Goal: Task Accomplishment & Management: Manage account settings

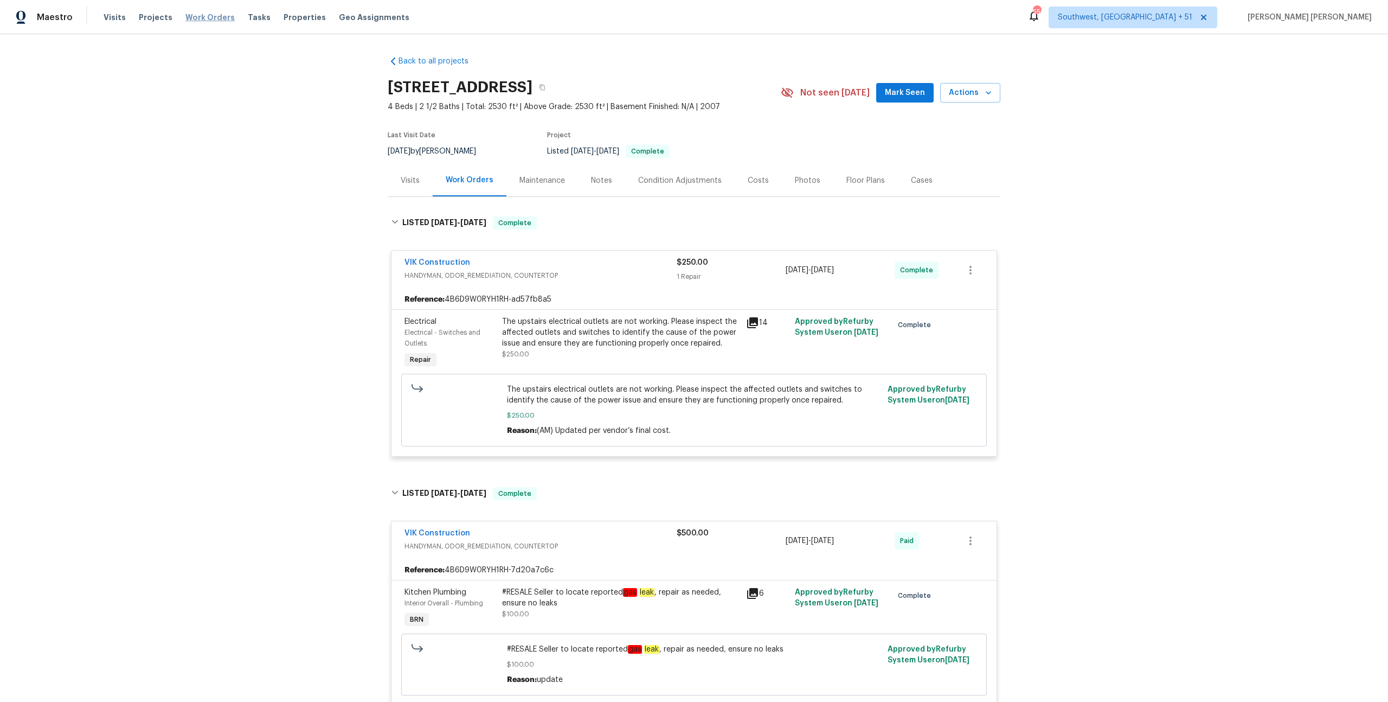
scroll to position [695, 0]
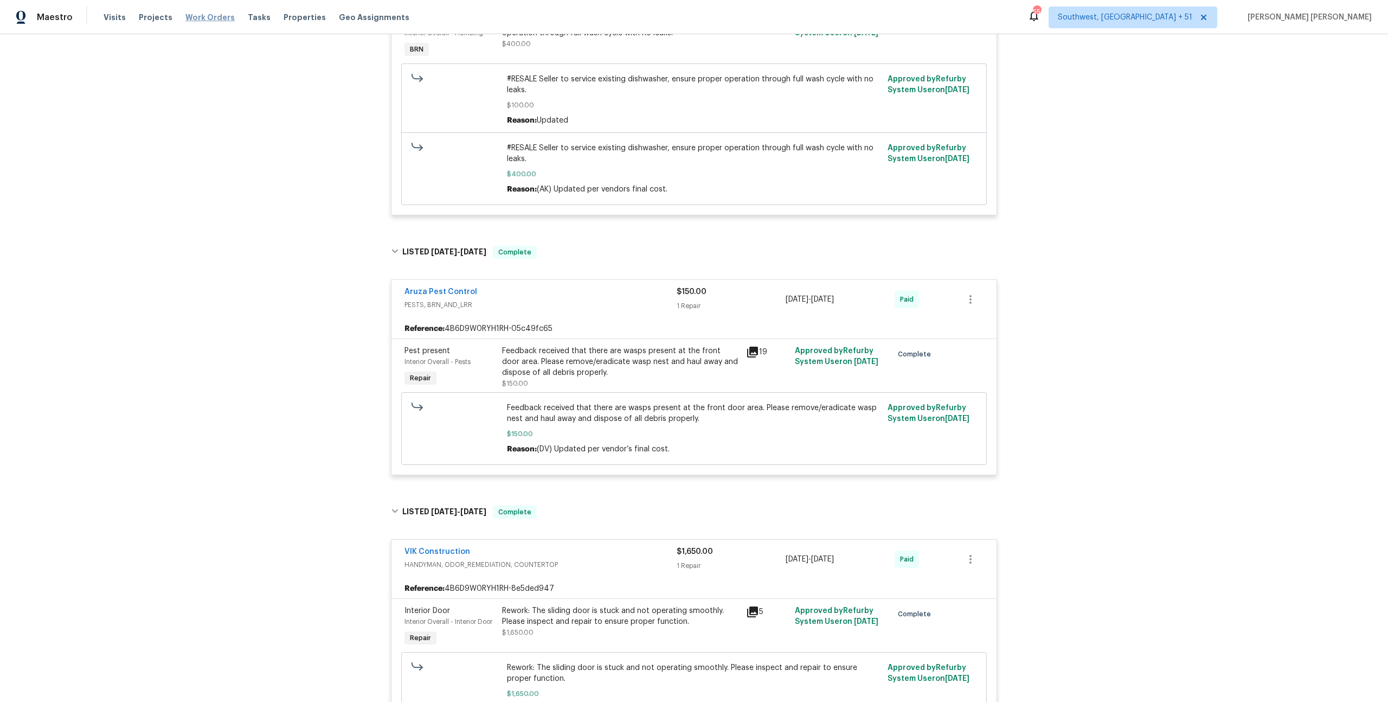
click at [216, 22] on span "Work Orders" at bounding box center [209, 17] width 49 height 11
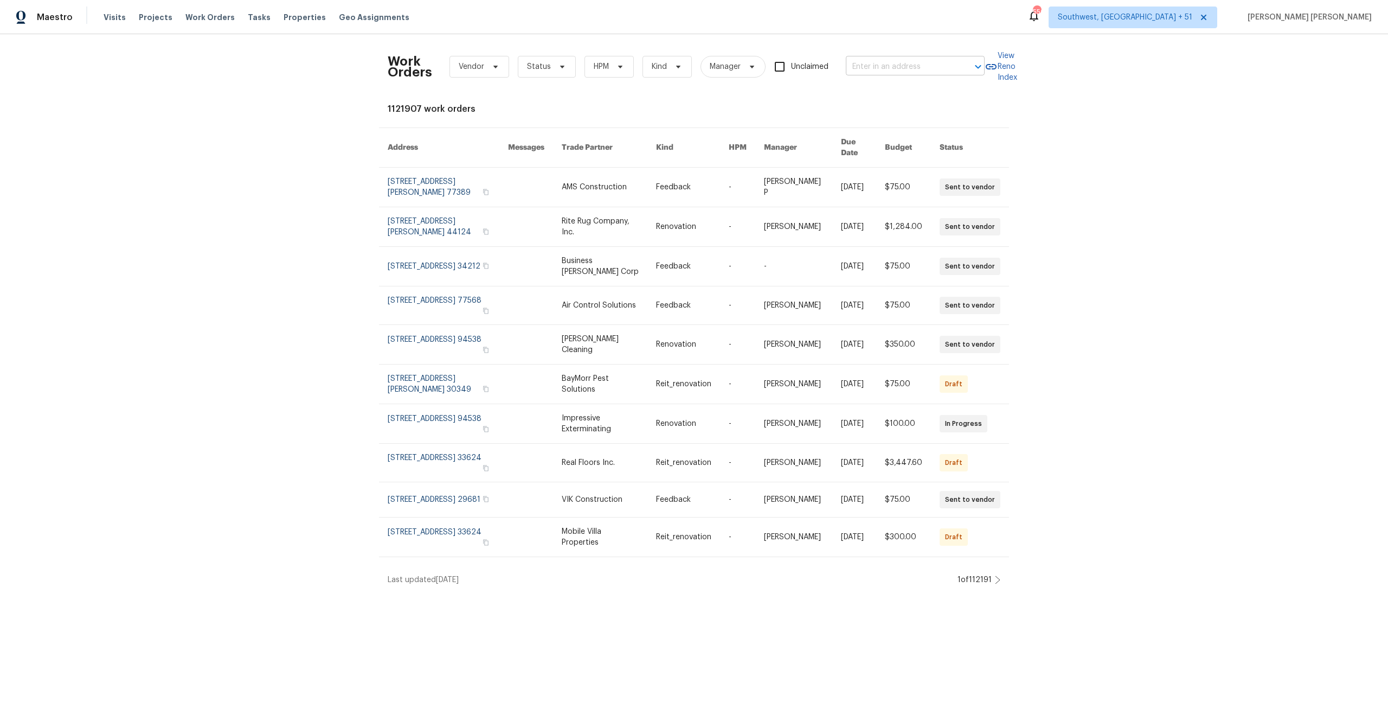
click at [858, 66] on input "text" at bounding box center [900, 67] width 108 height 17
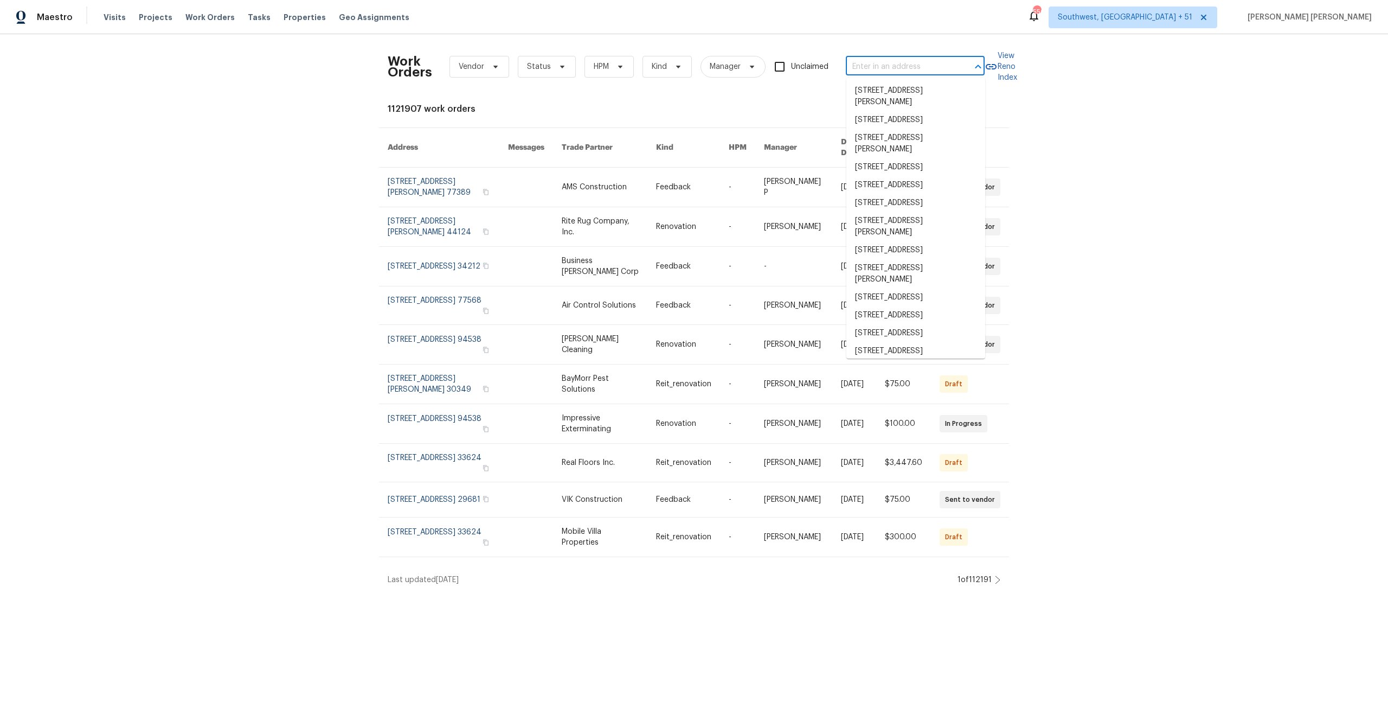
paste input "[STREET_ADDRESS][US_STATE]"
type input "[STREET_ADDRESS][US_STATE]"
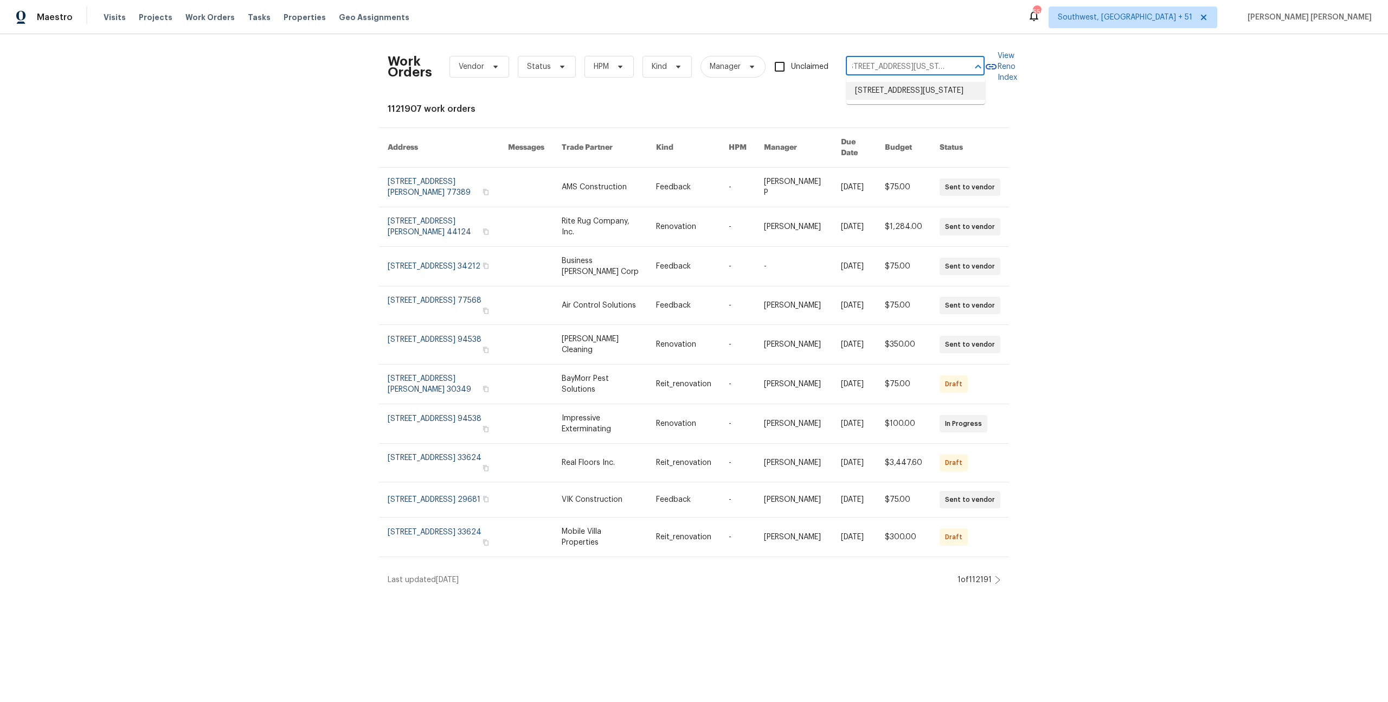
click at [872, 88] on li "[STREET_ADDRESS][US_STATE]" at bounding box center [915, 91] width 139 height 18
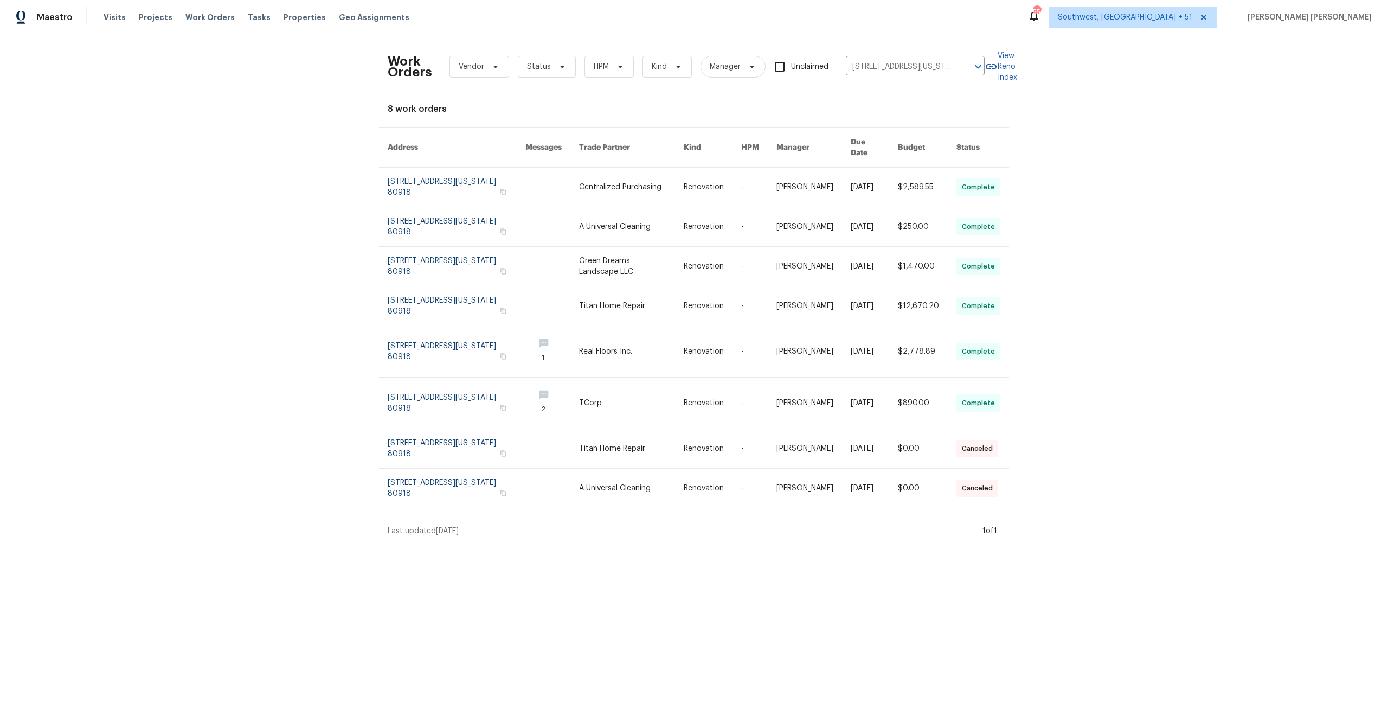
click at [848, 183] on td "[DATE]" at bounding box center [865, 188] width 47 height 40
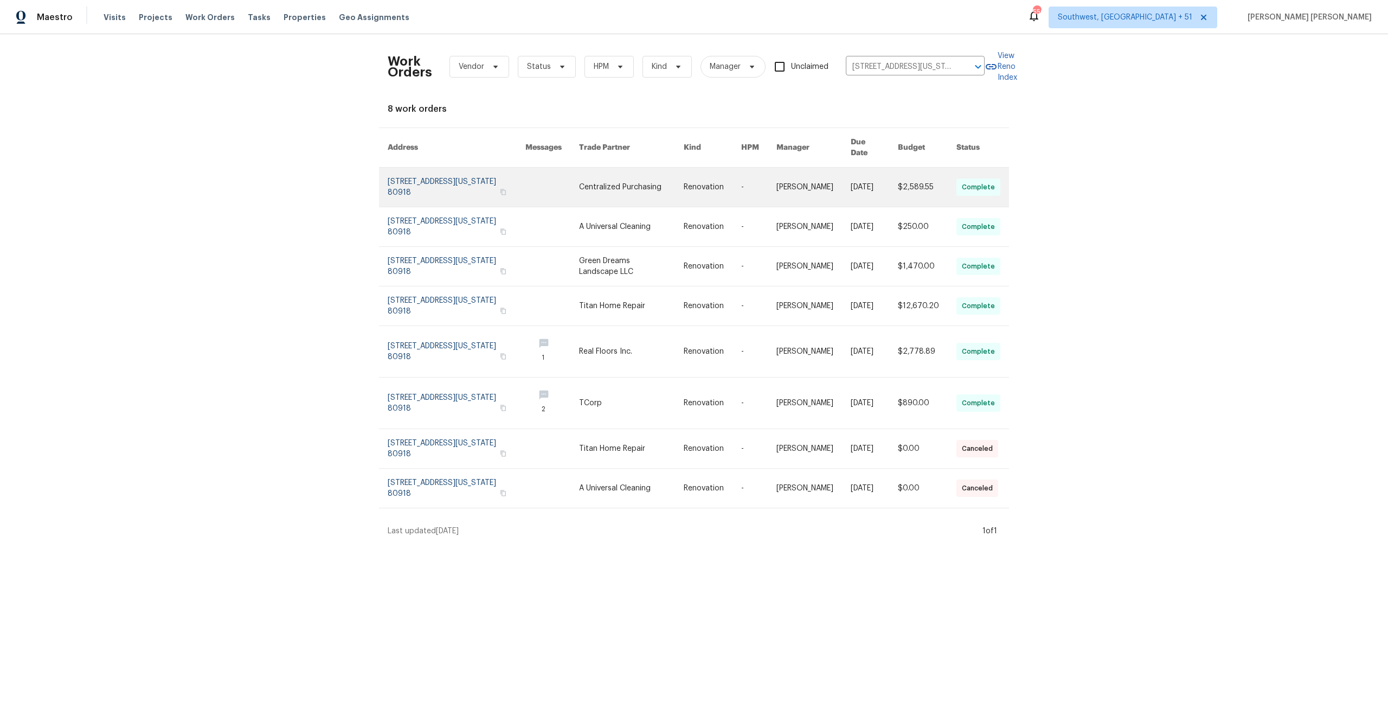
click at [695, 175] on link at bounding box center [712, 187] width 57 height 39
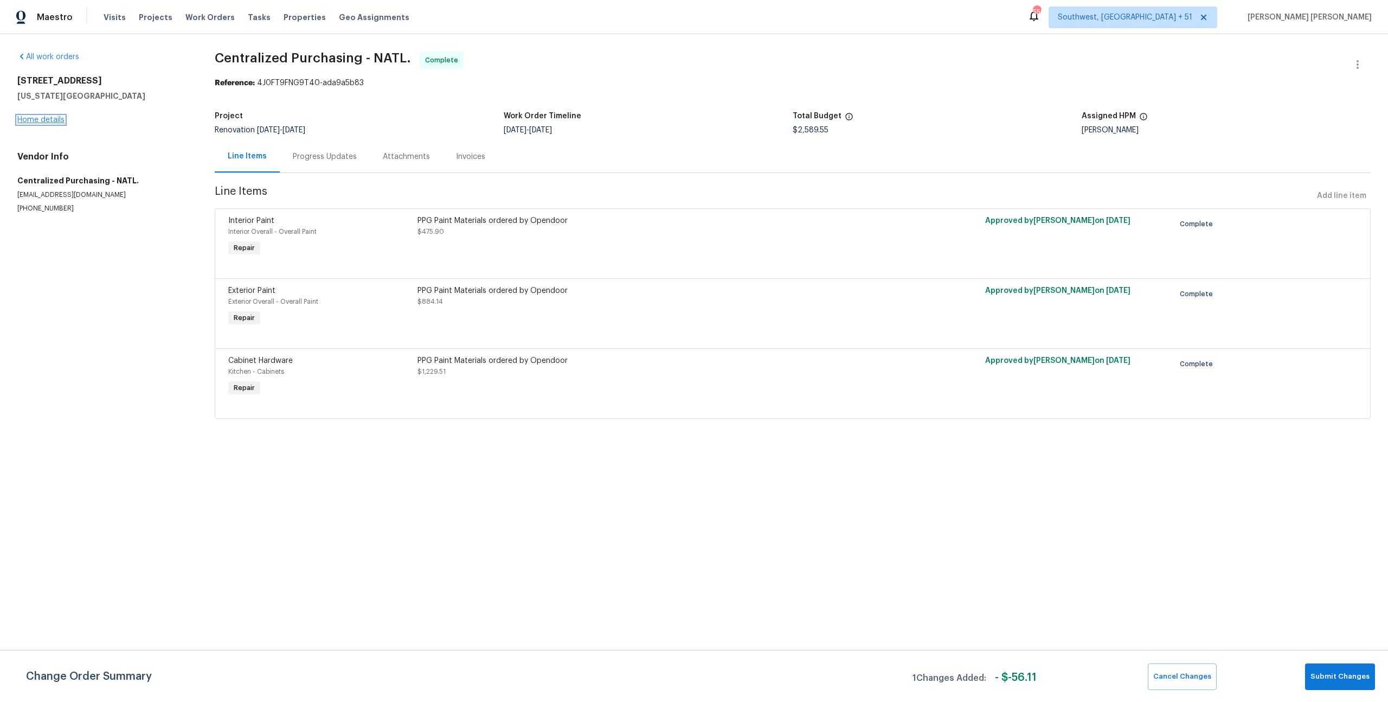
click at [42, 120] on link "Home details" at bounding box center [40, 120] width 47 height 8
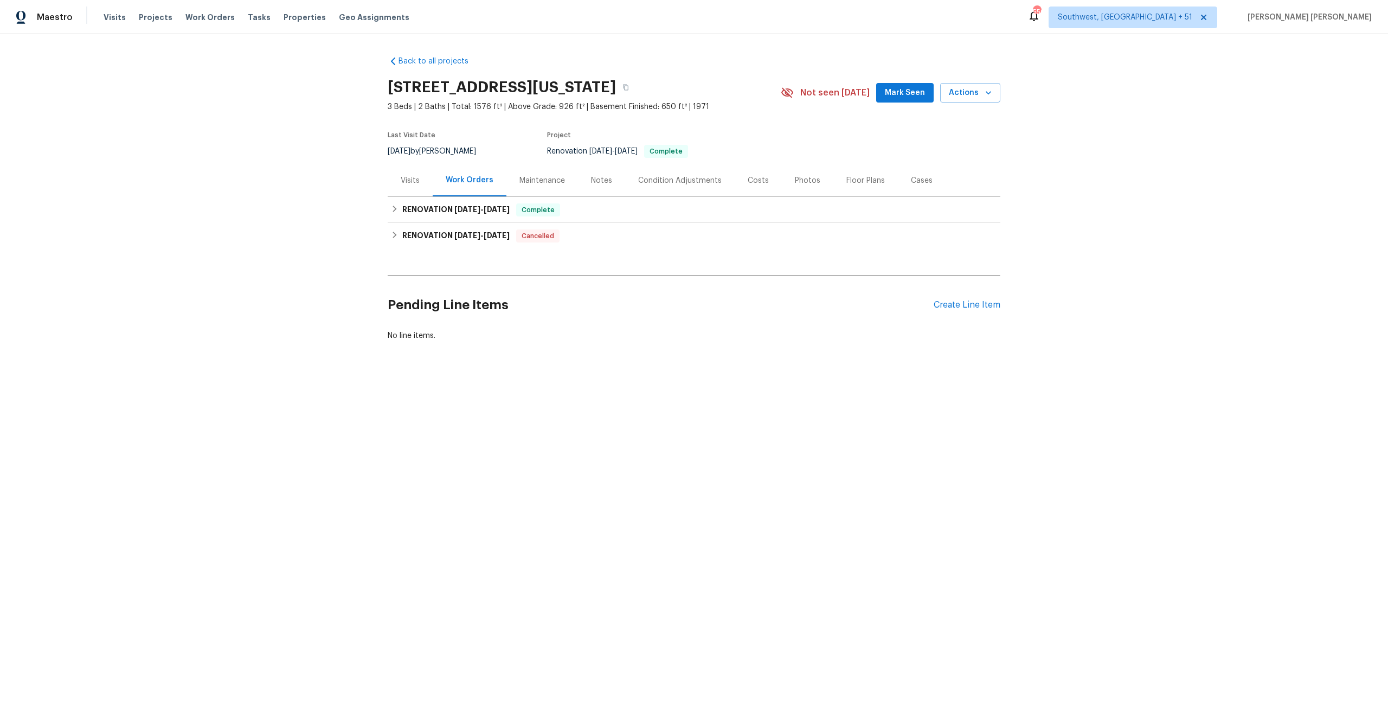
click at [411, 179] on div "Visits" at bounding box center [410, 180] width 19 height 11
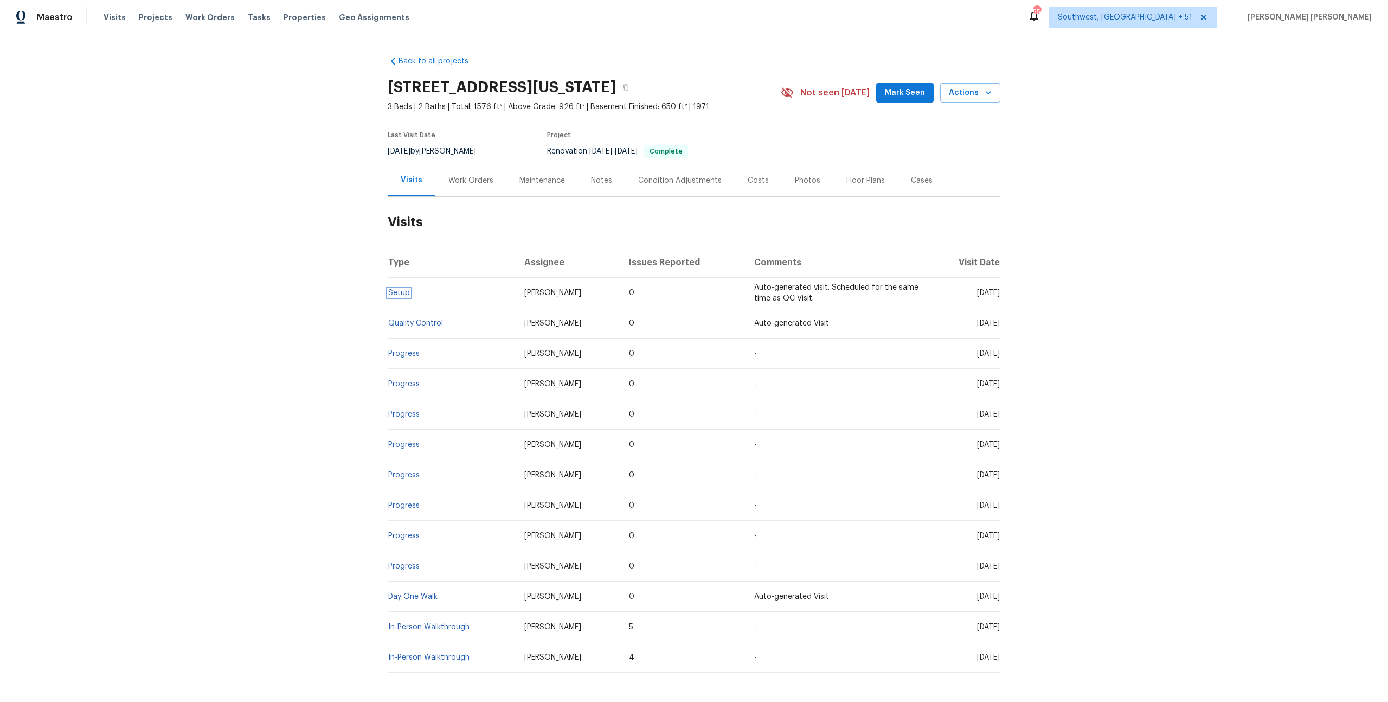
click at [404, 290] on link "Setup" at bounding box center [399, 293] width 22 height 8
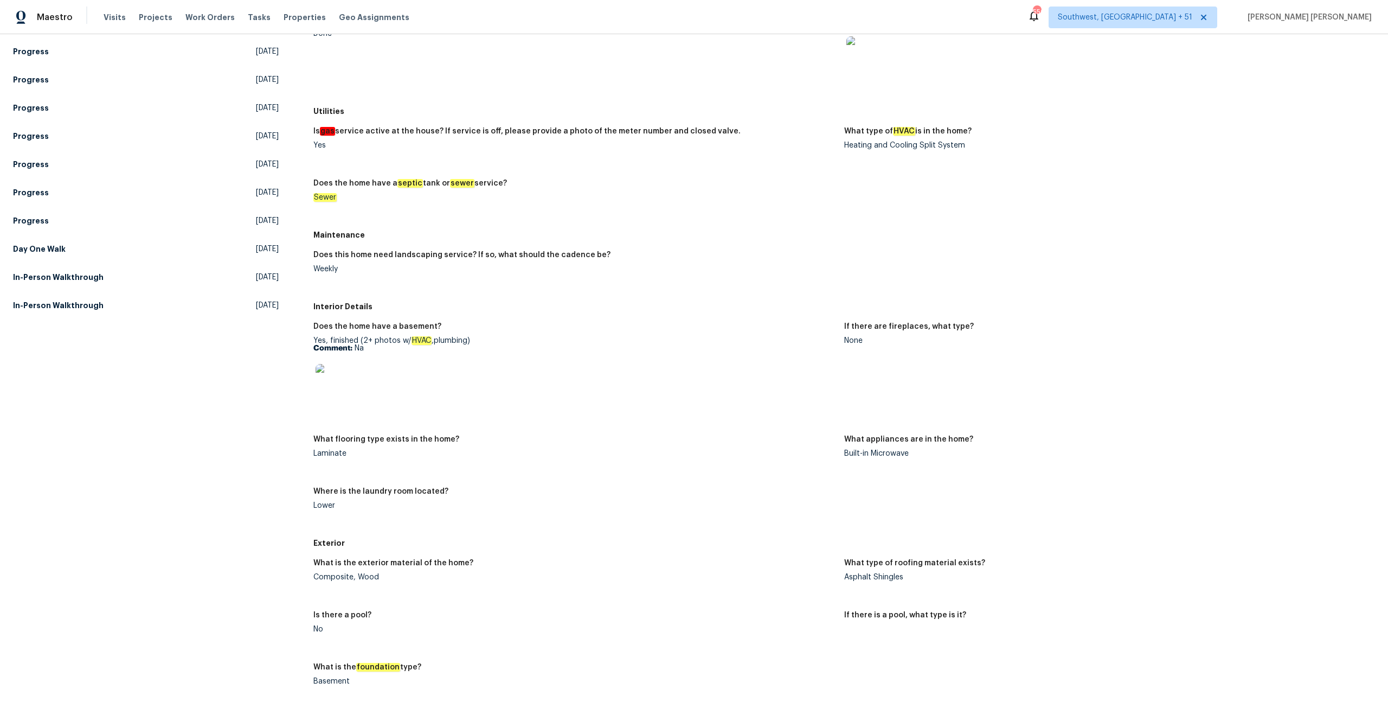
scroll to position [661, 0]
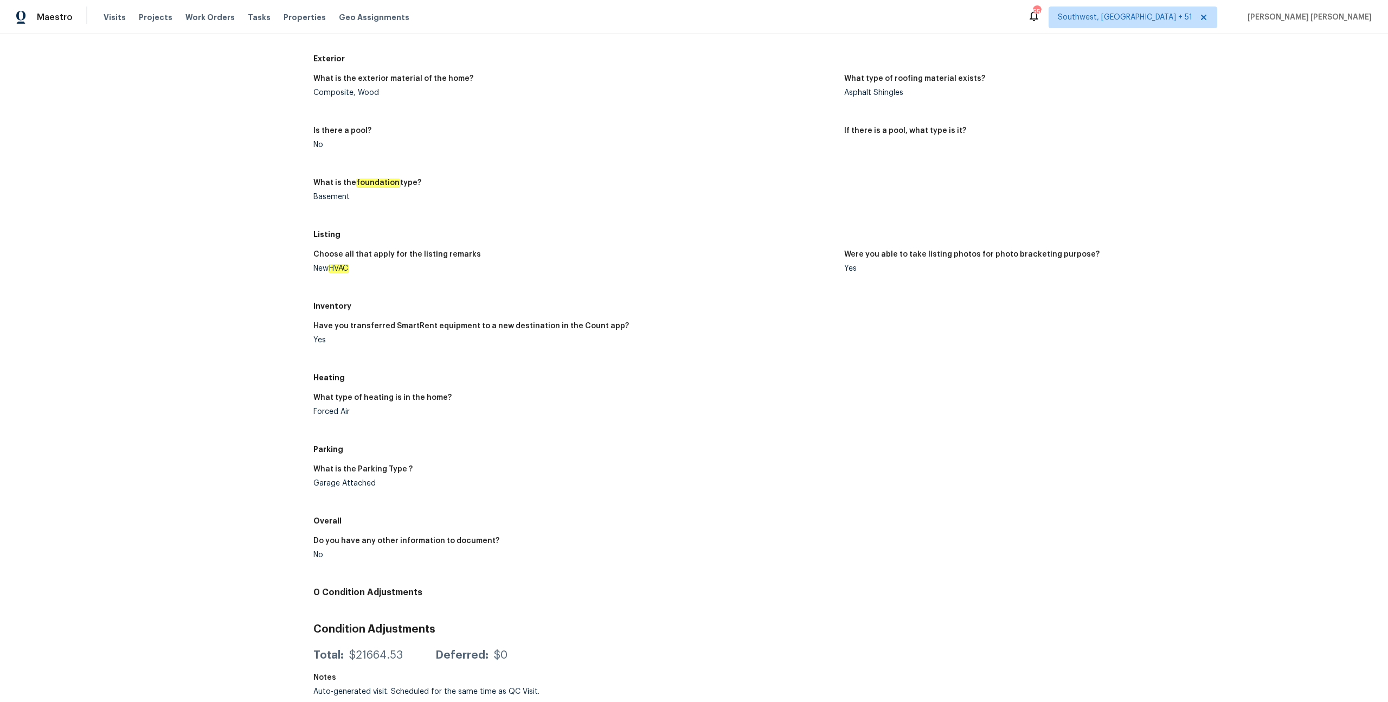
click at [678, 230] on h5 "Listing" at bounding box center [844, 234] width 1062 height 11
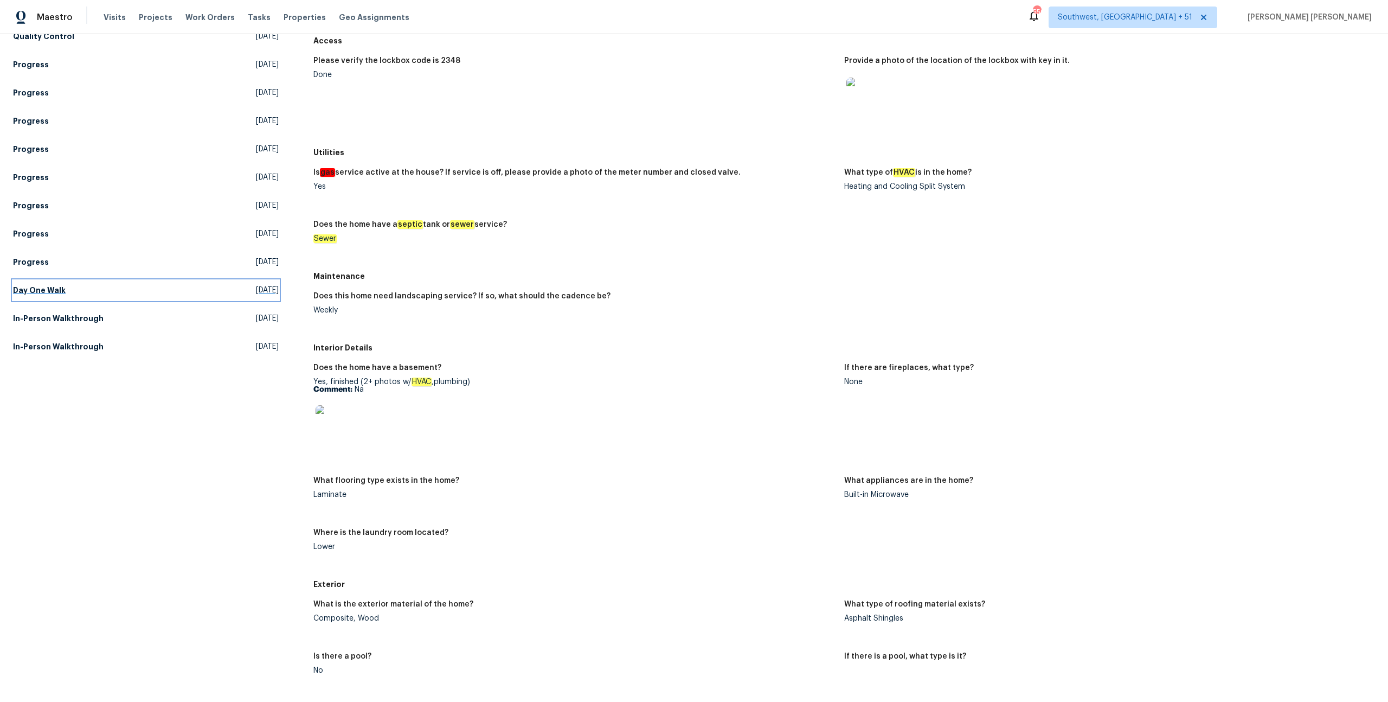
click at [68, 291] on link "Day One Walk Mon, Sep 15 2025" at bounding box center [146, 290] width 266 height 20
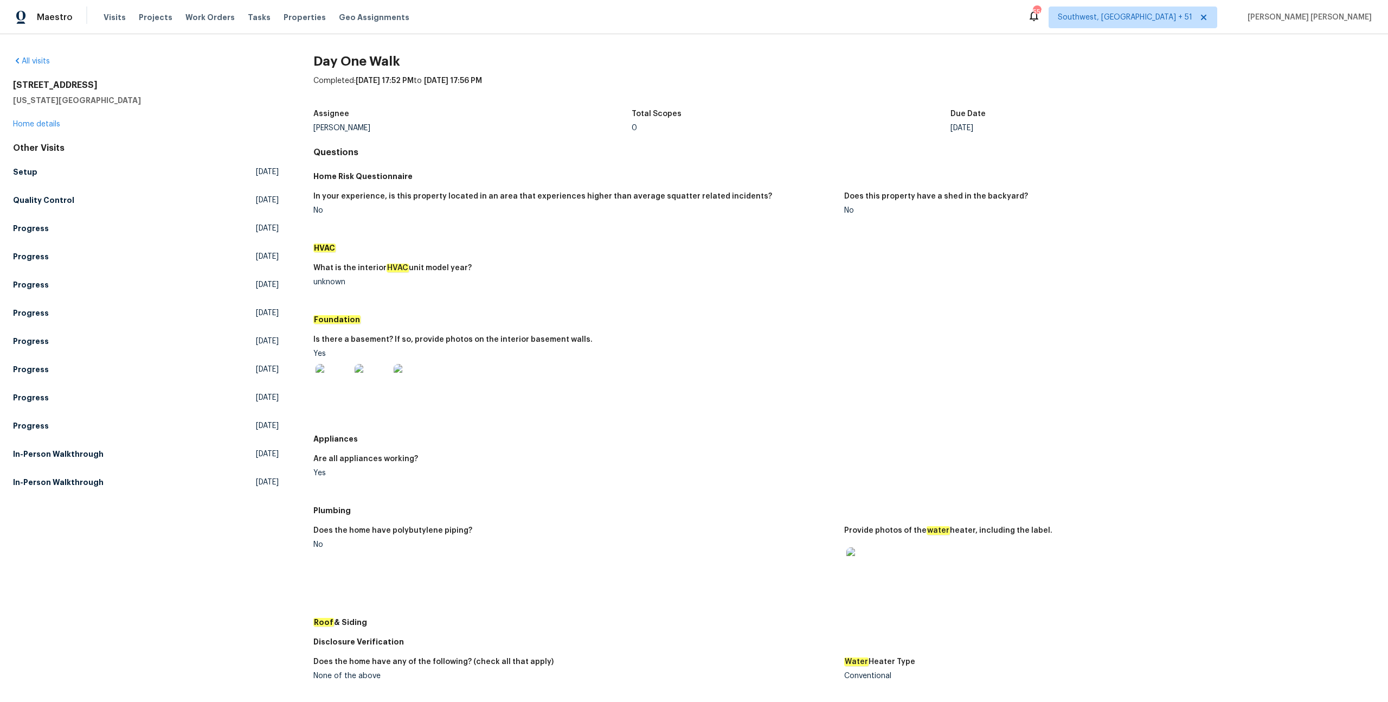
click at [870, 569] on img at bounding box center [863, 564] width 35 height 35
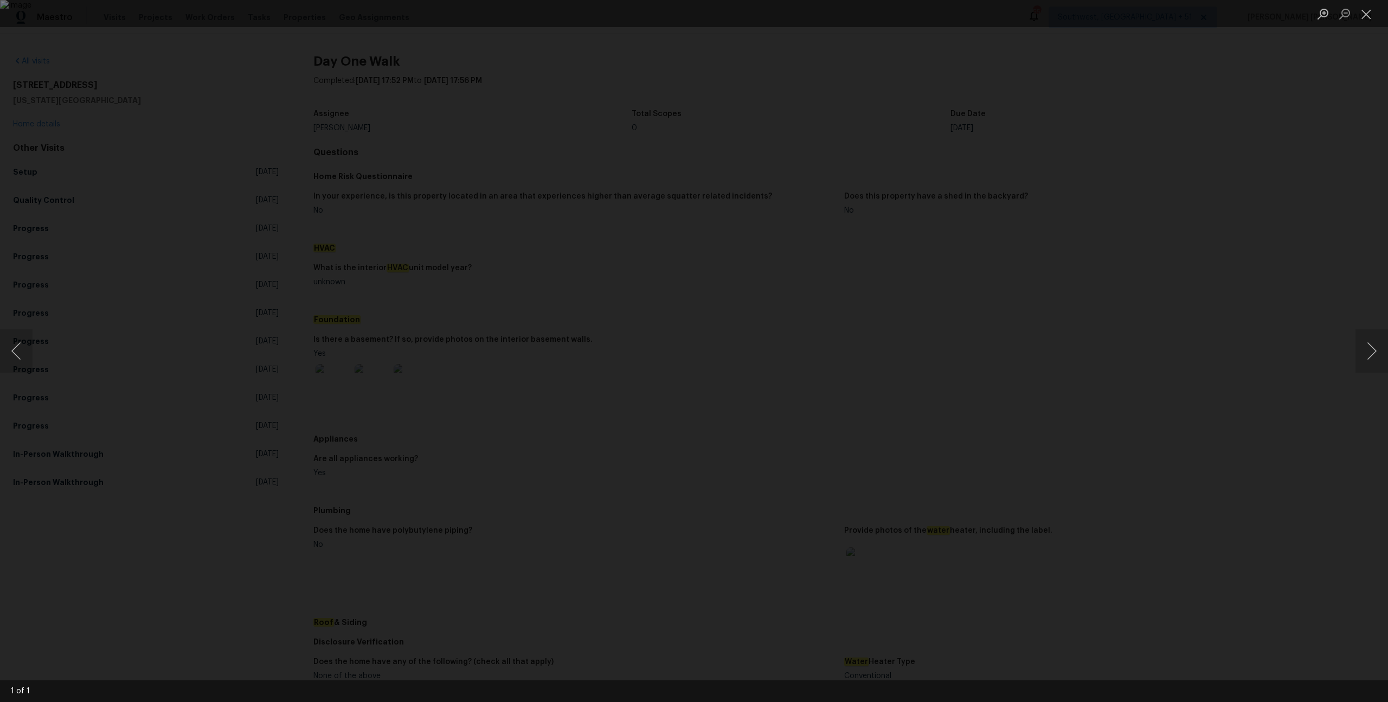
click at [1283, 413] on div "Lightbox" at bounding box center [694, 351] width 1388 height 702
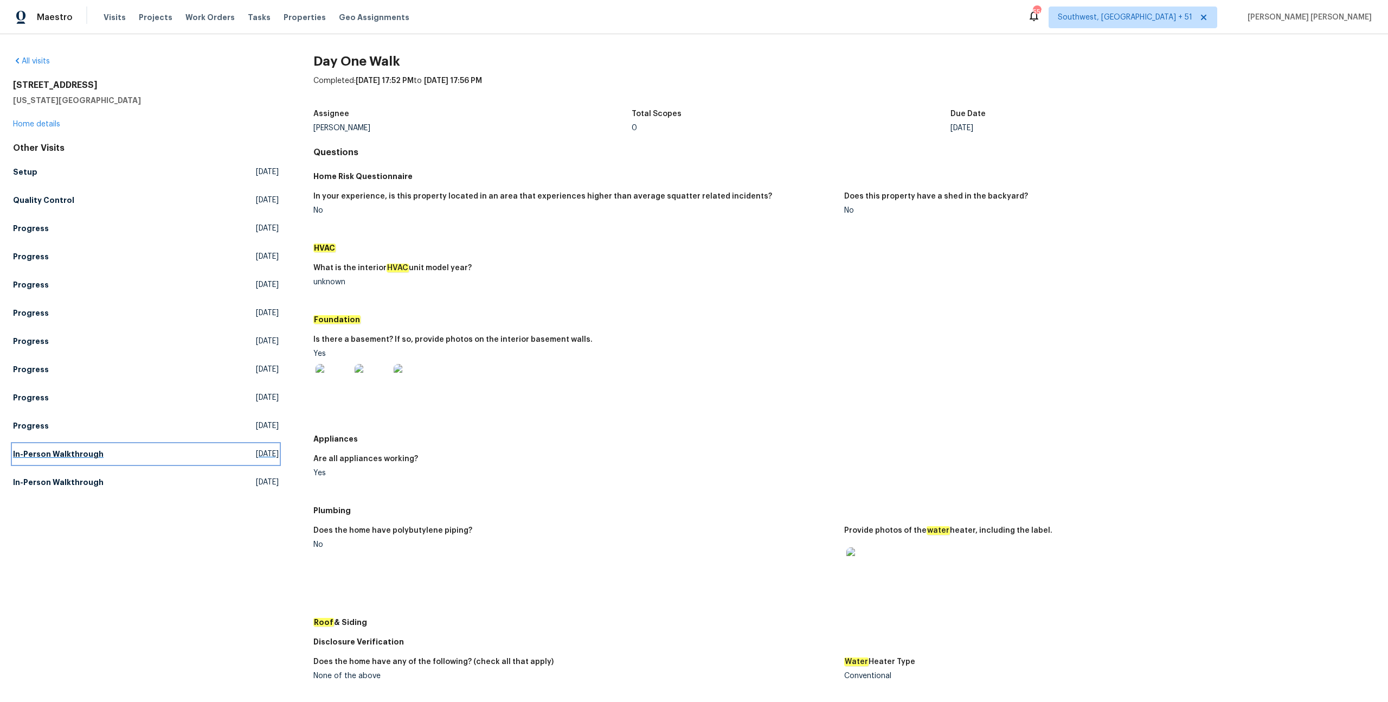
click at [75, 449] on h5 "In-Person Walkthrough" at bounding box center [58, 453] width 91 height 11
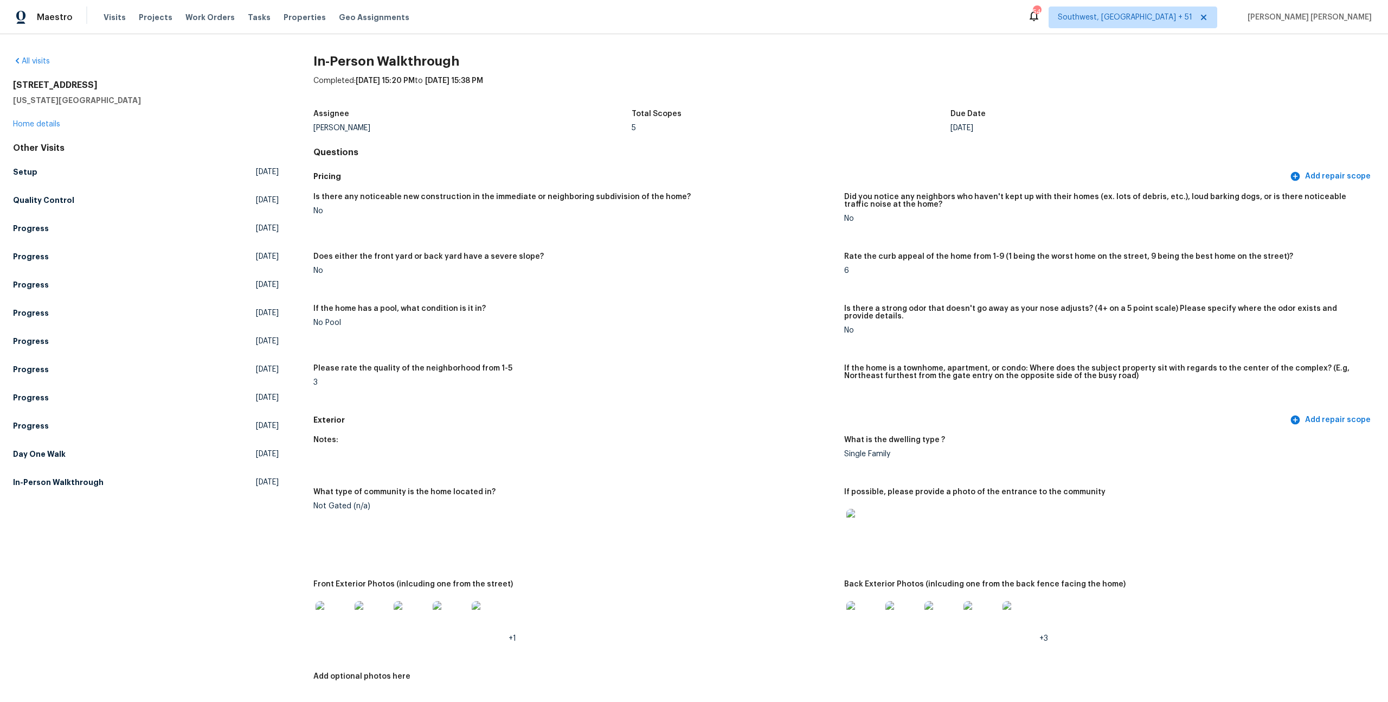
click at [636, 429] on div "Notes: What is the dwelling type ? Single Family What type of community is the …" at bounding box center [844, 569] width 1062 height 281
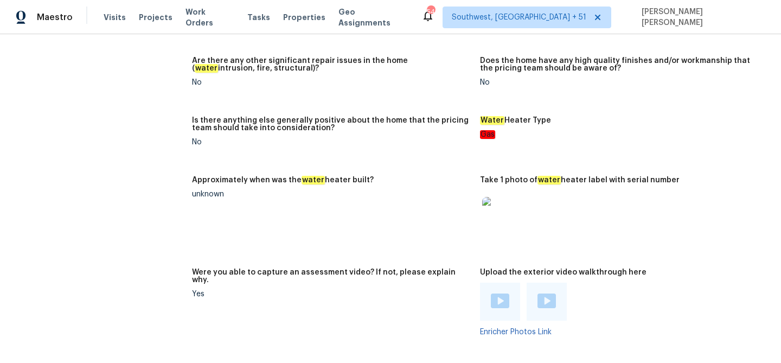
scroll to position [1908, 0]
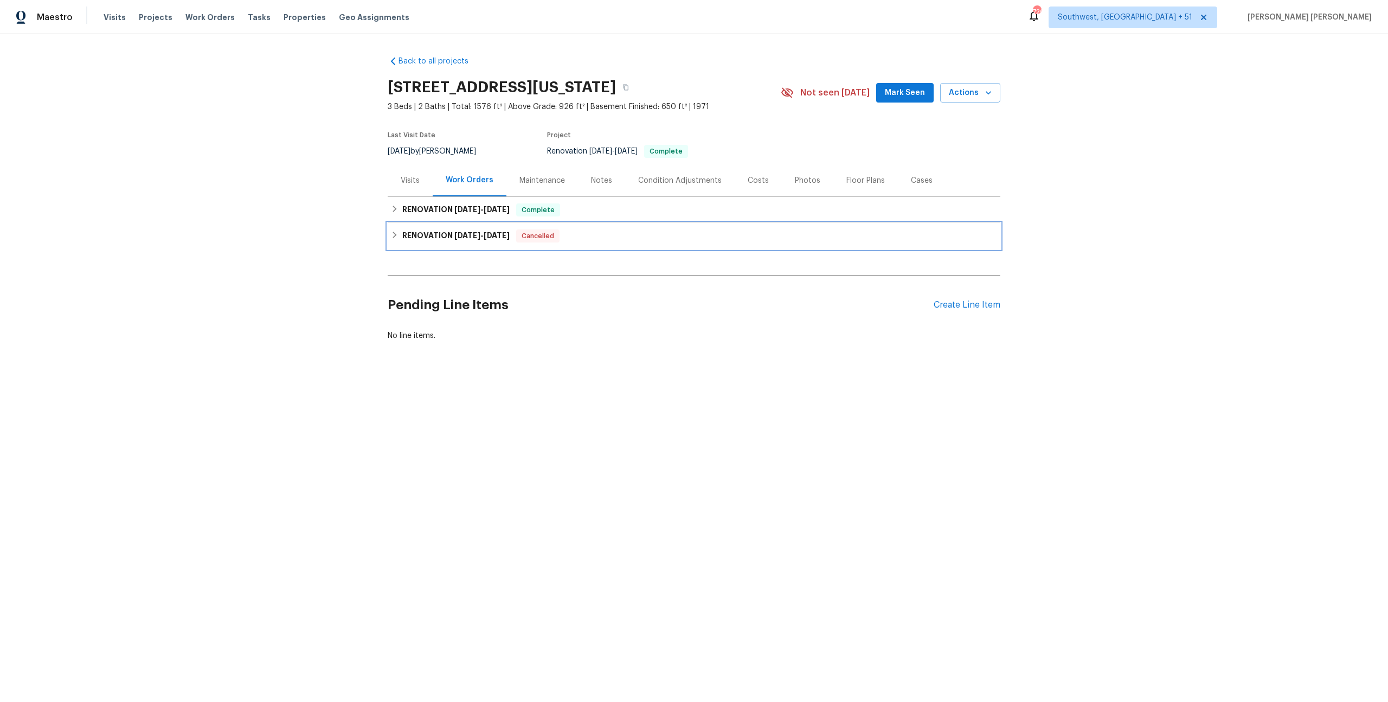
click at [533, 233] on span "Cancelled" at bounding box center [537, 235] width 41 height 11
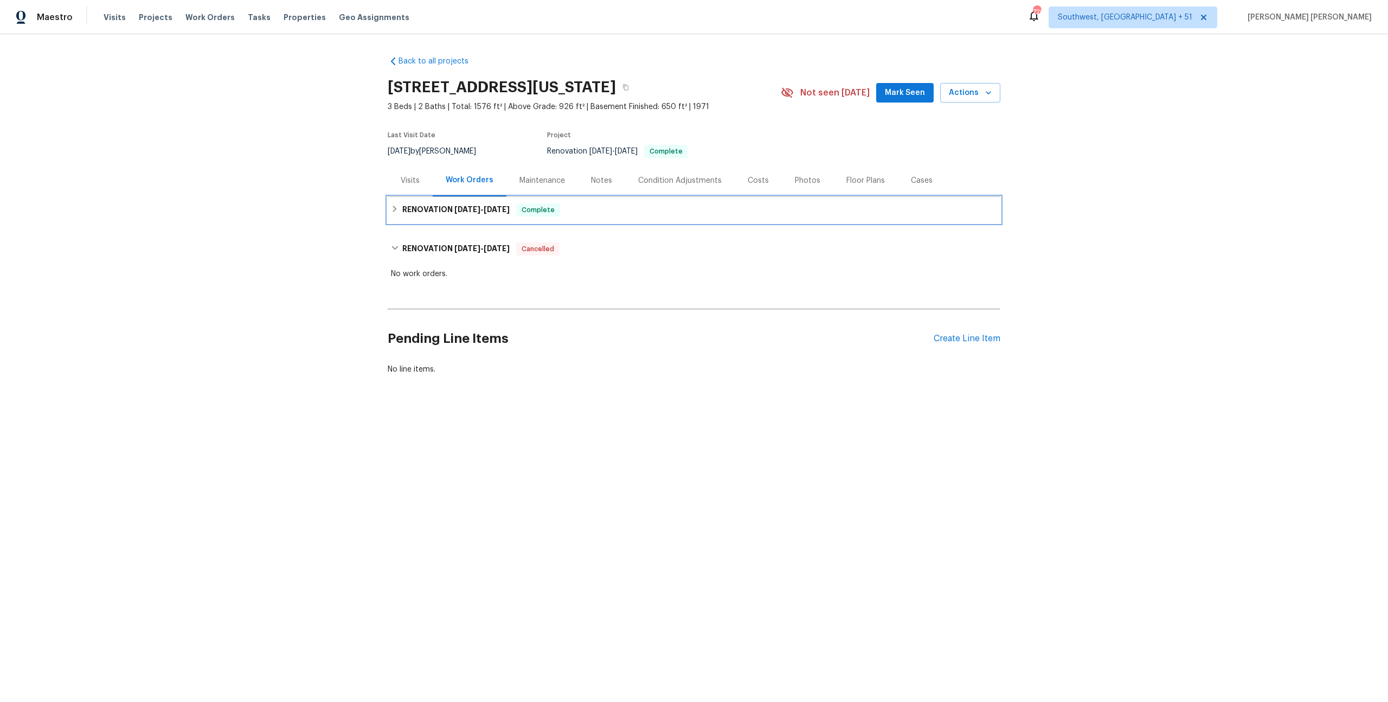
click at [559, 215] on span "Complete" at bounding box center [538, 209] width 42 height 11
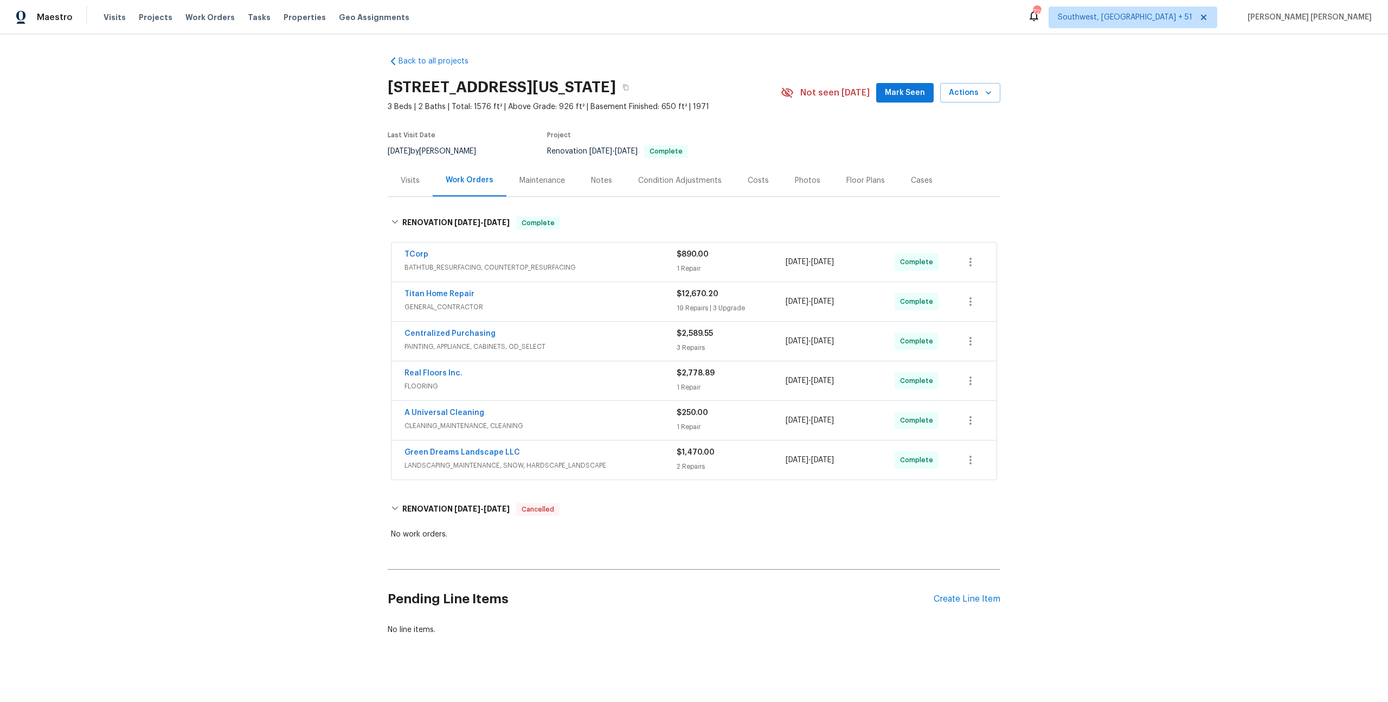
click at [648, 462] on span "LANDSCAPING_MAINTENANCE, SNOW, HARDSCAPE_LANDSCAPE" at bounding box center [540, 465] width 272 height 11
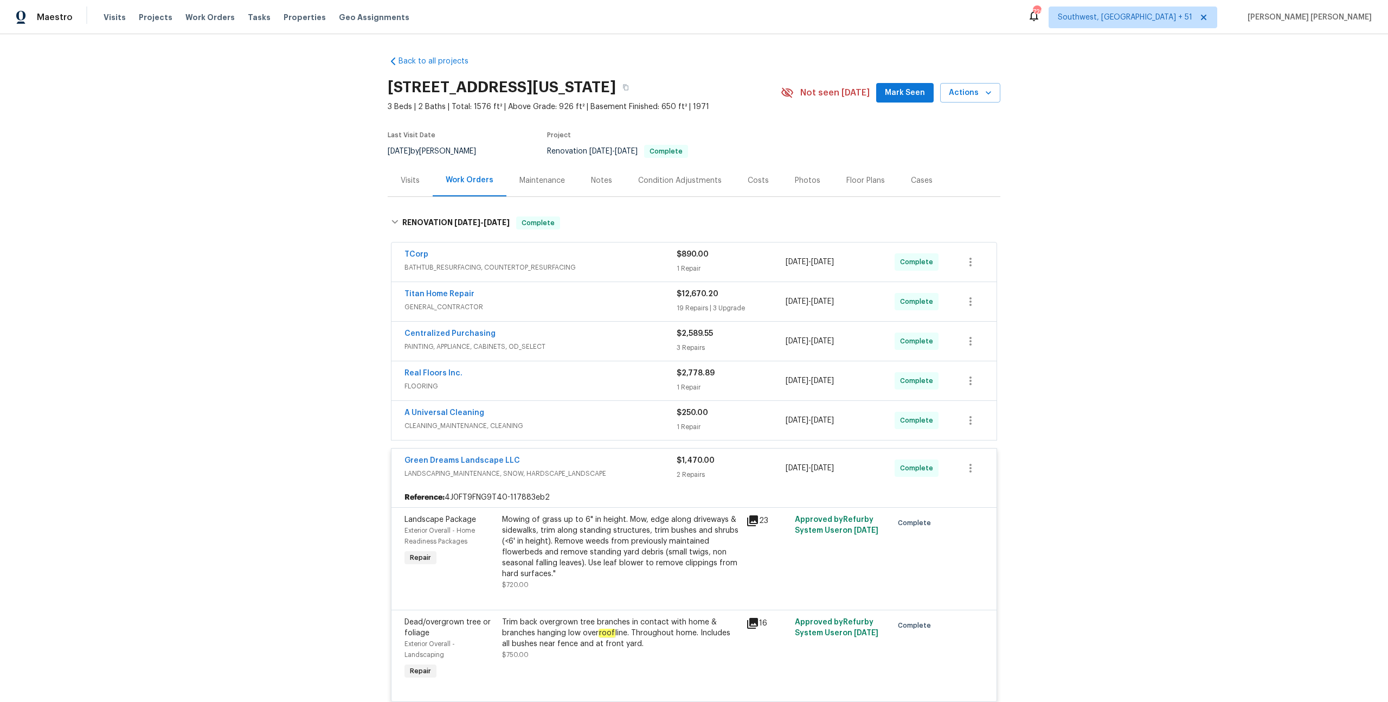
click at [658, 421] on span "CLEANING_MAINTENANCE, CLEANING" at bounding box center [540, 425] width 272 height 11
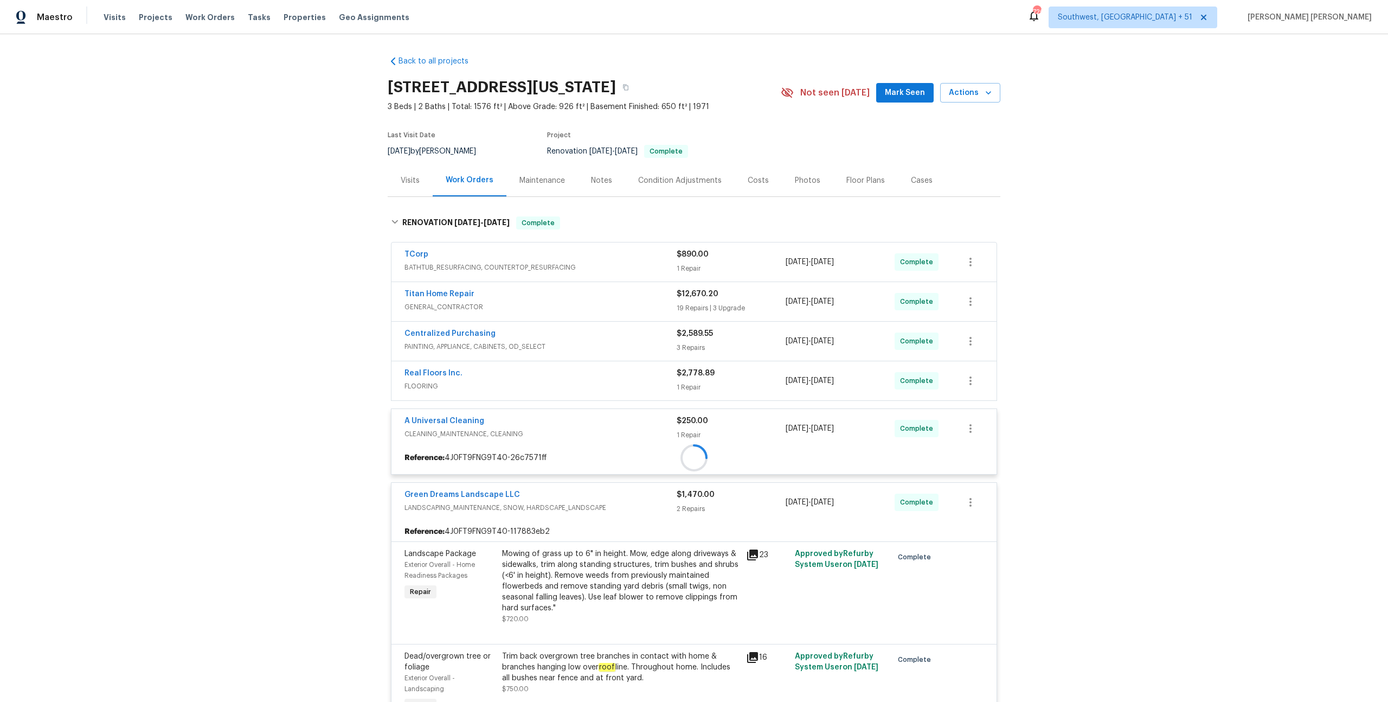
click at [658, 448] on div at bounding box center [693, 458] width 605 height 20
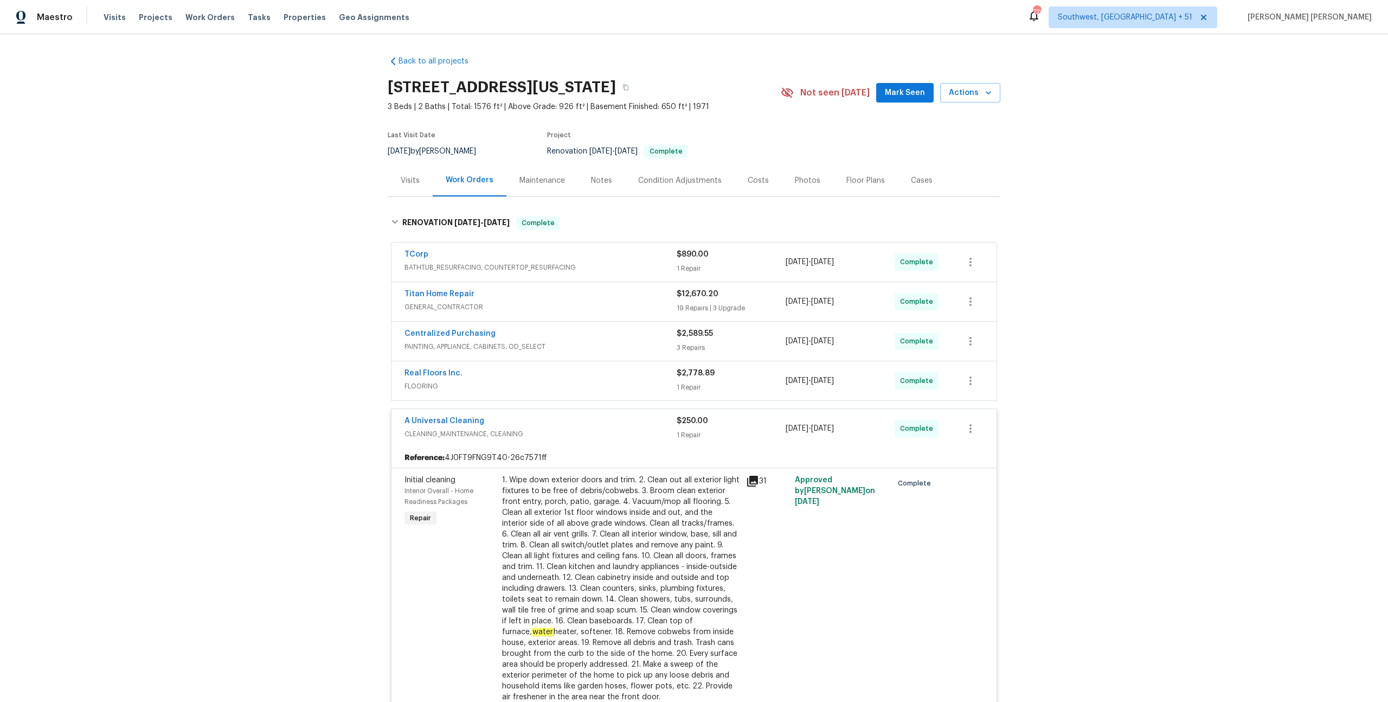
click at [658, 369] on div "Real Floors Inc." at bounding box center [540, 374] width 272 height 13
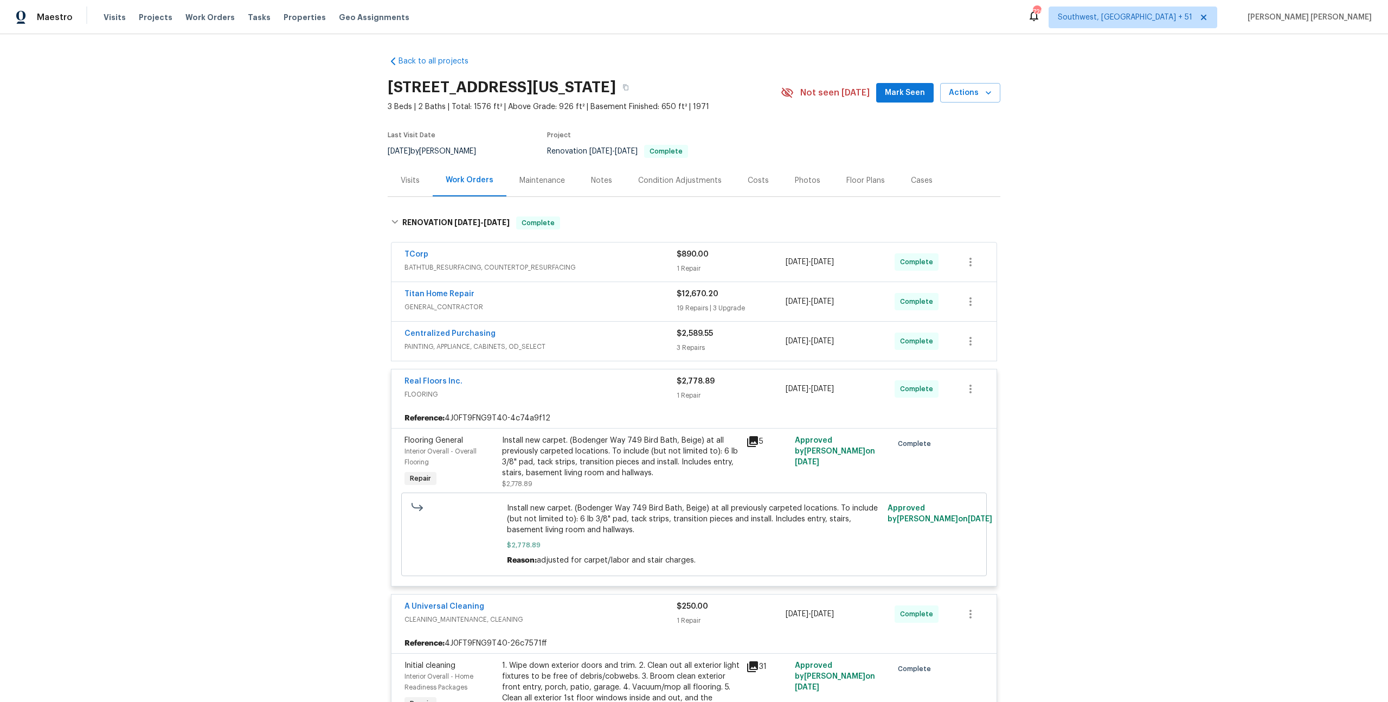
click at [659, 344] on span "PAINTING, APPLIANCE, CABINETS, OD_SELECT" at bounding box center [540, 346] width 272 height 11
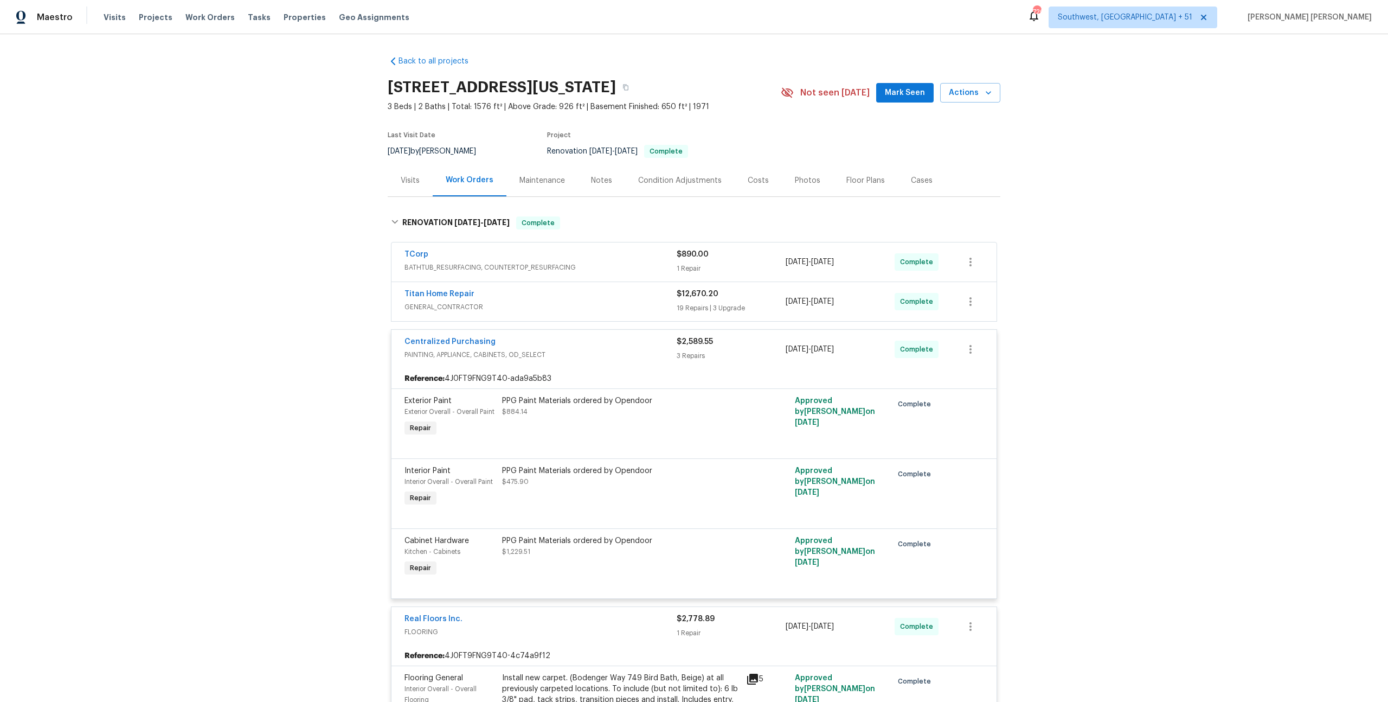
click at [664, 304] on span "GENERAL_CONTRACTOR" at bounding box center [540, 306] width 272 height 11
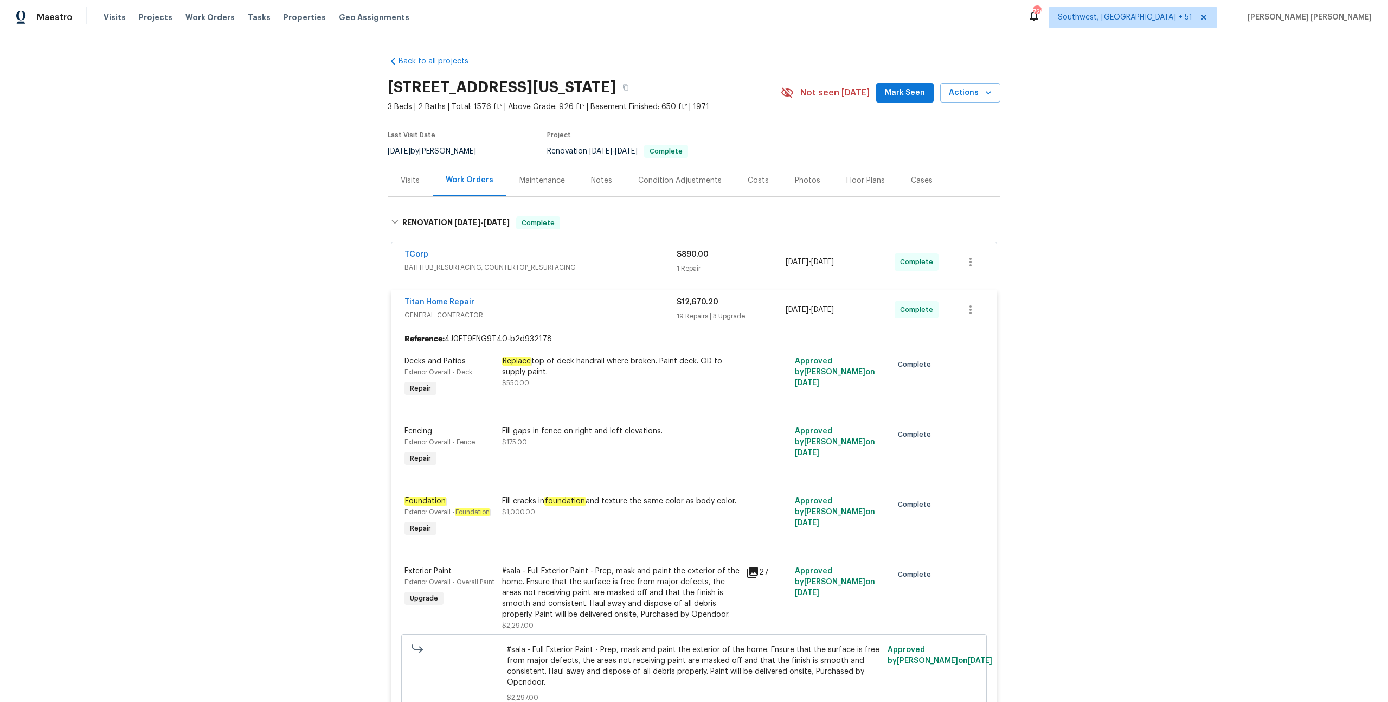
click at [652, 265] on span "BATHTUB_RESURFACING, COUNTERTOP_RESURFACING" at bounding box center [540, 267] width 272 height 11
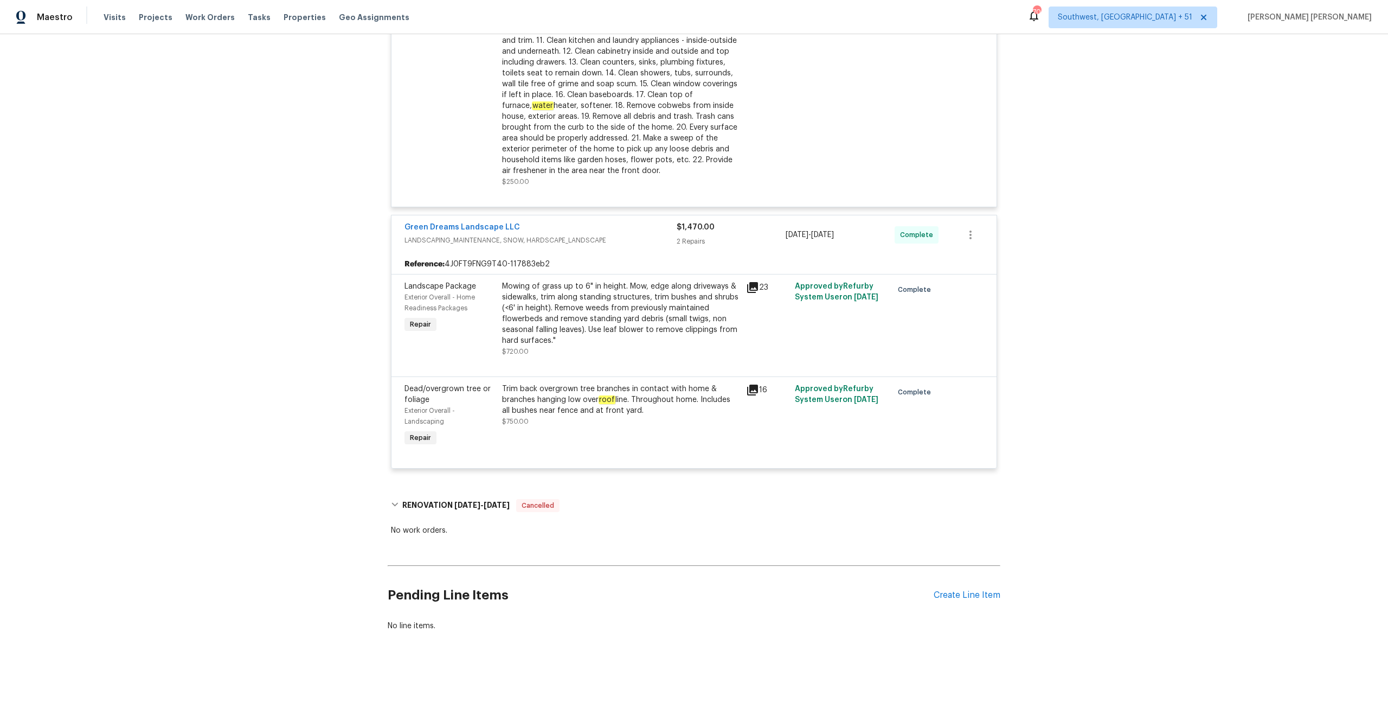
scroll to position [3233, 0]
click at [473, 498] on span "7/9/25" at bounding box center [467, 502] width 26 height 8
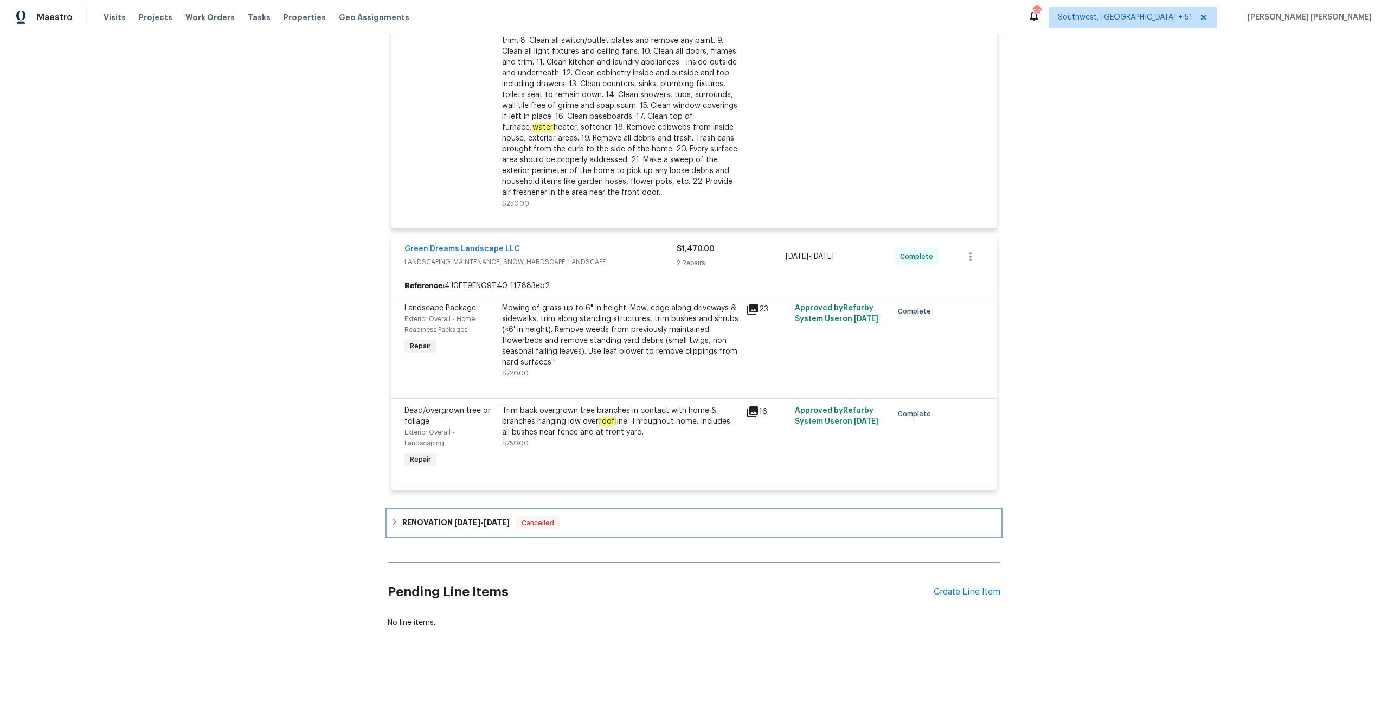
scroll to position [3209, 0]
click at [203, 17] on span "Work Orders" at bounding box center [209, 17] width 49 height 11
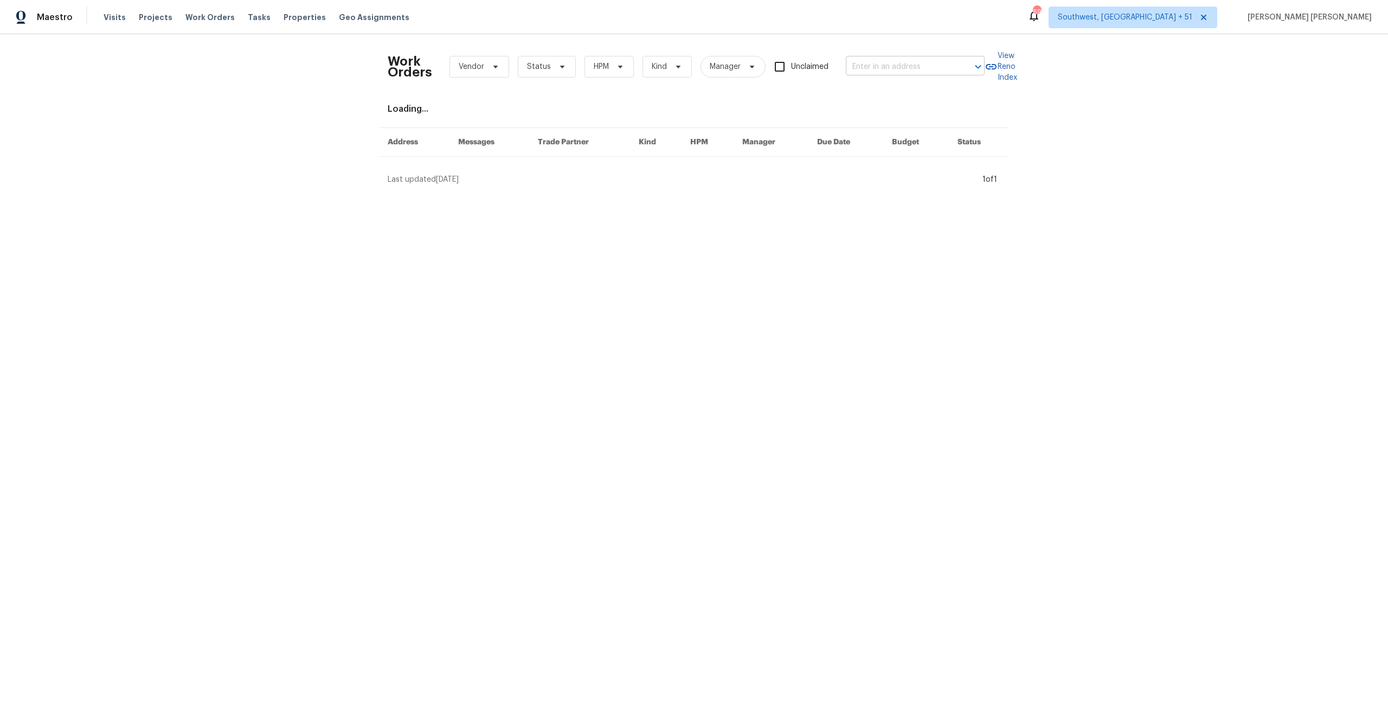
click at [898, 67] on input "text" at bounding box center [900, 67] width 108 height 17
paste input "9919 Teton Pl NW, Albuquerque, NM 87114"
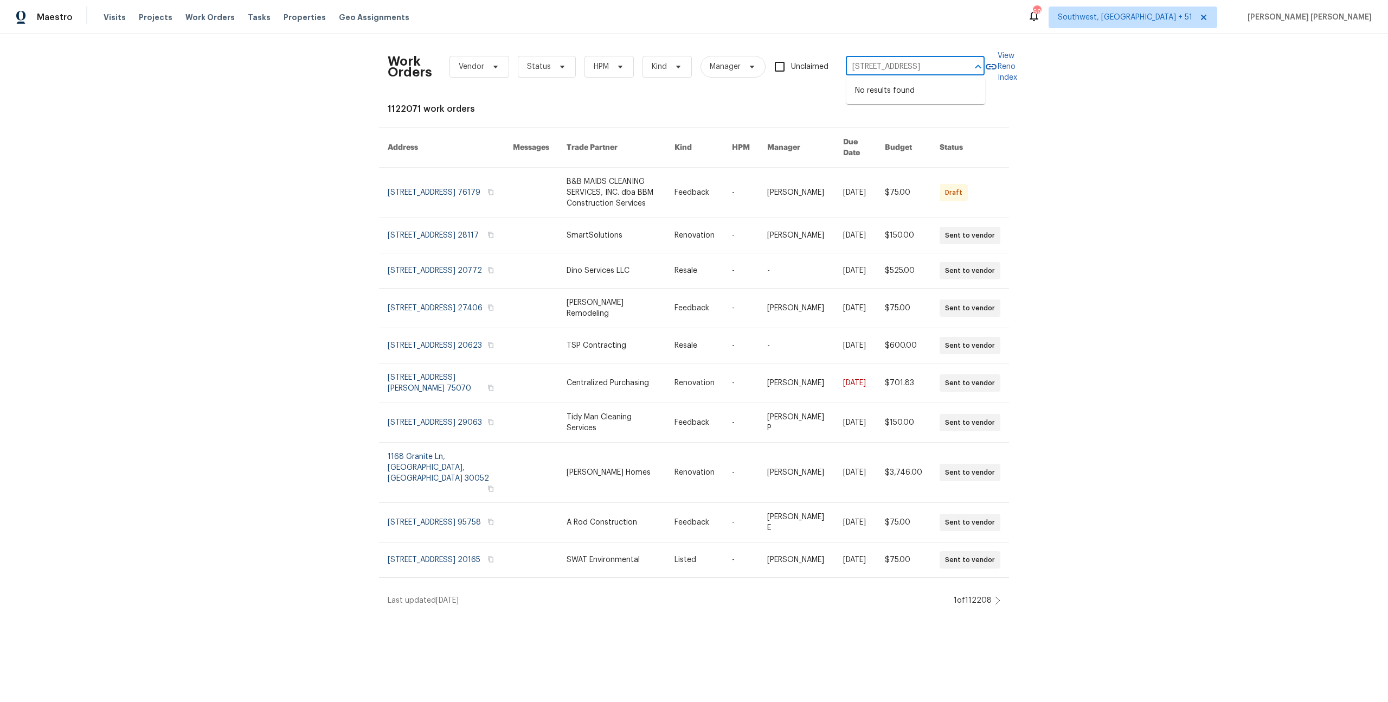
scroll to position [0, 16]
click at [899, 67] on input "9919 Teton Pl NW, Albuquerque, NM 87114" at bounding box center [900, 67] width 108 height 17
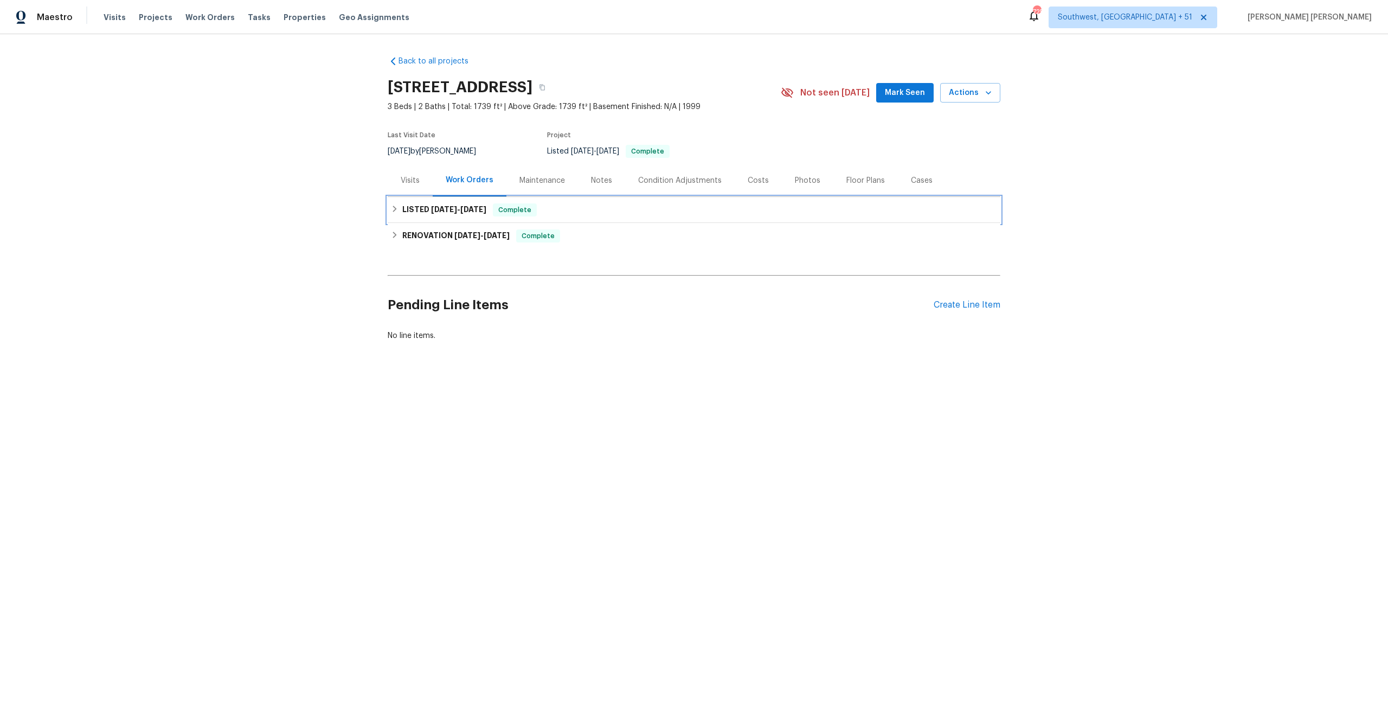
click at [536, 212] on span "Complete" at bounding box center [515, 209] width 42 height 11
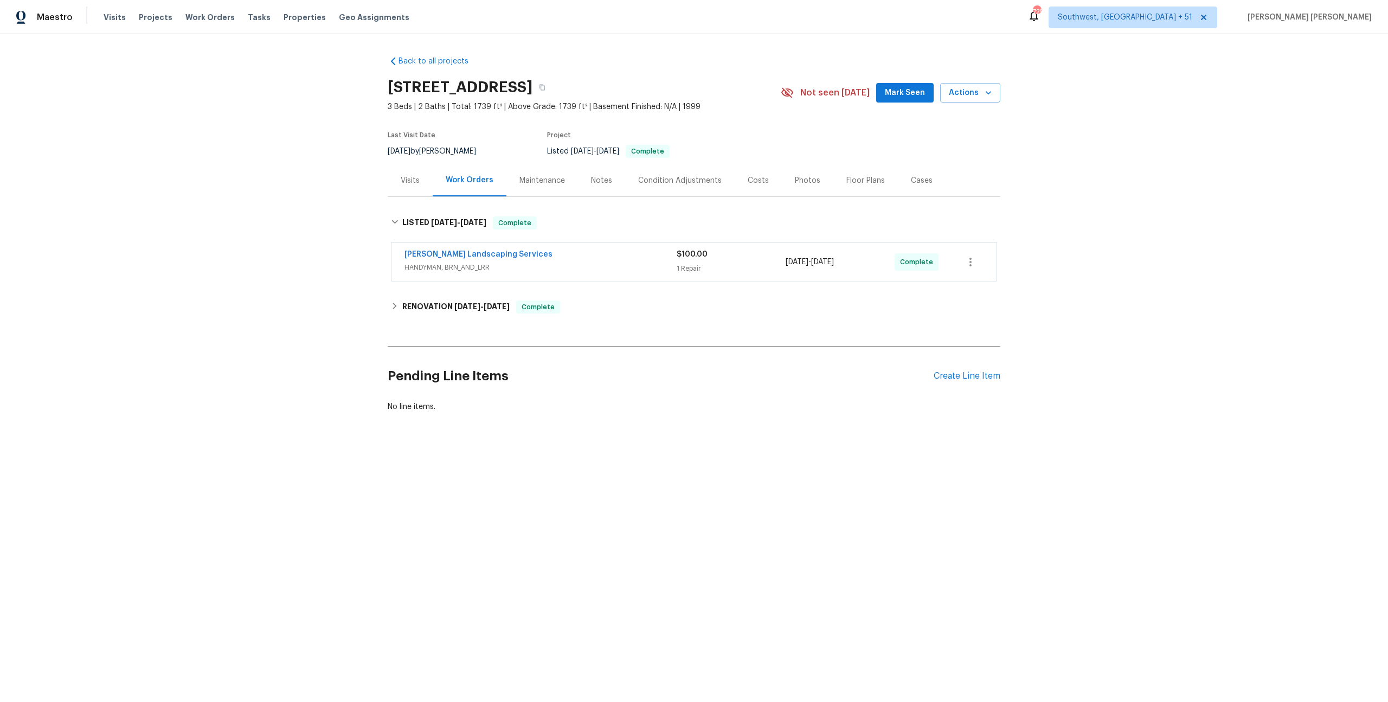
click at [583, 256] on div "Rodriguez Landscaping Services" at bounding box center [540, 255] width 272 height 13
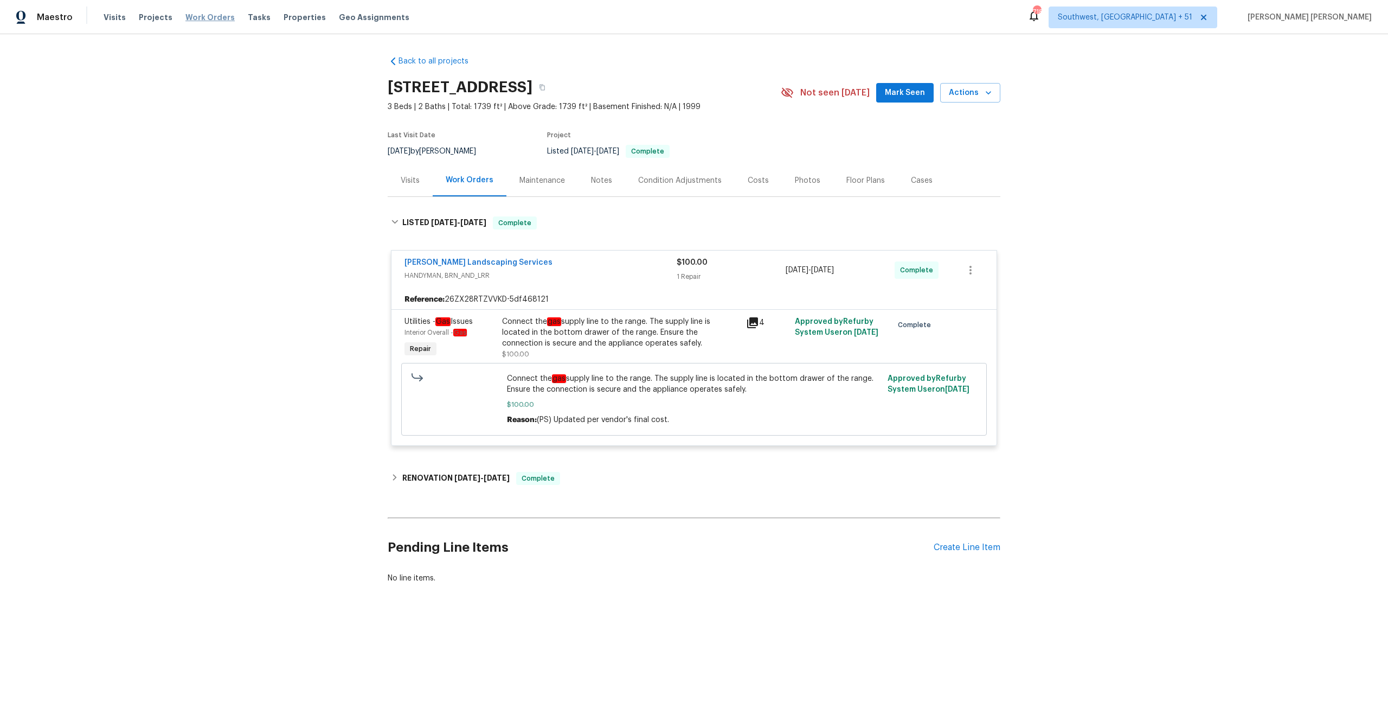
click at [209, 15] on span "Work Orders" at bounding box center [209, 17] width 49 height 11
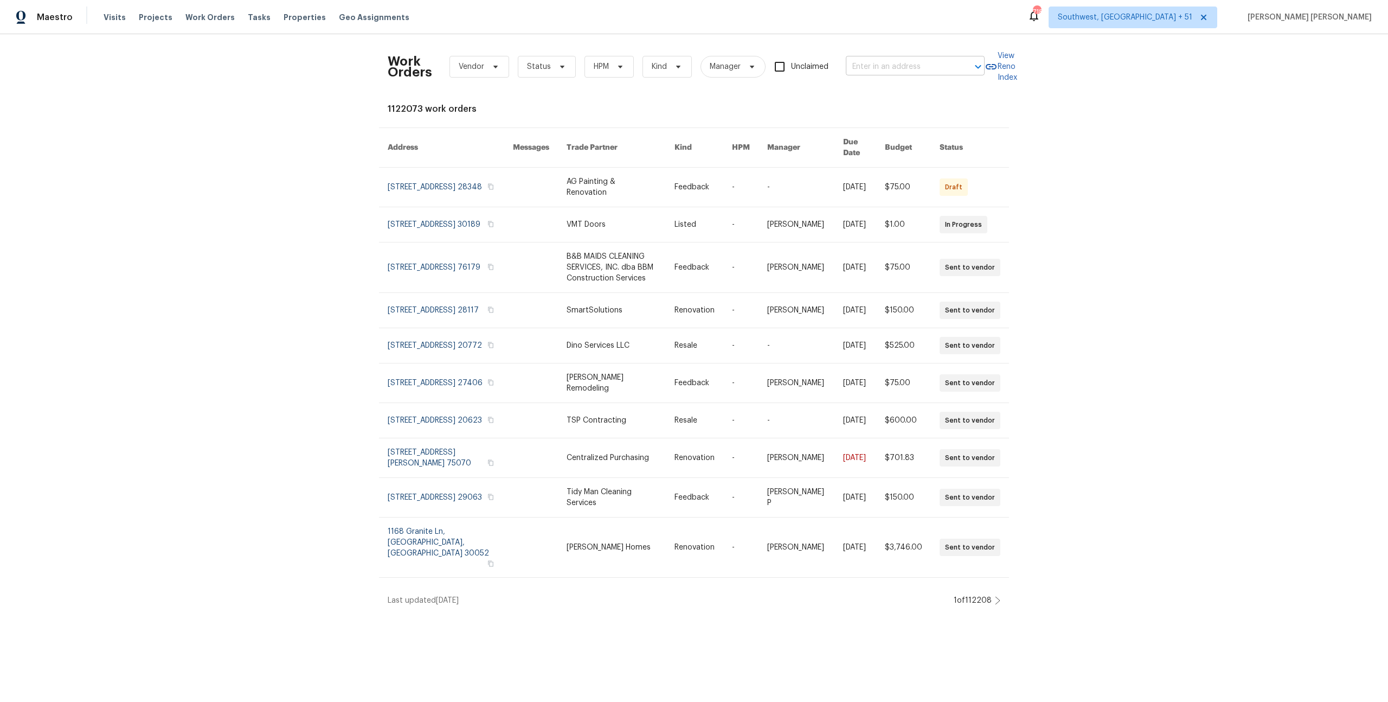
click at [894, 63] on input "text" at bounding box center [900, 67] width 108 height 17
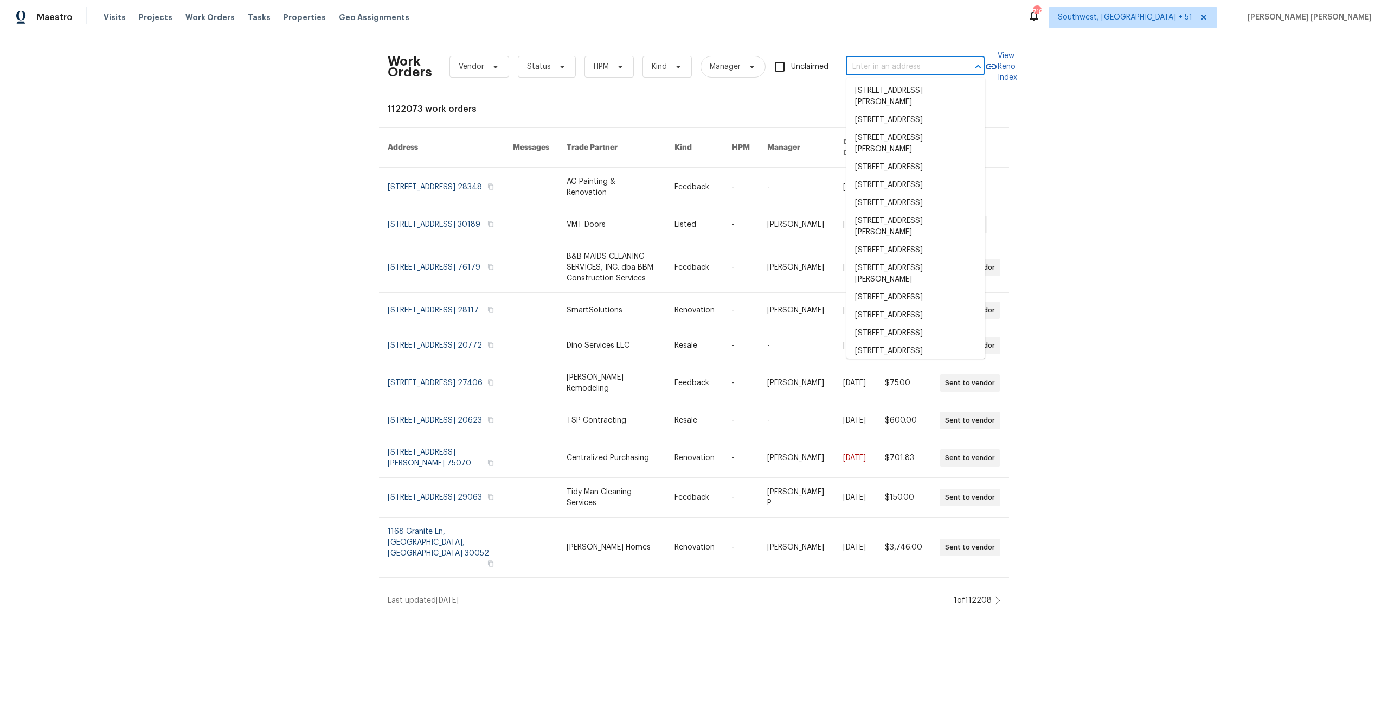
paste input "3800 Mayfair Dr, Pasadena, CA 91107"
type input "3800 Mayfair Dr, Pasadena, CA 91107"
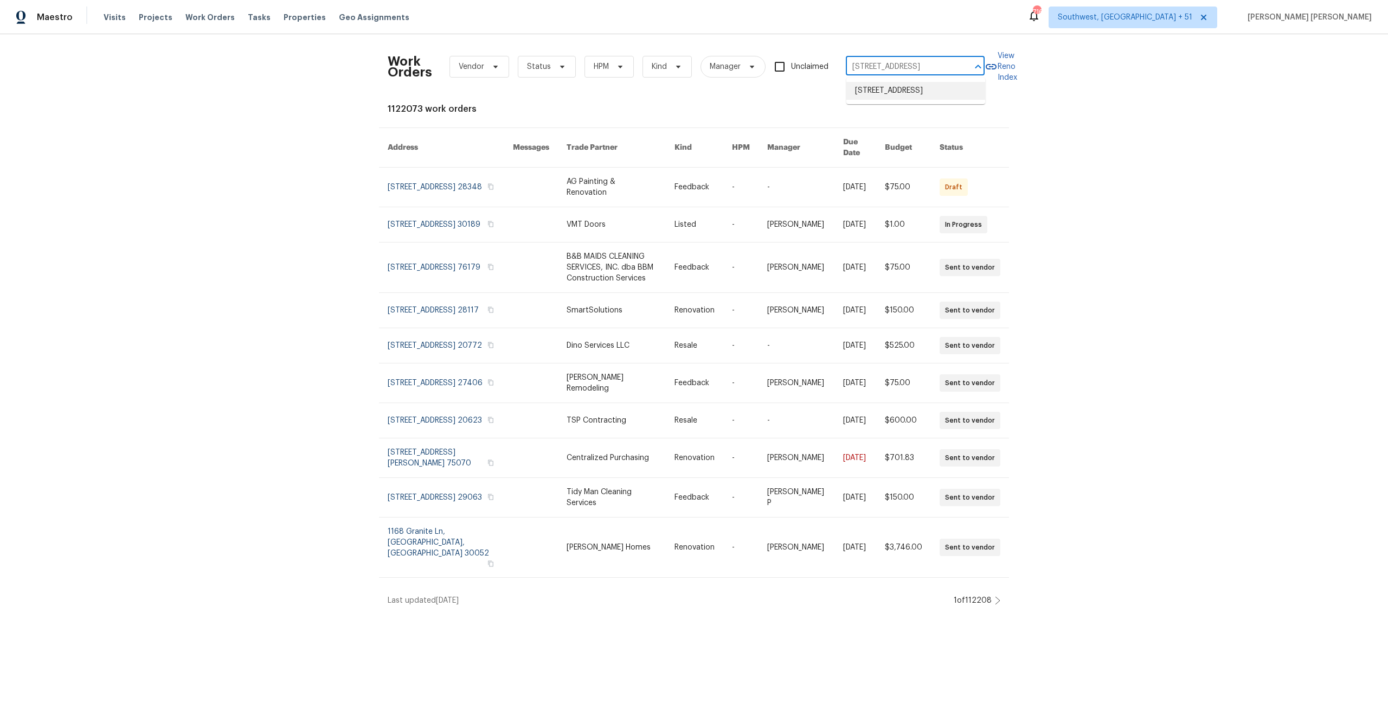
click at [899, 96] on li "3800 Mayfair Dr, Pasadena, CA 91107" at bounding box center [915, 91] width 139 height 18
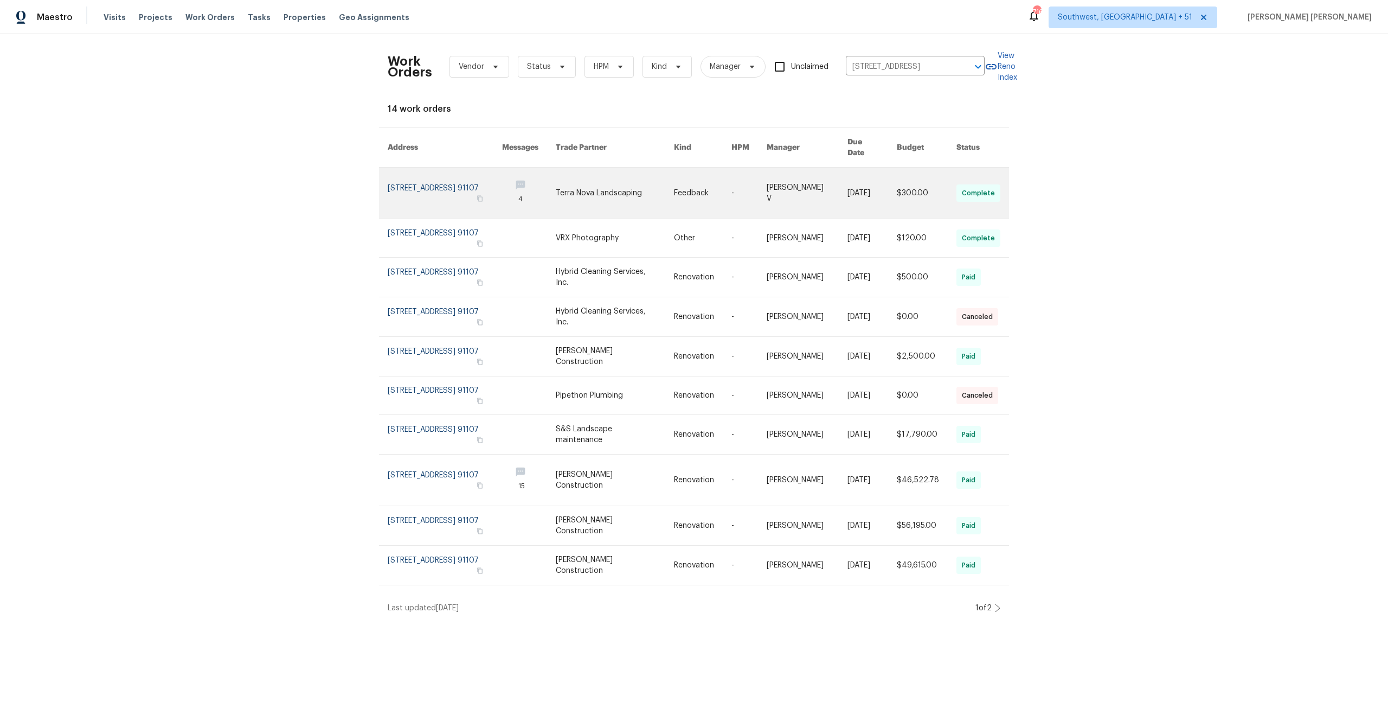
click at [903, 185] on link at bounding box center [927, 193] width 60 height 51
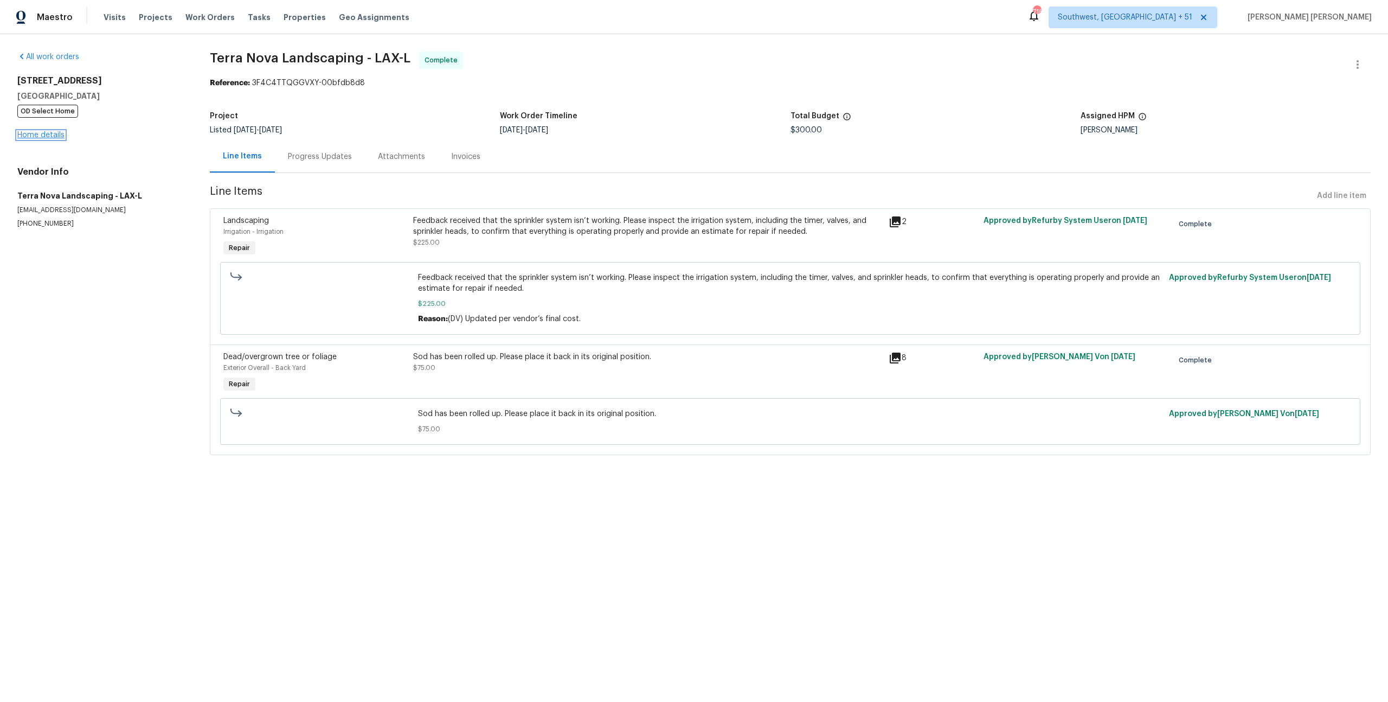
click at [49, 135] on link "Home details" at bounding box center [40, 135] width 47 height 8
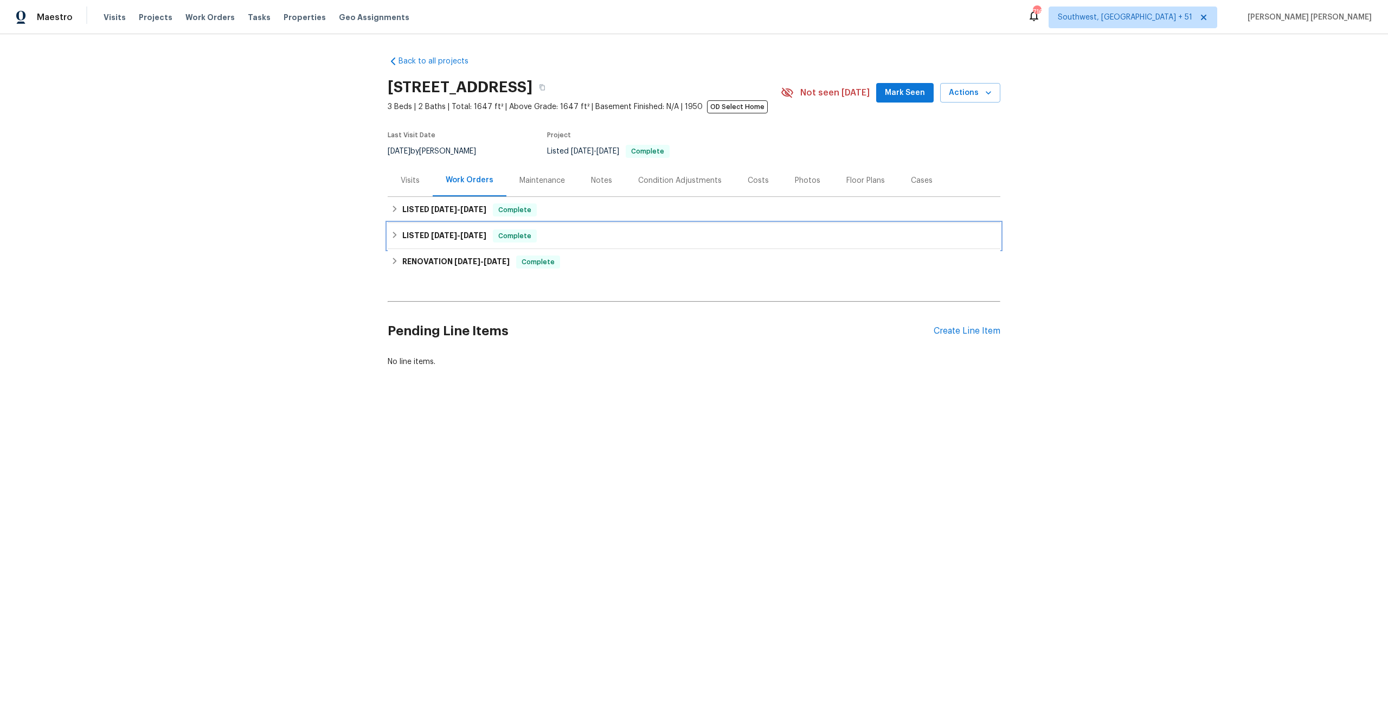
click at [499, 232] on span "Complete" at bounding box center [515, 235] width 42 height 11
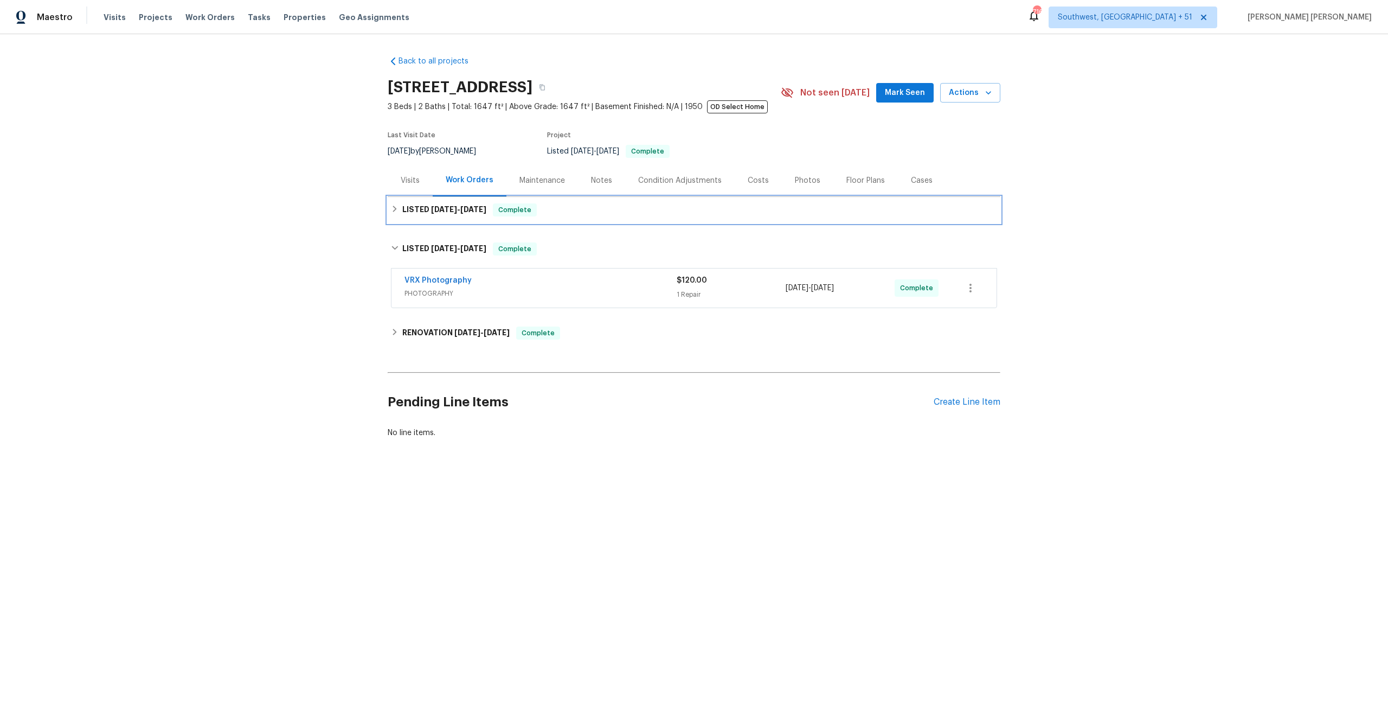
click at [568, 216] on div "LISTED 10/2/25 - 10/8/25 Complete" at bounding box center [694, 210] width 613 height 26
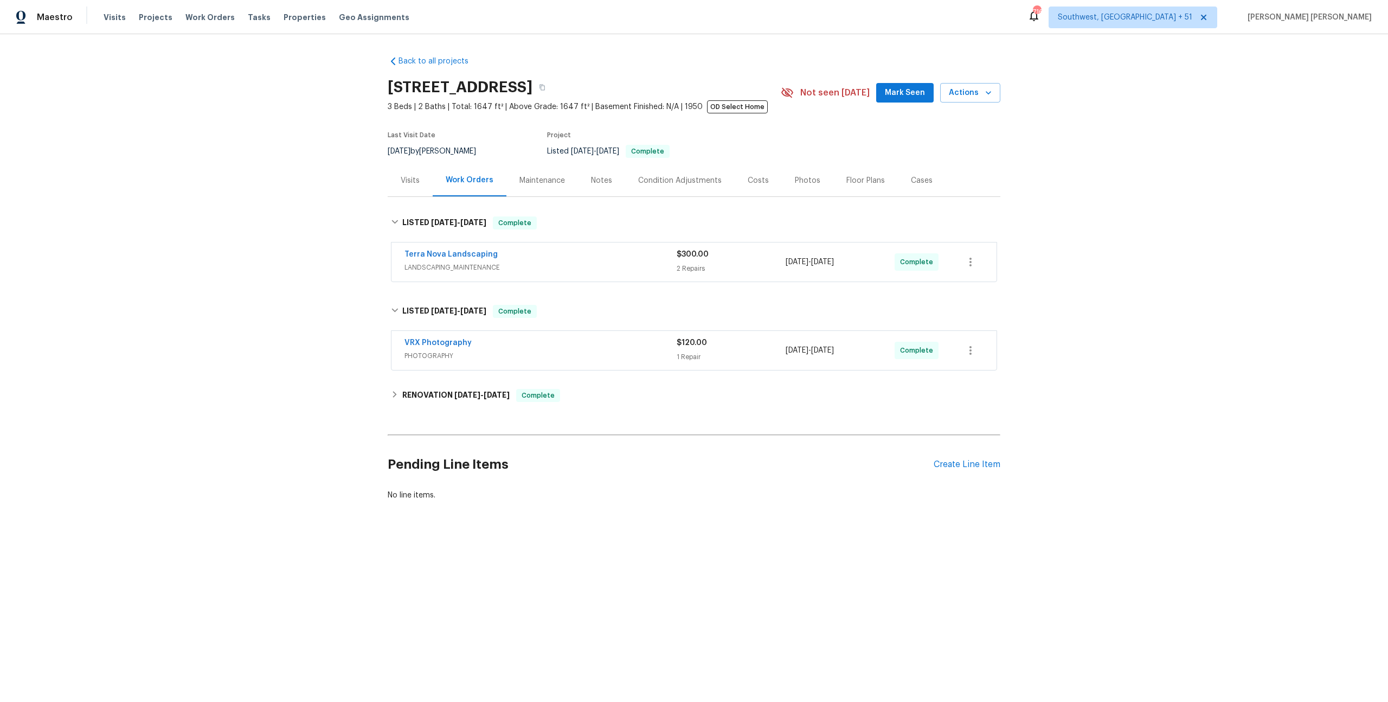
click at [628, 344] on div "VRX Photography" at bounding box center [540, 343] width 272 height 13
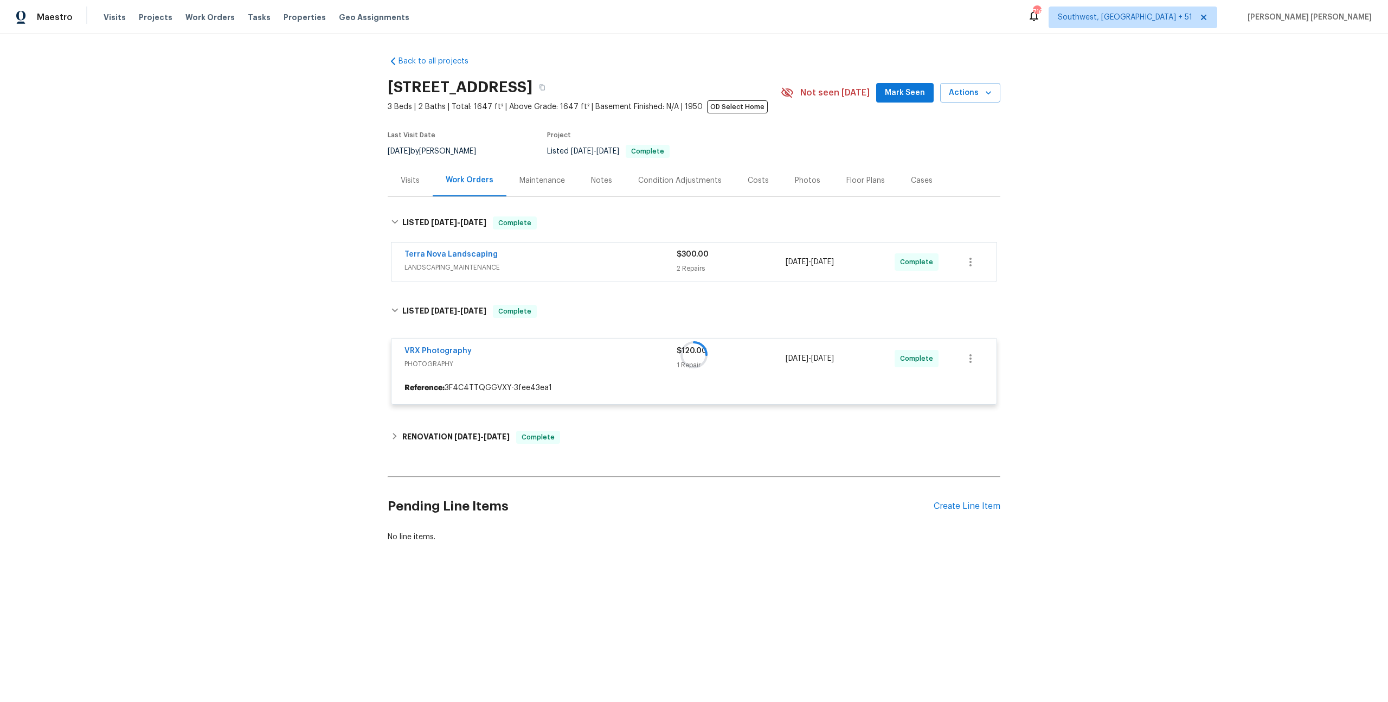
click at [650, 254] on div "Terra Nova Landscaping" at bounding box center [540, 255] width 272 height 13
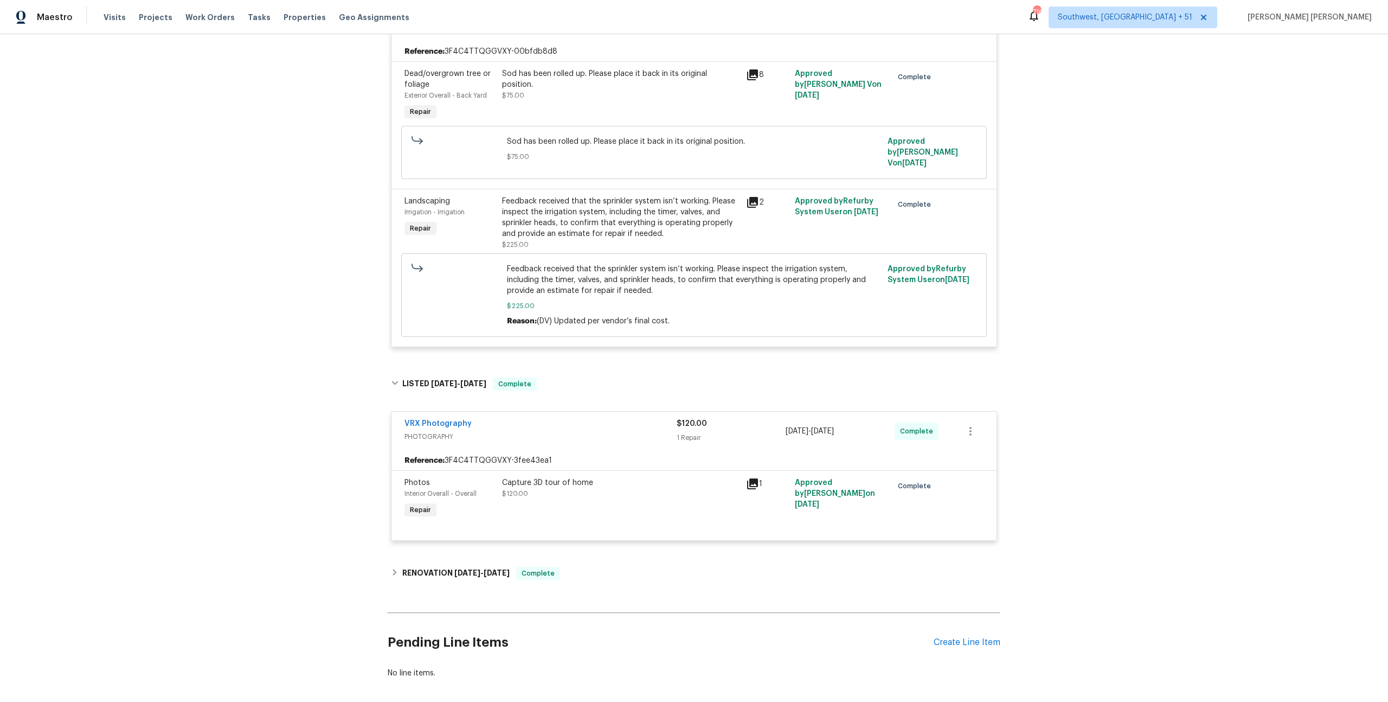
scroll to position [299, 0]
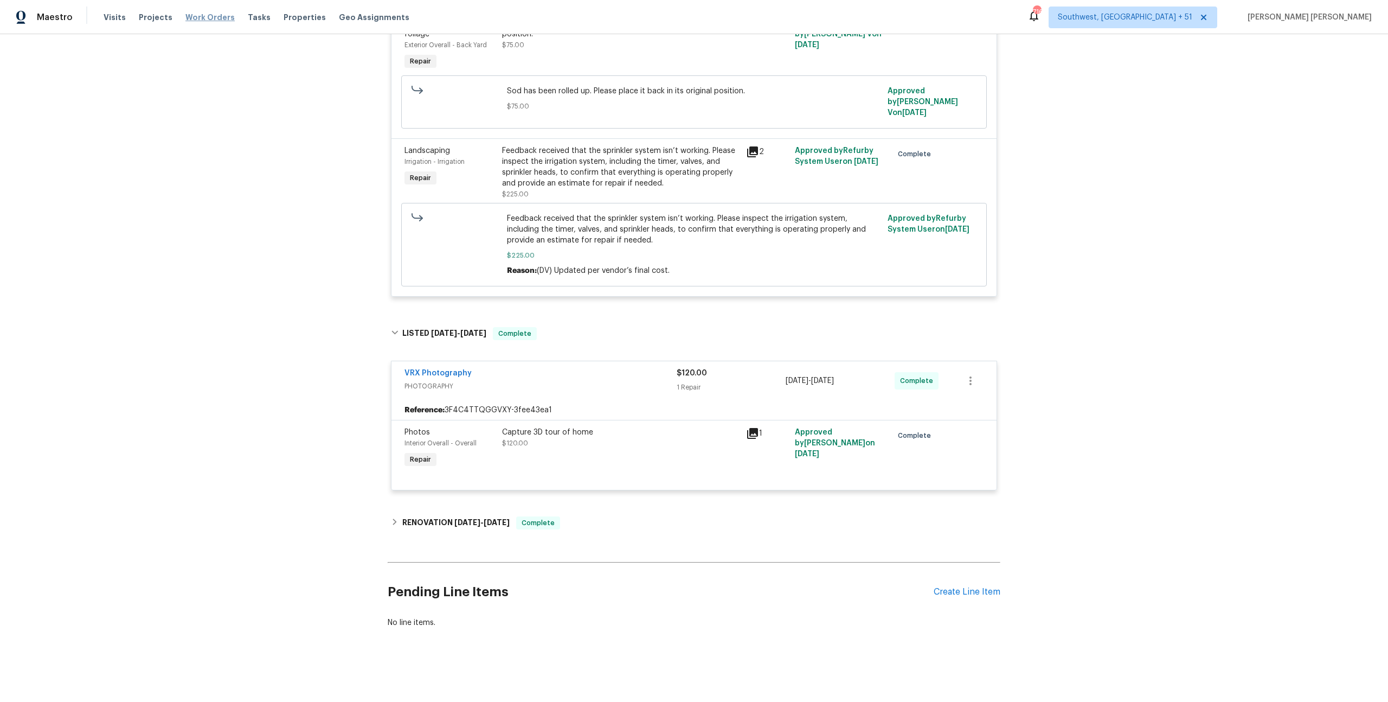
click at [207, 18] on span "Work Orders" at bounding box center [209, 17] width 49 height 11
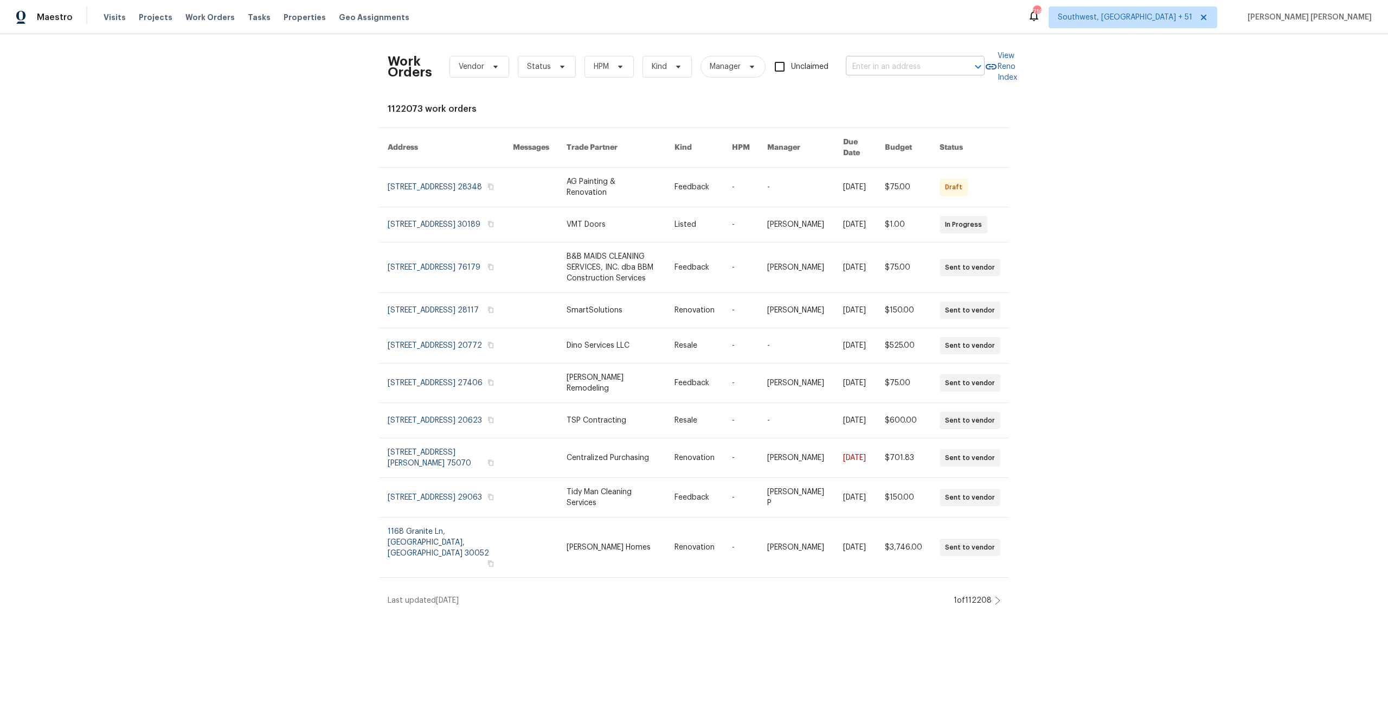
click at [866, 70] on input "text" at bounding box center [900, 67] width 108 height 17
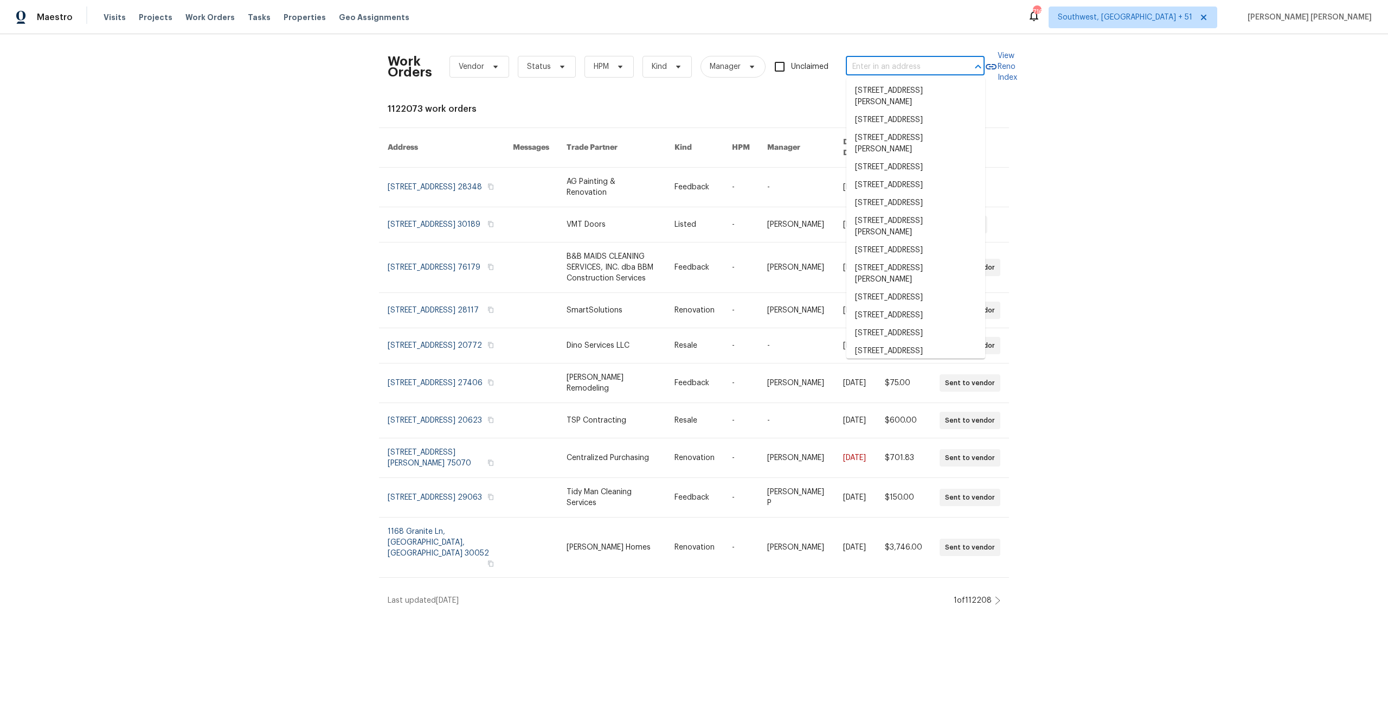
paste input "12300 E 32nd St S, Independence, MO 64052"
type input "12300 E 32nd St S, Independence, MO 64052"
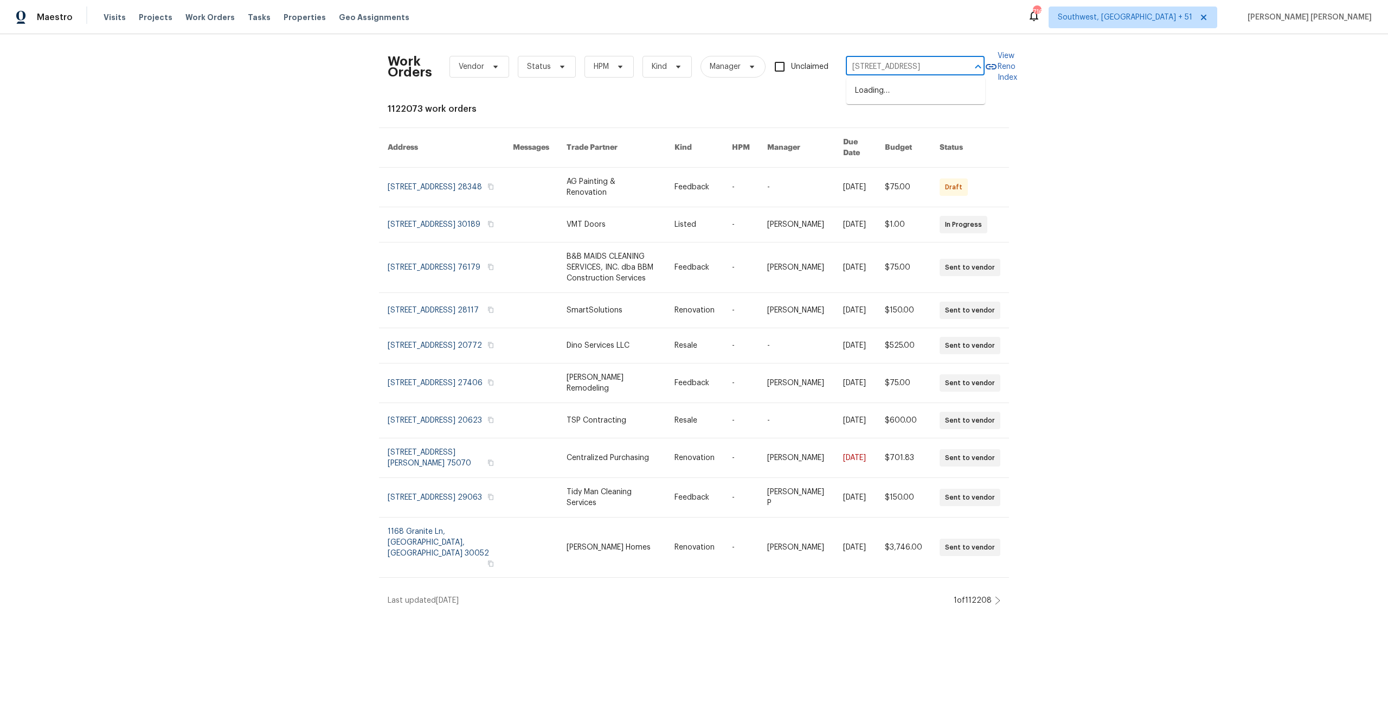
scroll to position [0, 60]
click at [888, 98] on li "12300 E 32nd St S, Independence, MO 64052" at bounding box center [915, 91] width 139 height 18
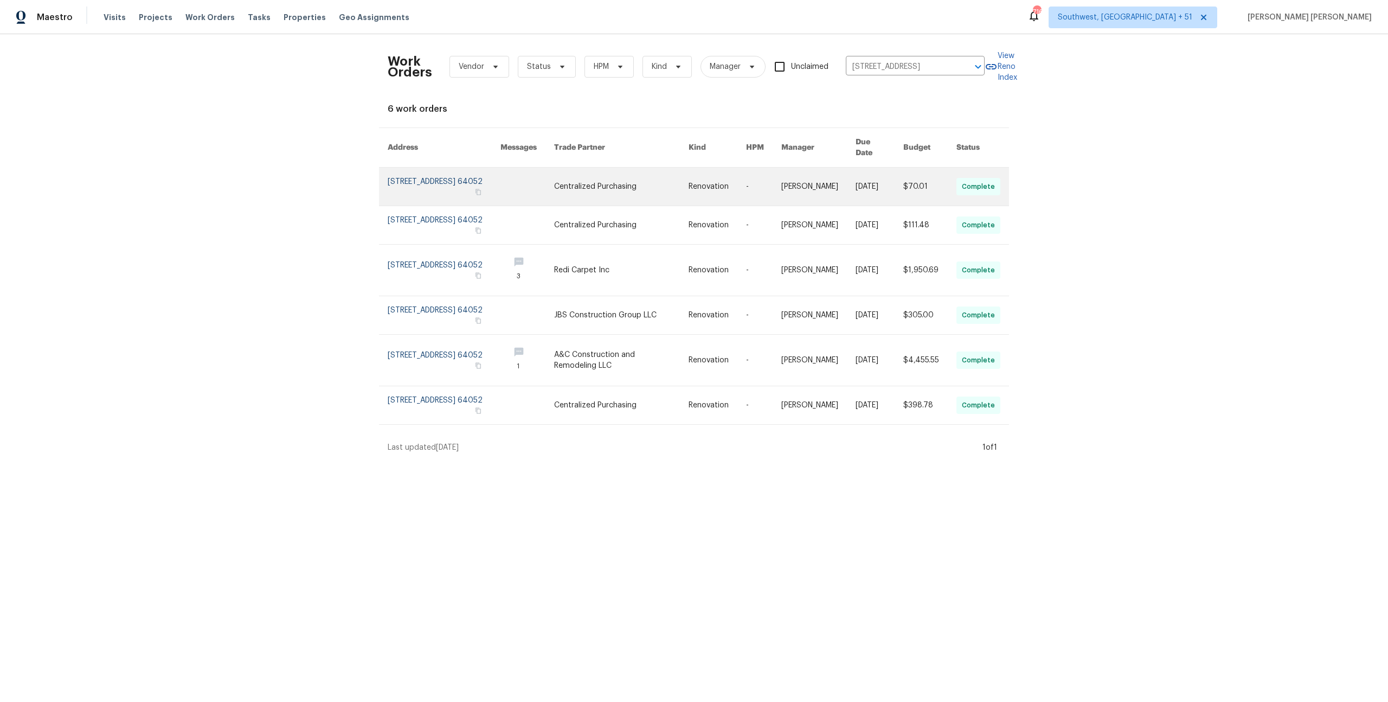
click at [935, 180] on link at bounding box center [929, 187] width 53 height 38
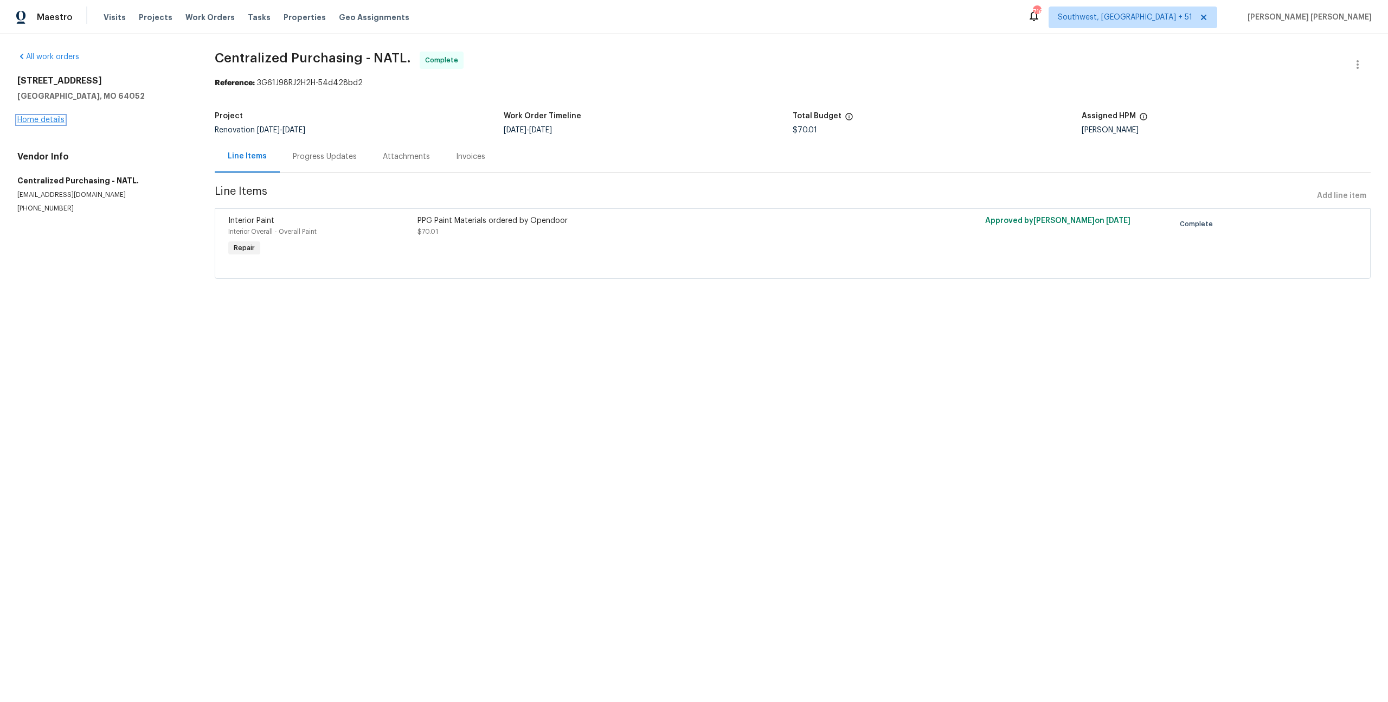
click at [46, 121] on link "Home details" at bounding box center [40, 120] width 47 height 8
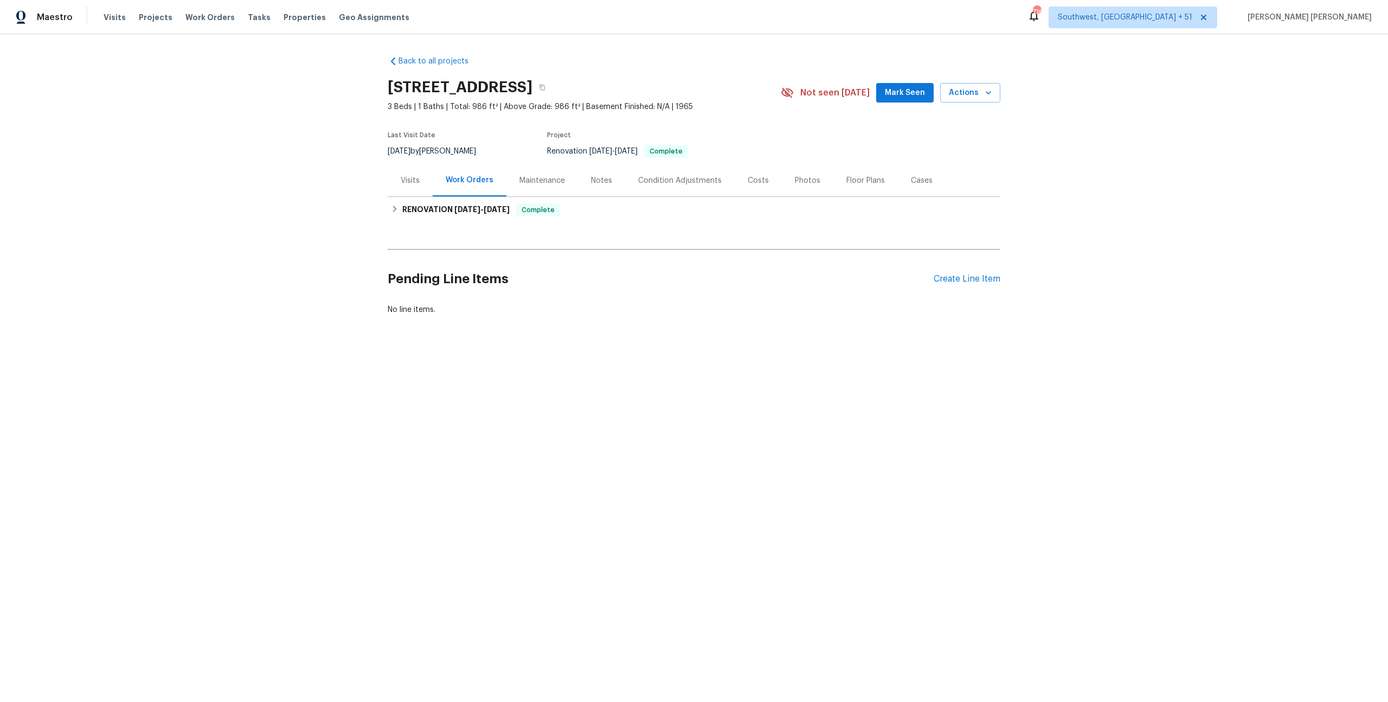
click at [414, 172] on div "Visits" at bounding box center [410, 180] width 45 height 32
click at [414, 172] on div at bounding box center [694, 351] width 1388 height 702
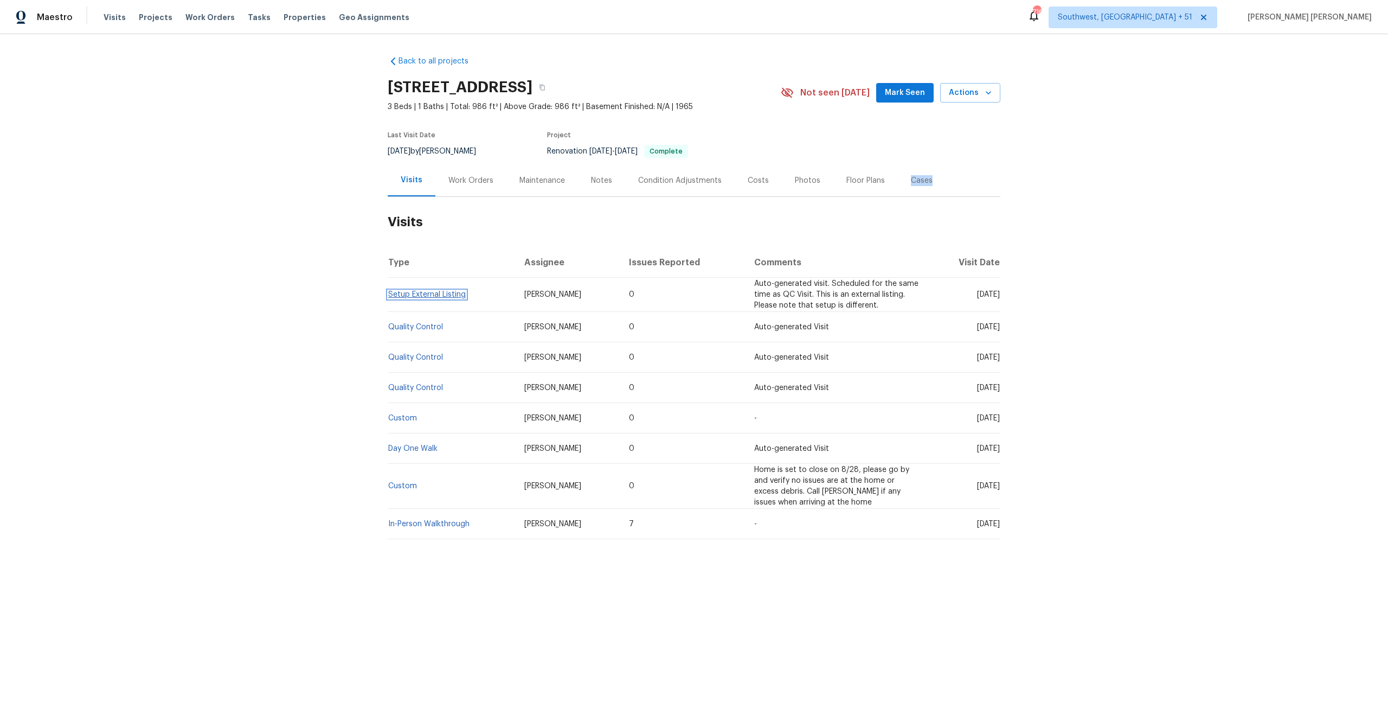
click at [430, 295] on link "Setup External Listing" at bounding box center [427, 295] width 78 height 8
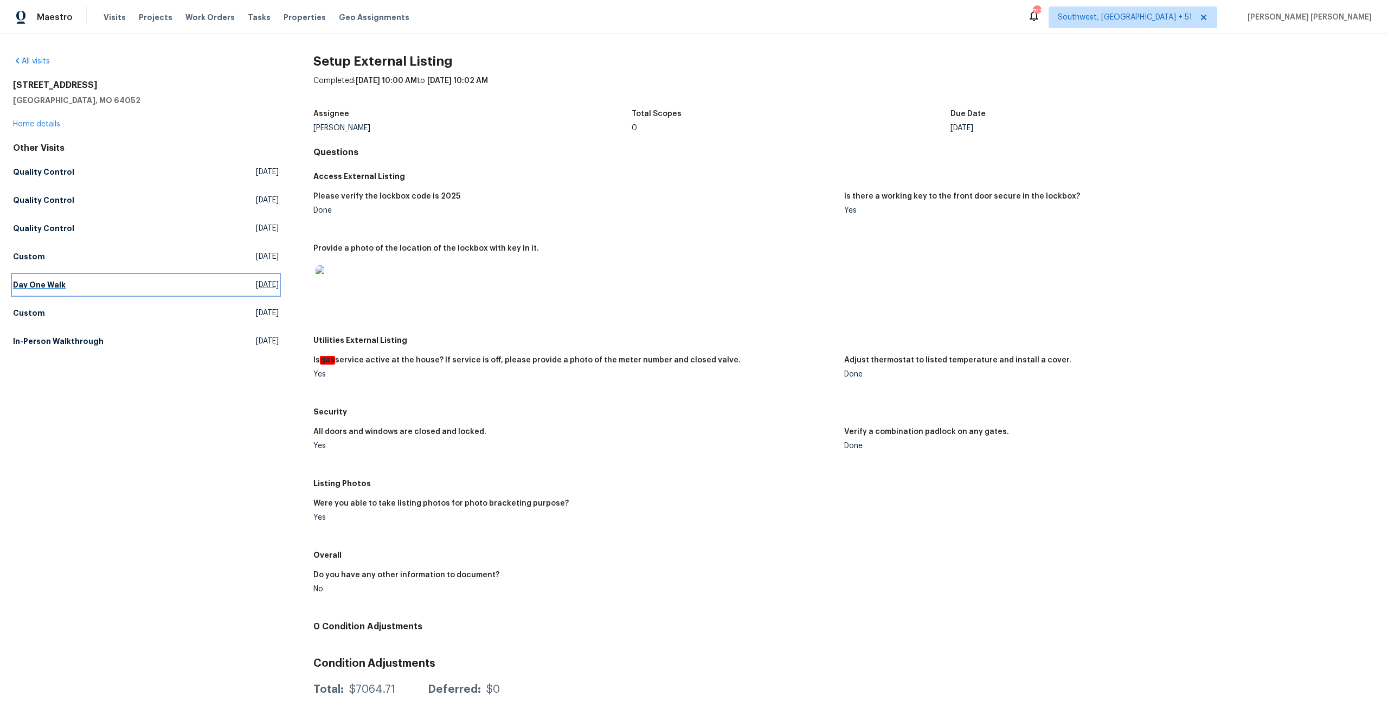
click at [68, 284] on link "Day One Walk Fri, Aug 29 2025" at bounding box center [146, 285] width 266 height 20
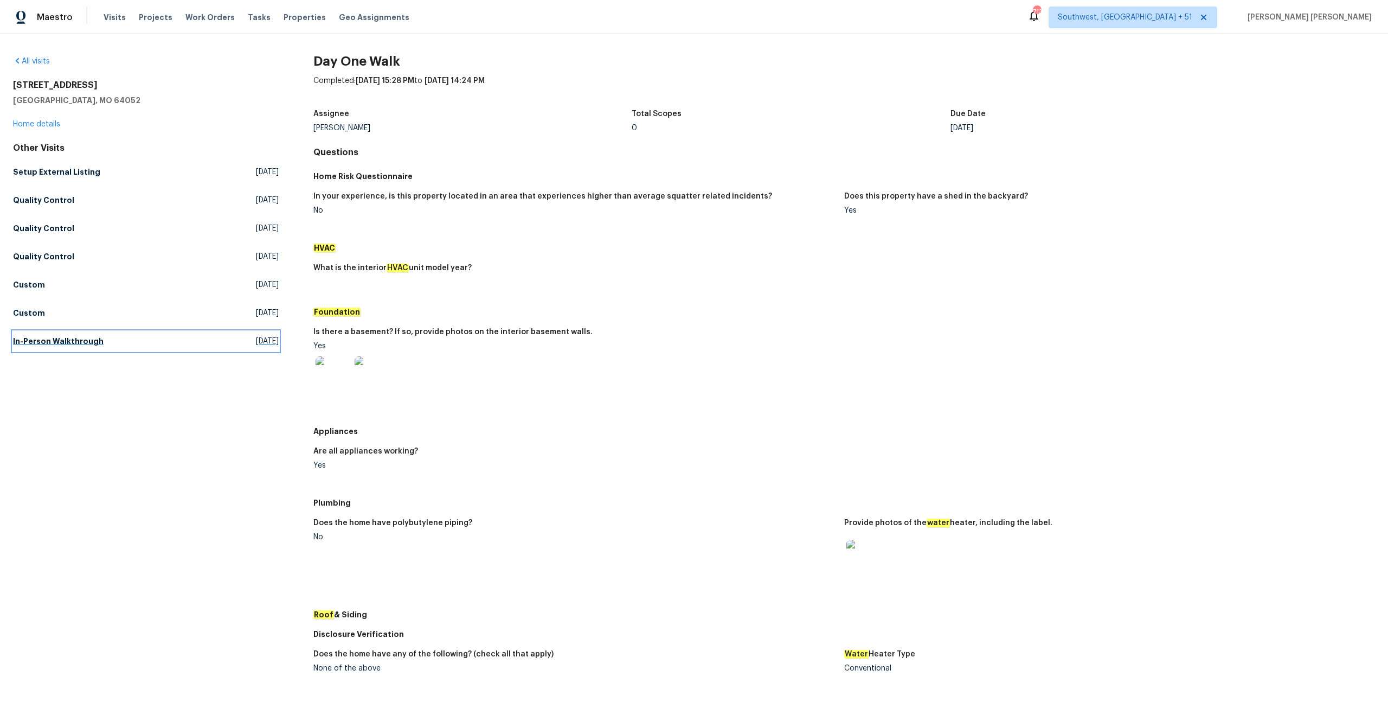
click at [75, 340] on h5 "In-Person Walkthrough" at bounding box center [58, 341] width 91 height 11
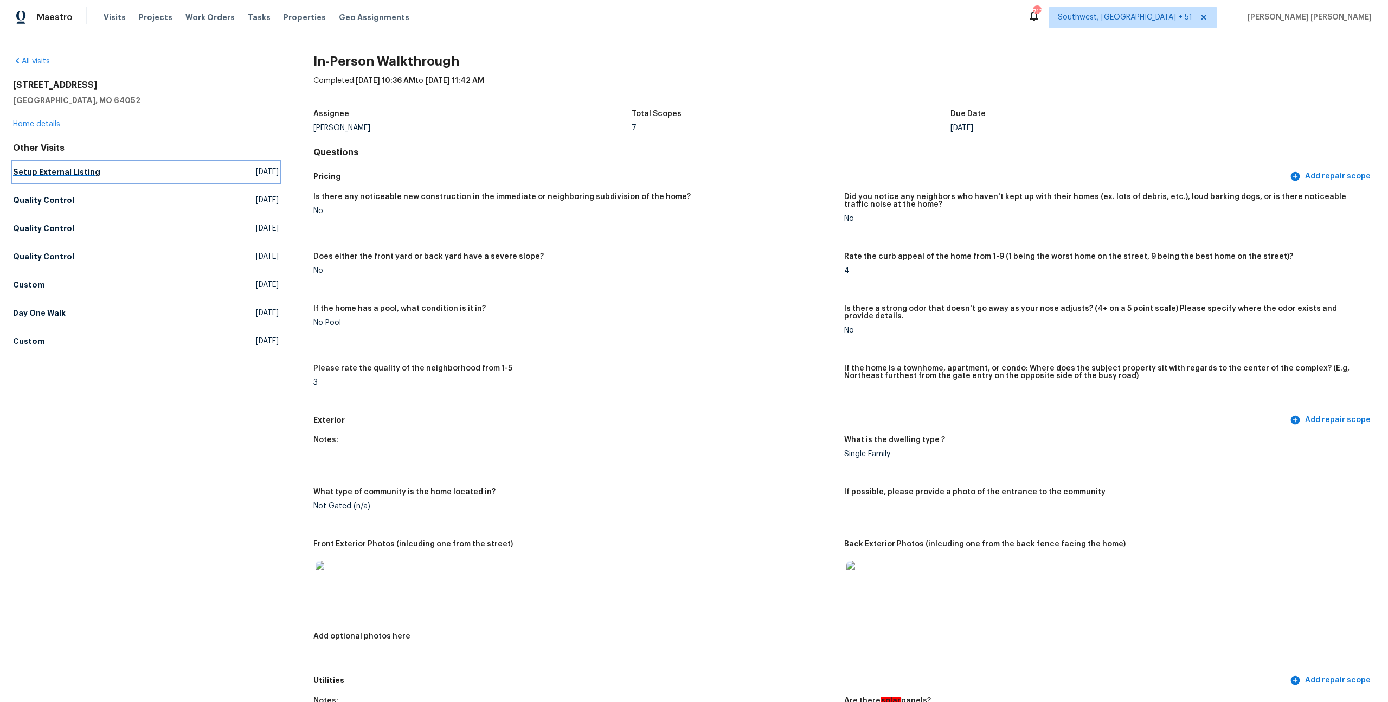
click at [53, 176] on h5 "Setup External Listing" at bounding box center [56, 171] width 87 height 11
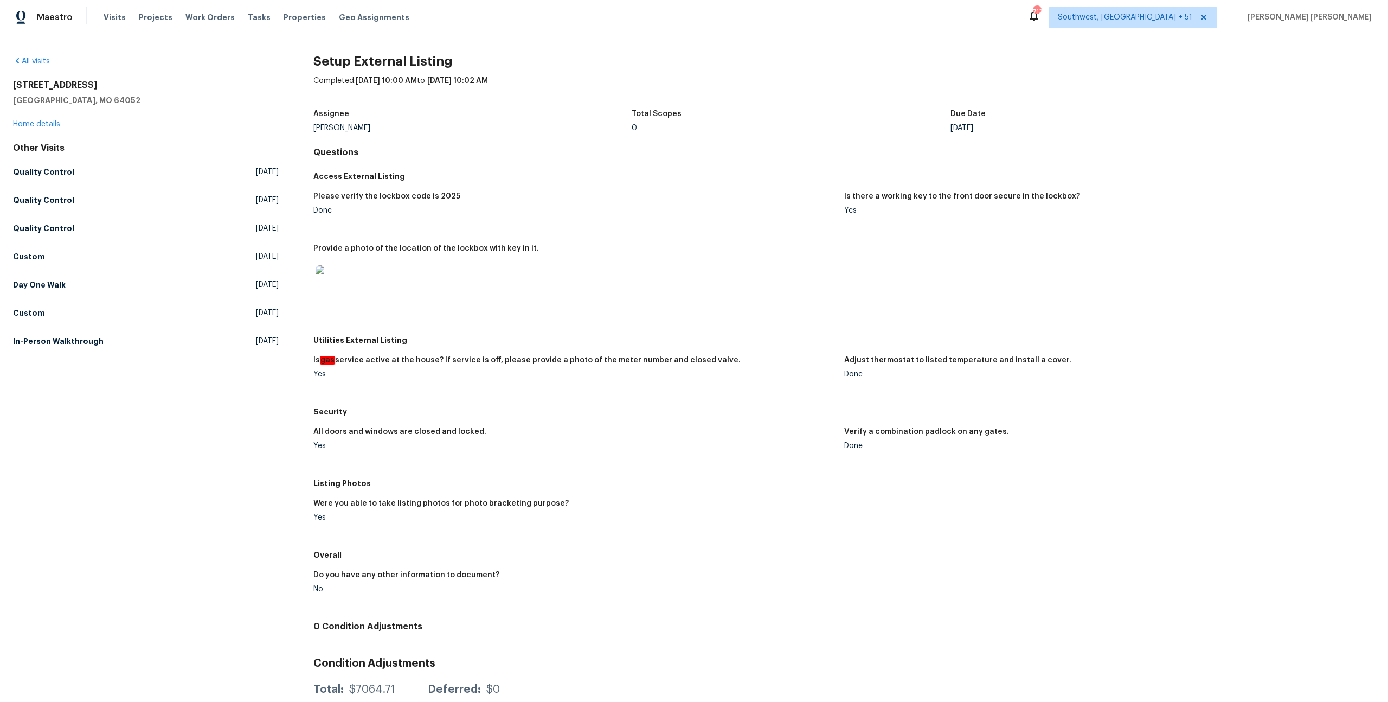
click at [538, 313] on figure "Provide a photo of the location of the lockbox with key in it." at bounding box center [578, 284] width 531 height 79
click at [126, 277] on link "Day One Walk Fri, Aug 29 2025" at bounding box center [146, 285] width 266 height 20
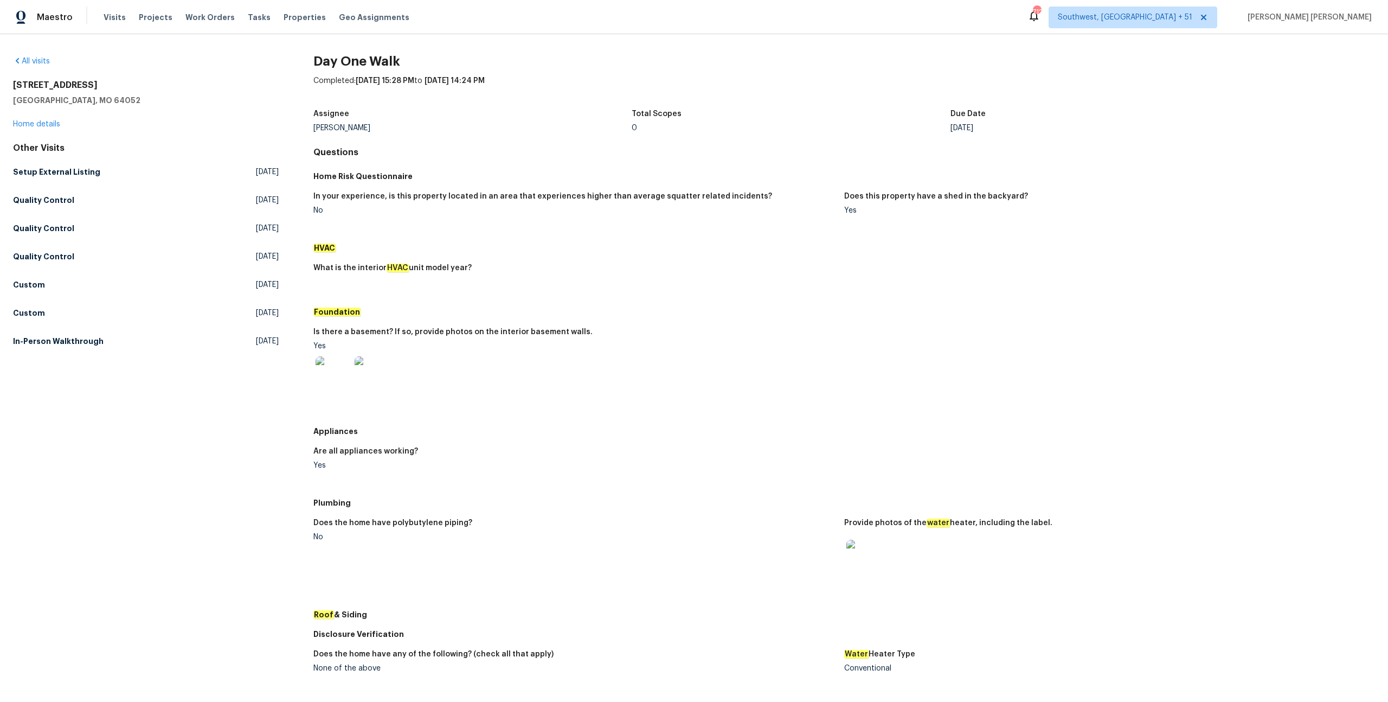
click at [77, 351] on div "All visits 12300 E 32nd St S Independence, MO 64052 Home details Other Visits S…" at bounding box center [146, 523] width 266 height 935
click at [92, 342] on h5 "In-Person Walkthrough" at bounding box center [58, 341] width 91 height 11
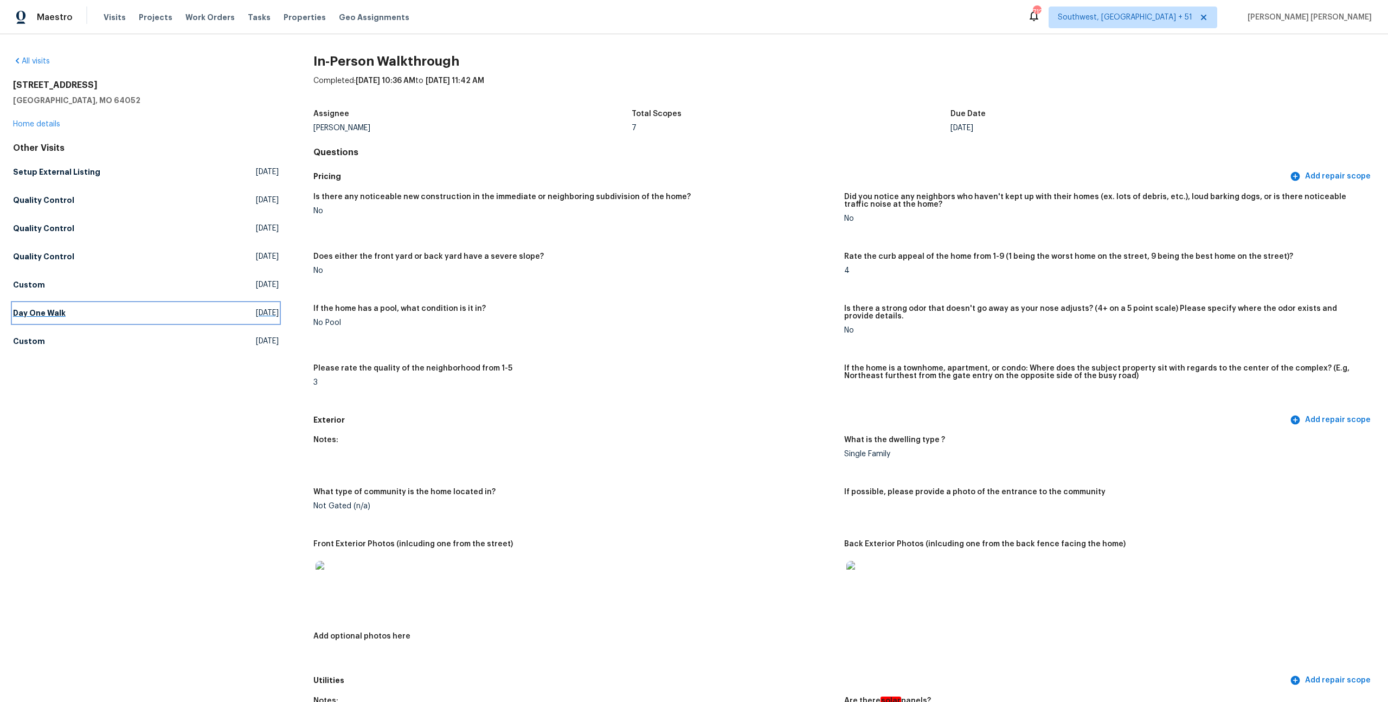
click at [58, 312] on h5 "Day One Walk" at bounding box center [39, 312] width 53 height 11
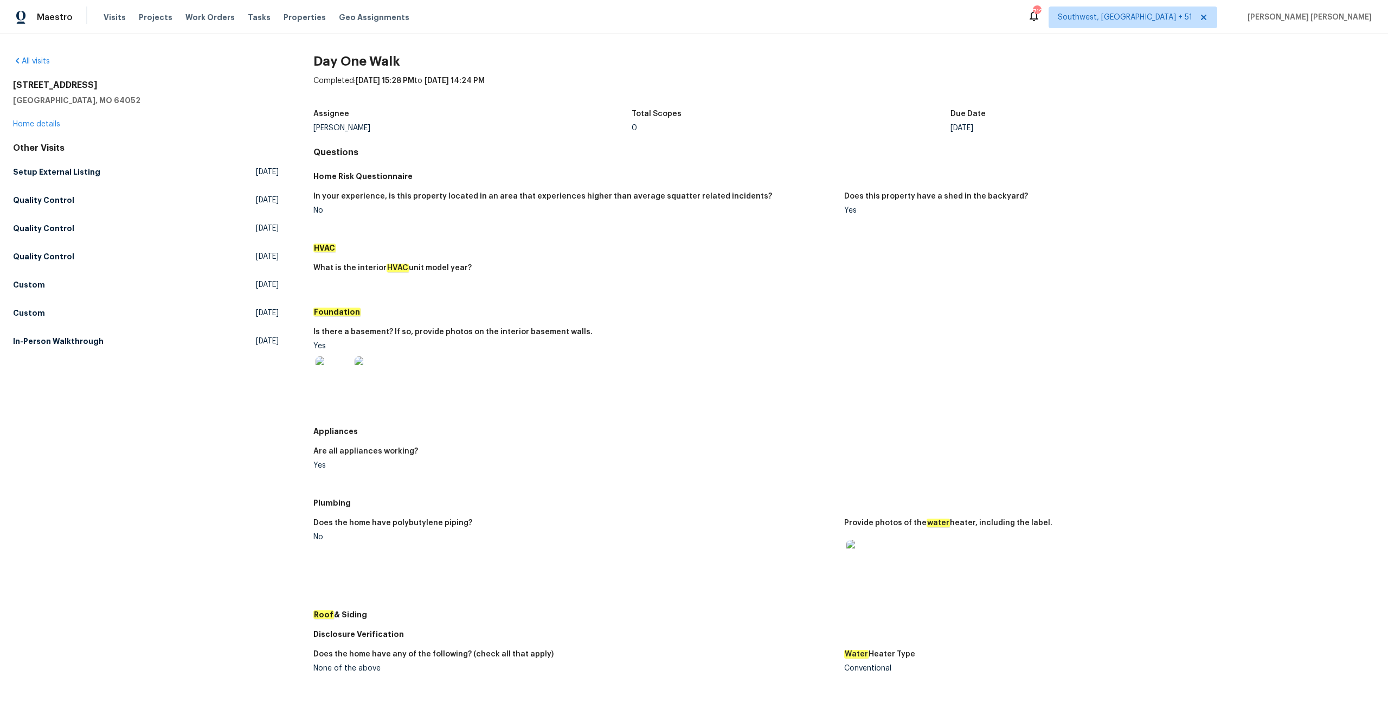
click at [865, 559] on img at bounding box center [863, 556] width 35 height 35
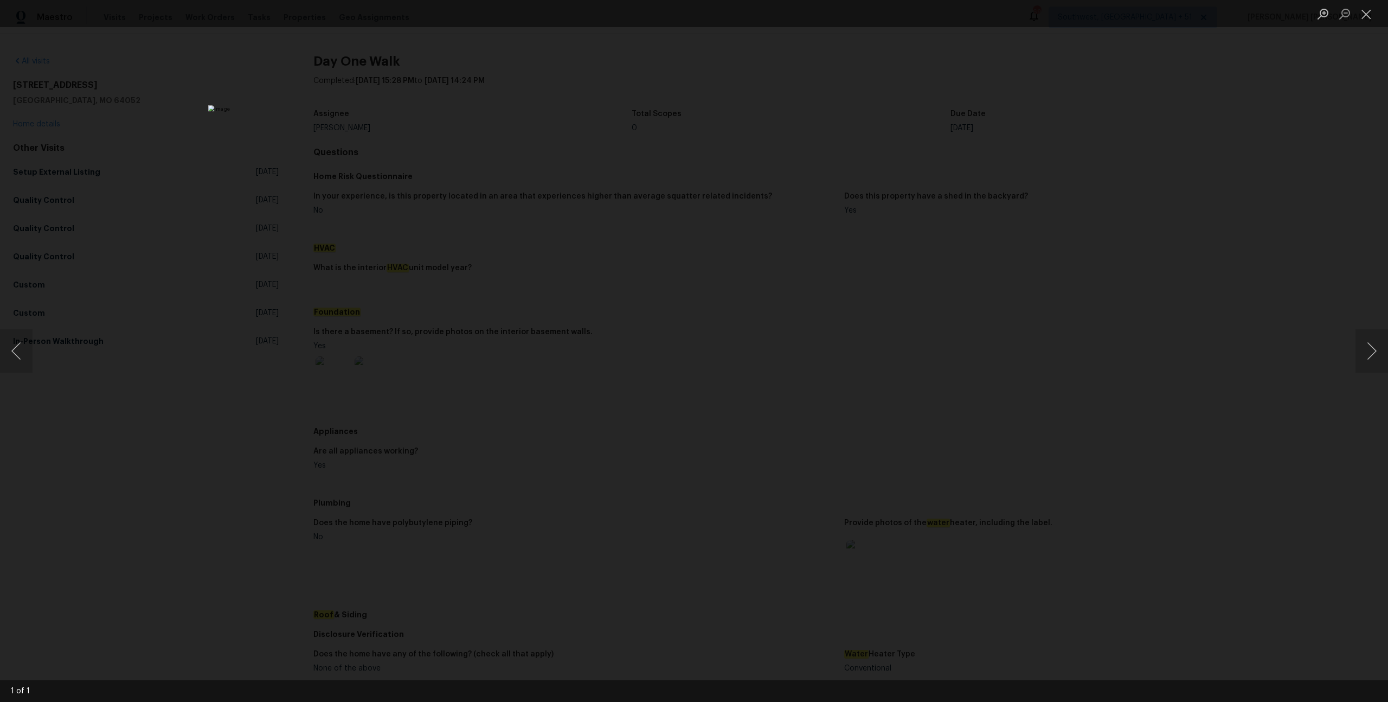
click at [262, 182] on div "Lightbox" at bounding box center [694, 351] width 1388 height 702
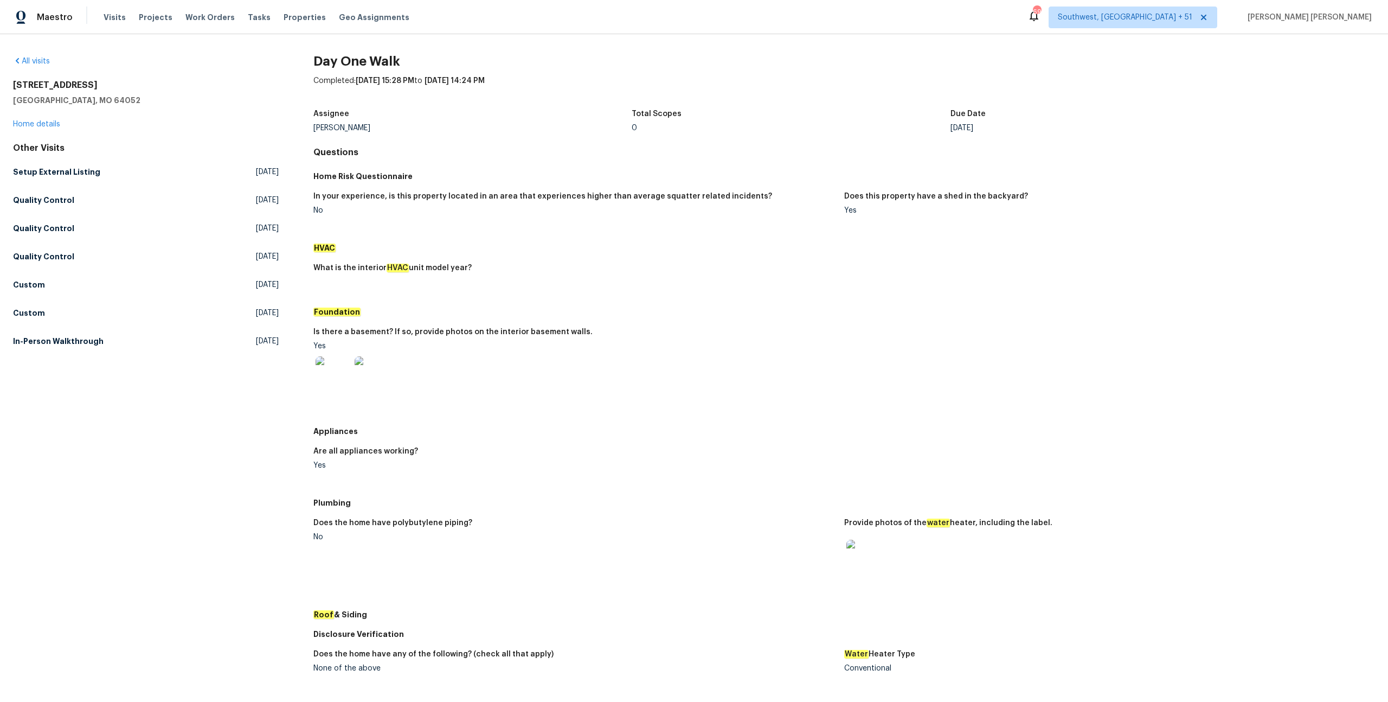
scroll to position [289, 0]
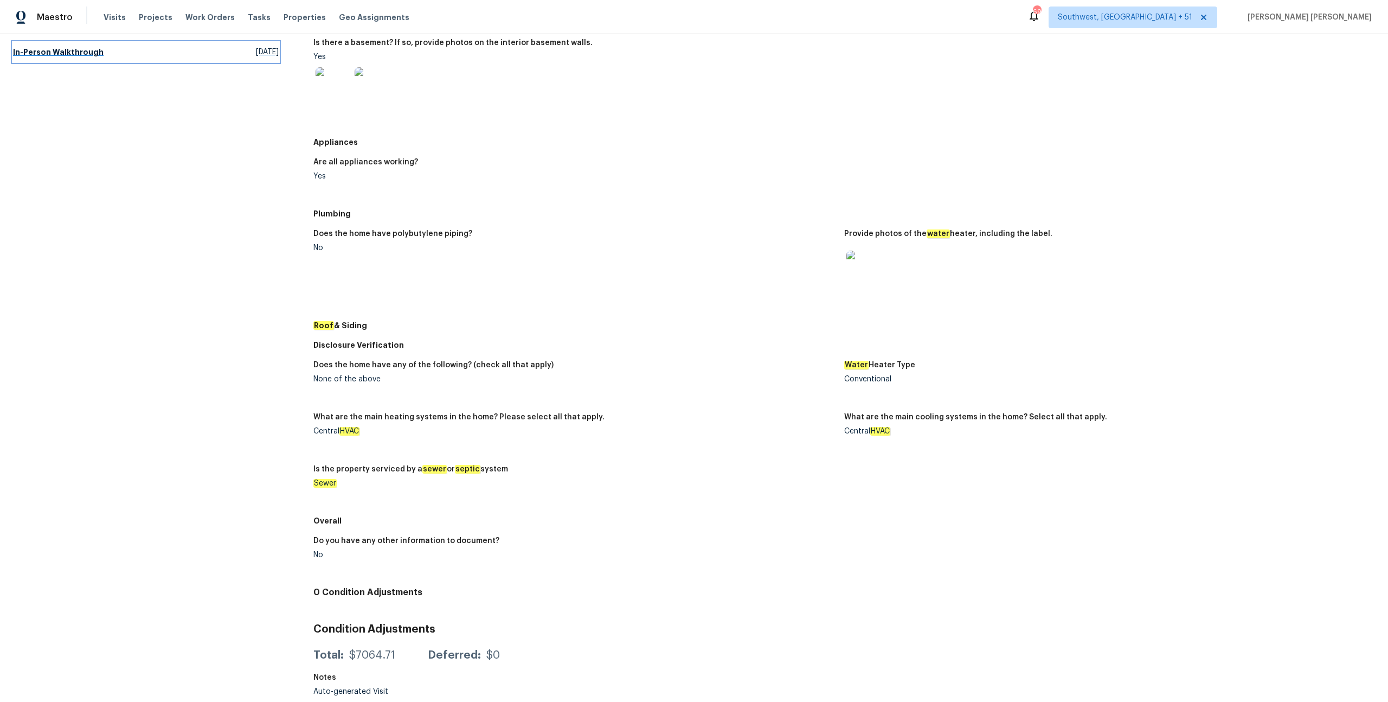
click at [102, 54] on link "In-Person Walkthrough Mon, Aug 11 2025" at bounding box center [146, 52] width 266 height 20
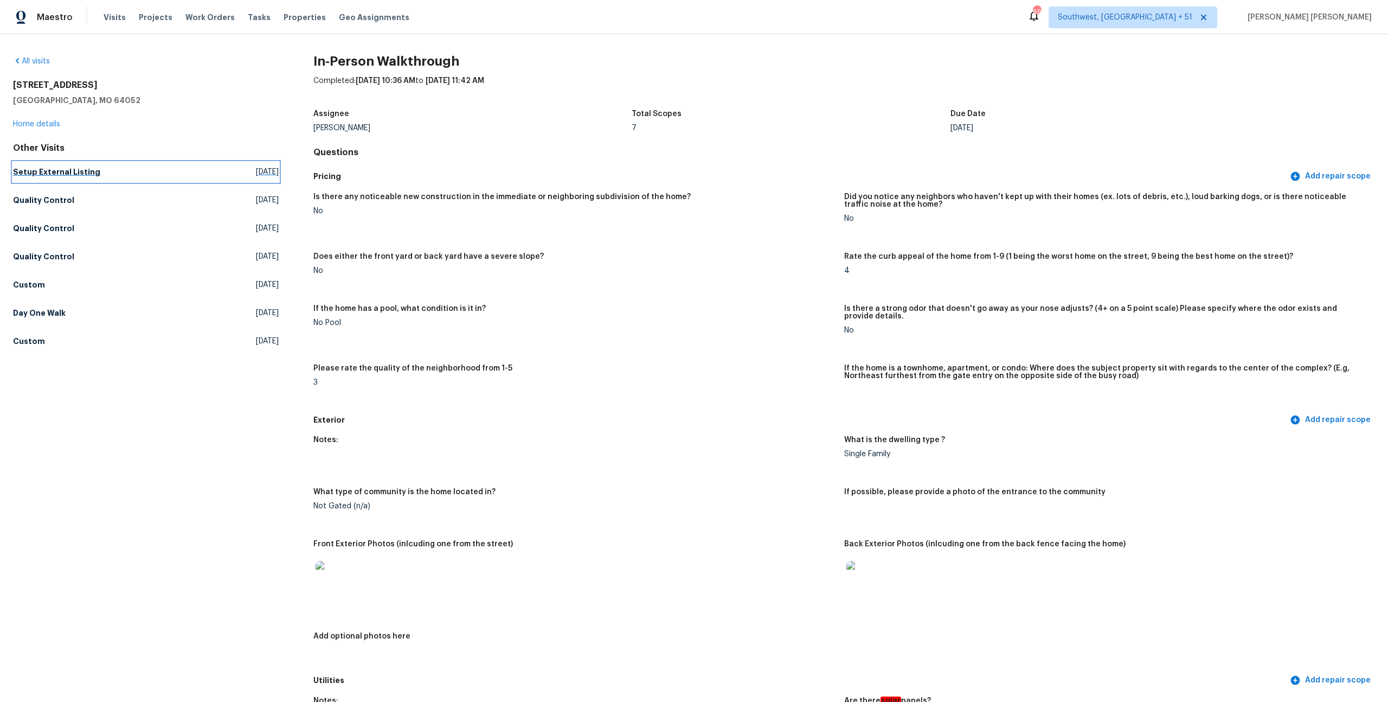
click at [95, 168] on link "Setup External Listing Tue, Oct 07 2025" at bounding box center [146, 172] width 266 height 20
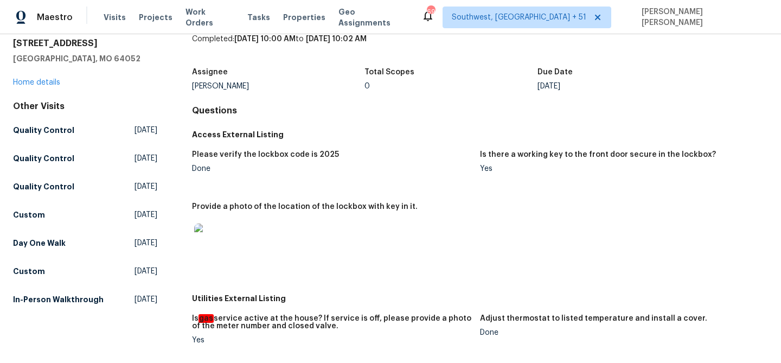
scroll to position [42, 0]
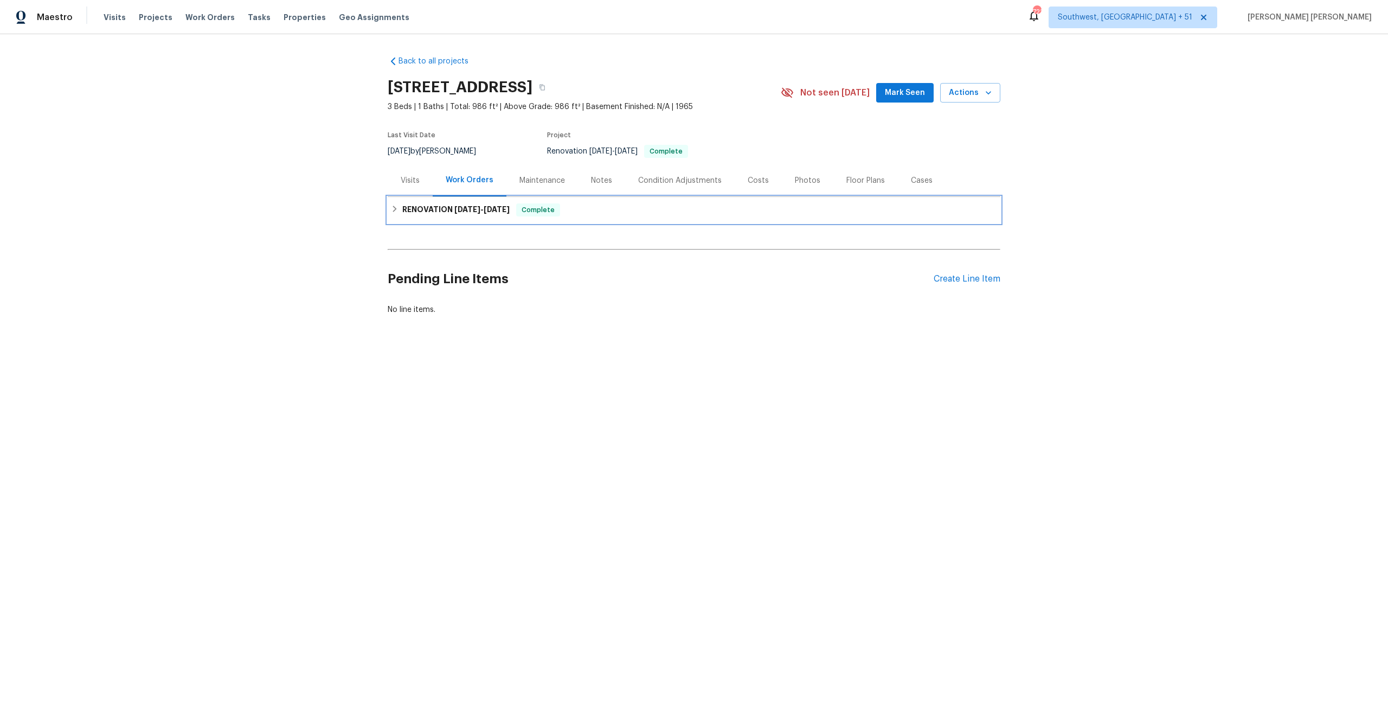
click at [443, 209] on h6 "RENOVATION [DATE] - [DATE]" at bounding box center [455, 209] width 107 height 13
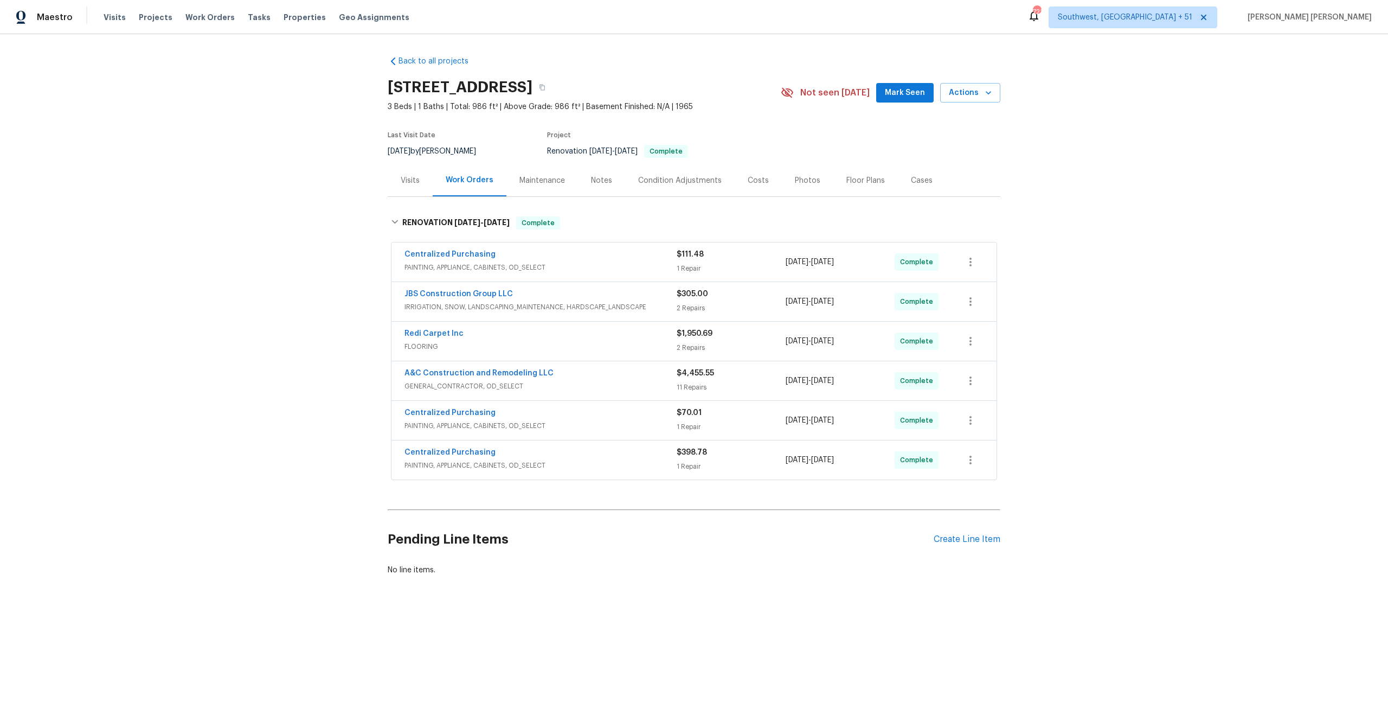
click at [628, 445] on div "Centralized Purchasing PAINTING, APPLIANCE, CABINETS, OD_SELECT $398.78 1 Repai…" at bounding box center [693, 459] width 605 height 39
click at [643, 451] on div "Centralized Purchasing" at bounding box center [540, 453] width 272 height 13
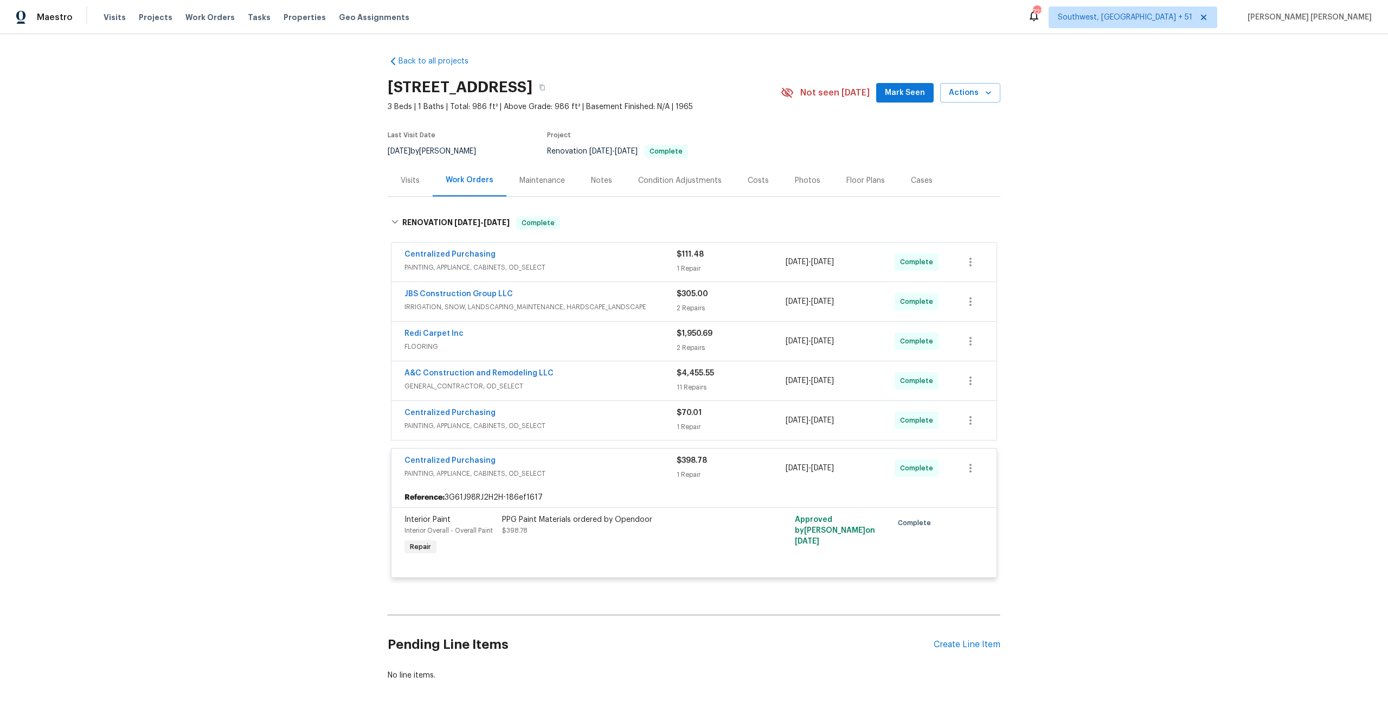
click at [653, 423] on span "PAINTING, APPLIANCE, CABINETS, OD_SELECT" at bounding box center [540, 425] width 272 height 11
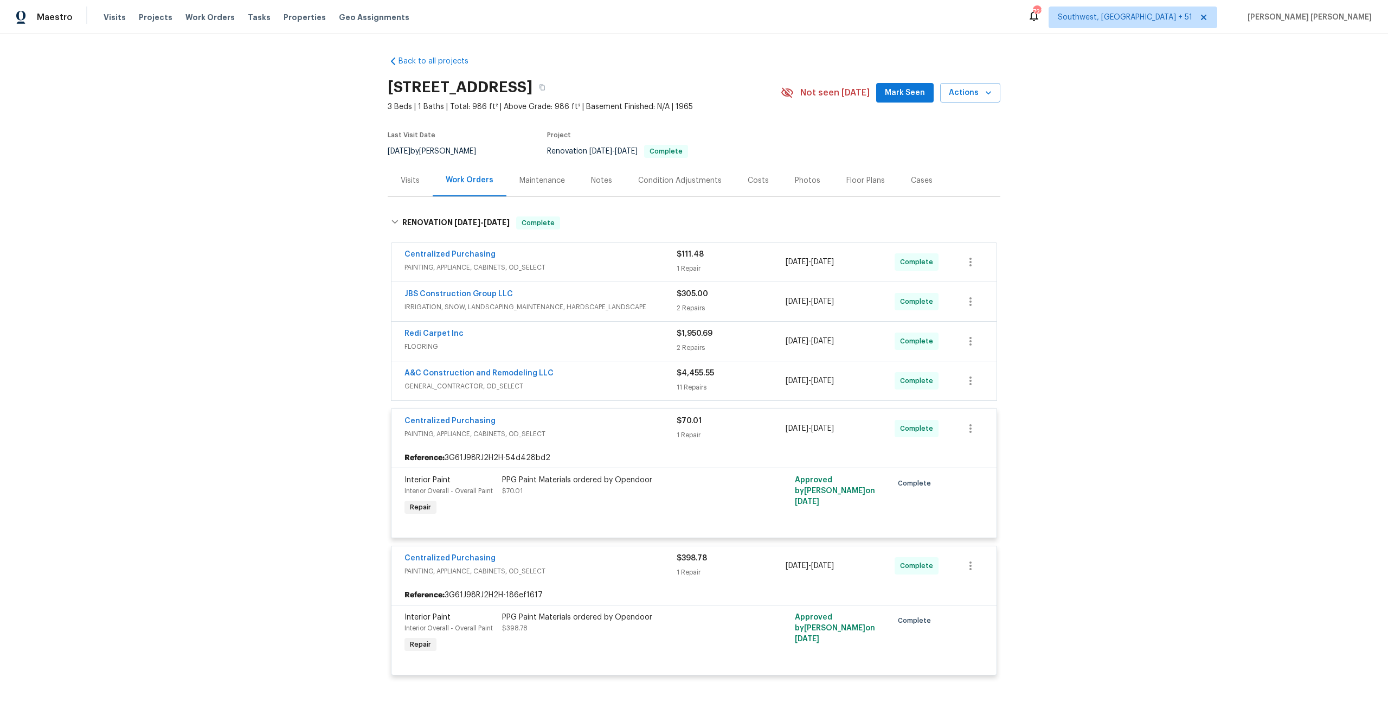
click at [673, 376] on div "A&C Construction and Remodeling LLC" at bounding box center [540, 374] width 272 height 13
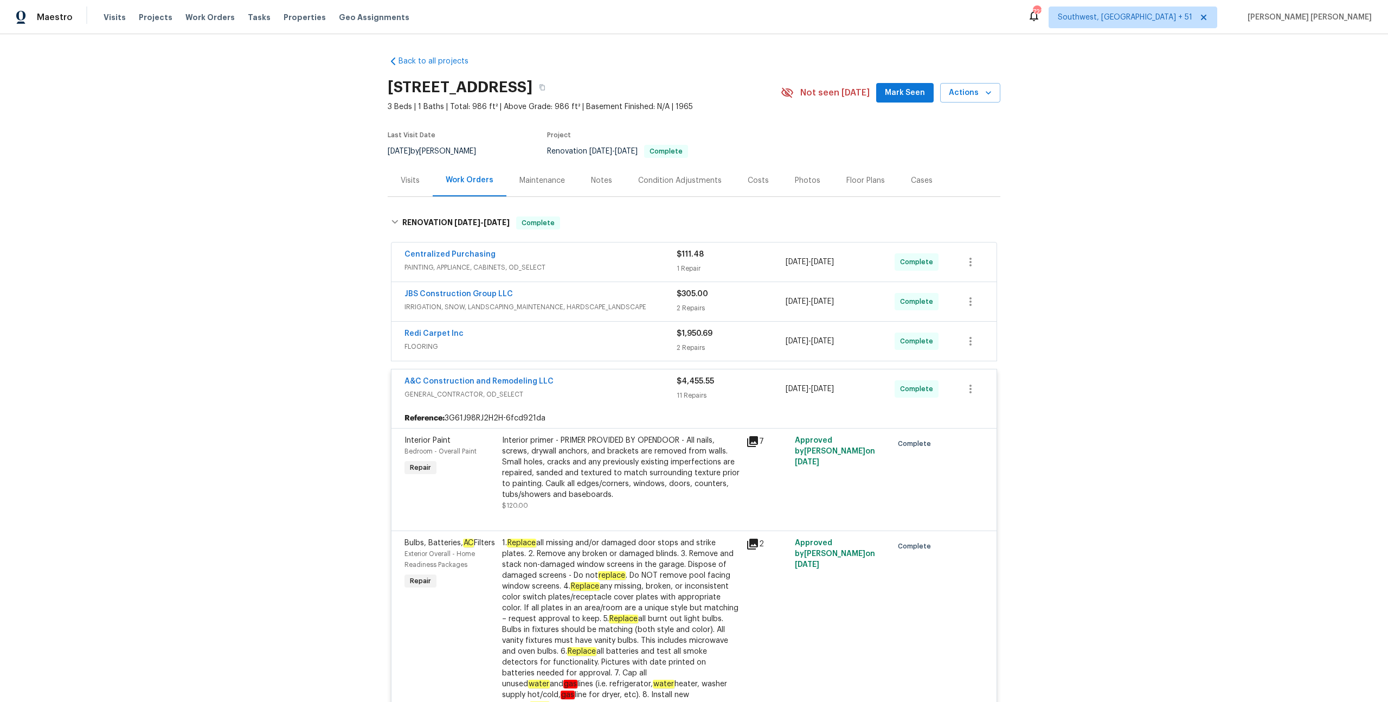
click at [677, 348] on div "2 Repairs" at bounding box center [731, 347] width 109 height 11
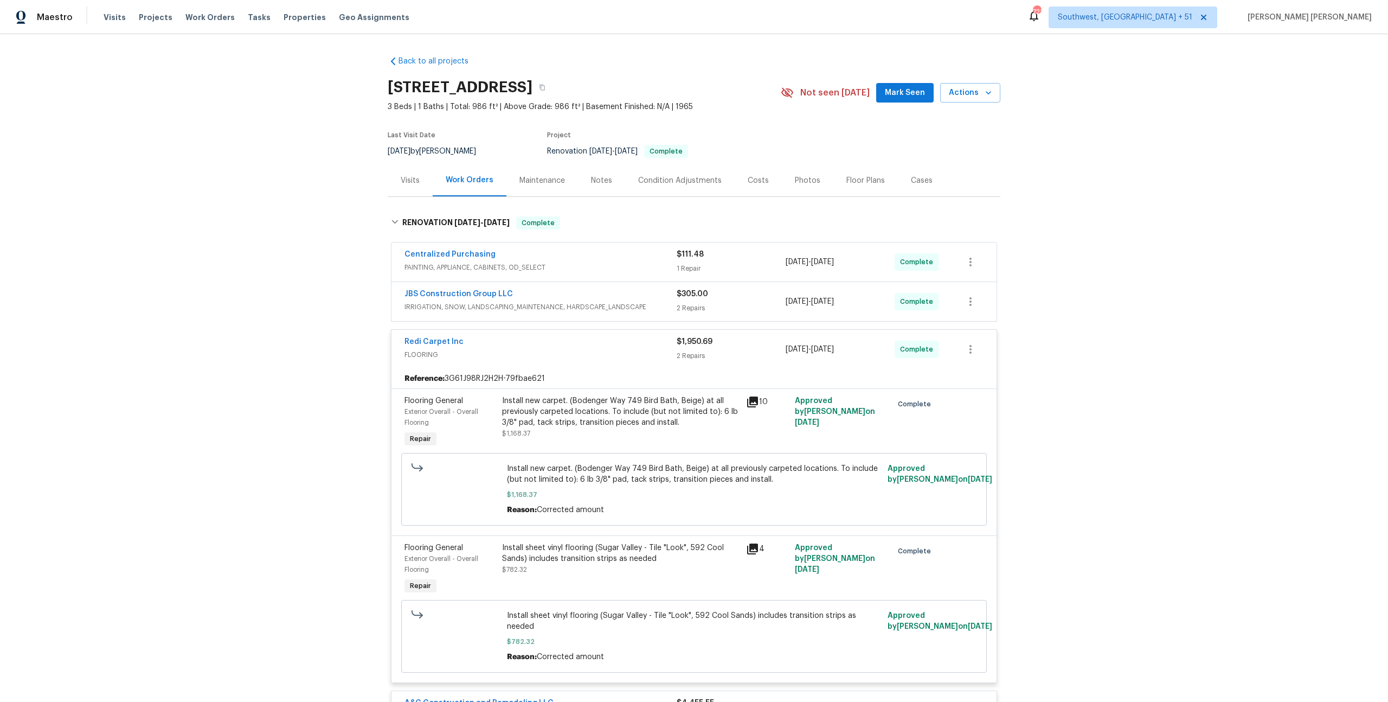
click at [650, 305] on span "IRRIGATION, SNOW, LANDSCAPING_MAINTENANCE, HARDSCAPE_LANDSCAPE" at bounding box center [540, 306] width 272 height 11
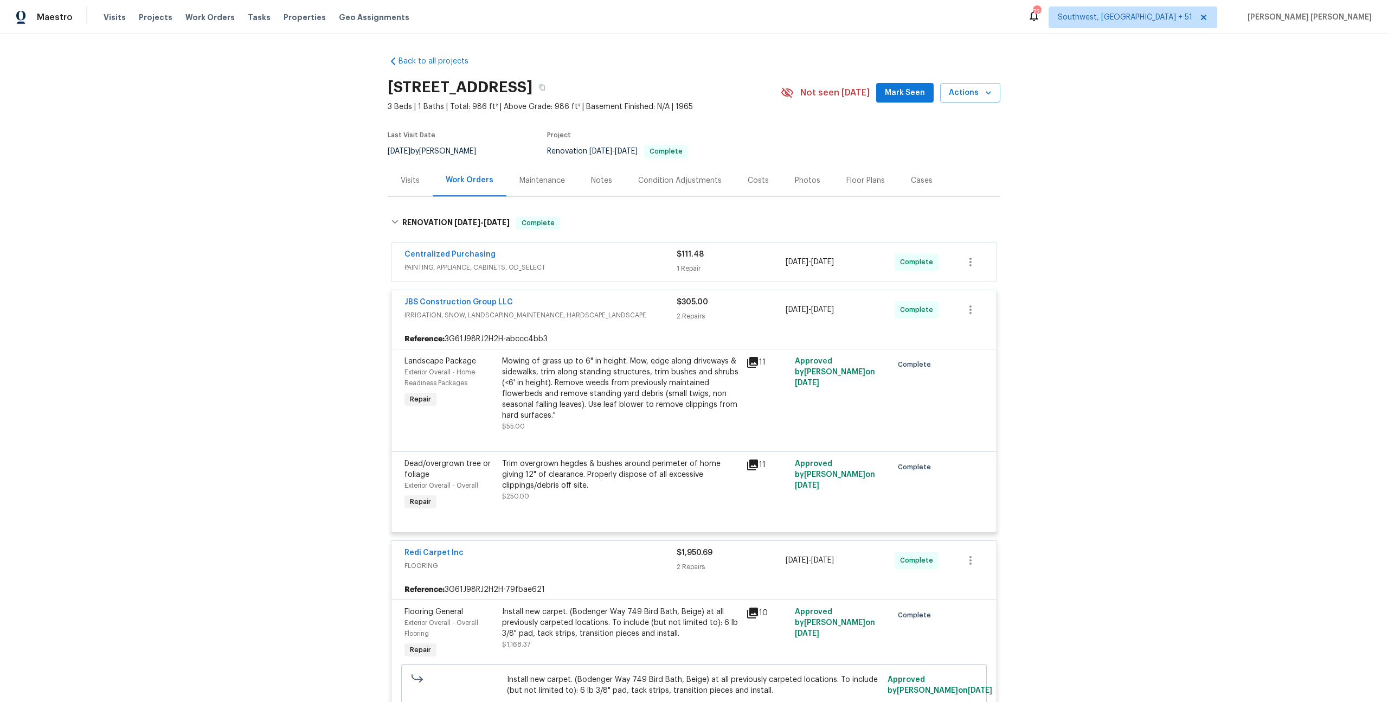
click at [654, 261] on div "Centralized Purchasing" at bounding box center [540, 255] width 272 height 13
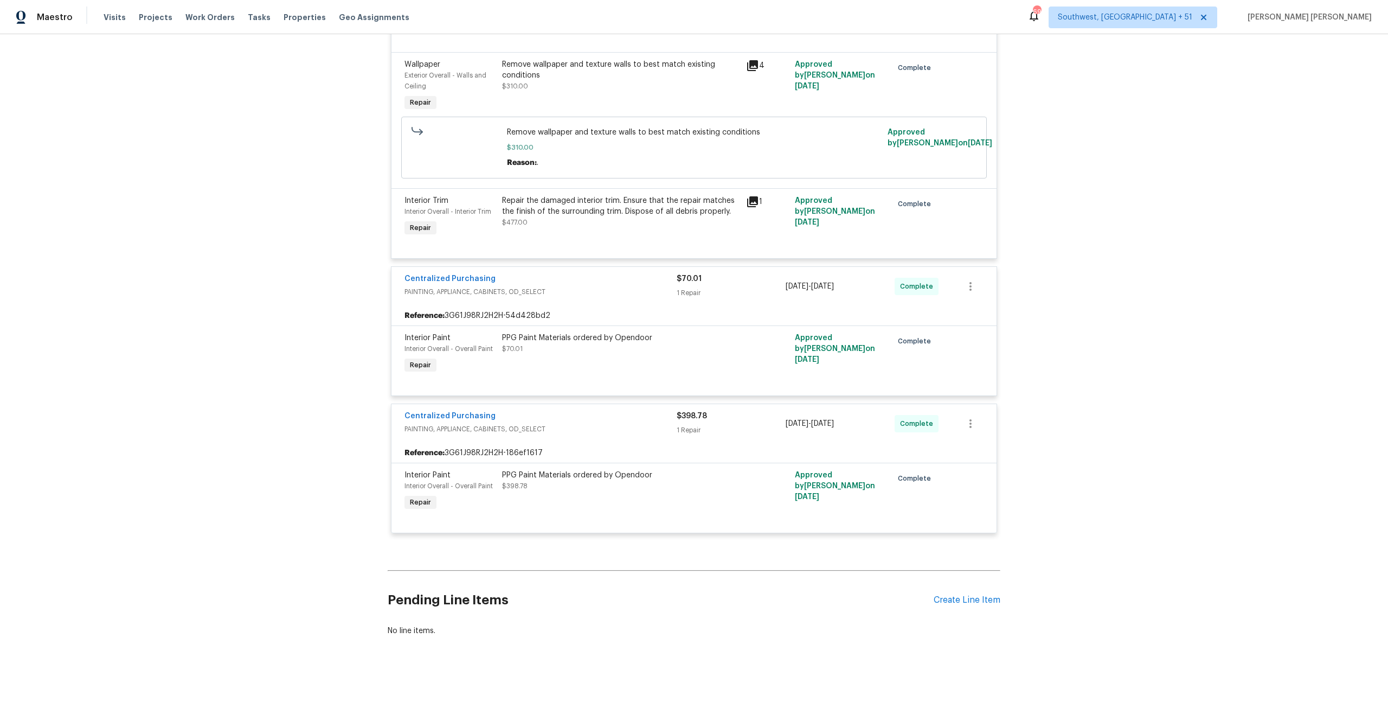
scroll to position [2364, 0]
click at [204, 23] on div "Visits Projects Work Orders Tasks Properties Geo Assignments" at bounding box center [263, 18] width 319 height 22
click at [210, 18] on span "Work Orders" at bounding box center [209, 17] width 49 height 11
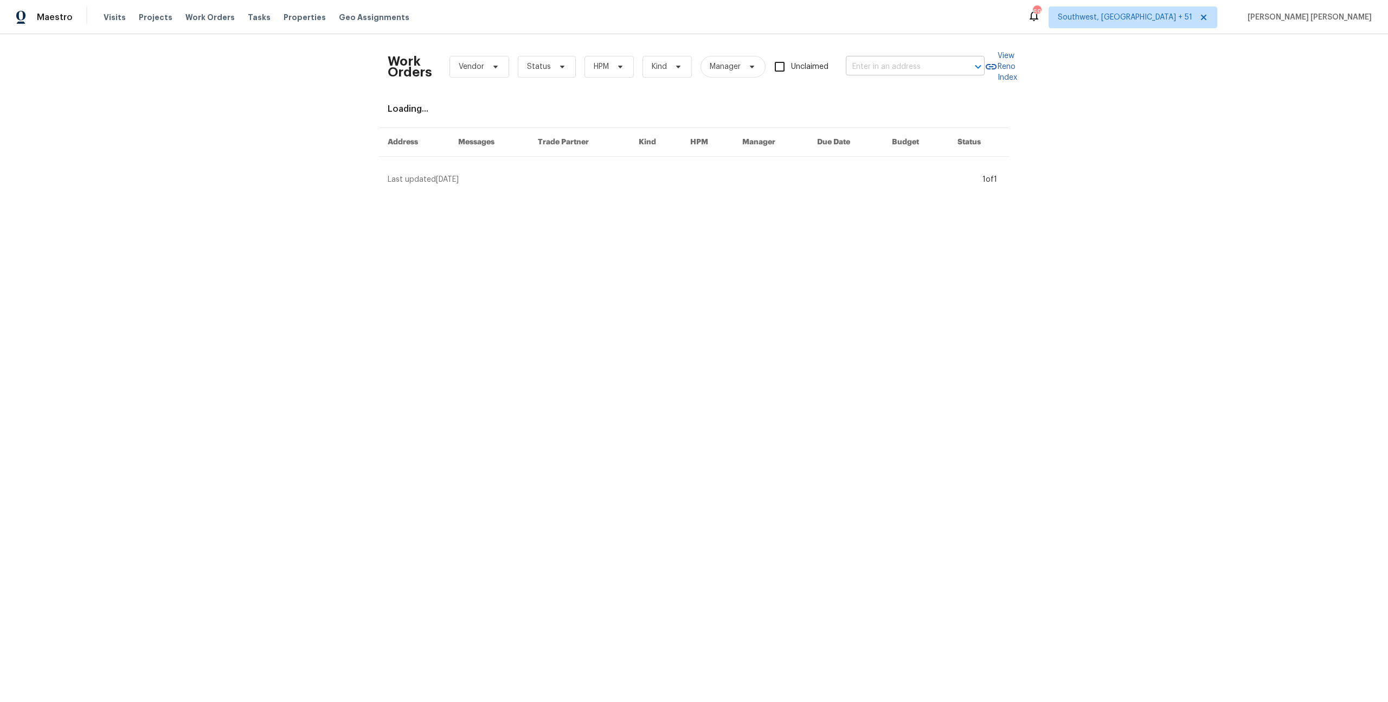
click at [941, 70] on input "text" at bounding box center [900, 67] width 108 height 17
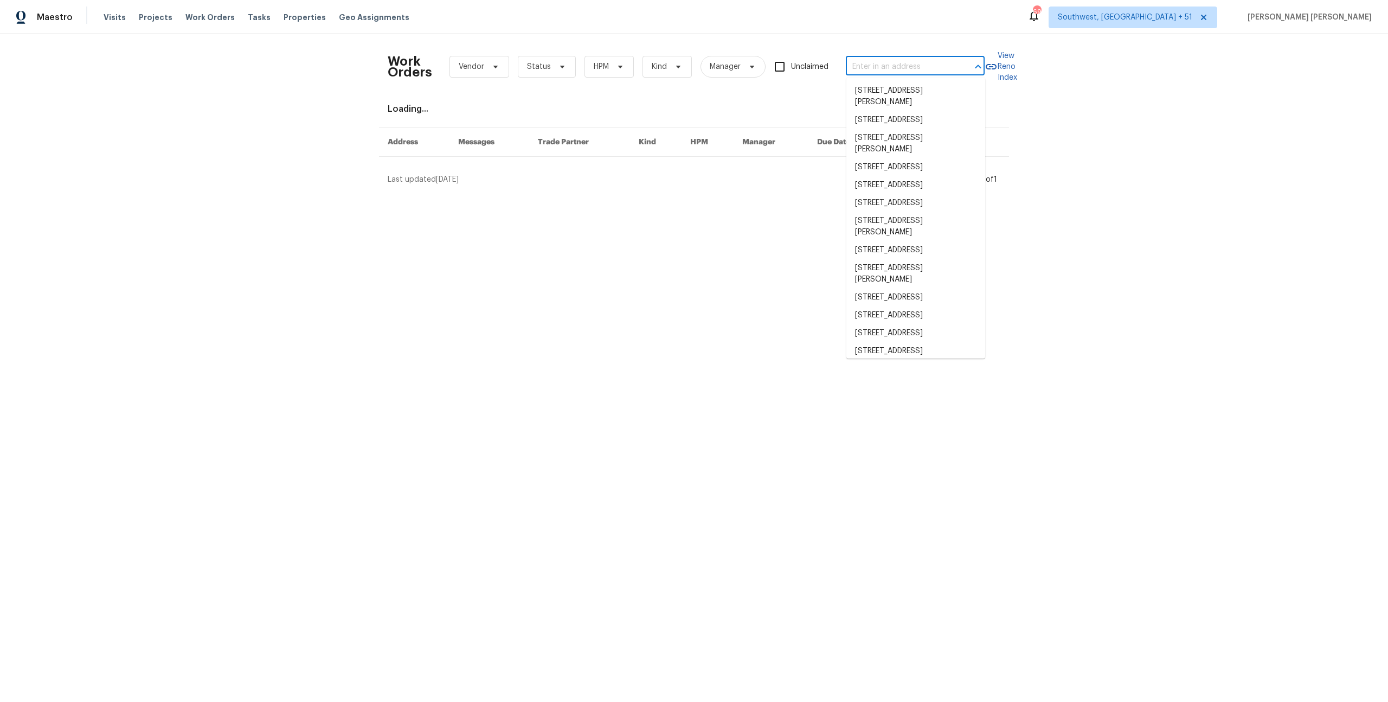
paste input "1678 Lombard Ln, Lincoln, CA 95648"
type input "1678 Lombard Ln, Lincoln, CA 95648"
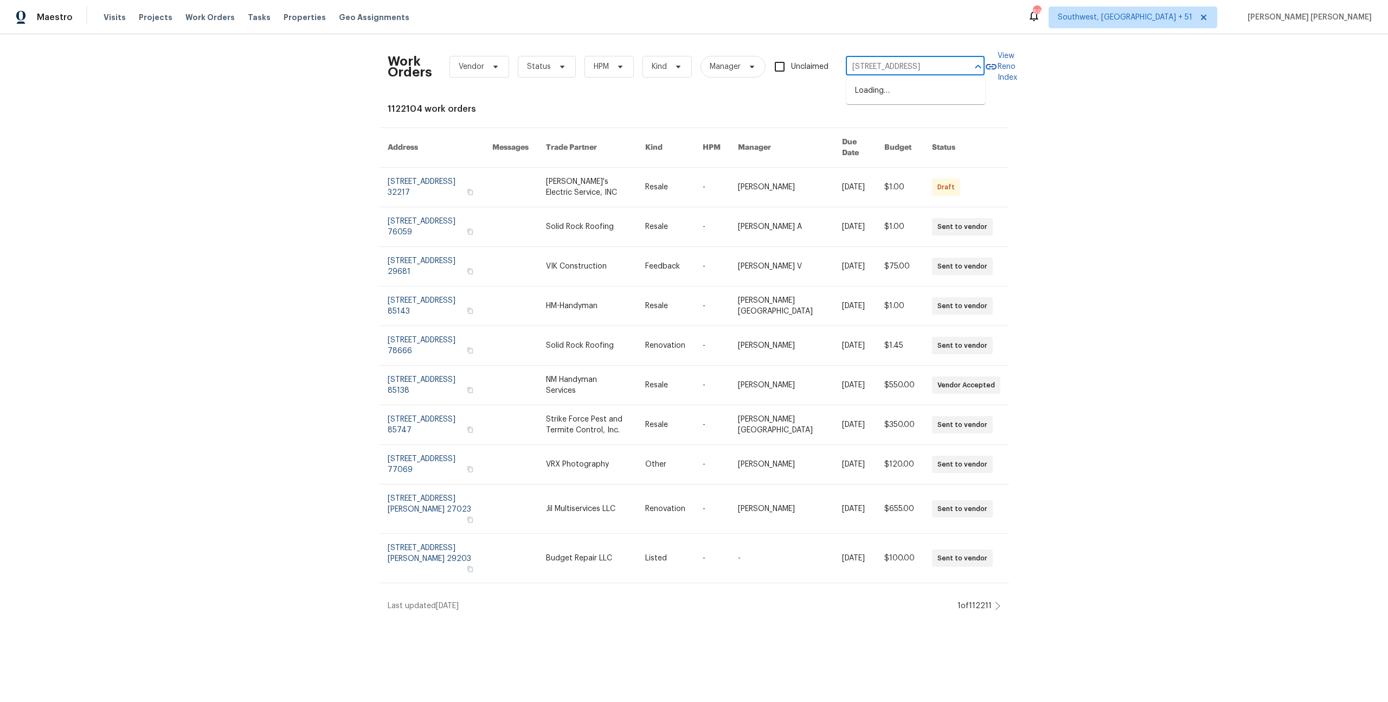
scroll to position [0, 28]
click at [932, 96] on li "1678 Lombard Ln, Lincoln, CA 95648" at bounding box center [915, 91] width 139 height 18
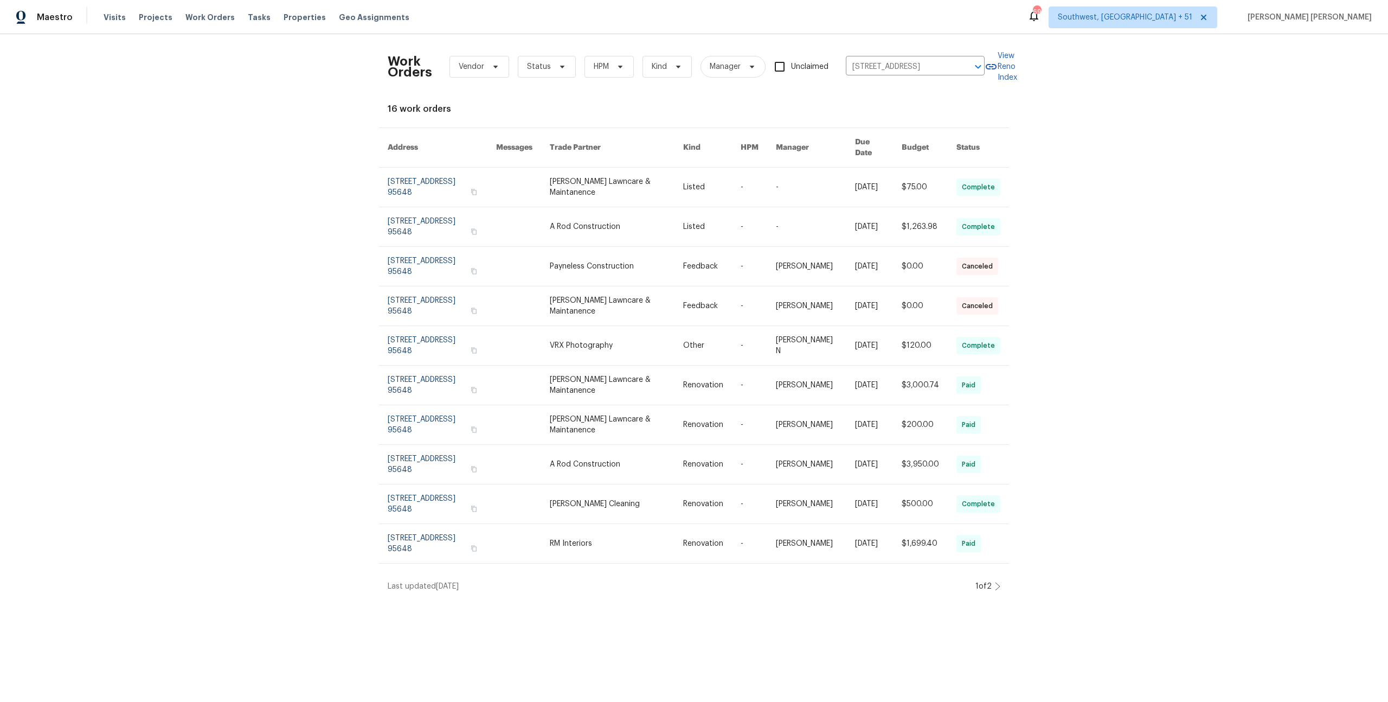
click at [855, 184] on link at bounding box center [878, 187] width 47 height 39
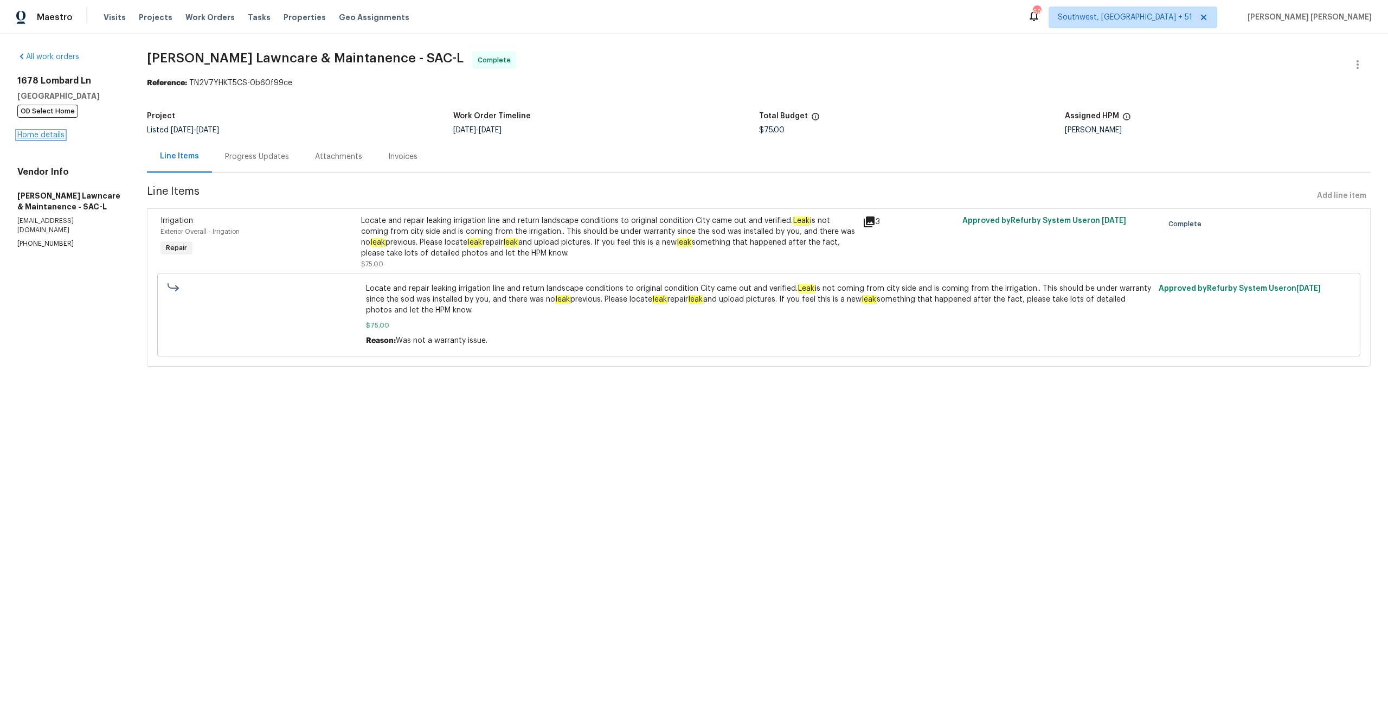
click at [45, 134] on link "Home details" at bounding box center [40, 135] width 47 height 8
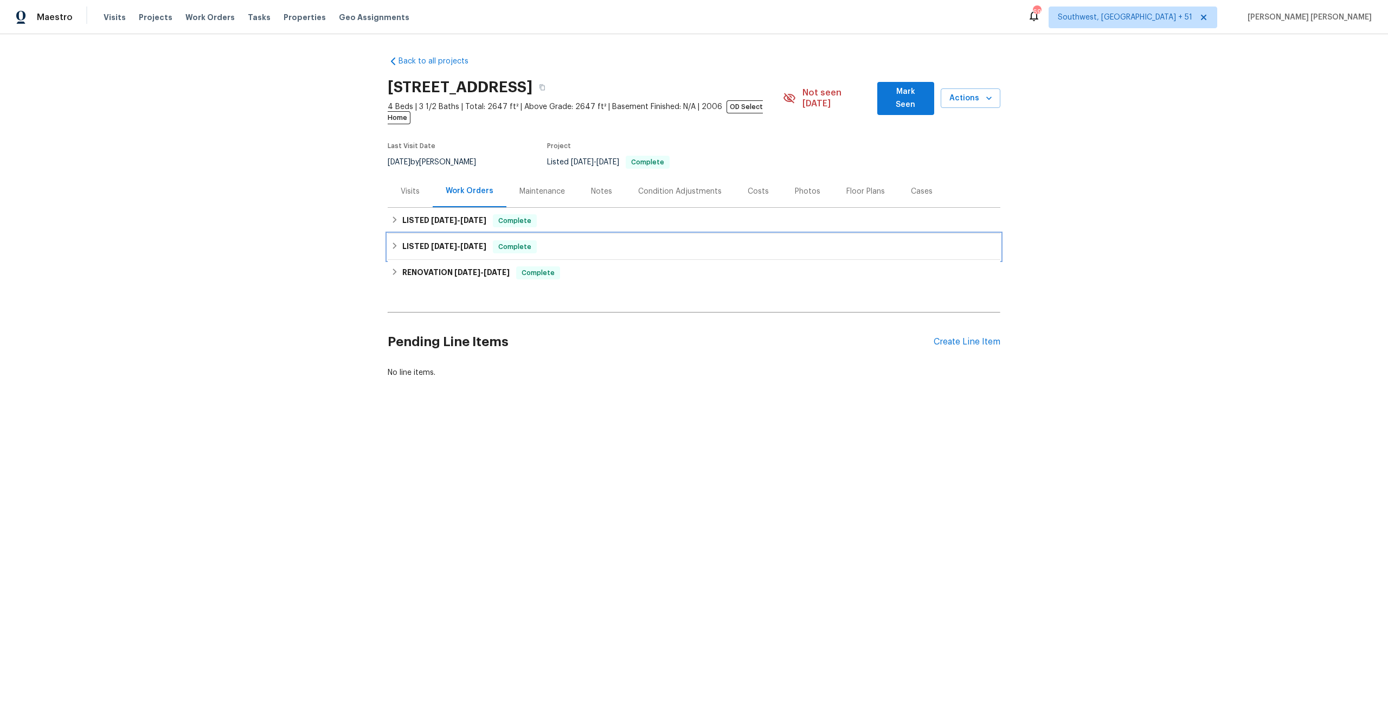
click at [476, 242] on span "9/11/25" at bounding box center [473, 246] width 26 height 8
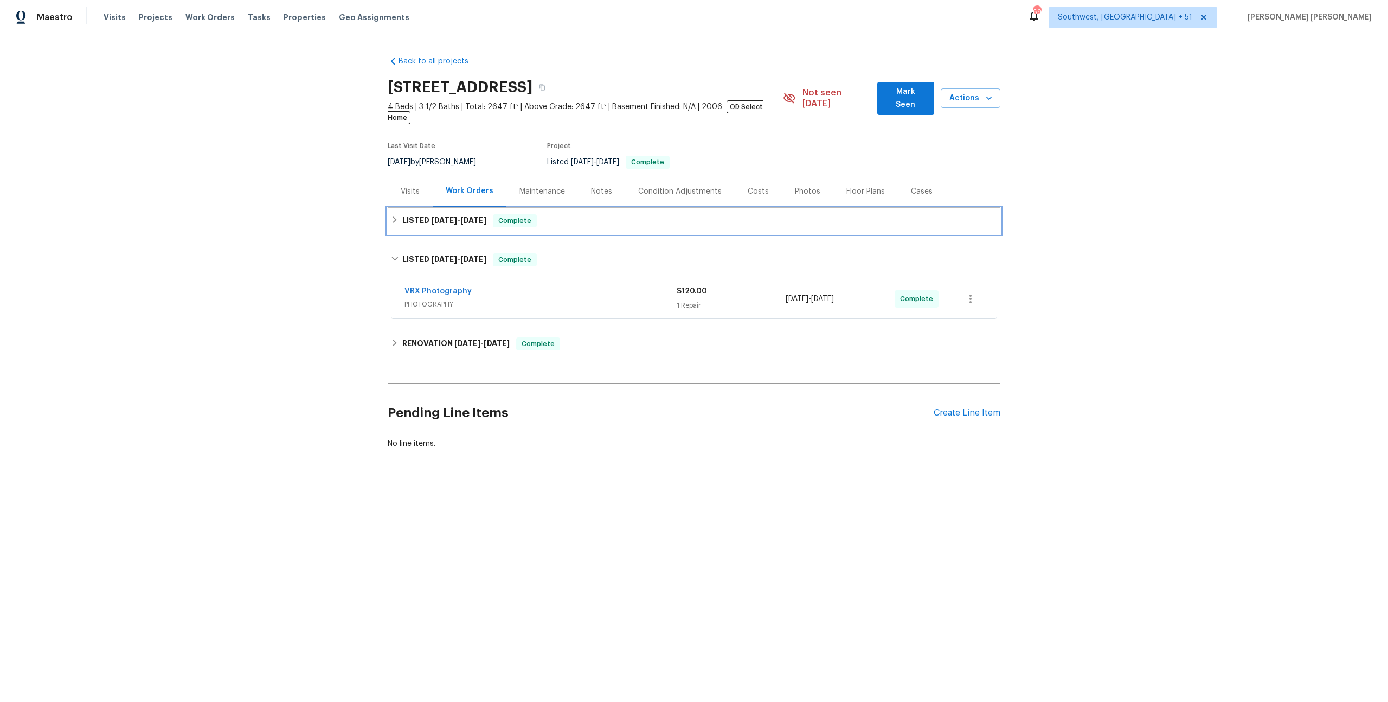
click at [512, 208] on div "LISTED 9/16/25 - 10/7/25 Complete" at bounding box center [694, 221] width 613 height 26
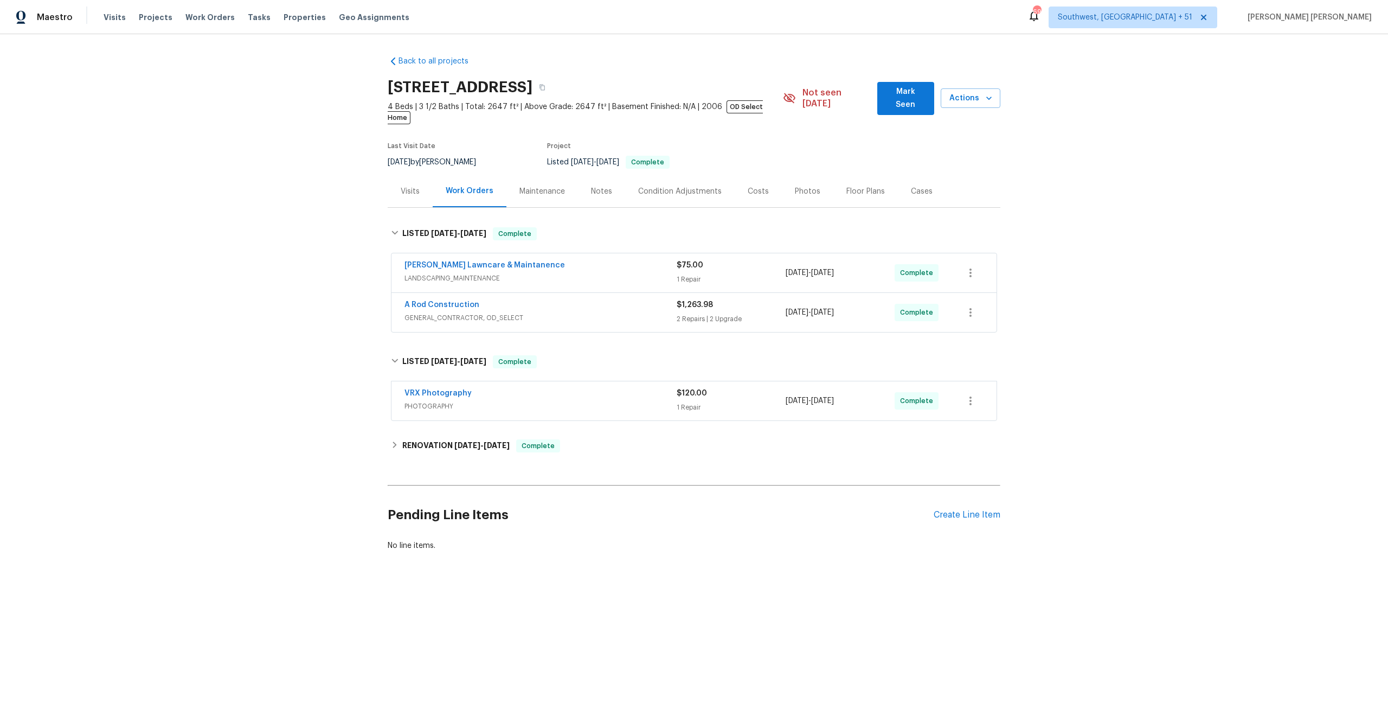
click at [589, 299] on div "A Rod Construction" at bounding box center [540, 305] width 272 height 13
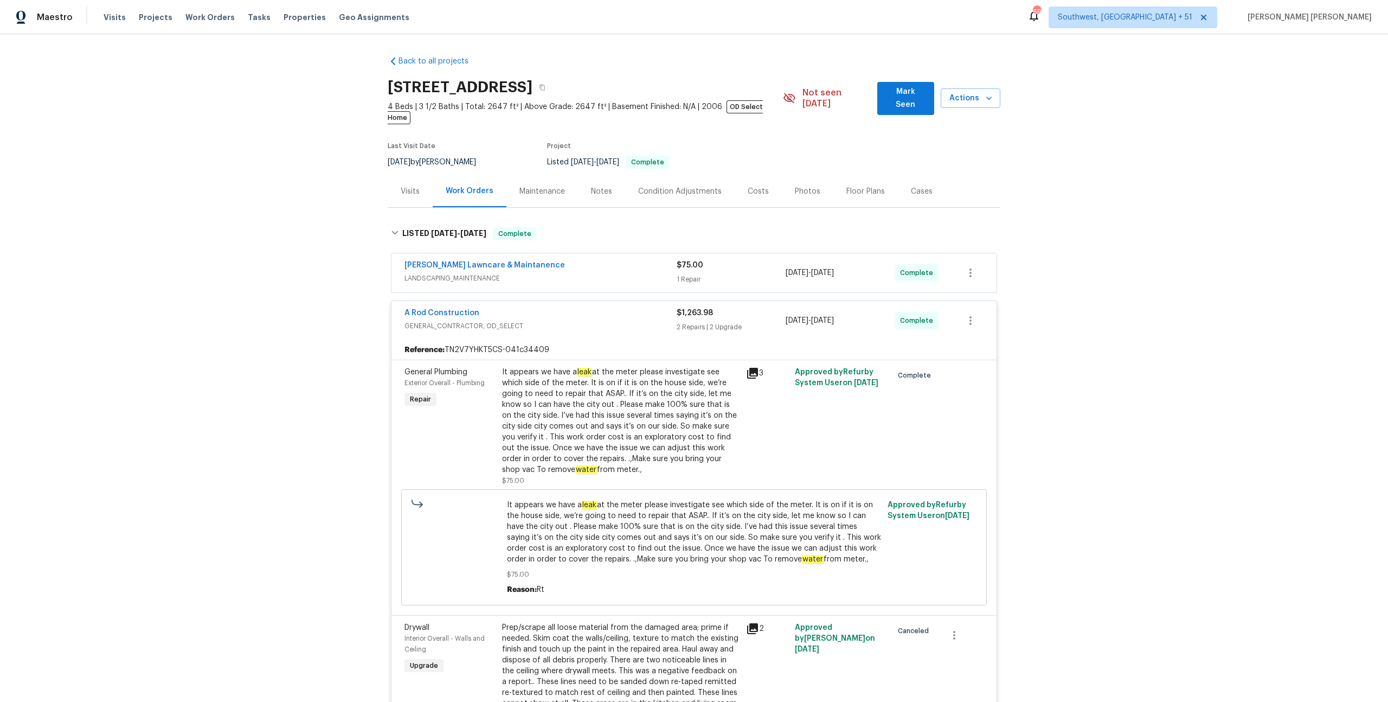
click at [607, 273] on span "LANDSCAPING_MAINTENANCE" at bounding box center [540, 278] width 272 height 11
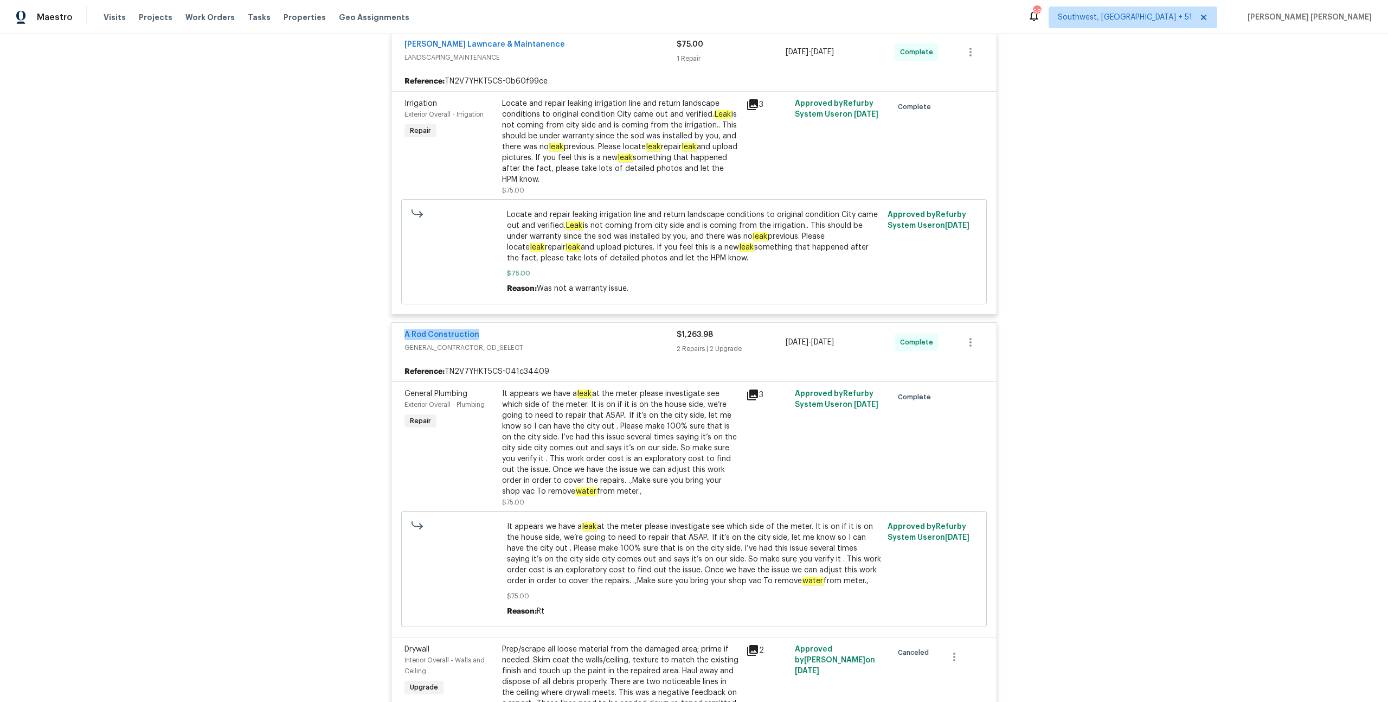
scroll to position [229, 0]
click at [201, 22] on span "Work Orders" at bounding box center [209, 17] width 49 height 11
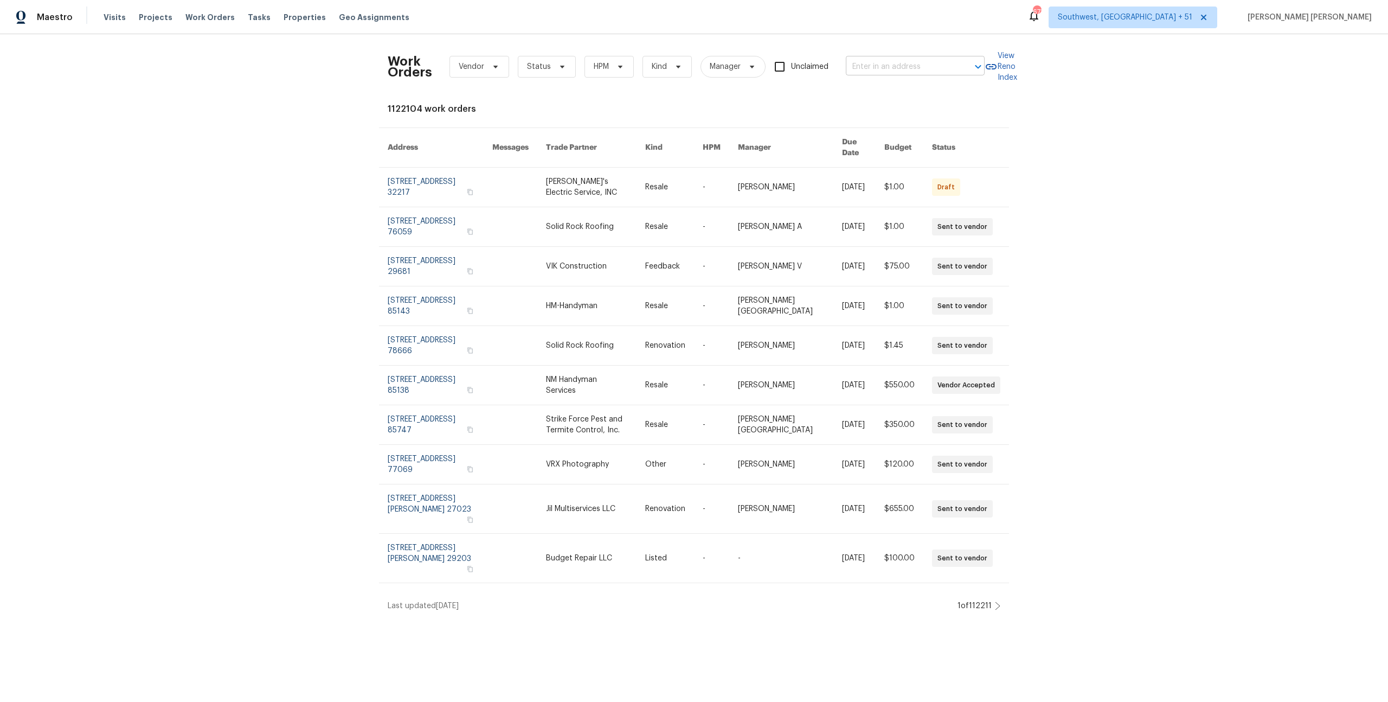
click at [889, 66] on input "text" at bounding box center [900, 67] width 108 height 17
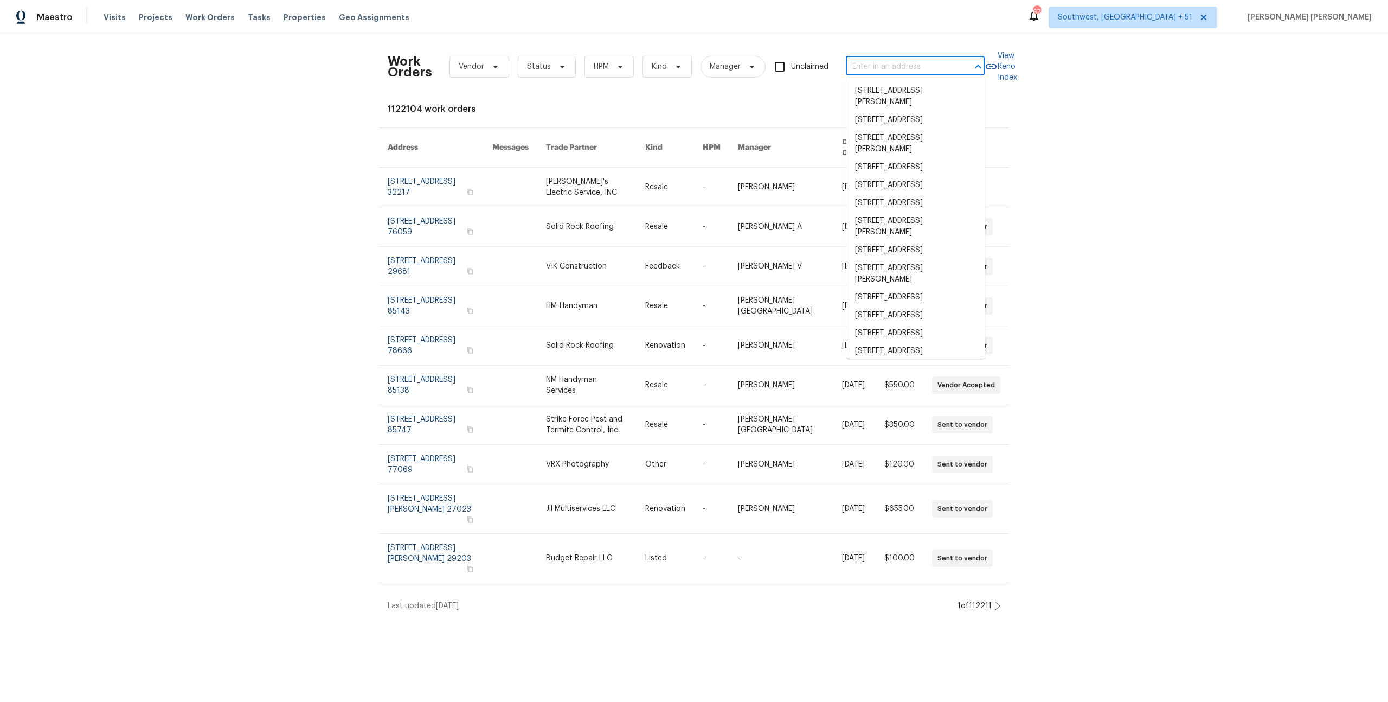
paste input "6025 Brett Dr, Sacramento, CA 95842"
type input "6025 Brett Dr, Sacramento, CA 95842"
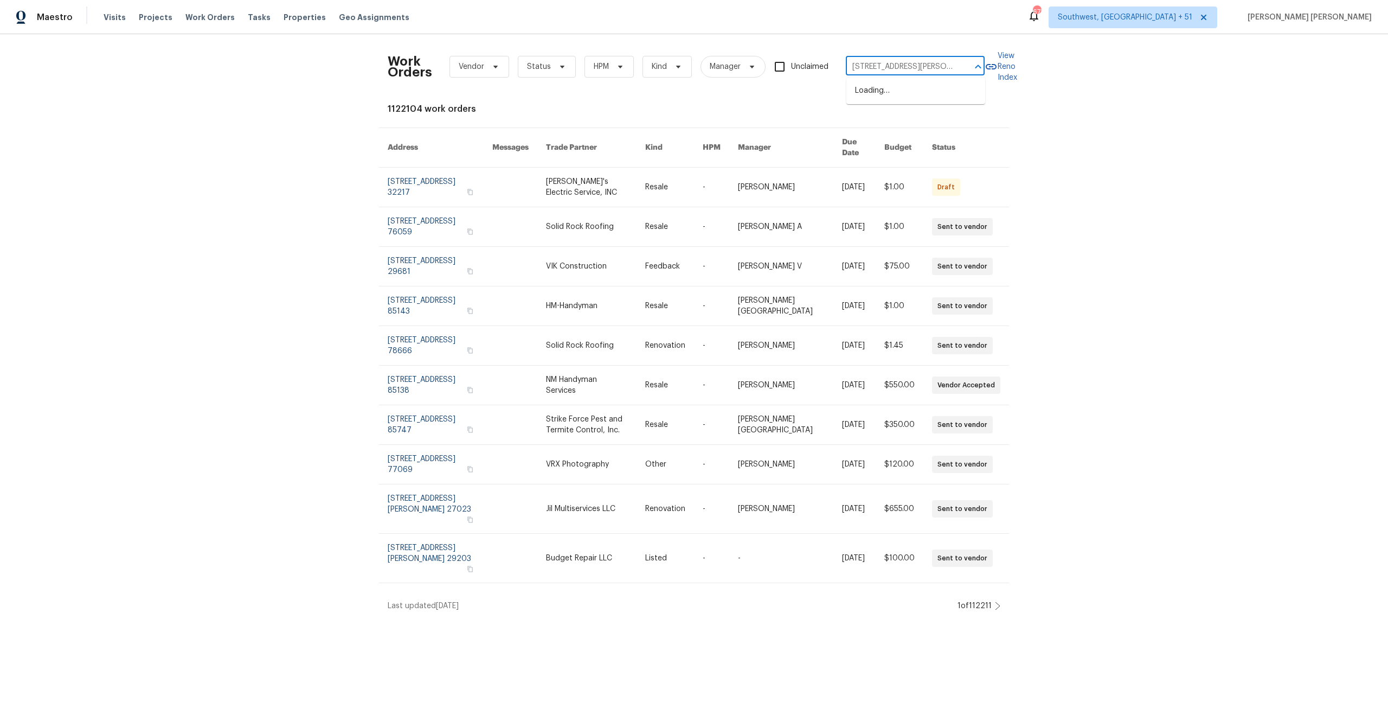
scroll to position [0, 32]
click at [887, 91] on li "6025 Brett Dr, Sacramento, CA 95842" at bounding box center [915, 96] width 139 height 29
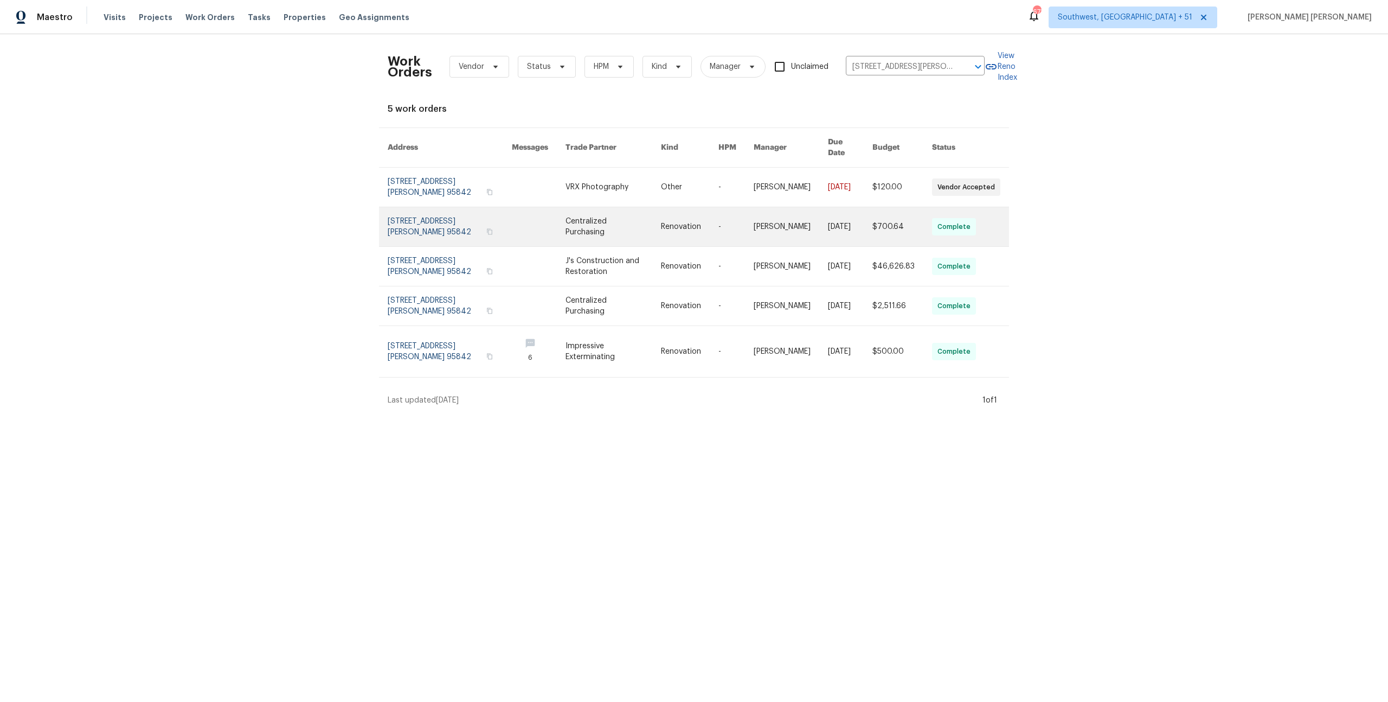
click at [831, 223] on link at bounding box center [850, 226] width 44 height 39
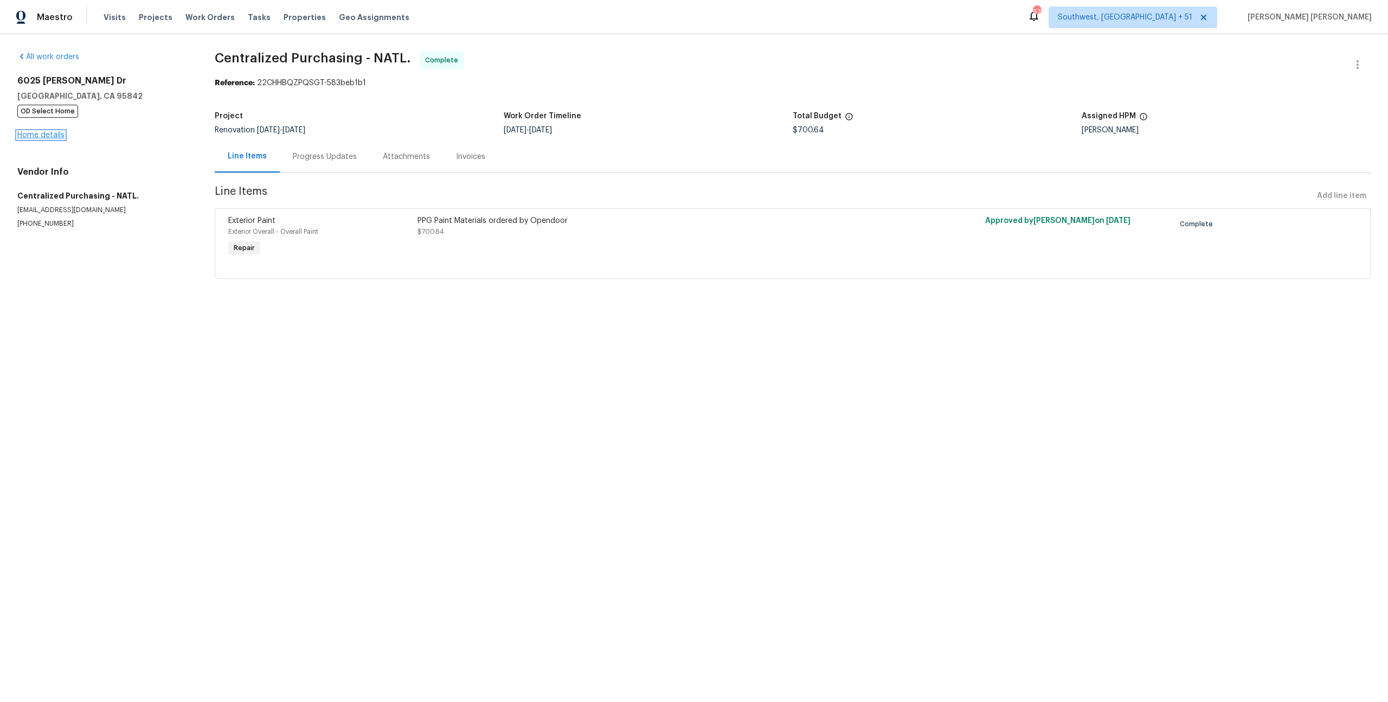
click at [39, 133] on link "Home details" at bounding box center [40, 135] width 47 height 8
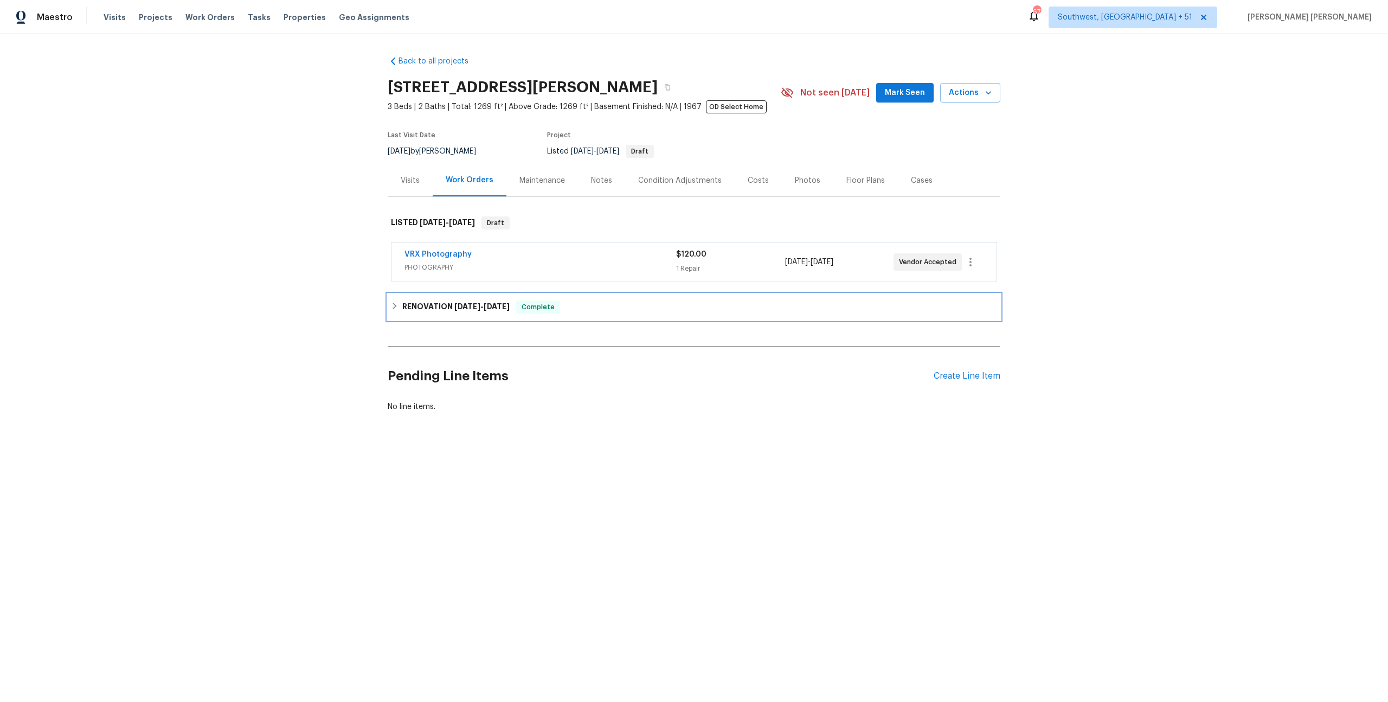
click at [577, 309] on div "RENOVATION 9/5/25 - 9/25/25 Complete" at bounding box center [694, 306] width 606 height 13
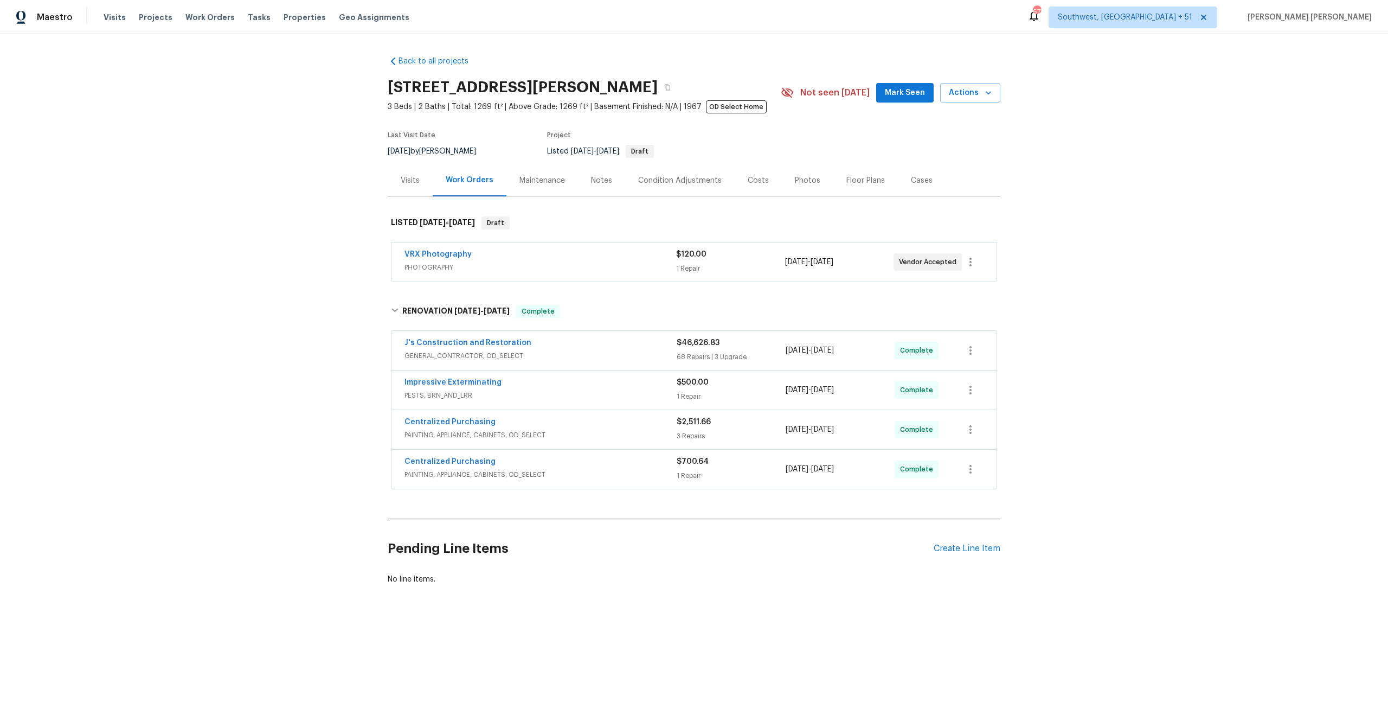
click at [602, 340] on div "J's Construction and Restoration" at bounding box center [540, 343] width 272 height 13
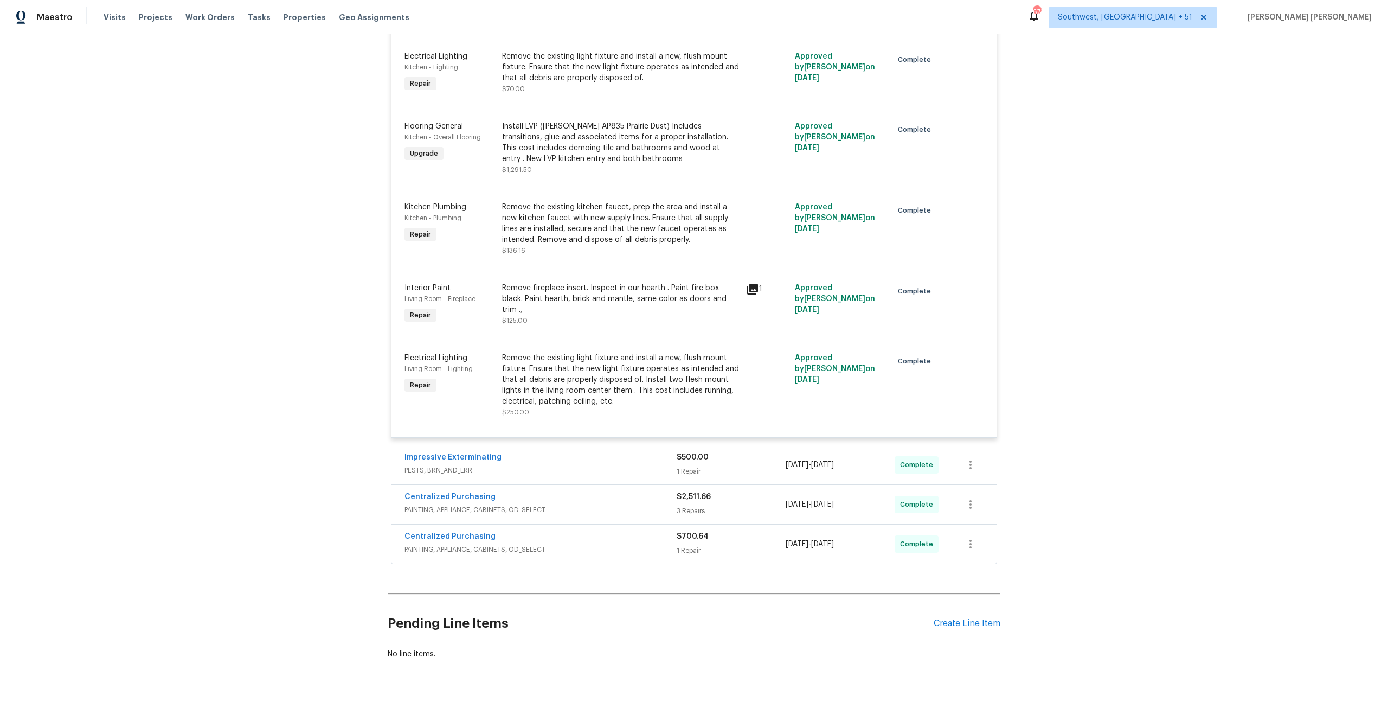
scroll to position [6820, 0]
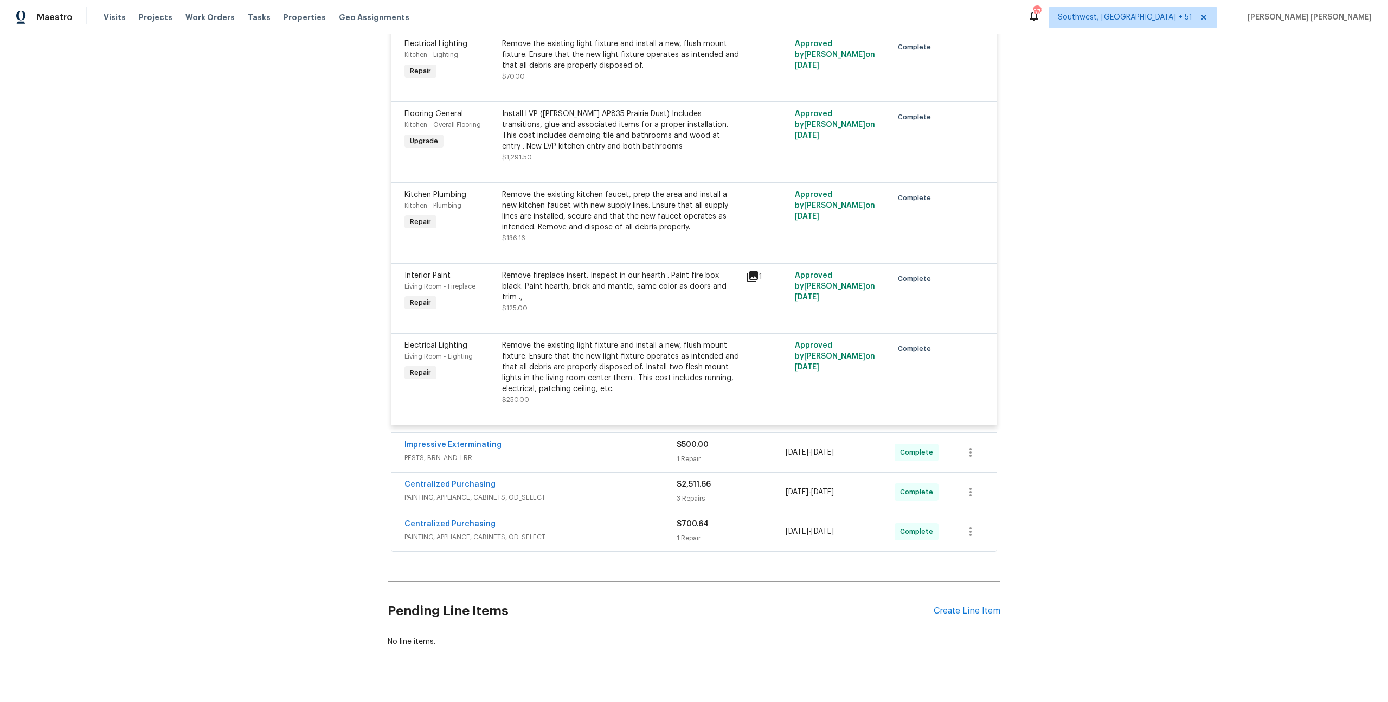
click at [658, 518] on div "Centralized Purchasing" at bounding box center [540, 524] width 272 height 13
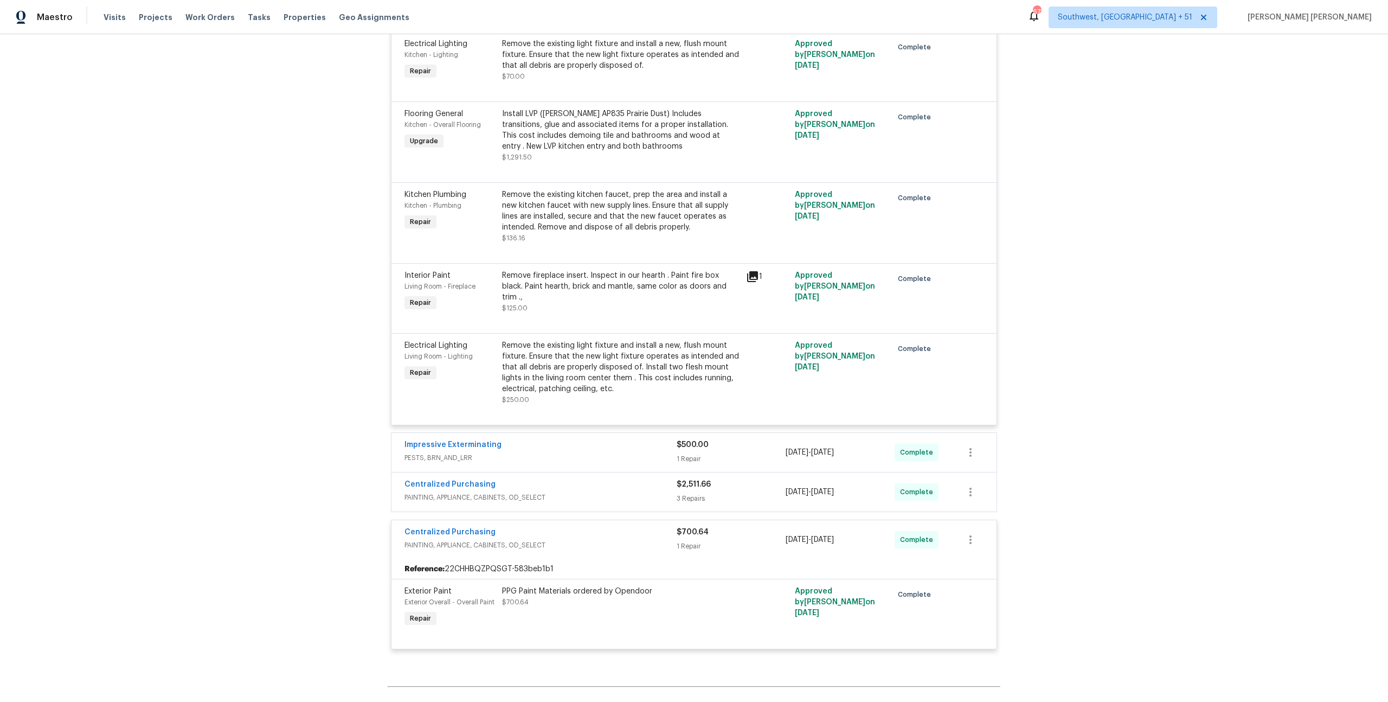
click at [664, 492] on span "PAINTING, APPLIANCE, CABINETS, OD_SELECT" at bounding box center [540, 497] width 272 height 11
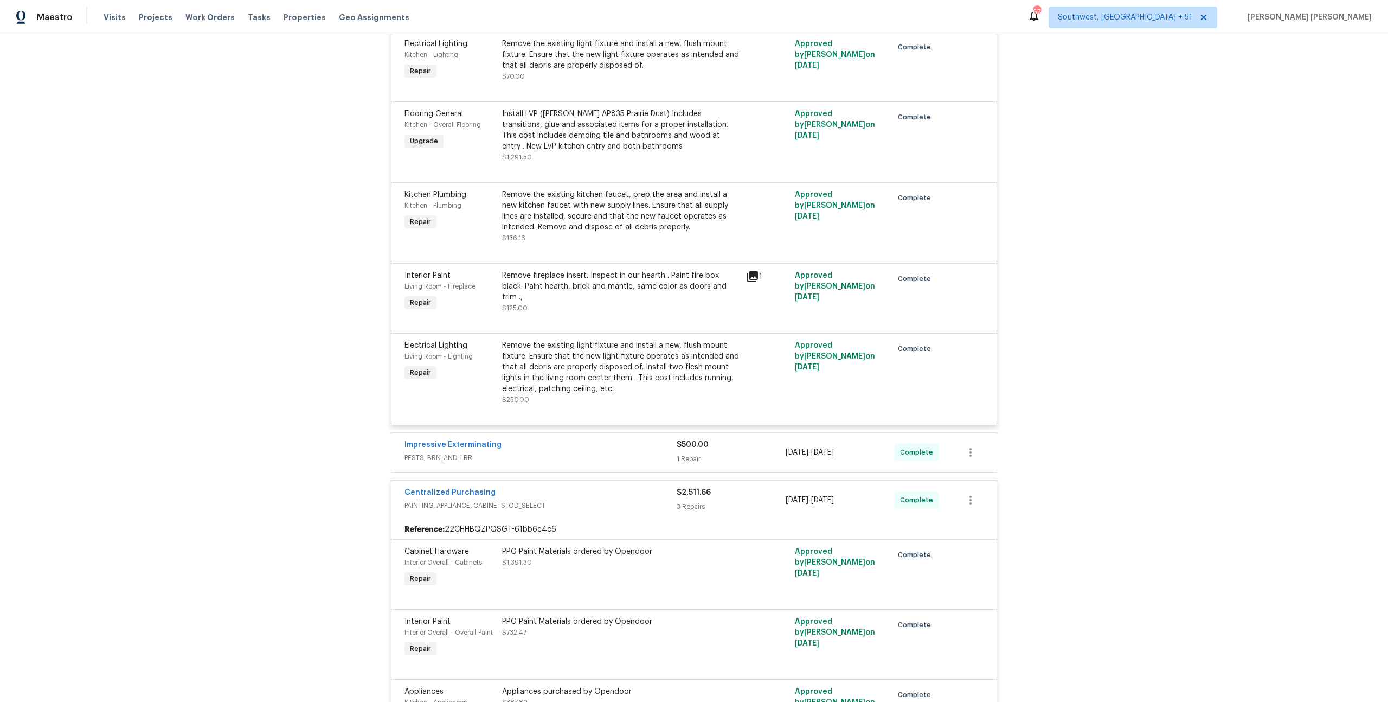
click at [663, 439] on div "Impressive Exterminating" at bounding box center [540, 445] width 272 height 13
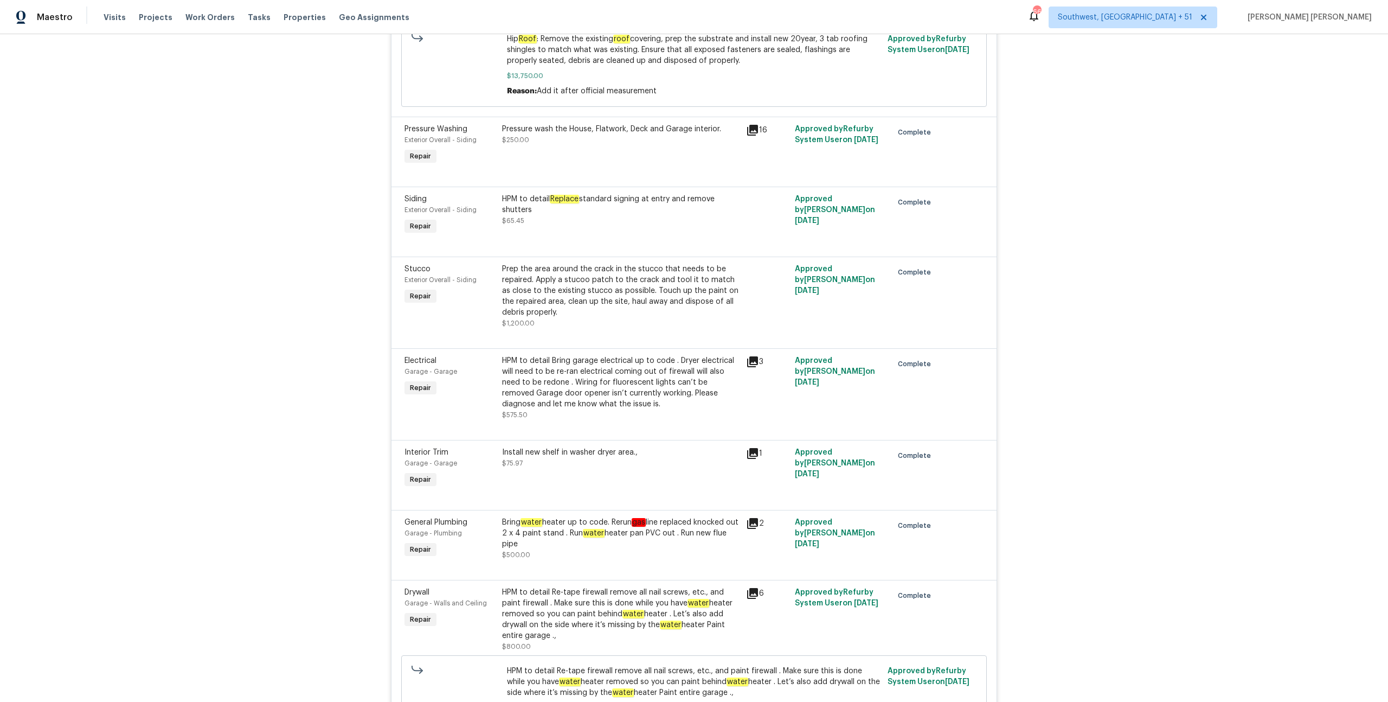
scroll to position [4081, 0]
click at [301, 381] on div "Back to all projects 6025 Brett Dr, Sacramento, CA 95842 3 Beds | 2 Baths | Tot…" at bounding box center [694, 367] width 1388 height 667
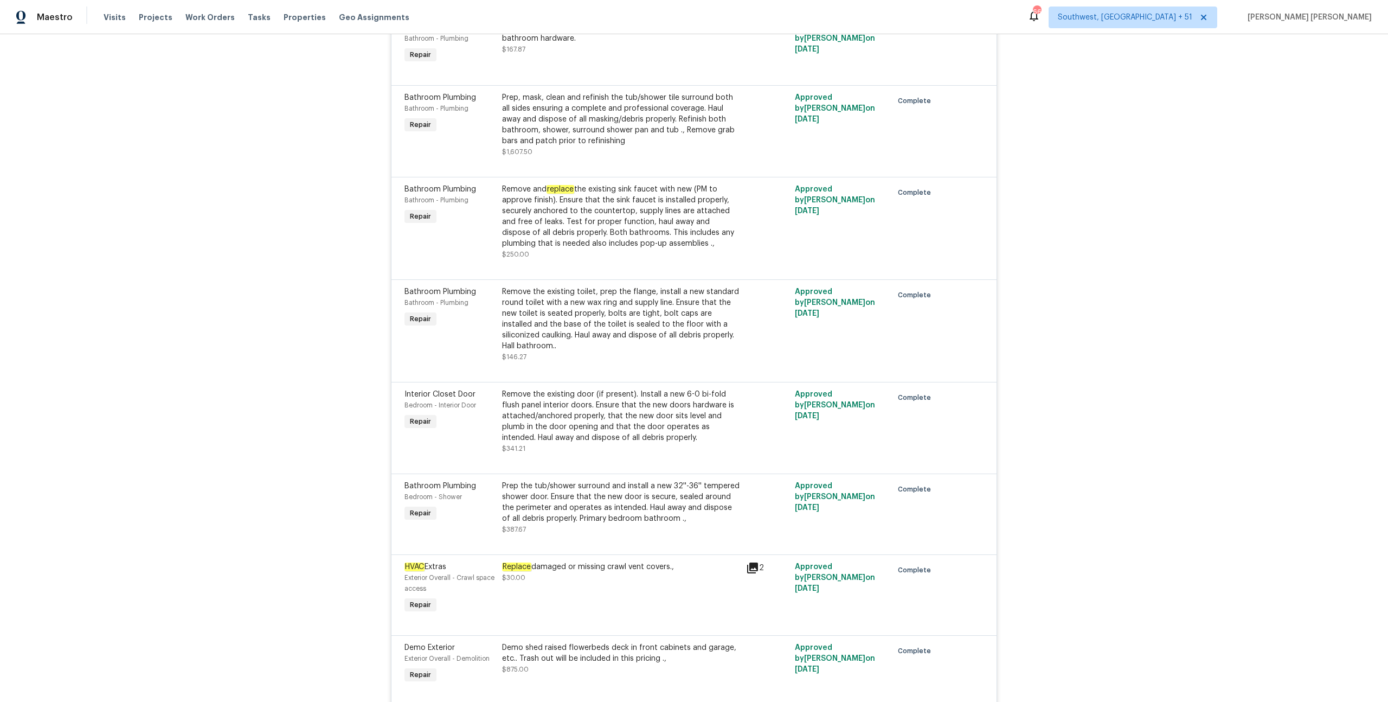
scroll to position [1589, 0]
click at [667, 297] on div "Remove the existing toilet, prep the flange, install a new standard round toile…" at bounding box center [620, 315] width 237 height 65
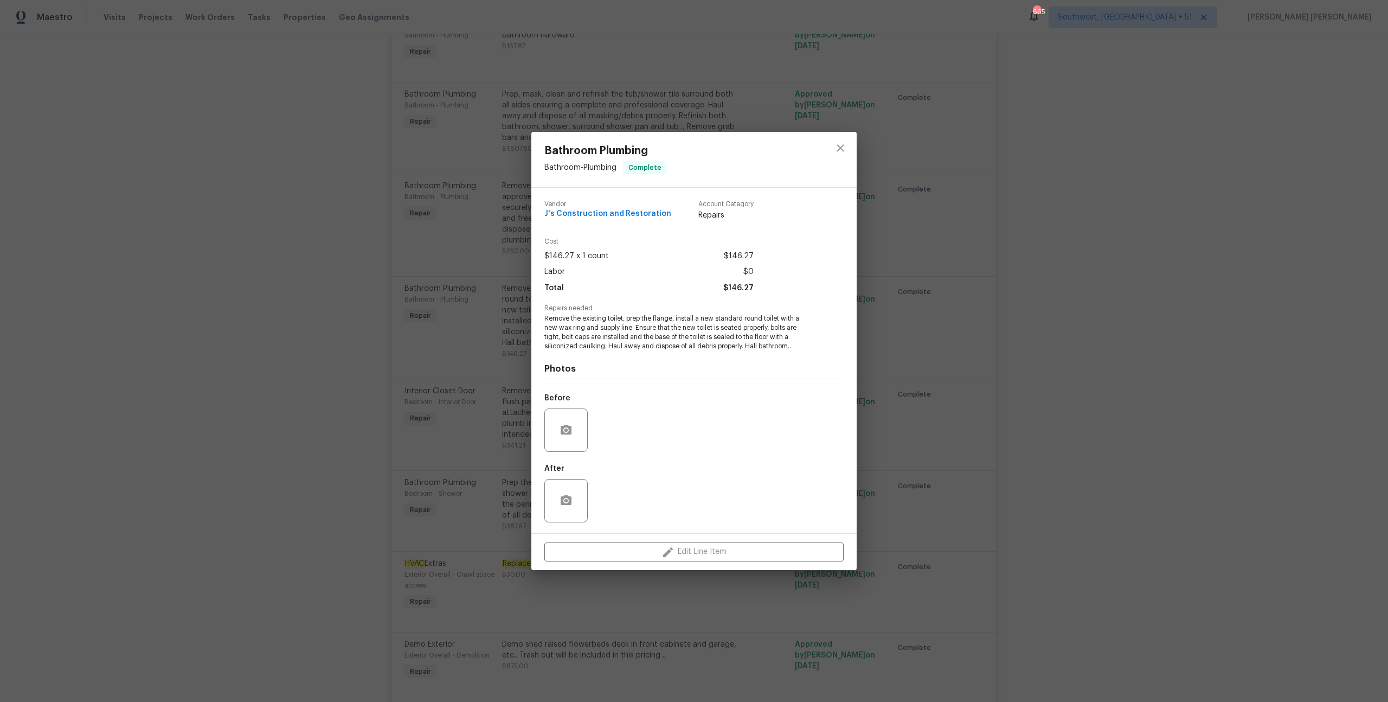
click at [561, 326] on span "Remove the existing toilet, prep the flange, install a new standard round toile…" at bounding box center [678, 332] width 269 height 36
click at [623, 326] on span "Remove the existing toilet, prep the flange, install a new standard round toile…" at bounding box center [678, 332] width 269 height 36
copy span "wax ring and supply line"
click at [871, 362] on div "Bathroom Plumbing Bathroom - Plumbing Complete Vendor J's Construction and Rest…" at bounding box center [694, 351] width 1388 height 702
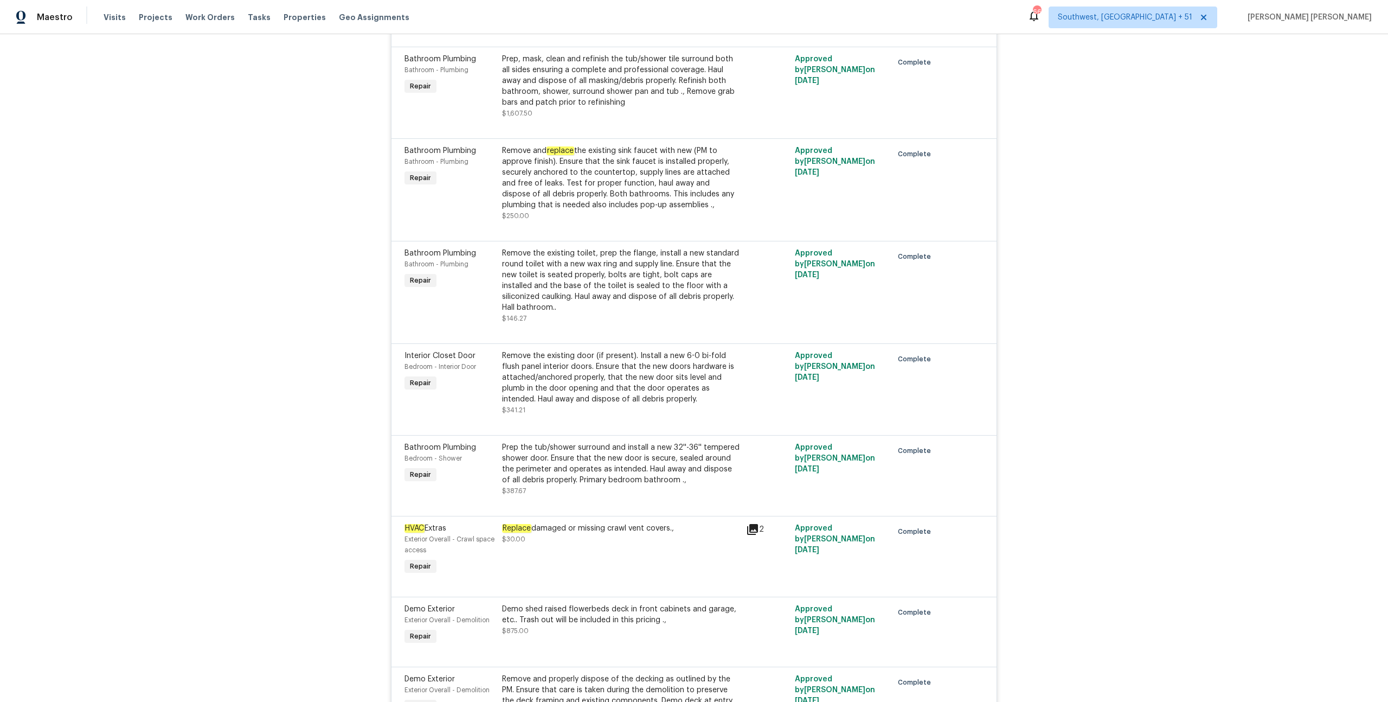
scroll to position [1630, 0]
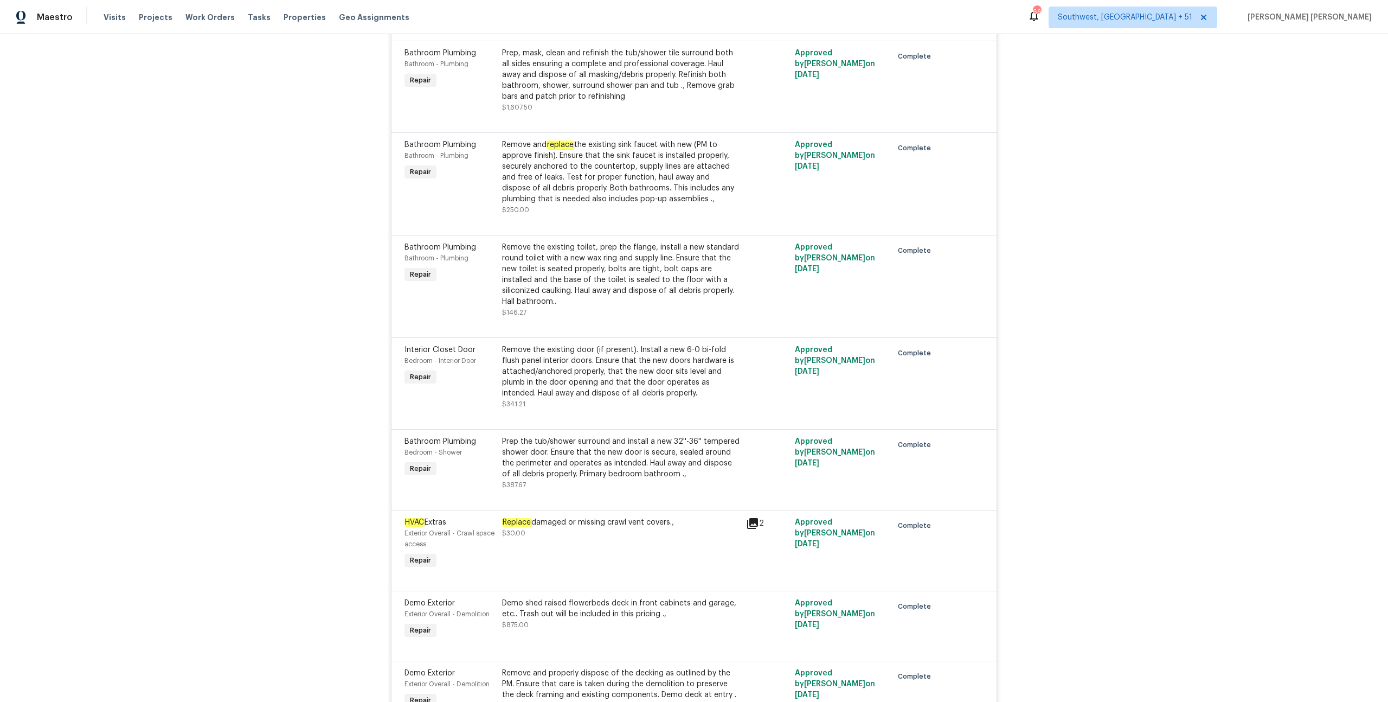
click at [676, 408] on div "Remove the existing door (if present). Install a new 6-0 bi-fold flush panel in…" at bounding box center [620, 376] width 237 height 65
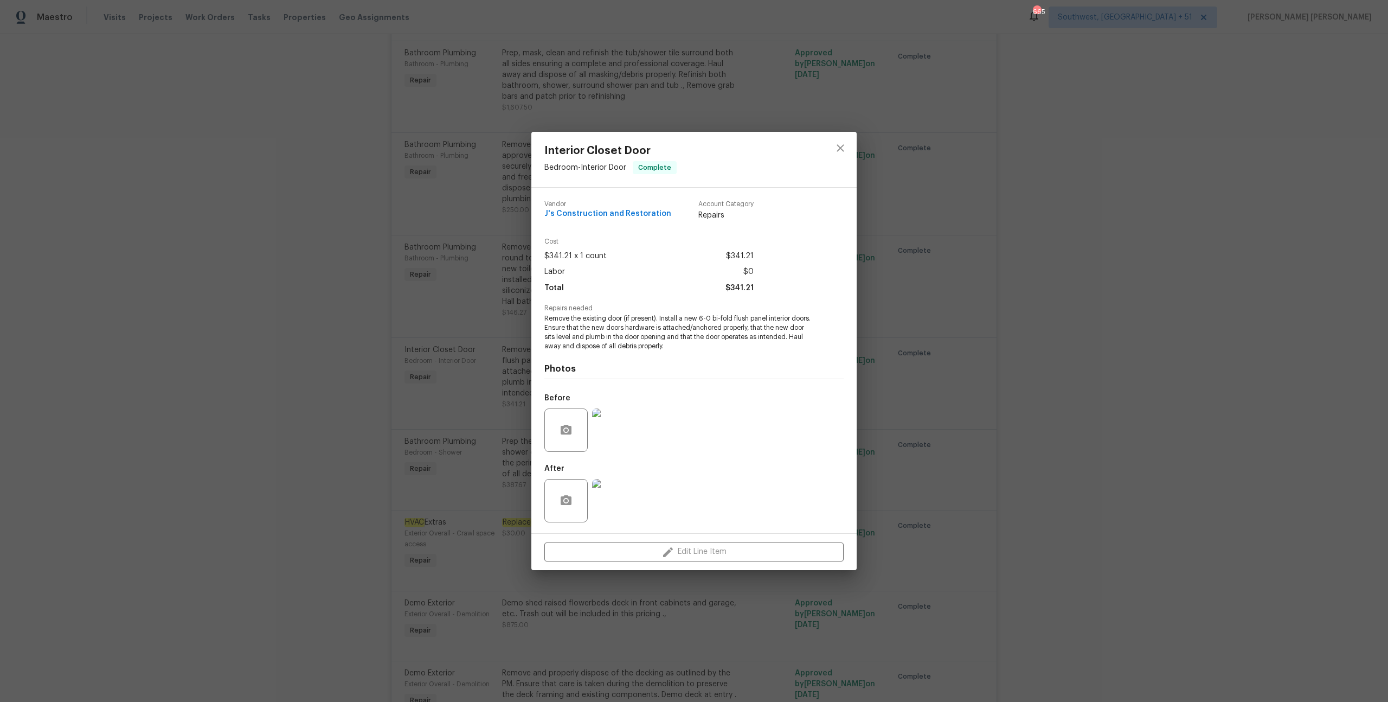
click at [617, 442] on img at bounding box center [613, 429] width 43 height 43
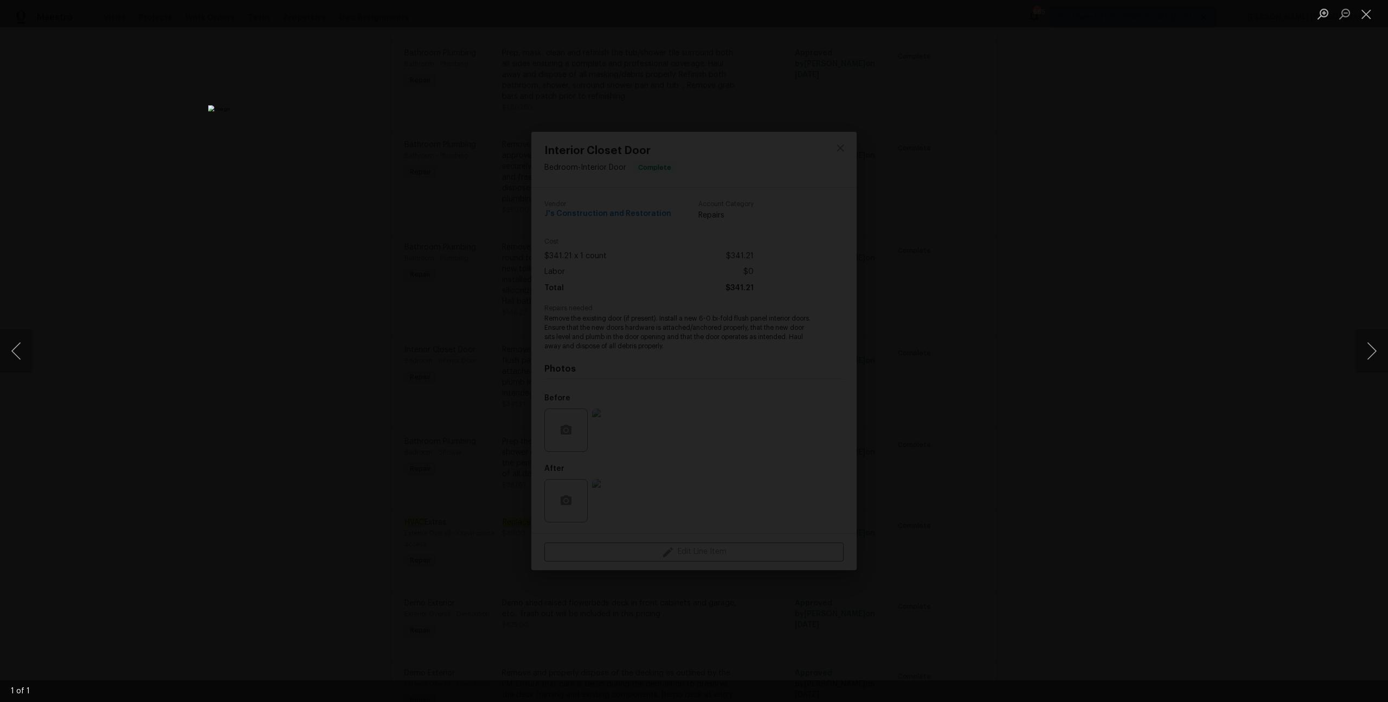
click at [1161, 352] on div "Lightbox" at bounding box center [694, 351] width 1388 height 702
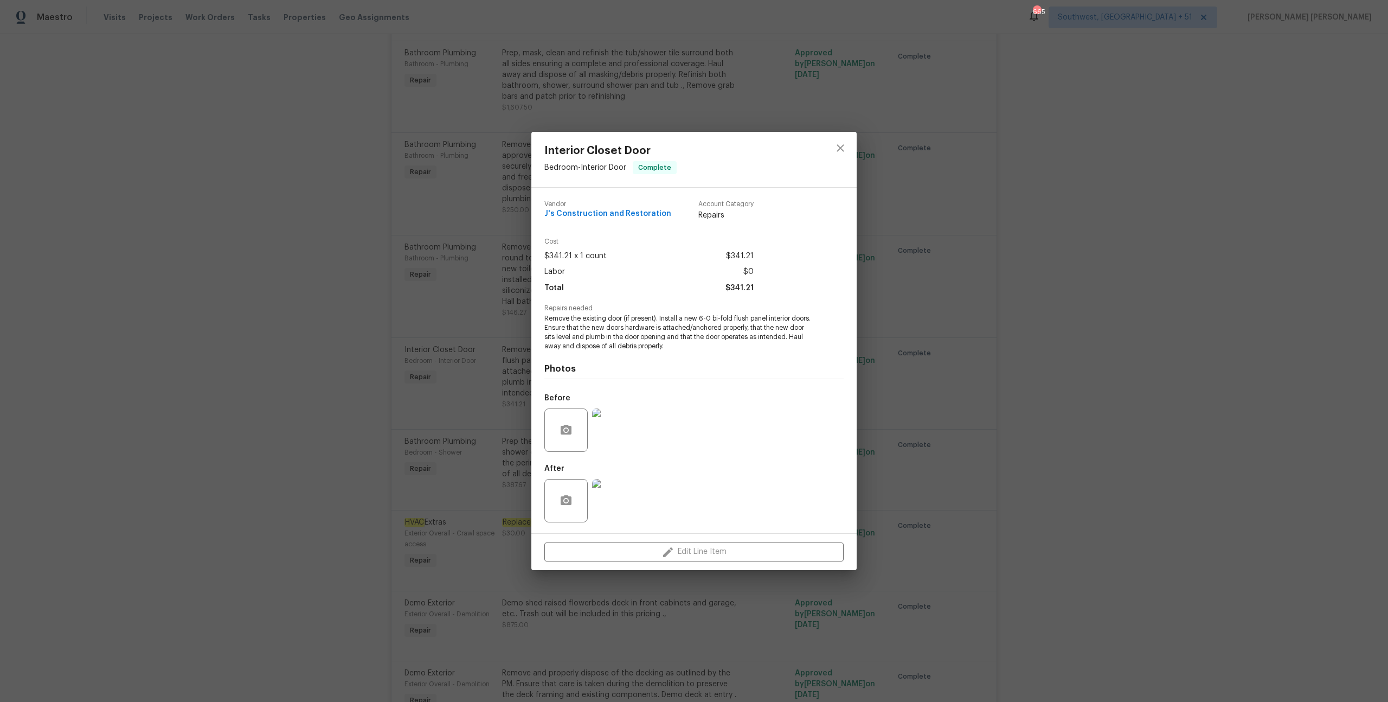
click at [992, 396] on div "Interior Closet Door Bedroom - Interior Door Complete Vendor J's Construction a…" at bounding box center [694, 351] width 1388 height 702
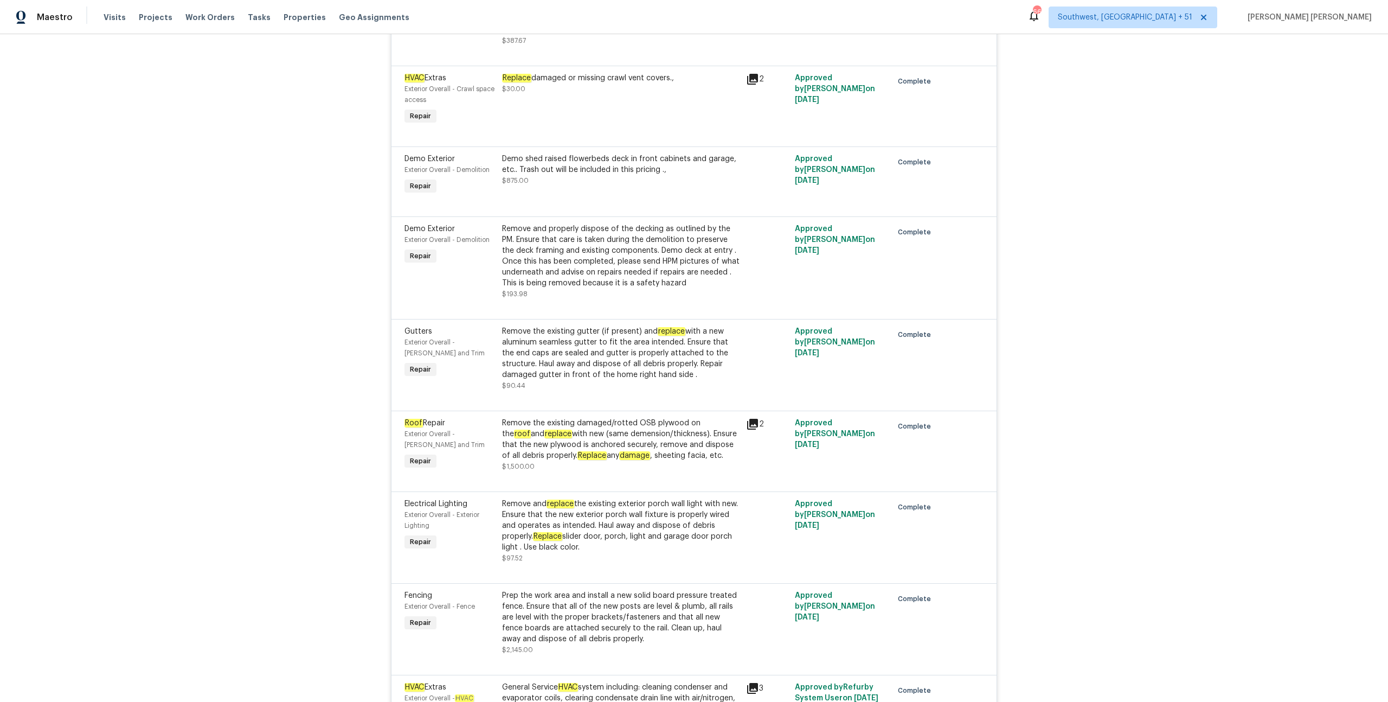
scroll to position [2080, 0]
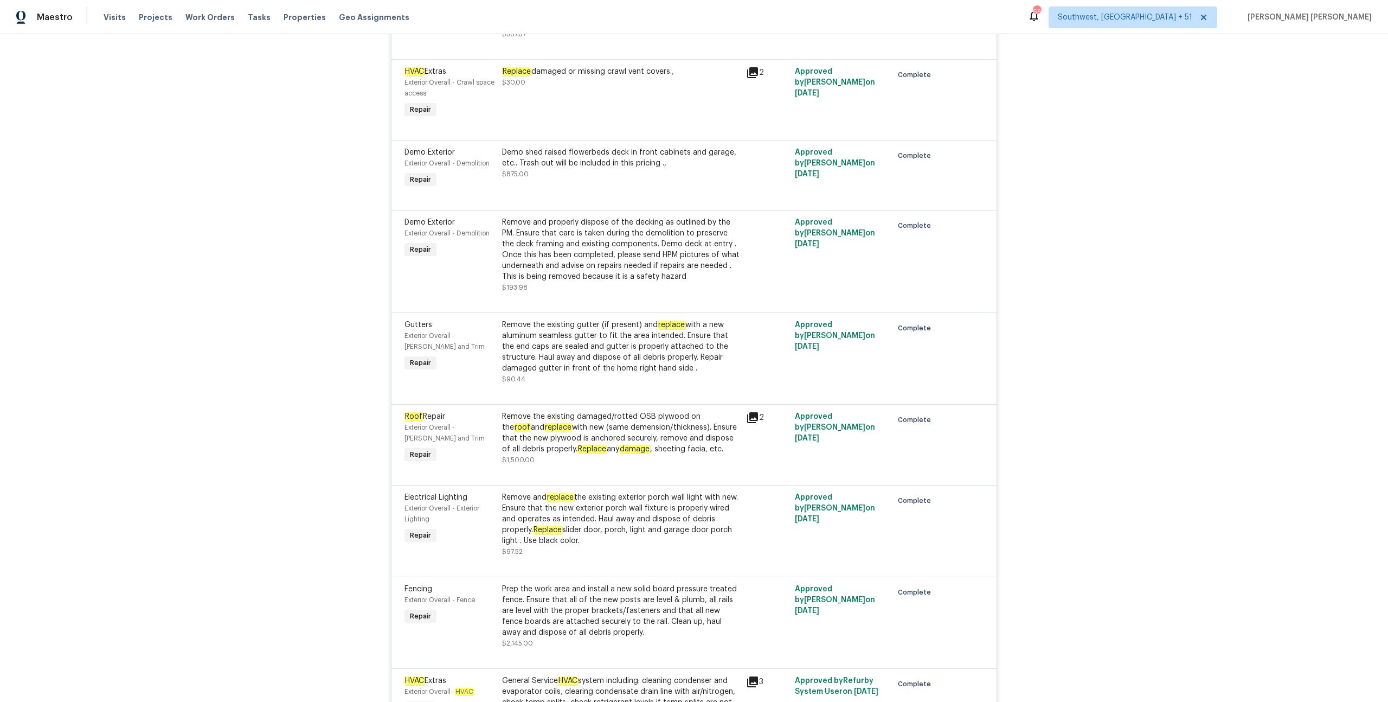
click at [637, 438] on div "Remove the existing damaged/rotted OSB plywood on the roof and replace with new…" at bounding box center [620, 432] width 237 height 43
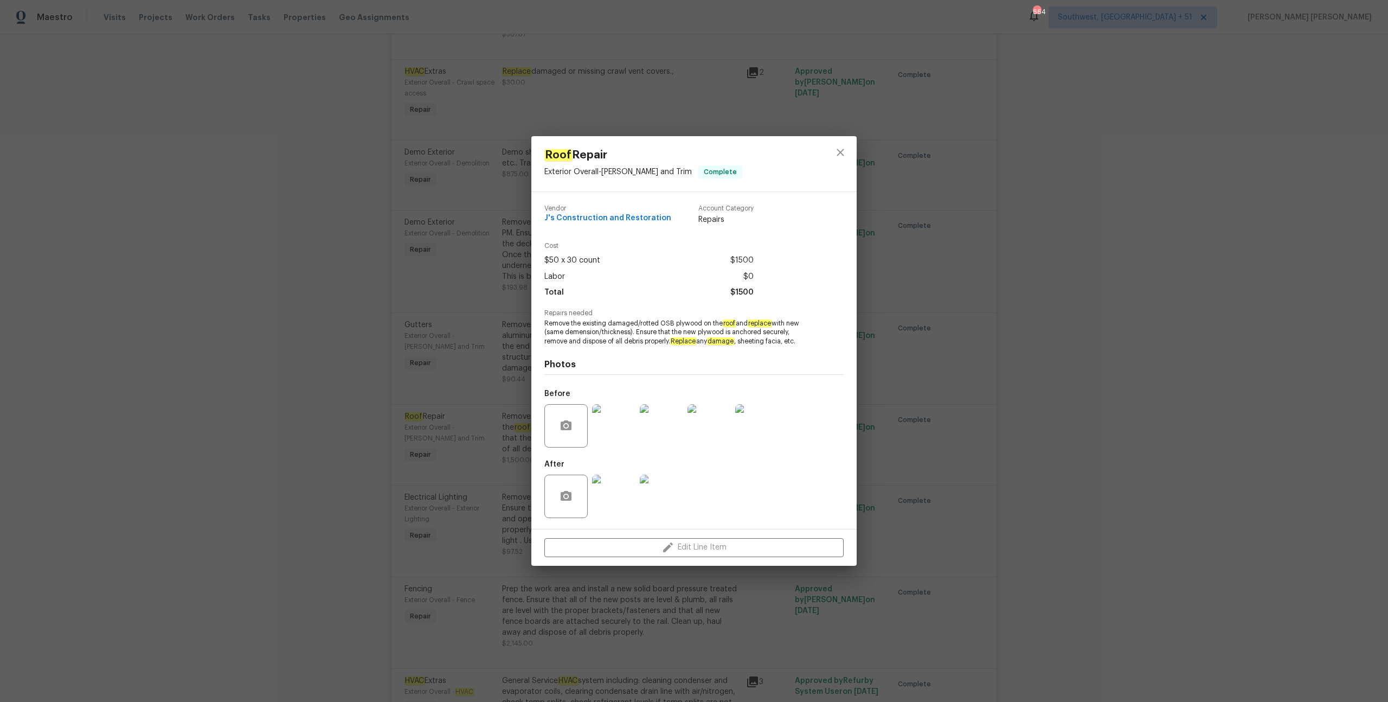
click at [624, 424] on img at bounding box center [613, 425] width 43 height 43
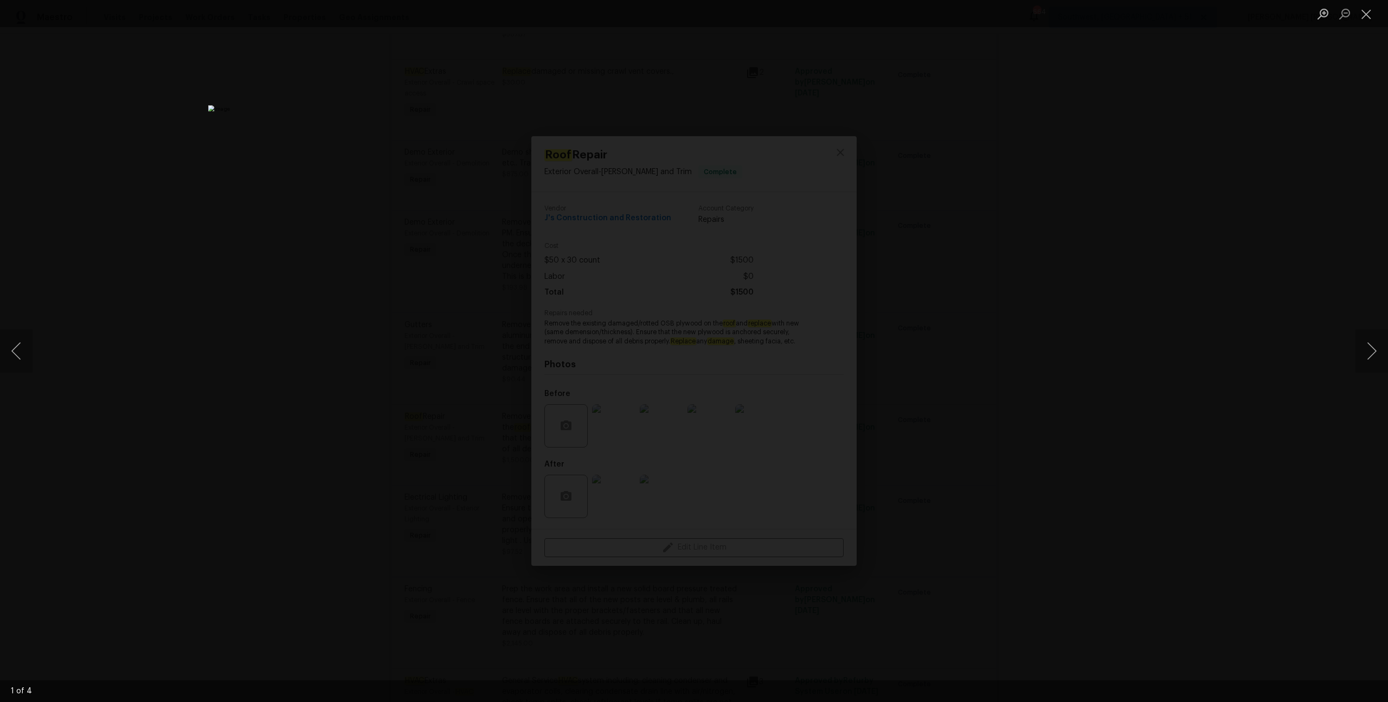
click at [937, 371] on div "Lightbox" at bounding box center [694, 351] width 1388 height 702
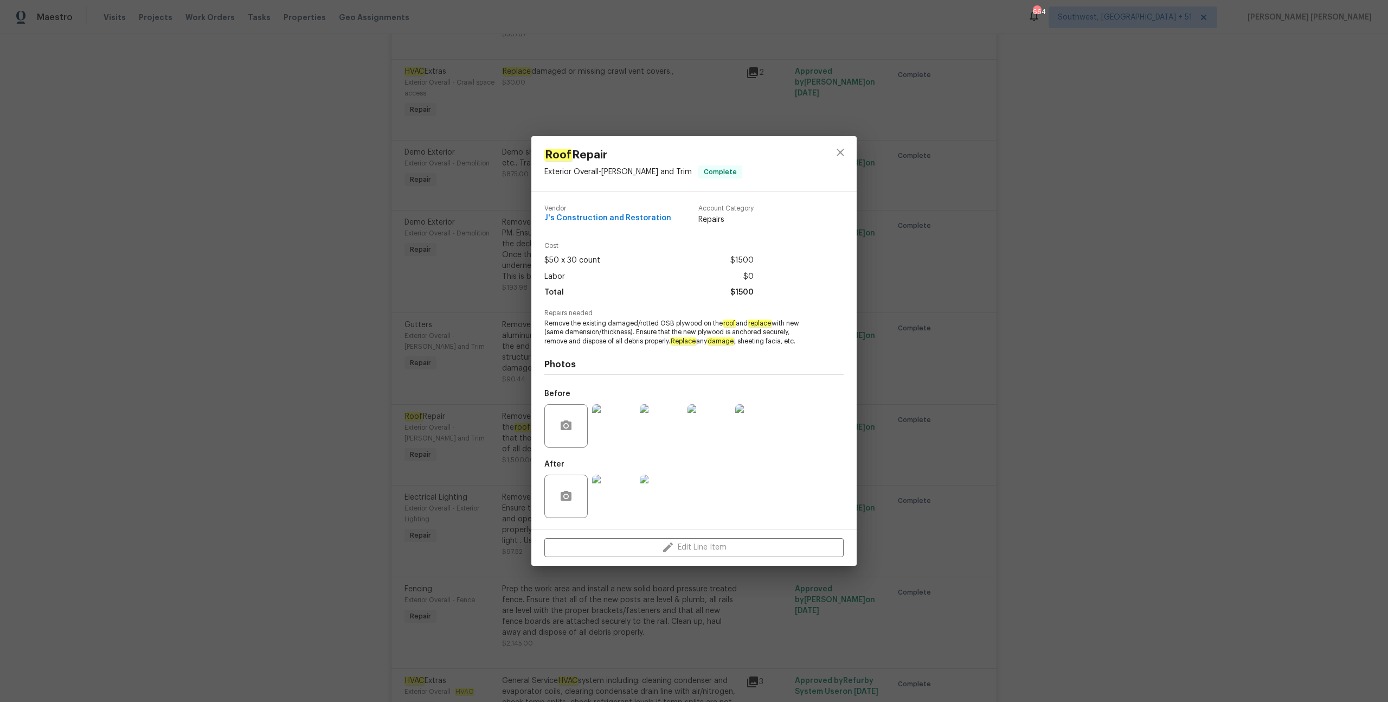
click at [937, 371] on div "Roof Repair Exterior Overall - Eaves and Trim Complete Vendor J's Construction …" at bounding box center [694, 351] width 1388 height 702
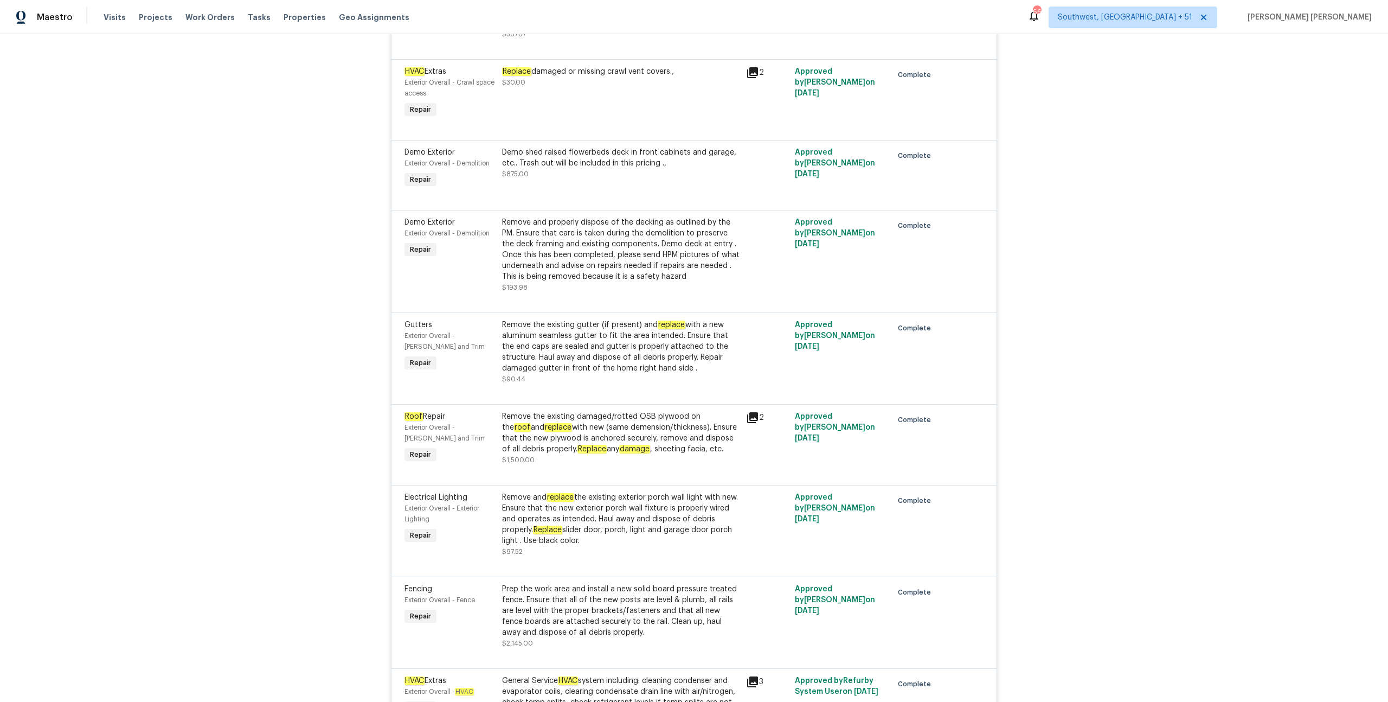
click at [578, 433] on div "Remove the existing damaged/rotted OSB plywood on the roof and replace with new…" at bounding box center [620, 432] width 237 height 43
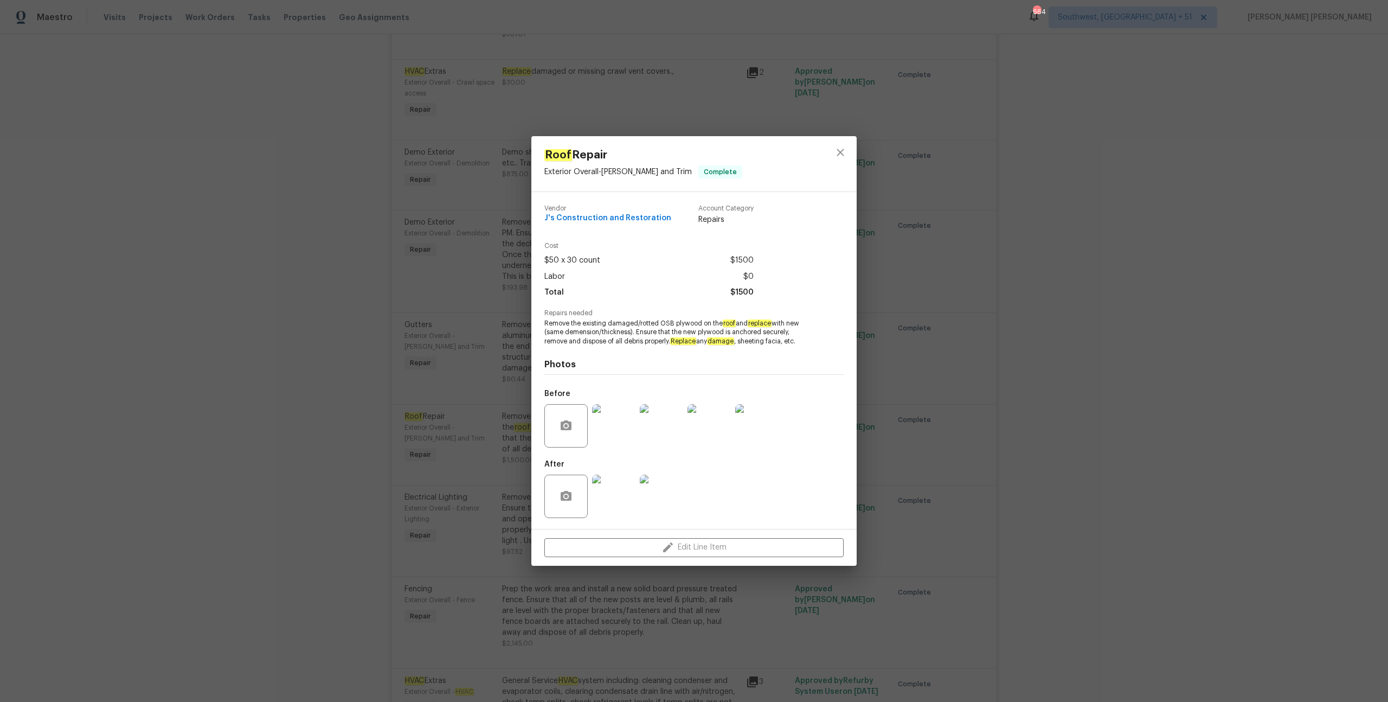
click at [635, 433] on img at bounding box center [613, 425] width 43 height 43
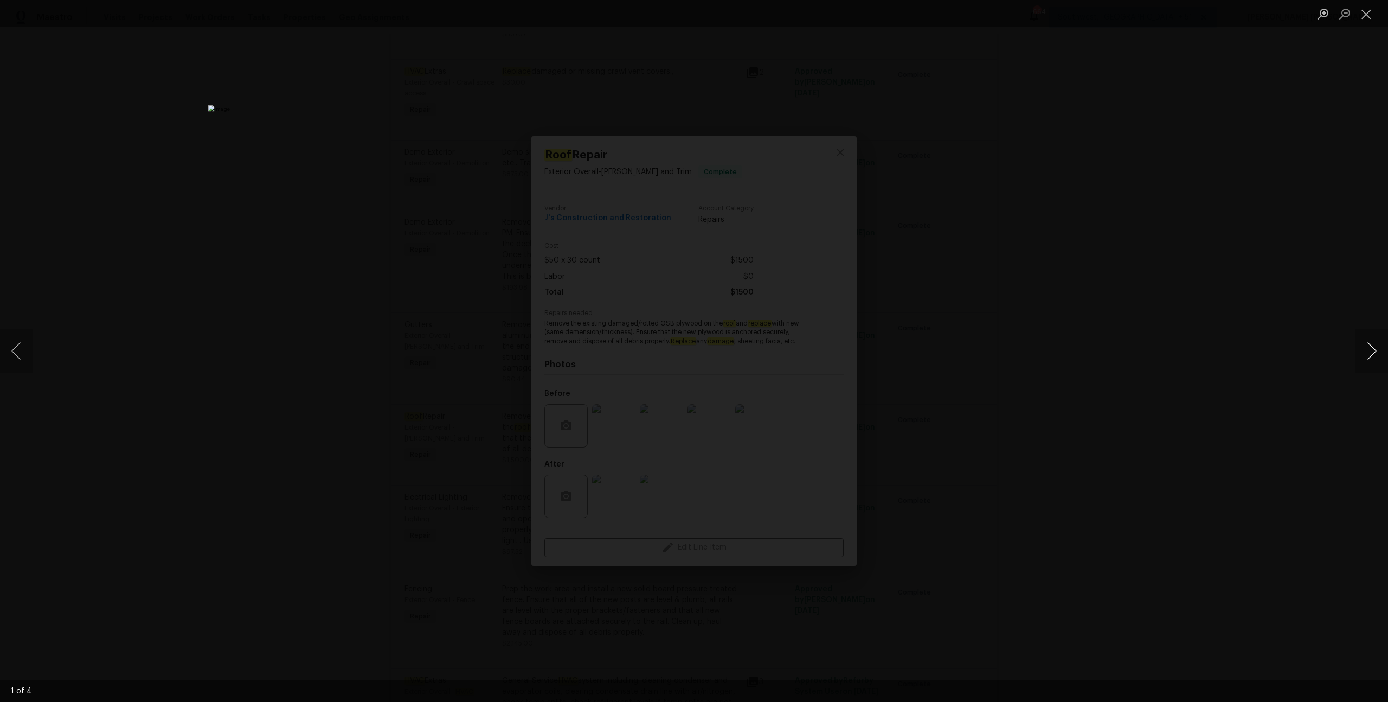
click at [1368, 361] on button "Next image" at bounding box center [1371, 350] width 33 height 43
click at [1175, 395] on div "Lightbox" at bounding box center [694, 351] width 1388 height 702
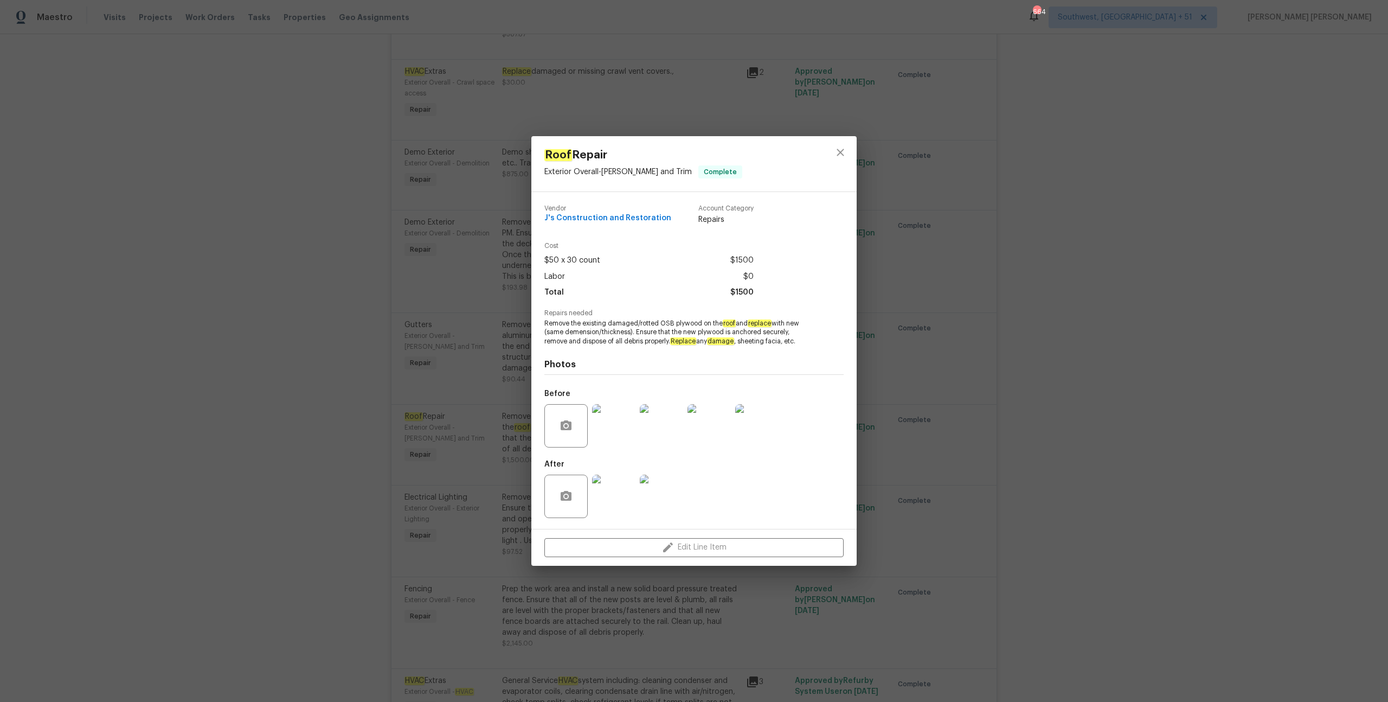
click at [1175, 395] on div "Roof Repair Exterior Overall - Eaves and Trim Complete Vendor J's Construction …" at bounding box center [694, 351] width 1388 height 702
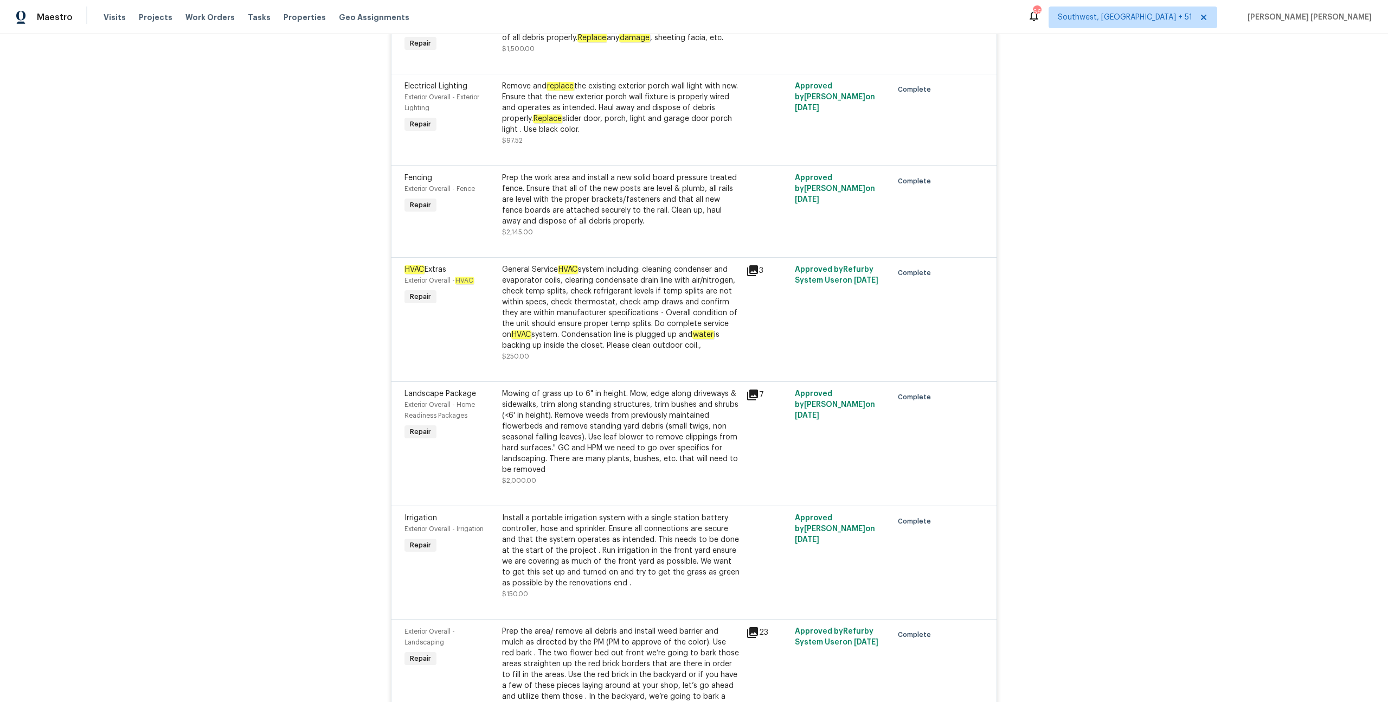
scroll to position [2502, 0]
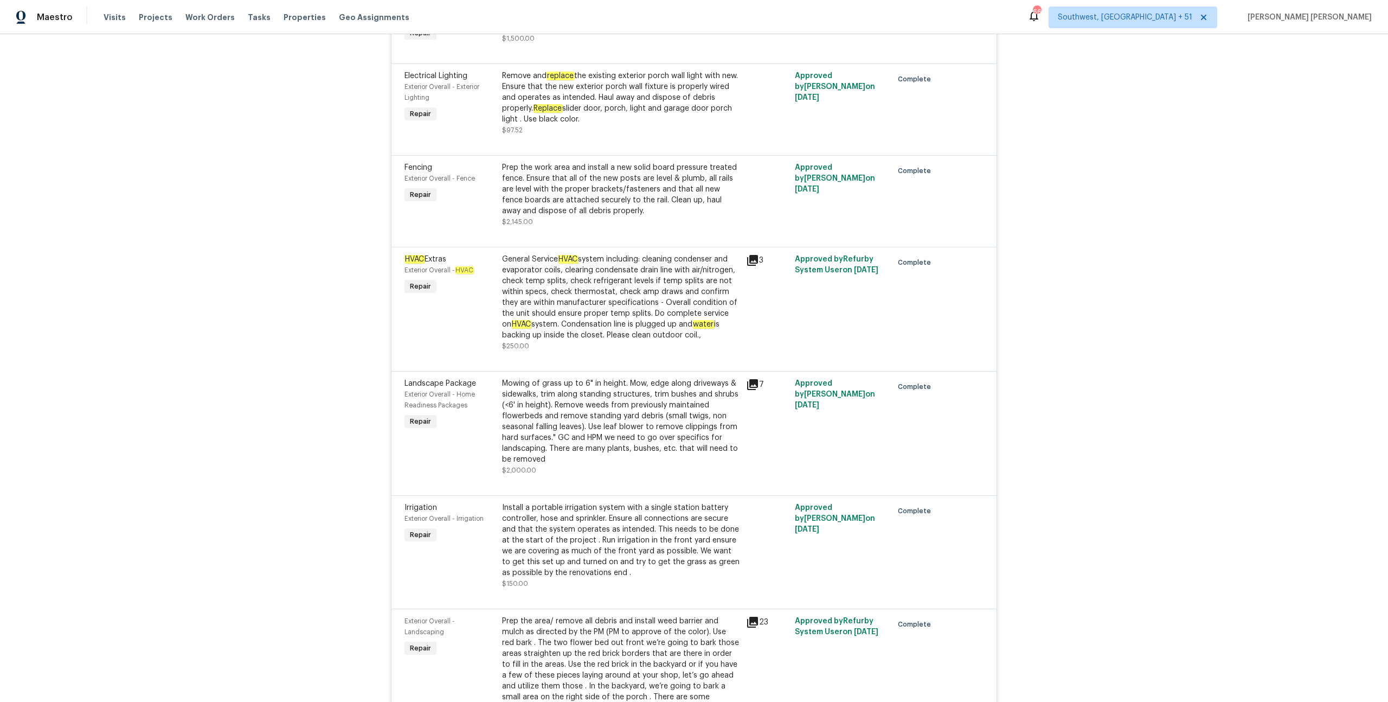
click at [638, 531] on div "Install a portable irrigation system with a single station battery controller, …" at bounding box center [620, 540] width 237 height 76
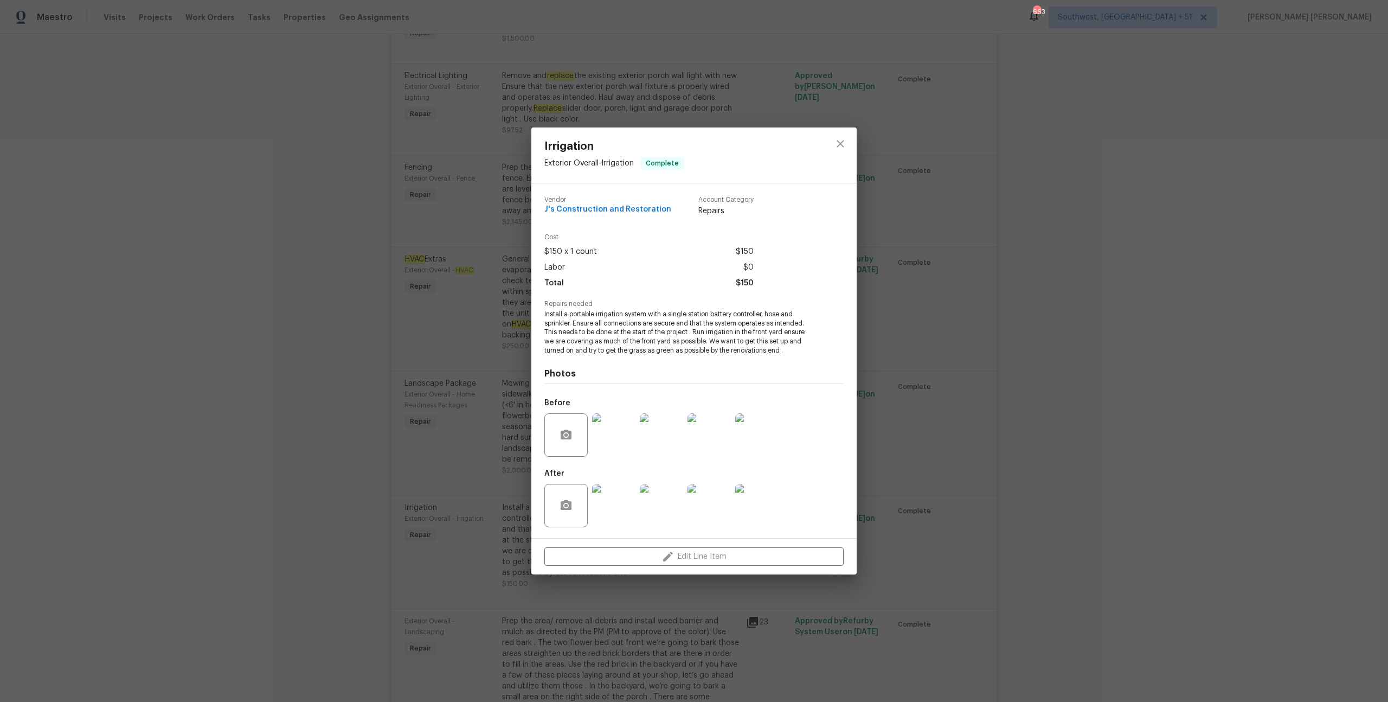
click at [613, 492] on img at bounding box center [613, 505] width 43 height 43
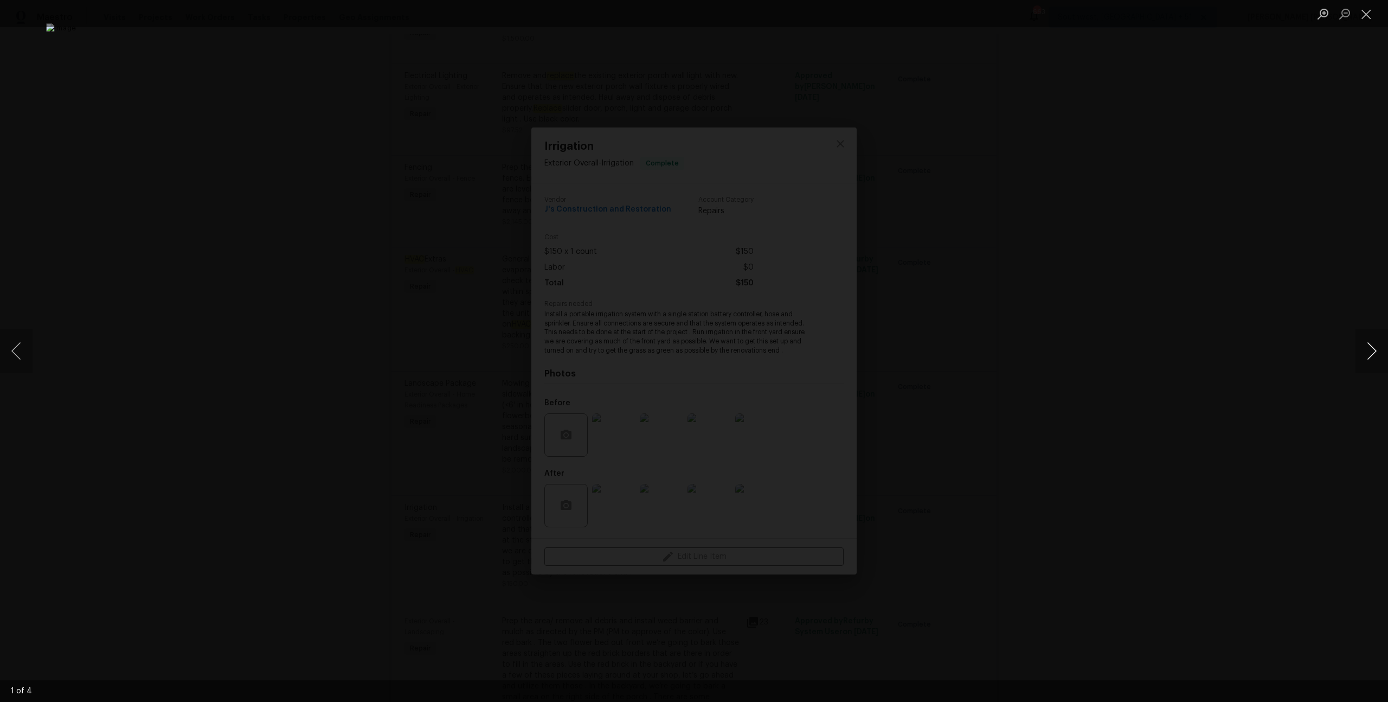
click at [1367, 345] on button "Next image" at bounding box center [1371, 350] width 33 height 43
click at [1197, 378] on div "Lightbox" at bounding box center [694, 351] width 1388 height 702
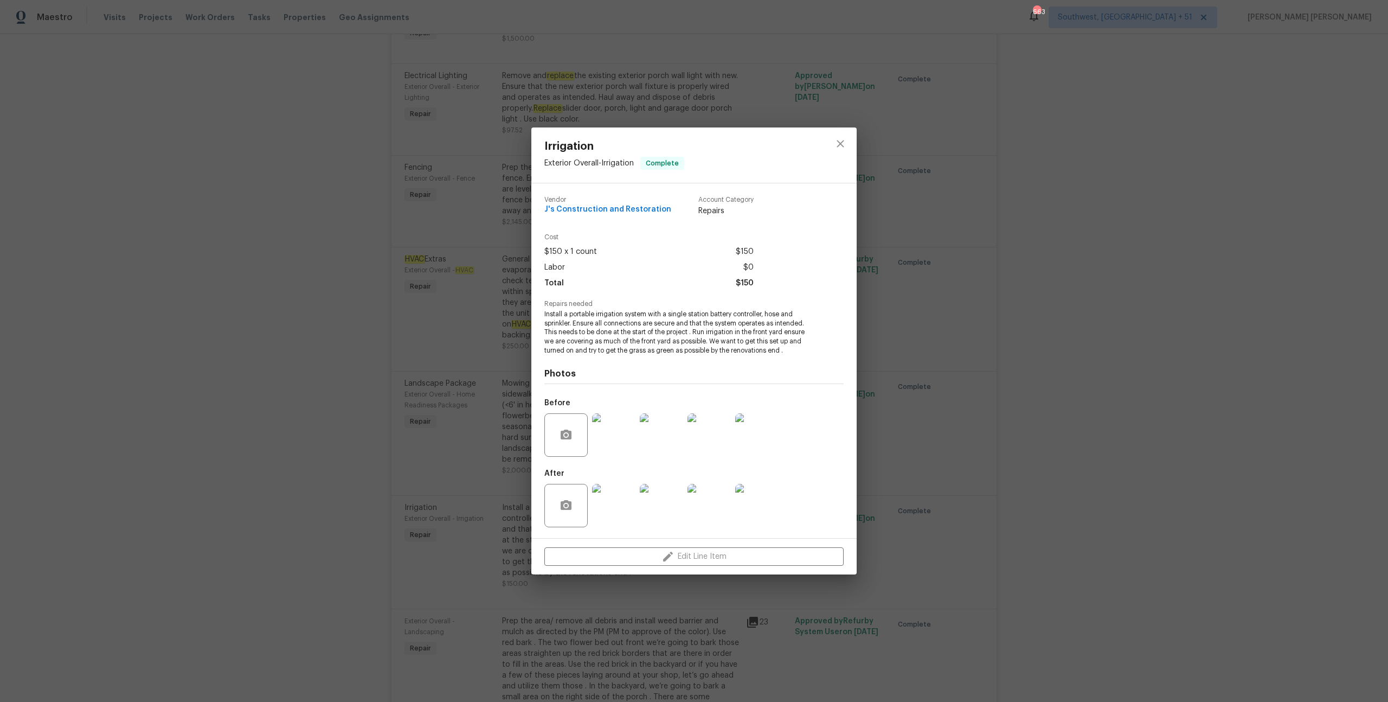
click at [578, 316] on span "Install a portable irrigation system with a single station battery controller, …" at bounding box center [678, 333] width 269 height 46
click at [633, 315] on span "Install a portable irrigation system with a single station battery controller, …" at bounding box center [678, 333] width 269 height 46
copy span "portable irrigation system"
click at [376, 315] on div "Irrigation Exterior Overall - Irrigation Complete Vendor J's Construction and R…" at bounding box center [694, 351] width 1388 height 702
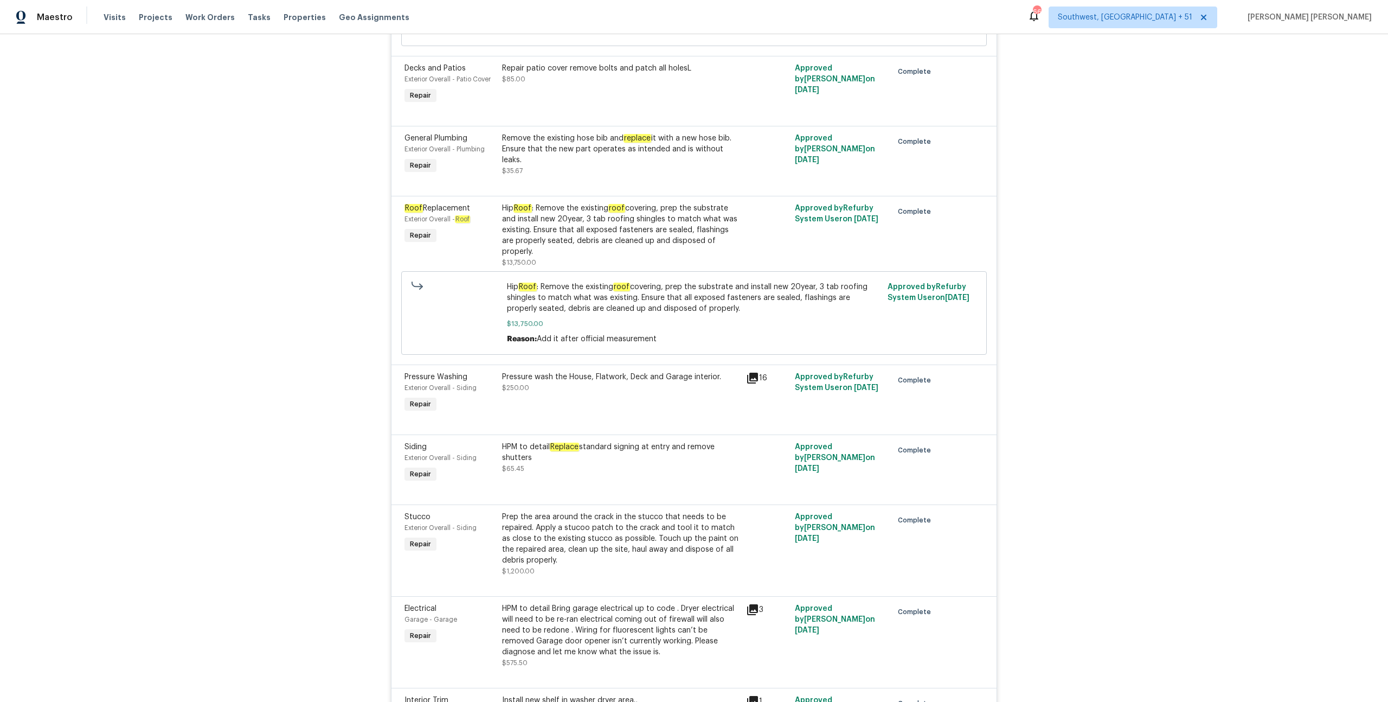
scroll to position [3836, 0]
click at [675, 510] on div "Prep the area around the crack in the stucco that needs to be repaired. Apply a…" at bounding box center [620, 536] width 237 height 54
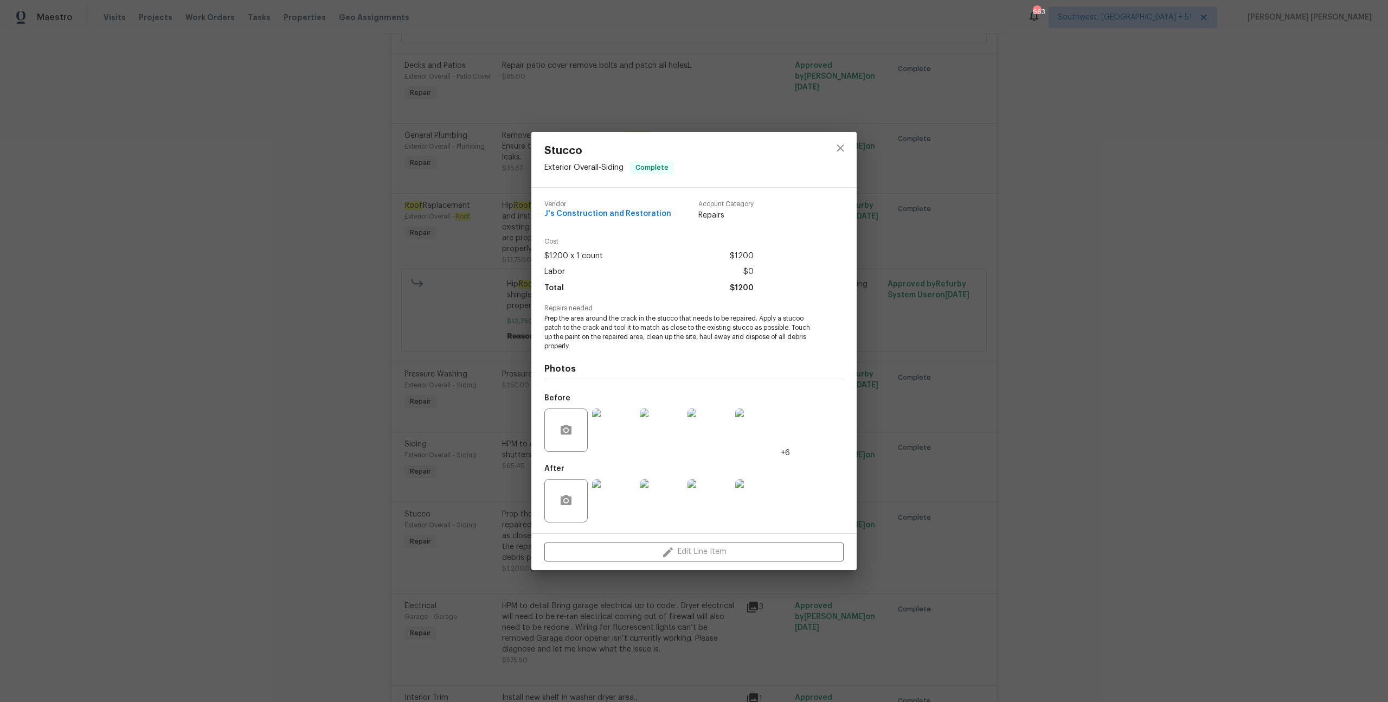
click at [620, 435] on img at bounding box center [613, 429] width 43 height 43
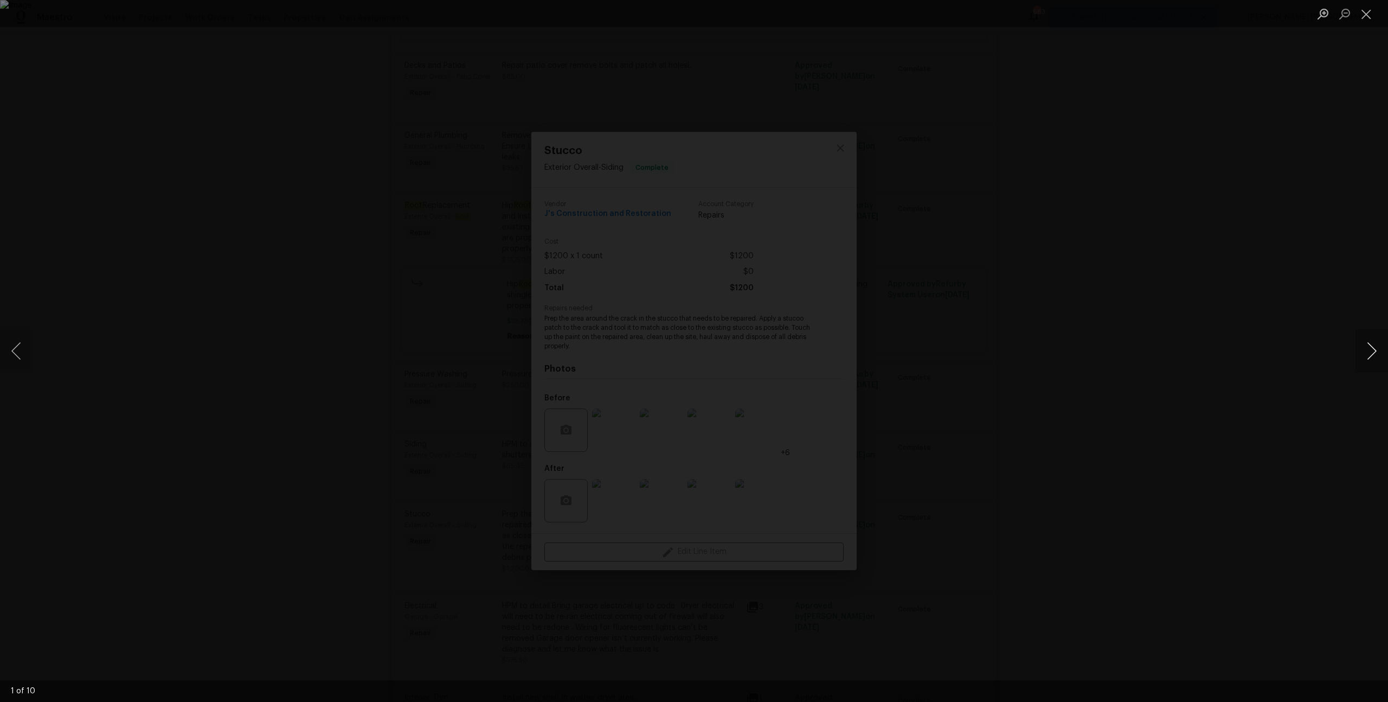
click at [1377, 346] on button "Next image" at bounding box center [1371, 350] width 33 height 43
click at [1113, 381] on div "Lightbox" at bounding box center [694, 351] width 1388 height 702
click at [998, 451] on div "Lightbox" at bounding box center [694, 351] width 1388 height 702
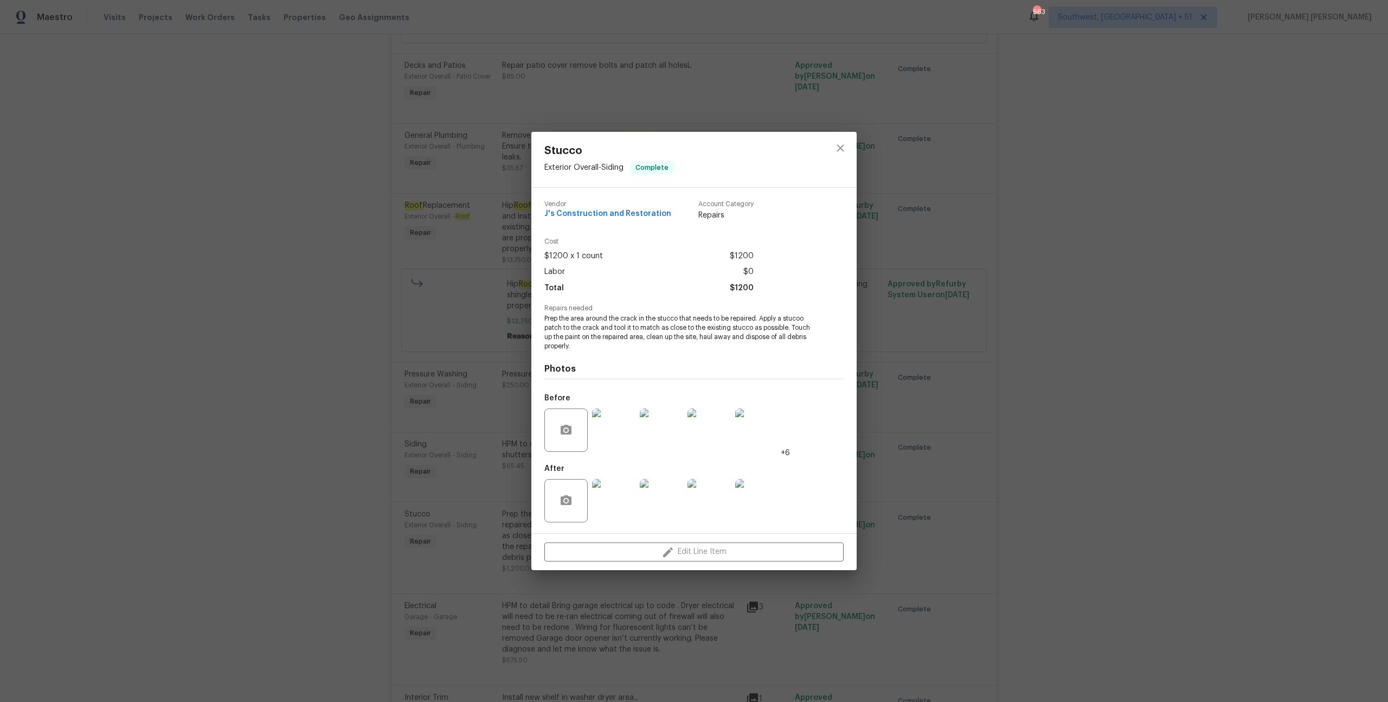
click at [615, 480] on img at bounding box center [613, 500] width 43 height 43
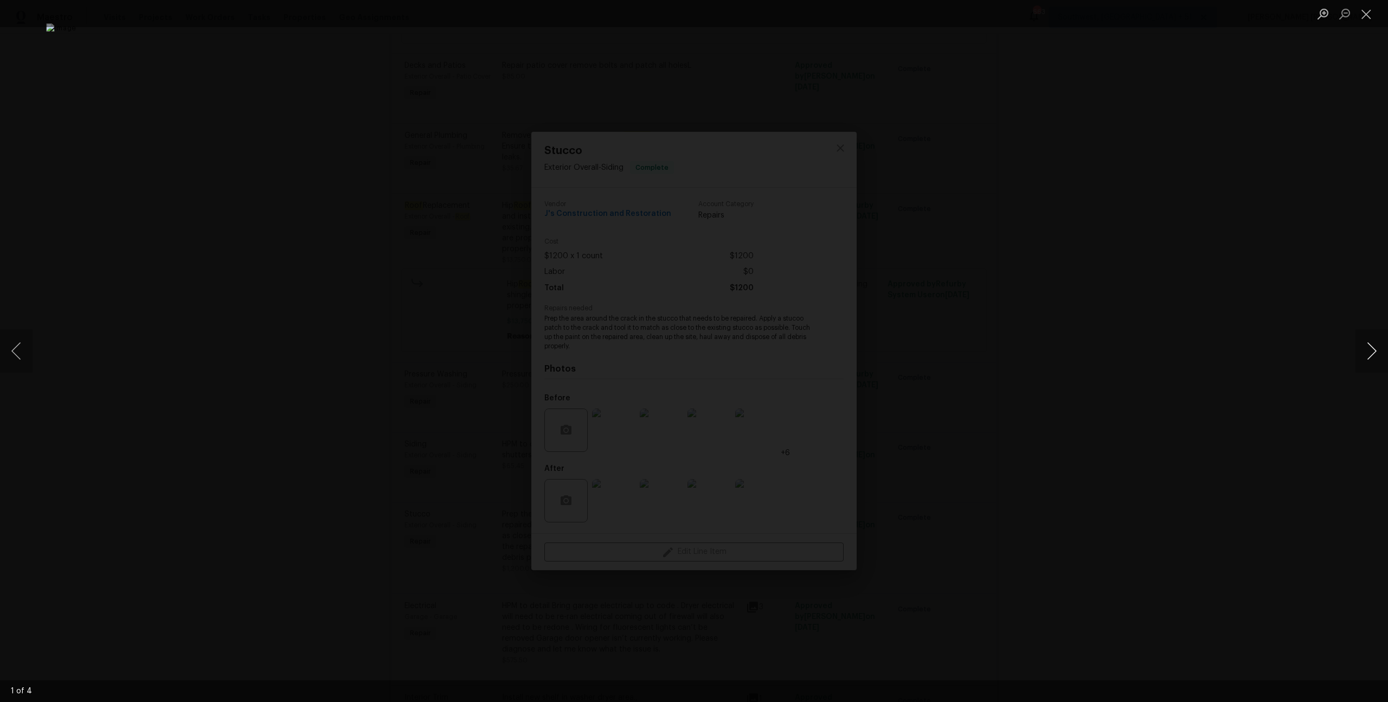
click at [1378, 357] on button "Next image" at bounding box center [1371, 350] width 33 height 43
click at [1204, 412] on div "Lightbox" at bounding box center [694, 351] width 1388 height 702
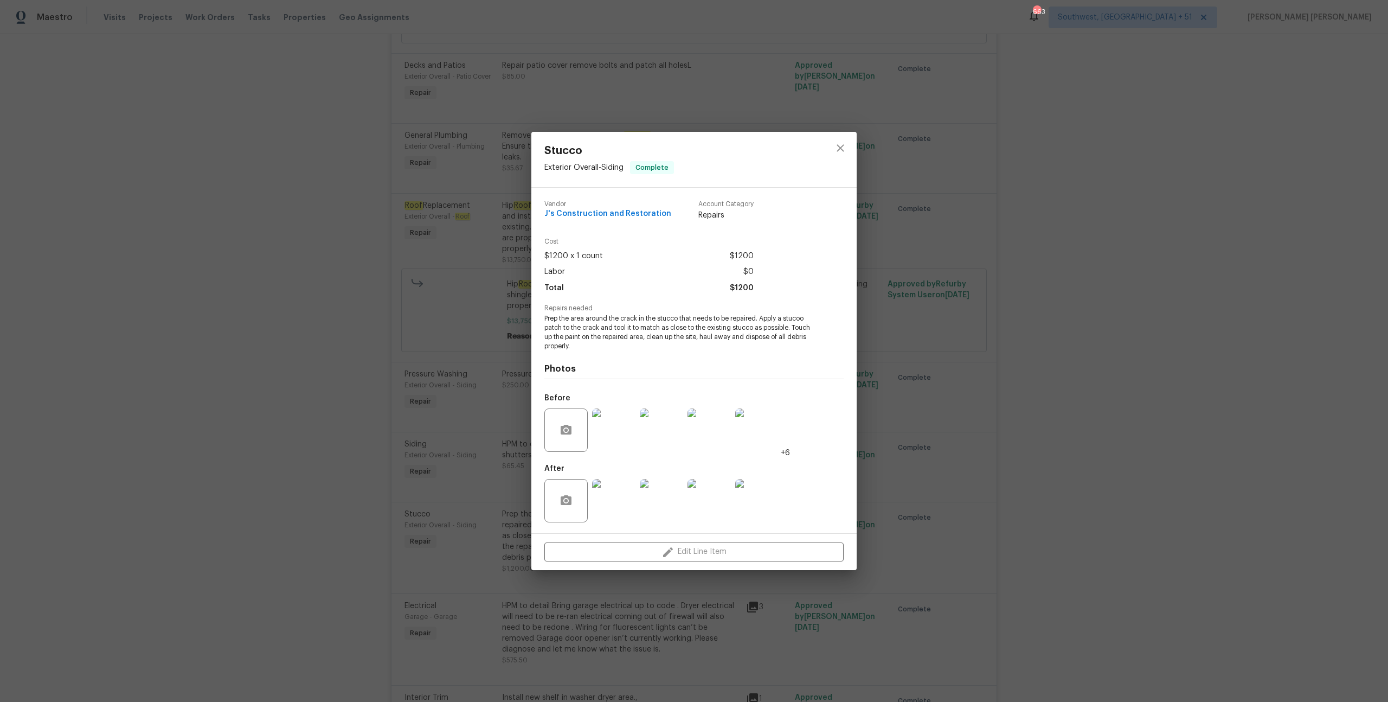
click at [1120, 420] on div "Stucco Exterior Overall - Siding Complete Vendor J's Construction and Restorati…" at bounding box center [694, 351] width 1388 height 702
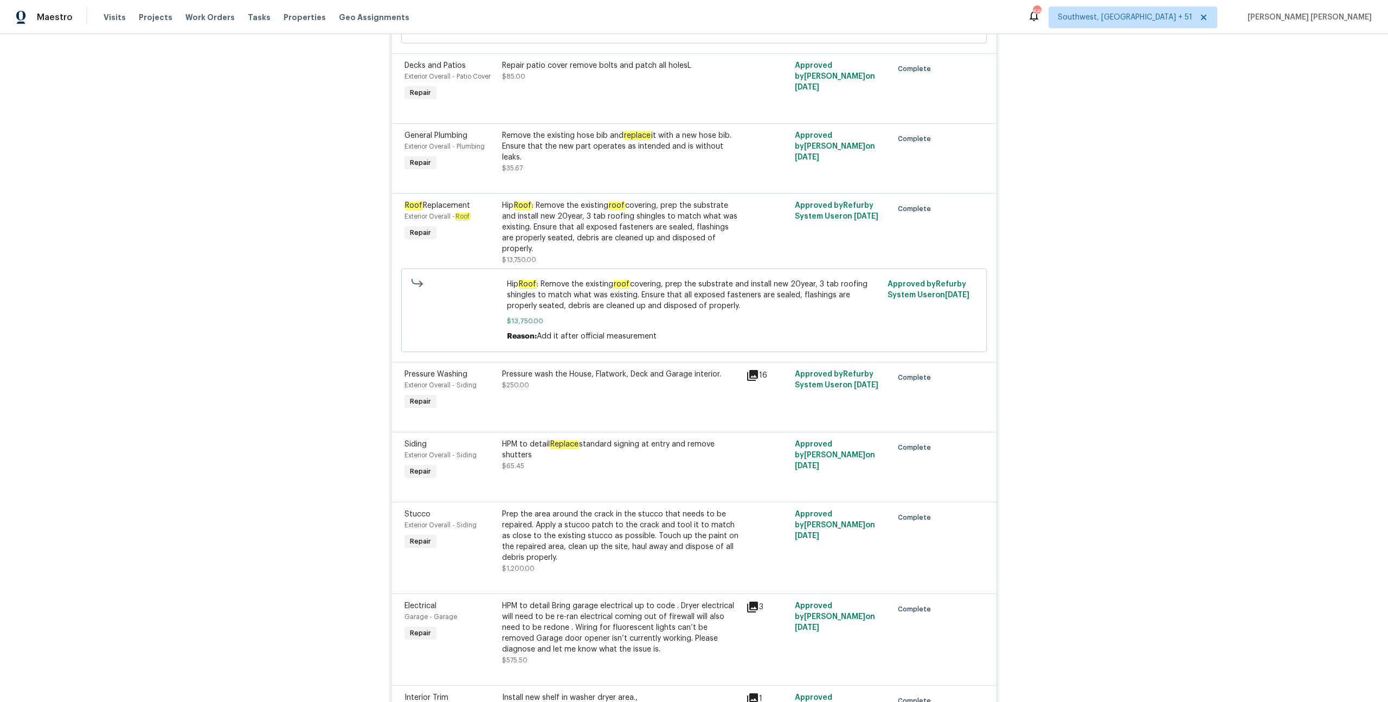
click at [621, 509] on div "Prep the area around the crack in the stucco that needs to be repaired. Apply a…" at bounding box center [620, 536] width 237 height 54
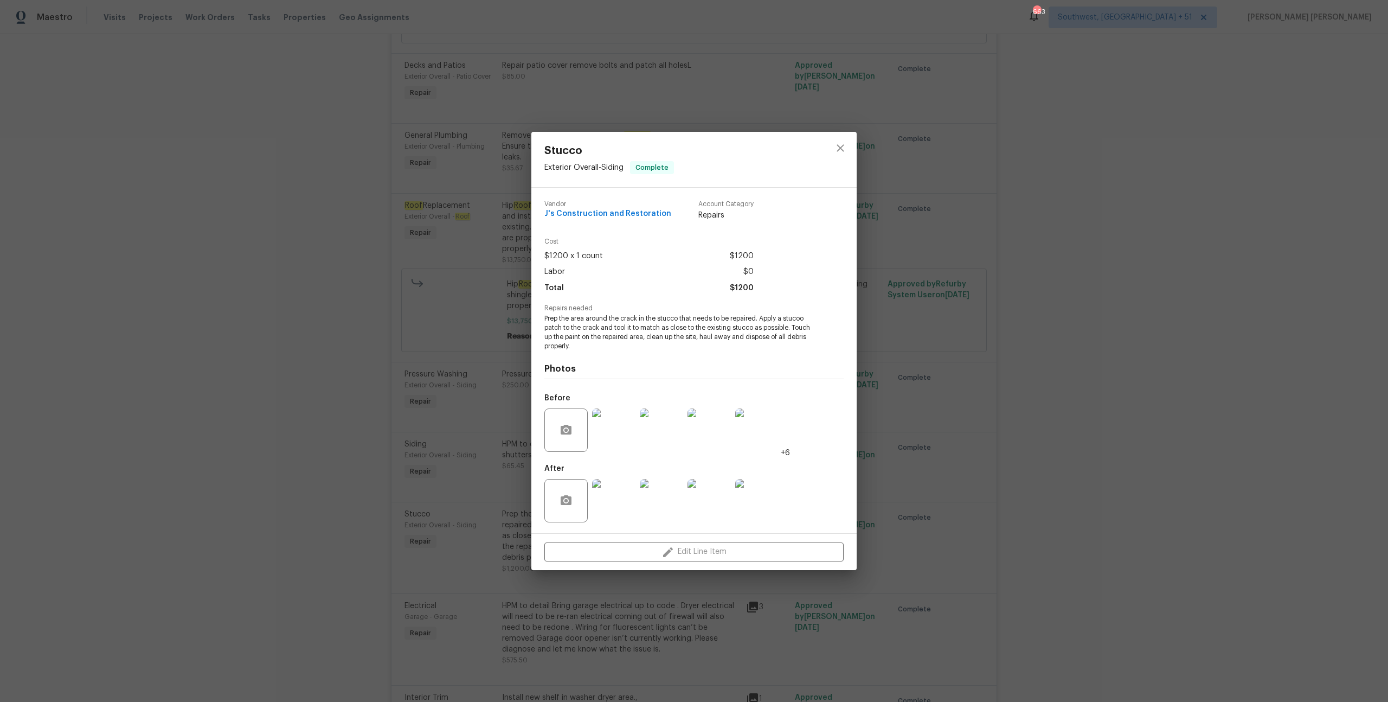
click at [629, 317] on span "Prep the area around the crack in the stucco that needs to be repaired. Apply a…" at bounding box center [678, 332] width 269 height 36
click at [666, 320] on span "Prep the area around the crack in the stucco that needs to be repaired. Apply a…" at bounding box center [678, 332] width 269 height 36
copy span "crack in the stucco"
click at [1086, 363] on div "Stucco Exterior Overall - Siding Complete Vendor J's Construction and Restorati…" at bounding box center [694, 351] width 1388 height 702
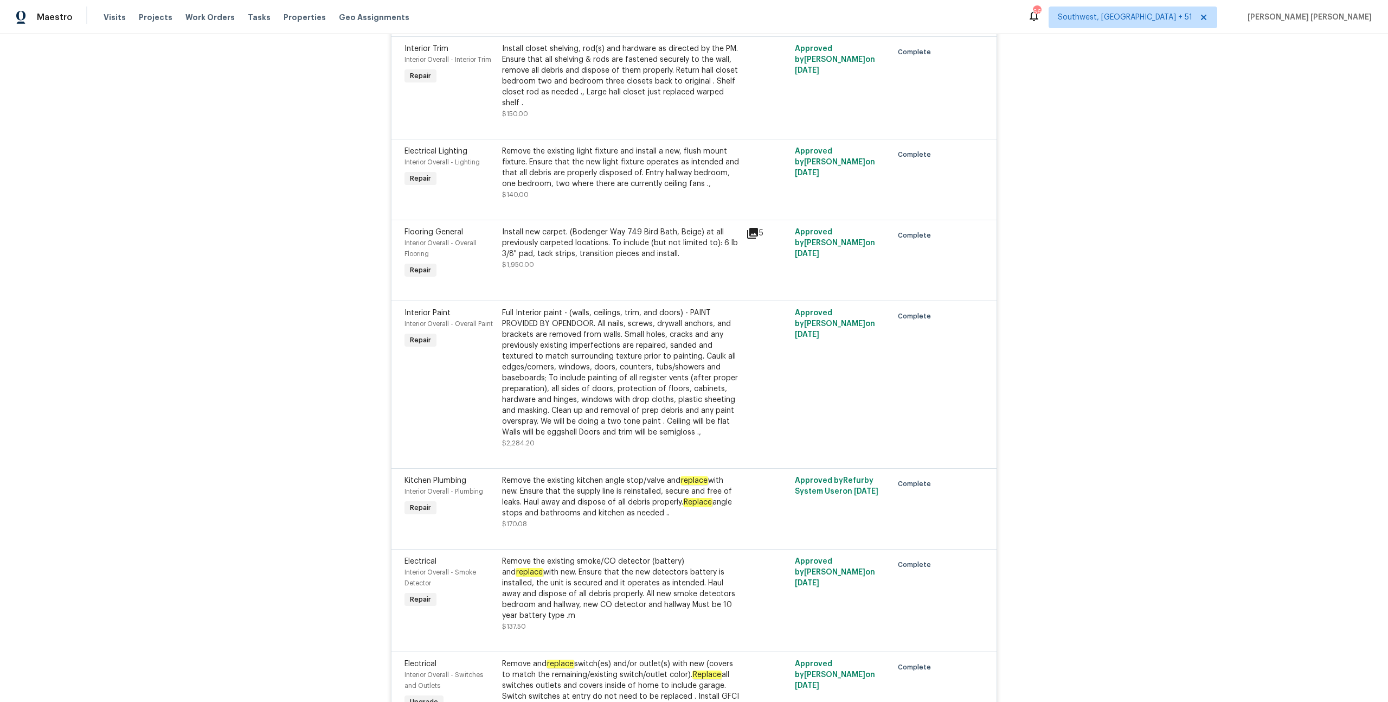
scroll to position [5528, 0]
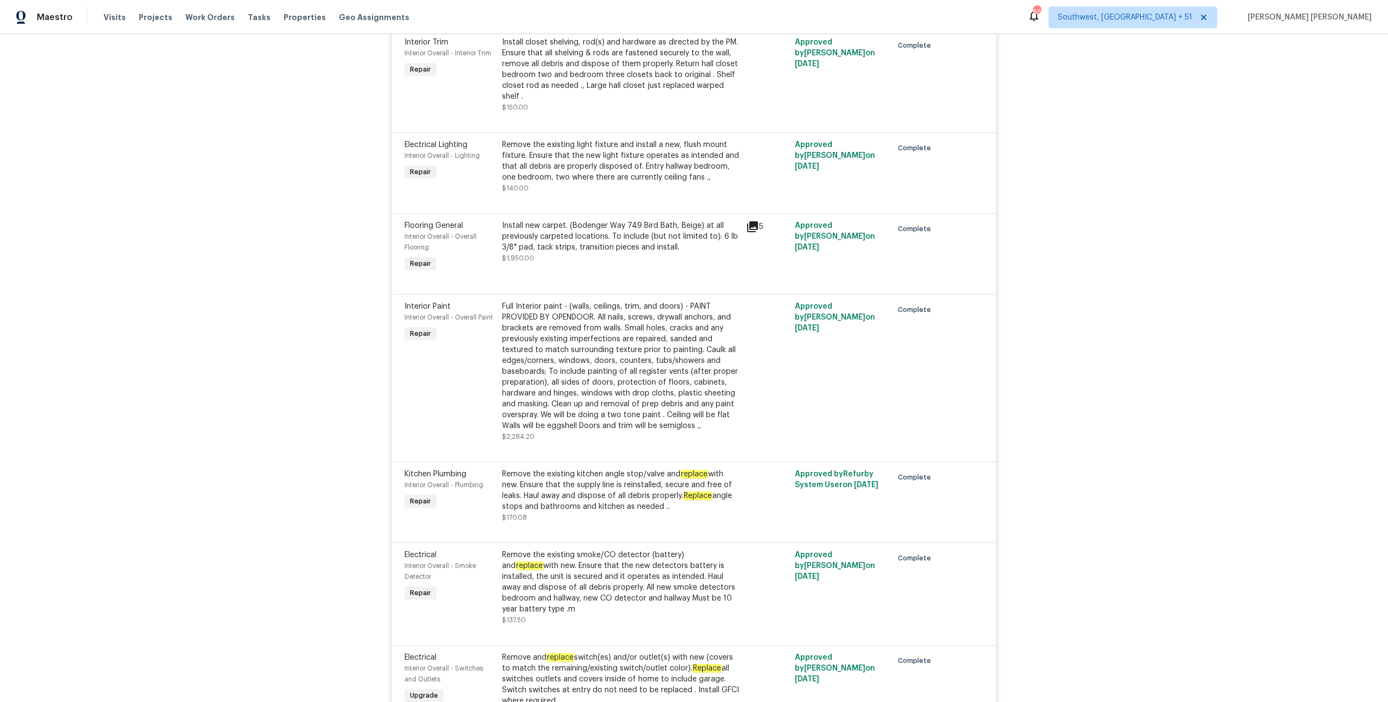
click at [575, 549] on div "Remove the existing smoke/CO detector (battery) and replace with new. Ensure th…" at bounding box center [620, 581] width 237 height 65
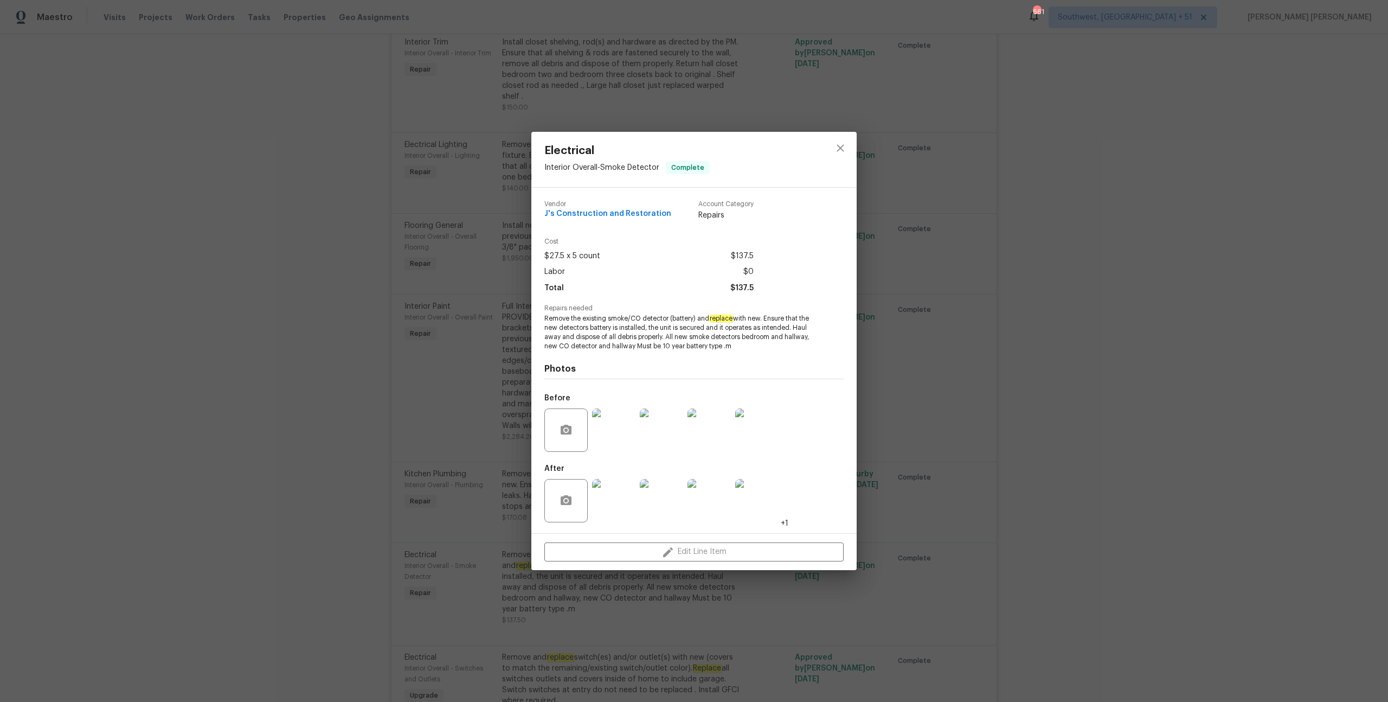
click at [616, 315] on span "Remove the existing smoke/CO detector (battery) and replace with new. Ensure th…" at bounding box center [678, 332] width 269 height 36
click at [650, 318] on span "Remove the existing smoke/CO detector (battery) and replace with new. Ensure th…" at bounding box center [678, 332] width 269 height 36
copy span "smoke/CO detector"
click at [989, 381] on div "Electrical Interior Overall - Smoke Detector Complete Vendor J's Construction a…" at bounding box center [694, 351] width 1388 height 702
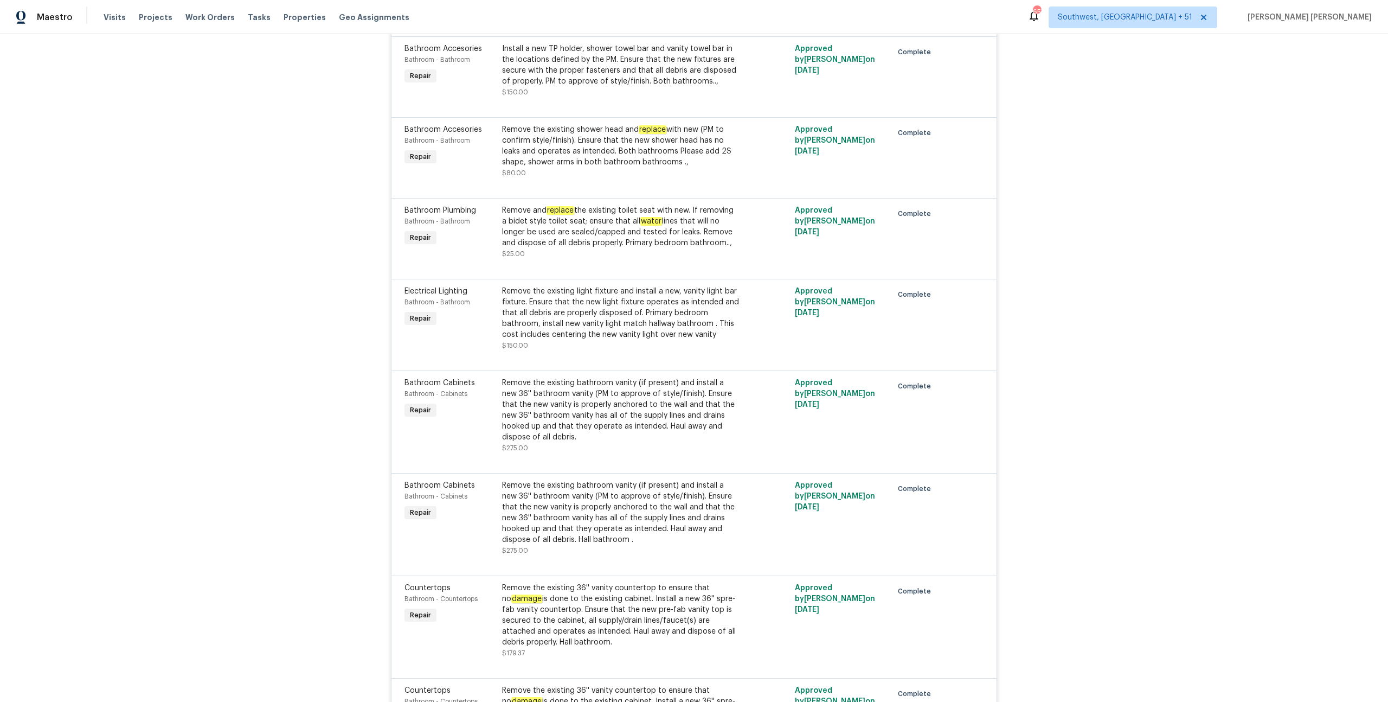
scroll to position [0, 0]
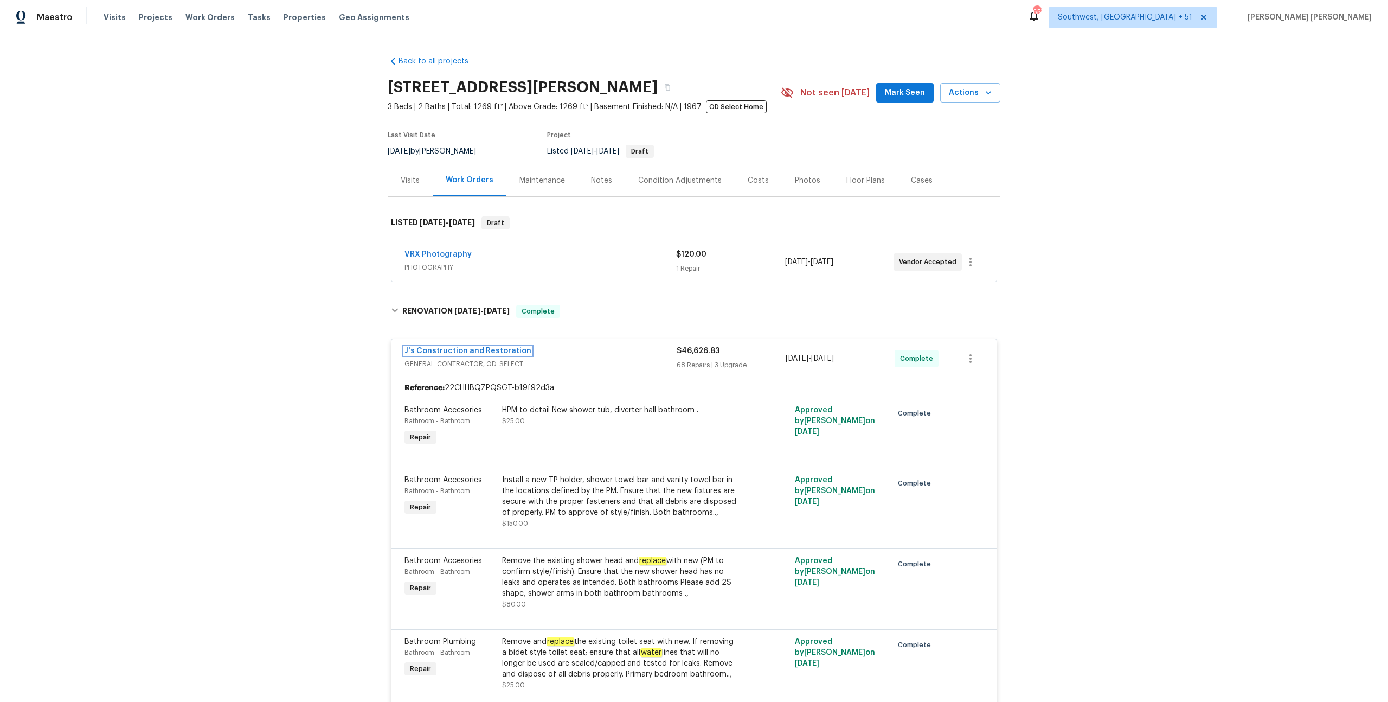
click at [466, 349] on link "J's Construction and Restoration" at bounding box center [467, 351] width 127 height 8
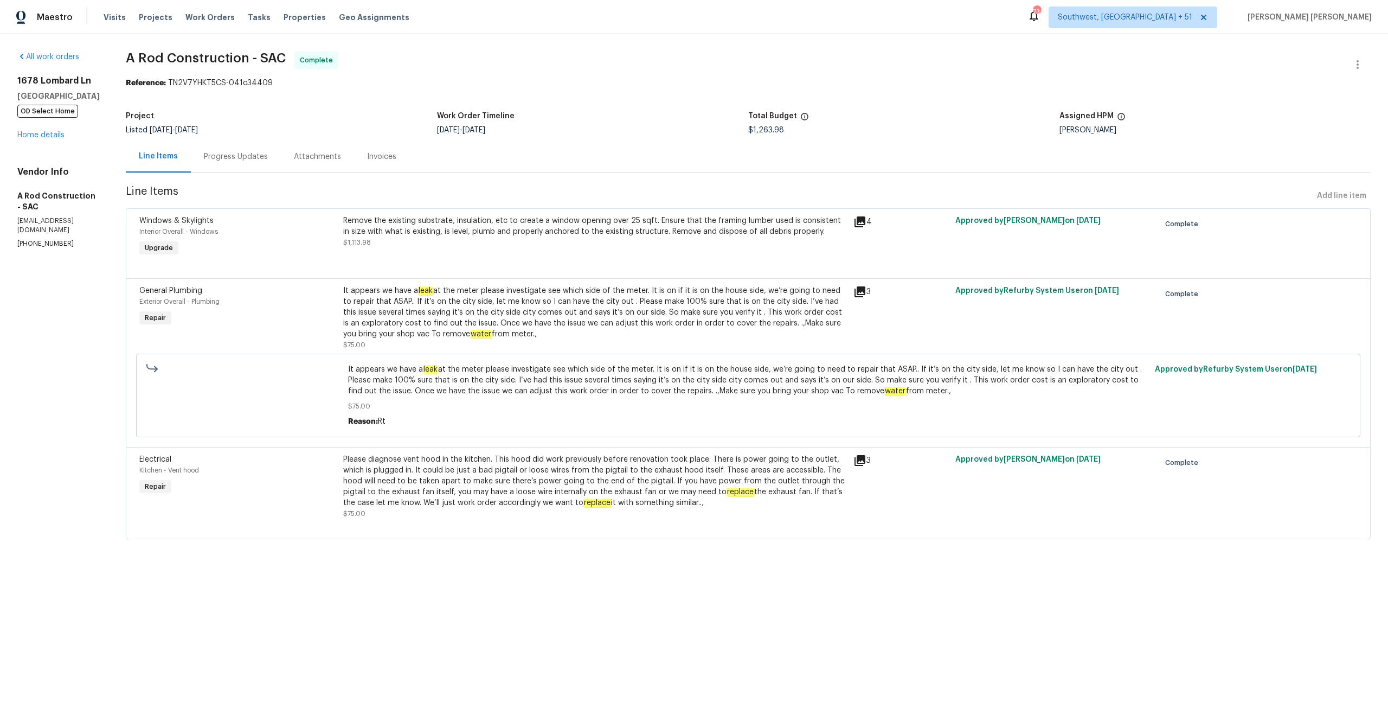
click at [459, 225] on div "Remove the existing substrate, insulation, etc to create a window opening over …" at bounding box center [595, 226] width 504 height 22
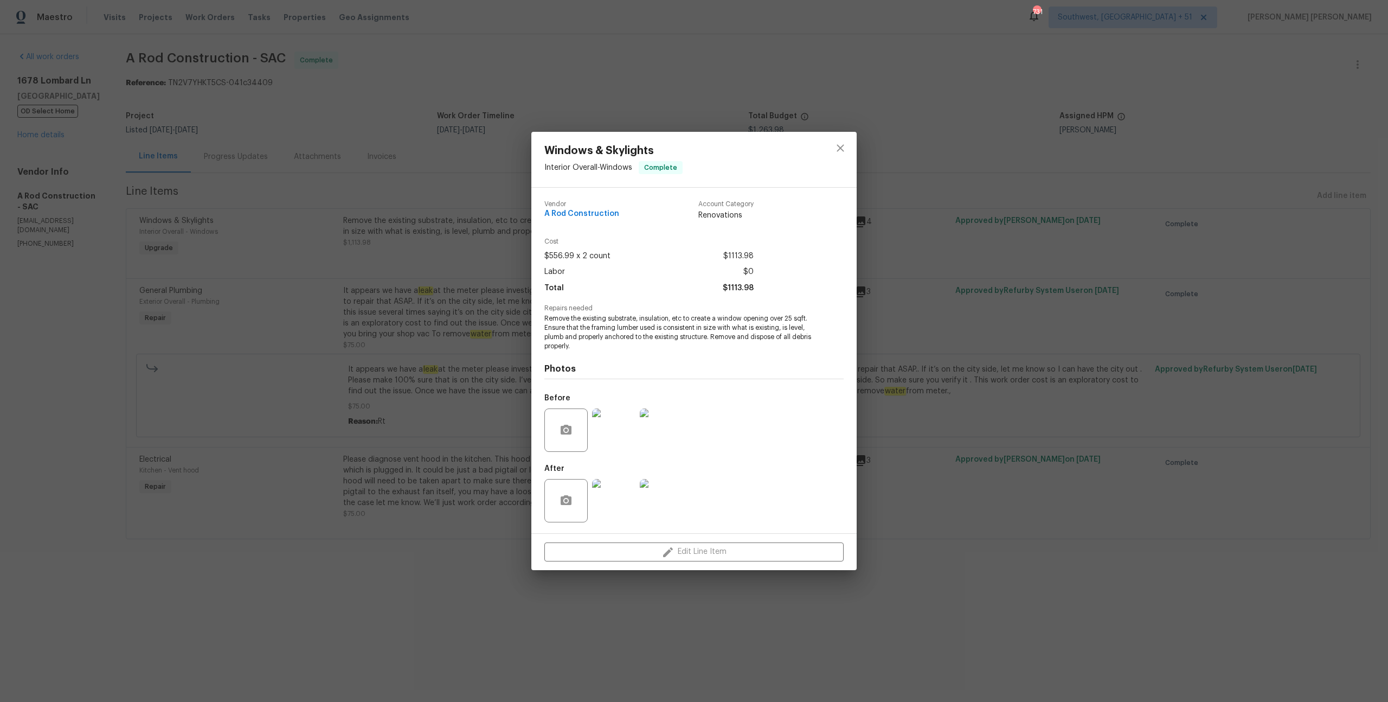
click at [614, 435] on img at bounding box center [613, 429] width 43 height 43
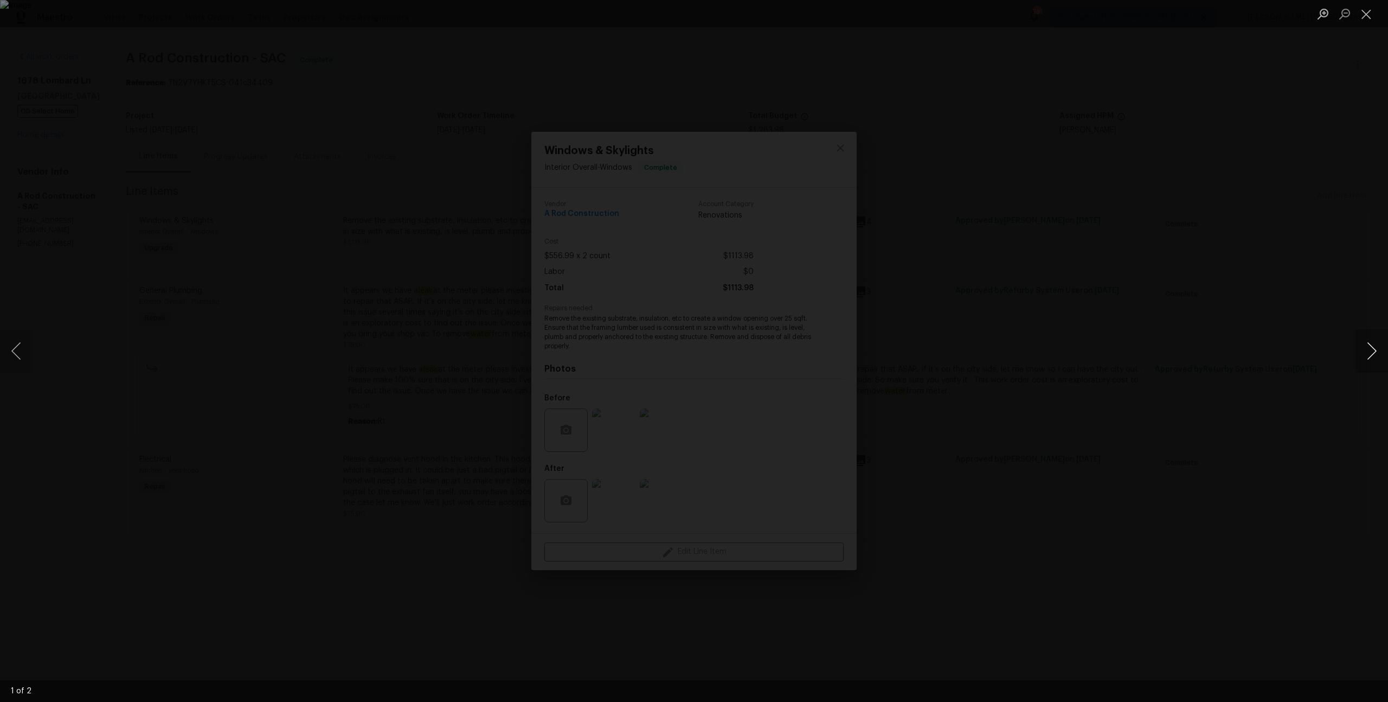
click at [1368, 348] on button "Next image" at bounding box center [1371, 350] width 33 height 43
click at [1268, 407] on div "Lightbox" at bounding box center [694, 351] width 1388 height 702
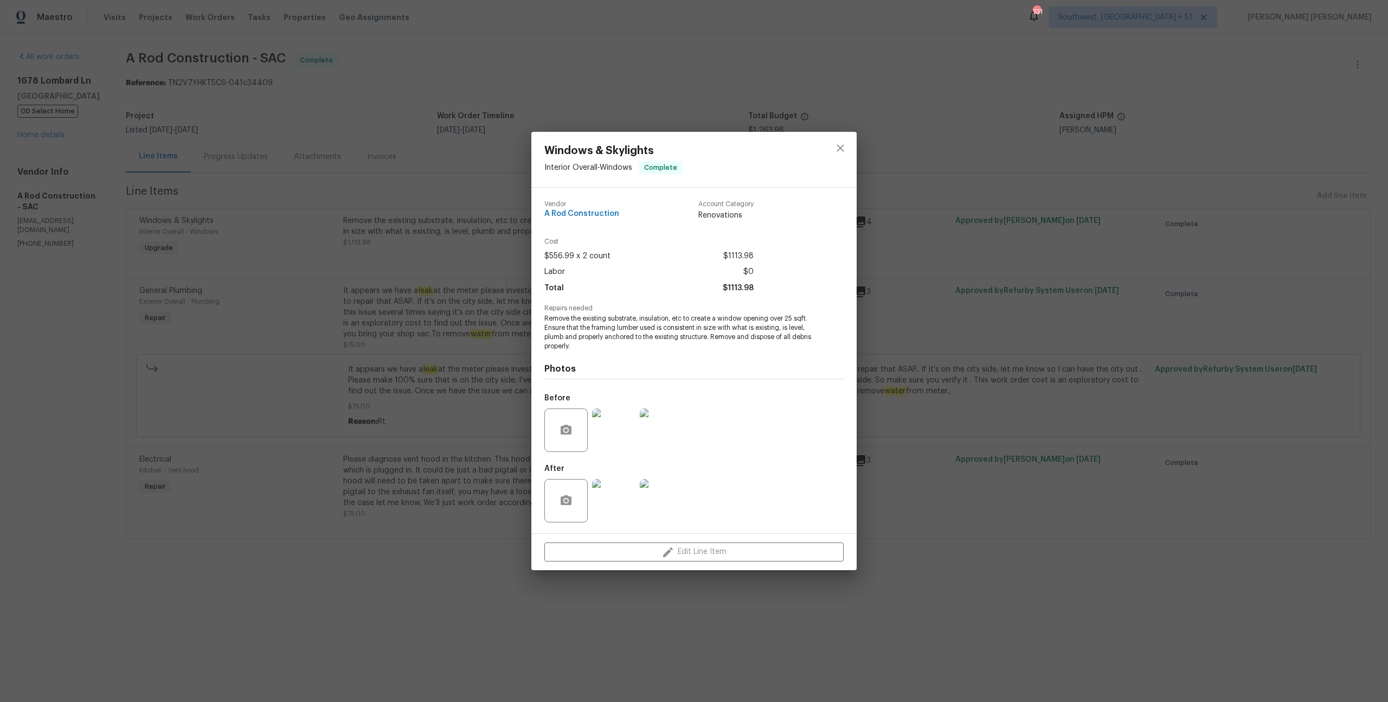
click at [608, 500] on img at bounding box center [613, 500] width 43 height 43
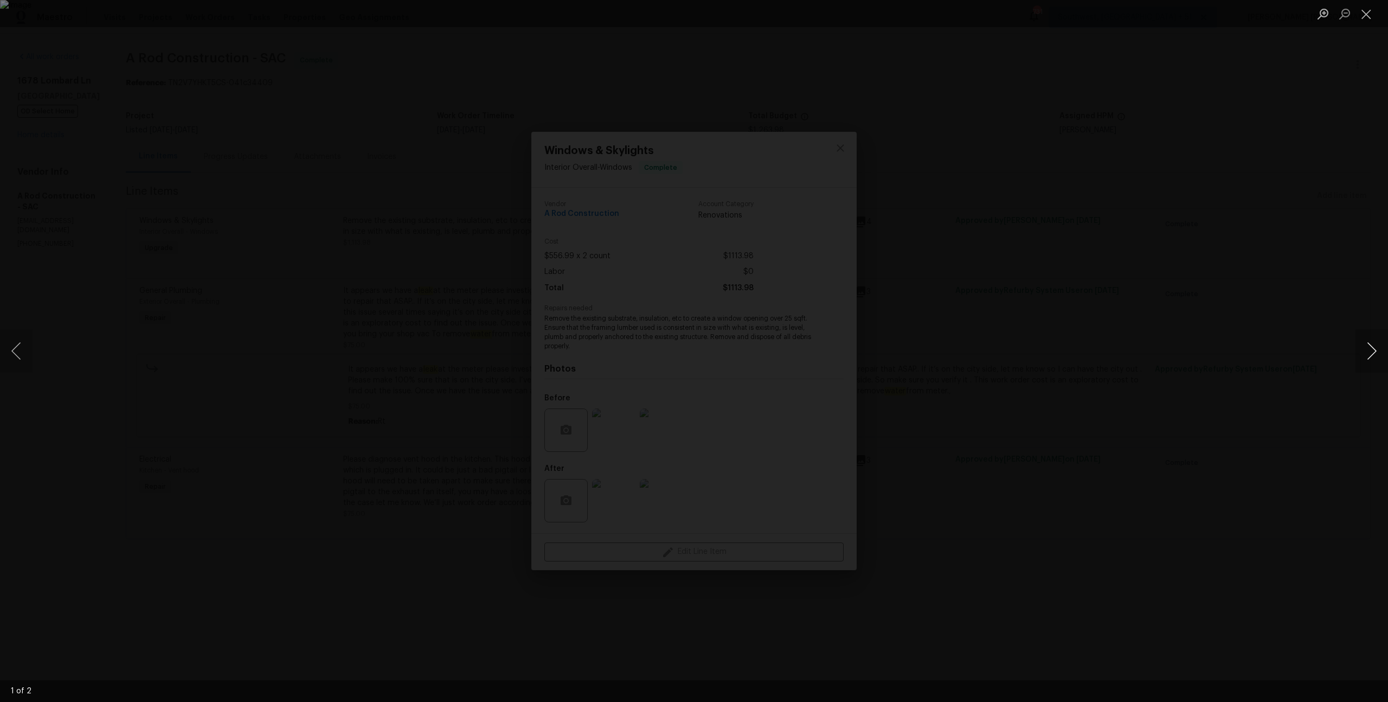
click at [1372, 345] on button "Next image" at bounding box center [1371, 350] width 33 height 43
click at [1264, 416] on div "Lightbox" at bounding box center [694, 351] width 1388 height 702
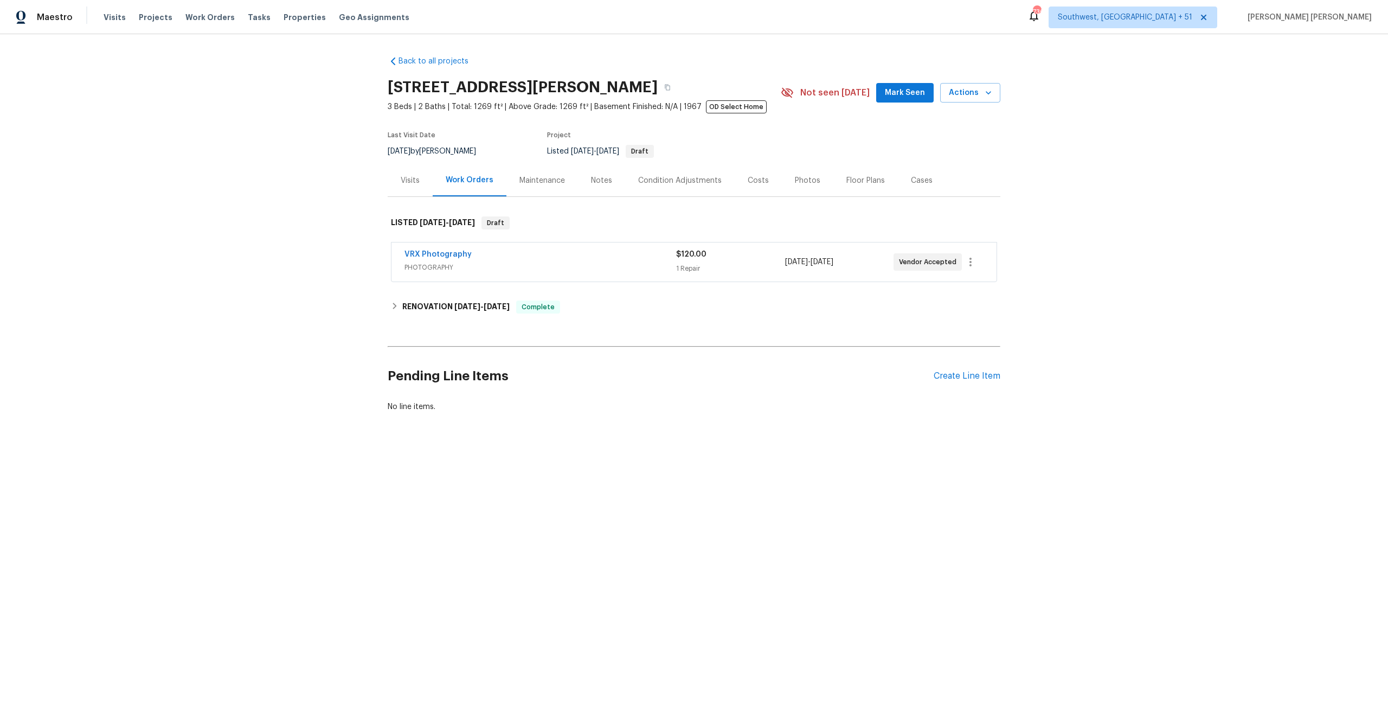
click at [403, 187] on div "Visits" at bounding box center [410, 180] width 45 height 32
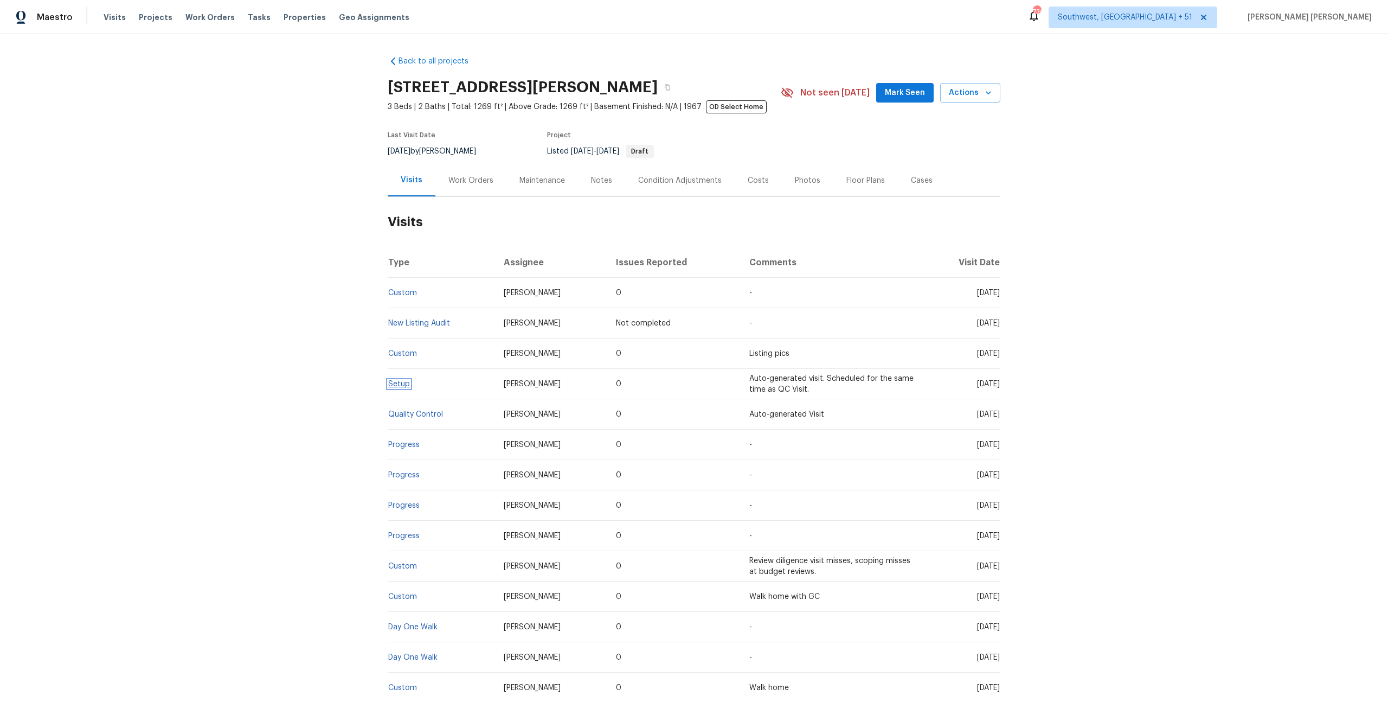
click at [406, 384] on link "Setup" at bounding box center [399, 384] width 22 height 8
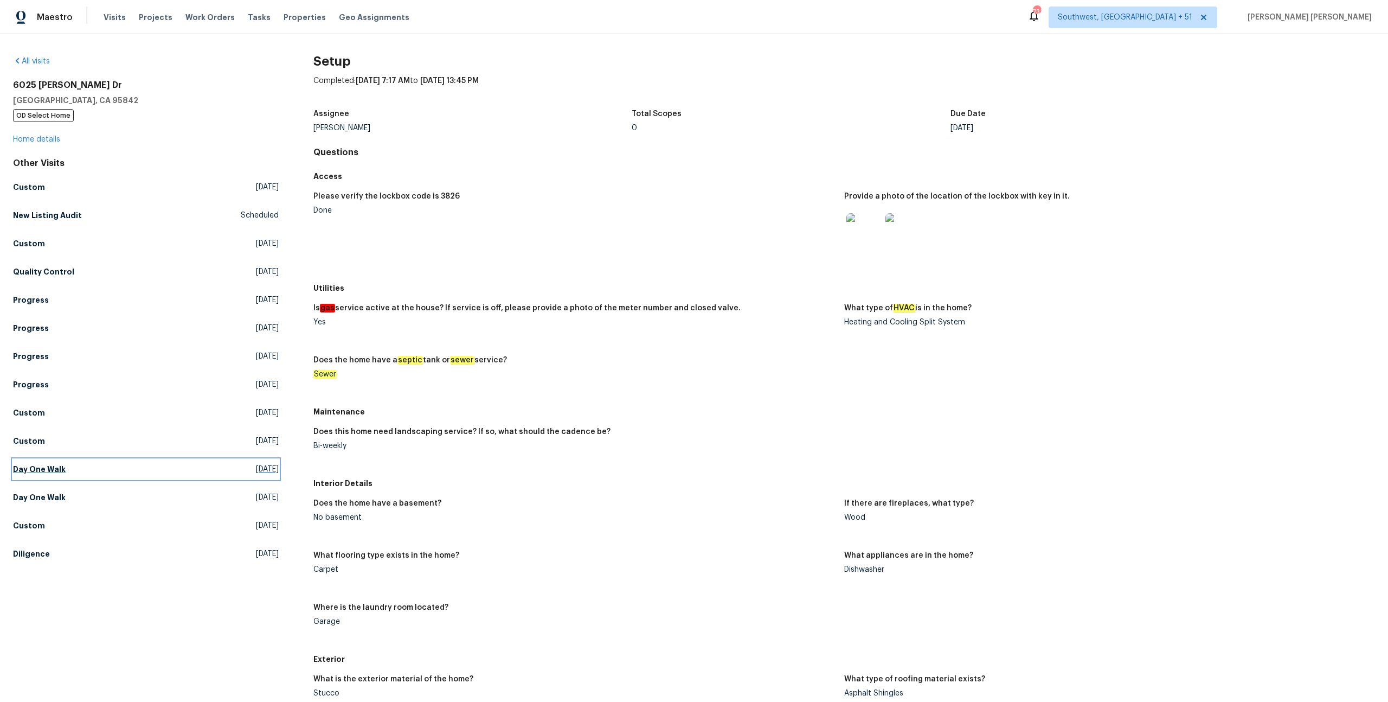
click at [73, 469] on link "Day One Walk [DATE]" at bounding box center [146, 469] width 266 height 20
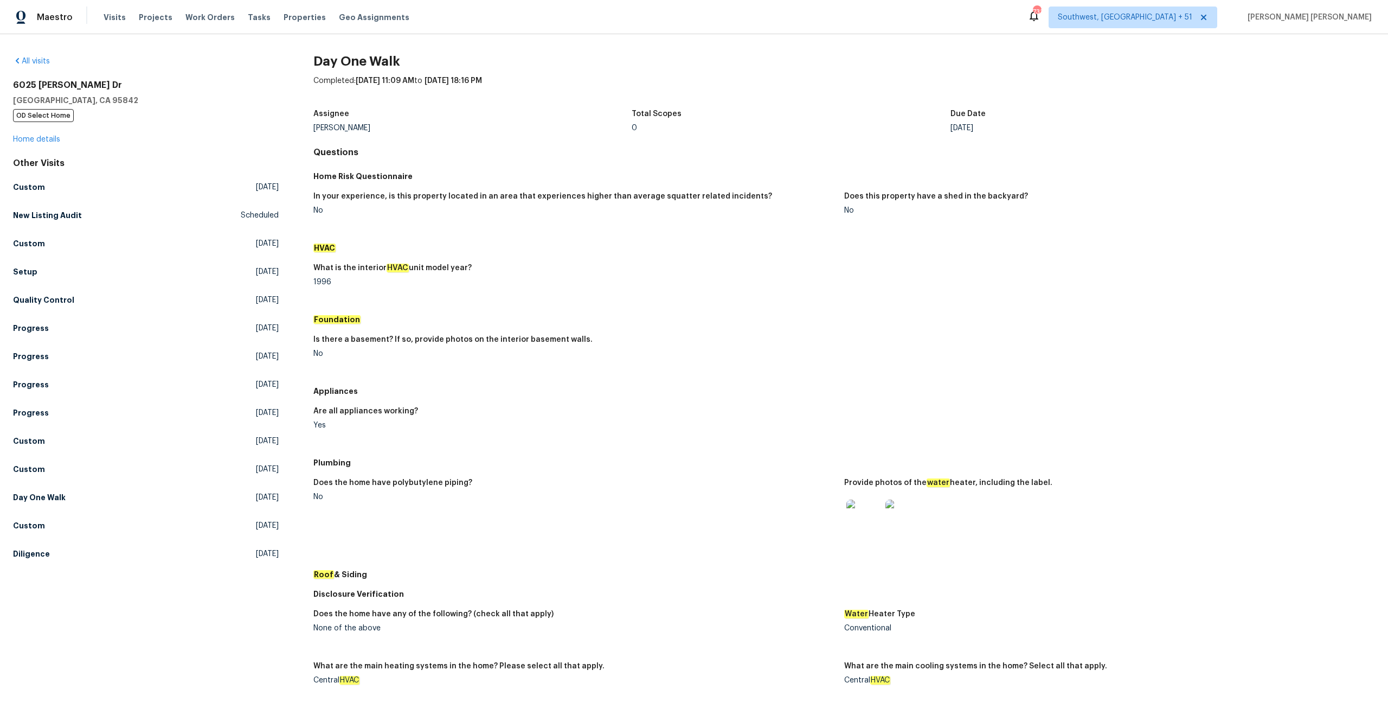
click at [859, 517] on img at bounding box center [863, 516] width 35 height 35
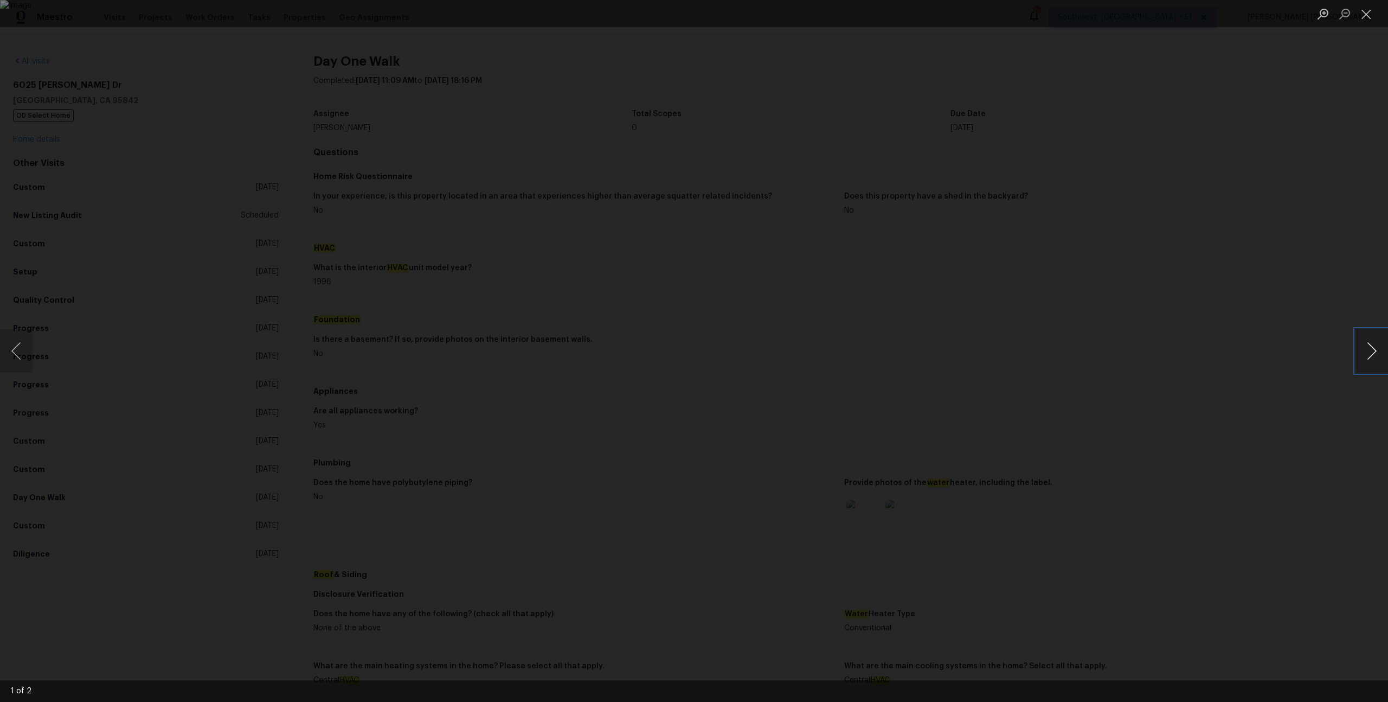
click at [1359, 349] on button "Next image" at bounding box center [1371, 350] width 33 height 43
click at [1259, 412] on div "Lightbox" at bounding box center [694, 351] width 1388 height 702
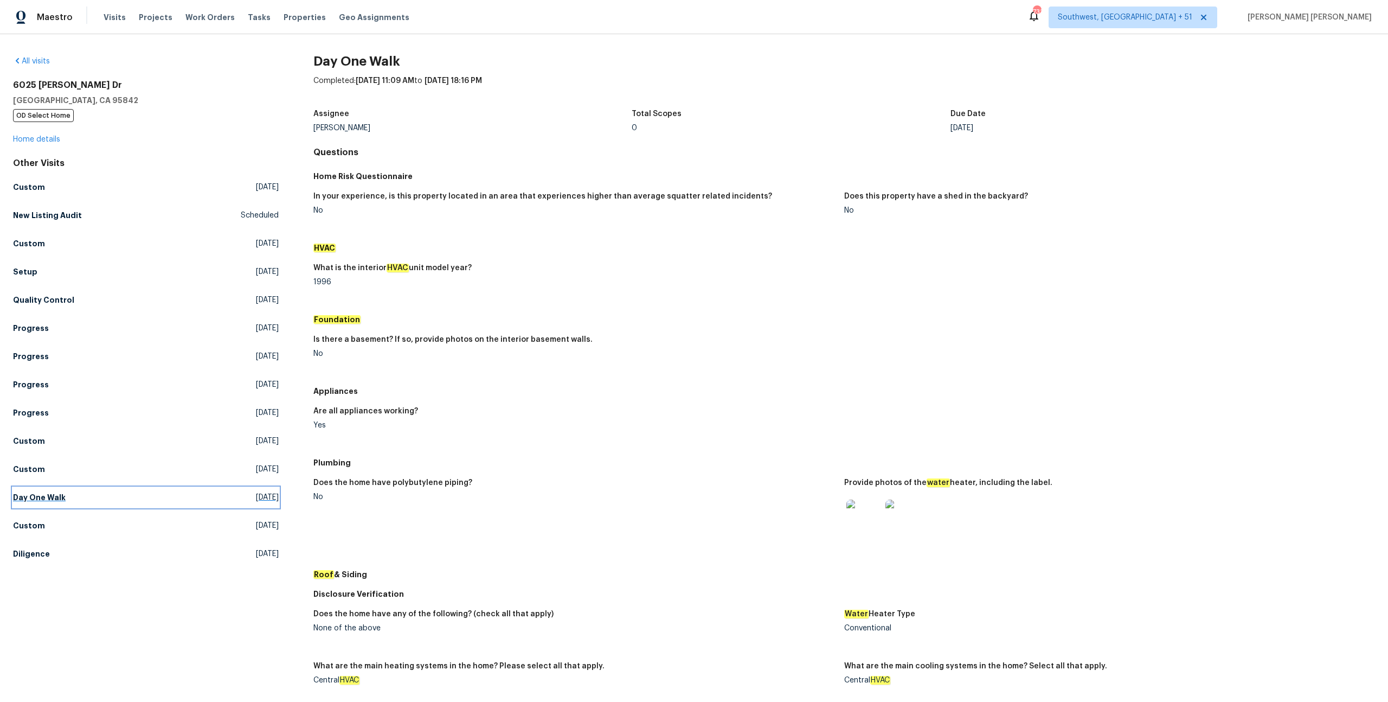
click at [93, 506] on link "Day One Walk Thu, Sep 04 2025" at bounding box center [146, 497] width 266 height 20
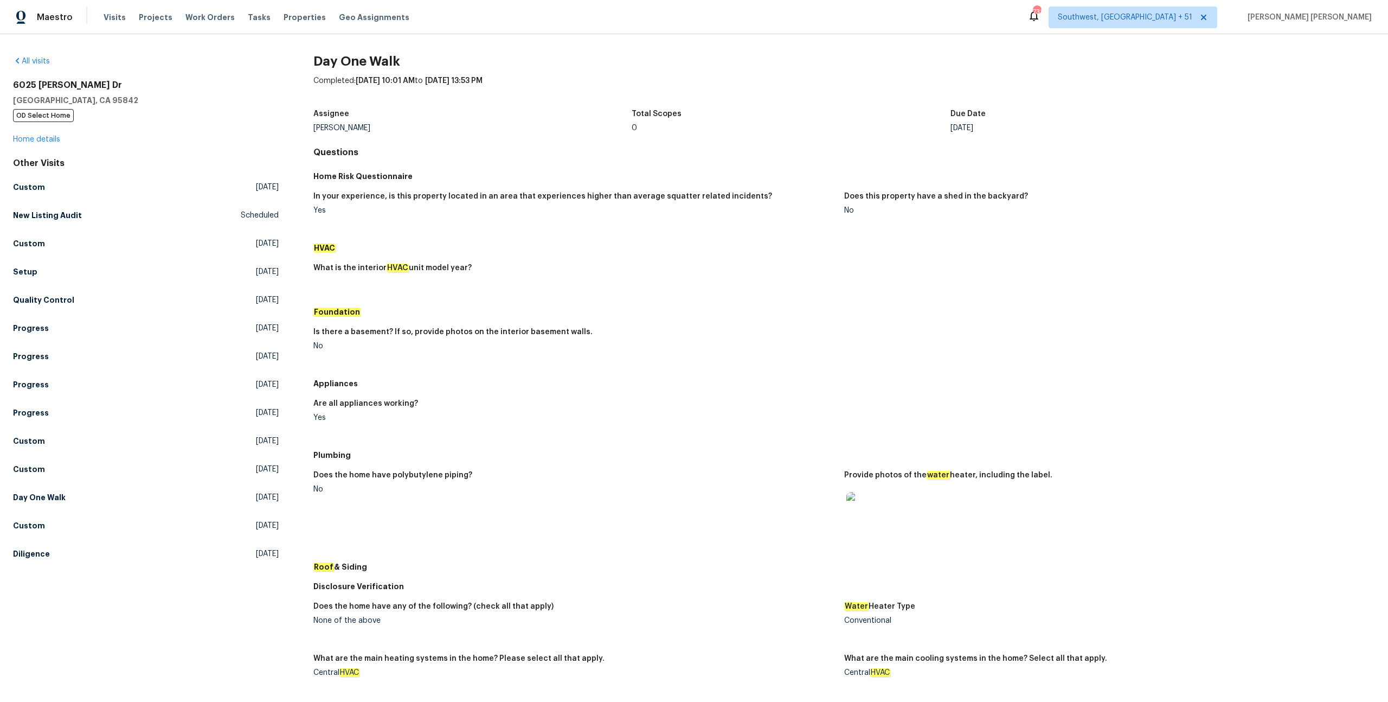
click at [872, 509] on img at bounding box center [863, 509] width 35 height 35
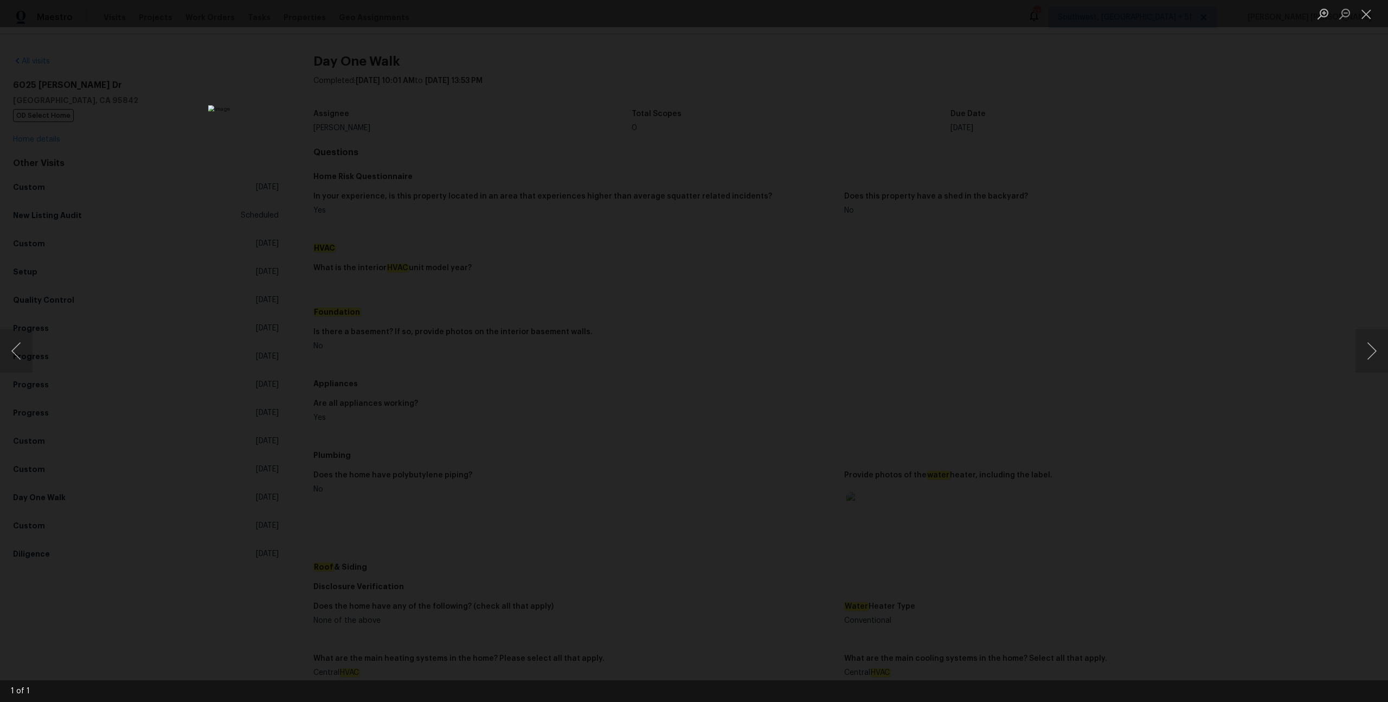
click at [1019, 338] on div "Lightbox" at bounding box center [694, 351] width 1388 height 702
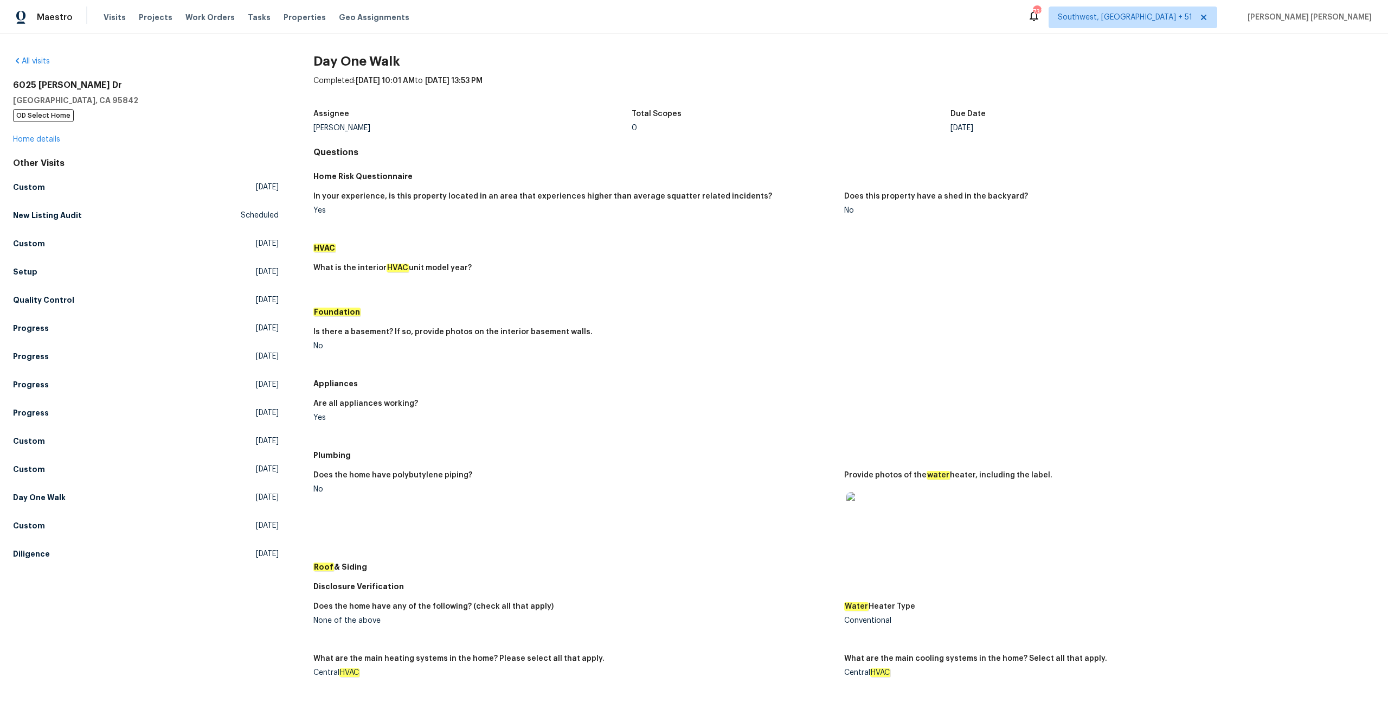
click at [862, 519] on img at bounding box center [863, 509] width 35 height 35
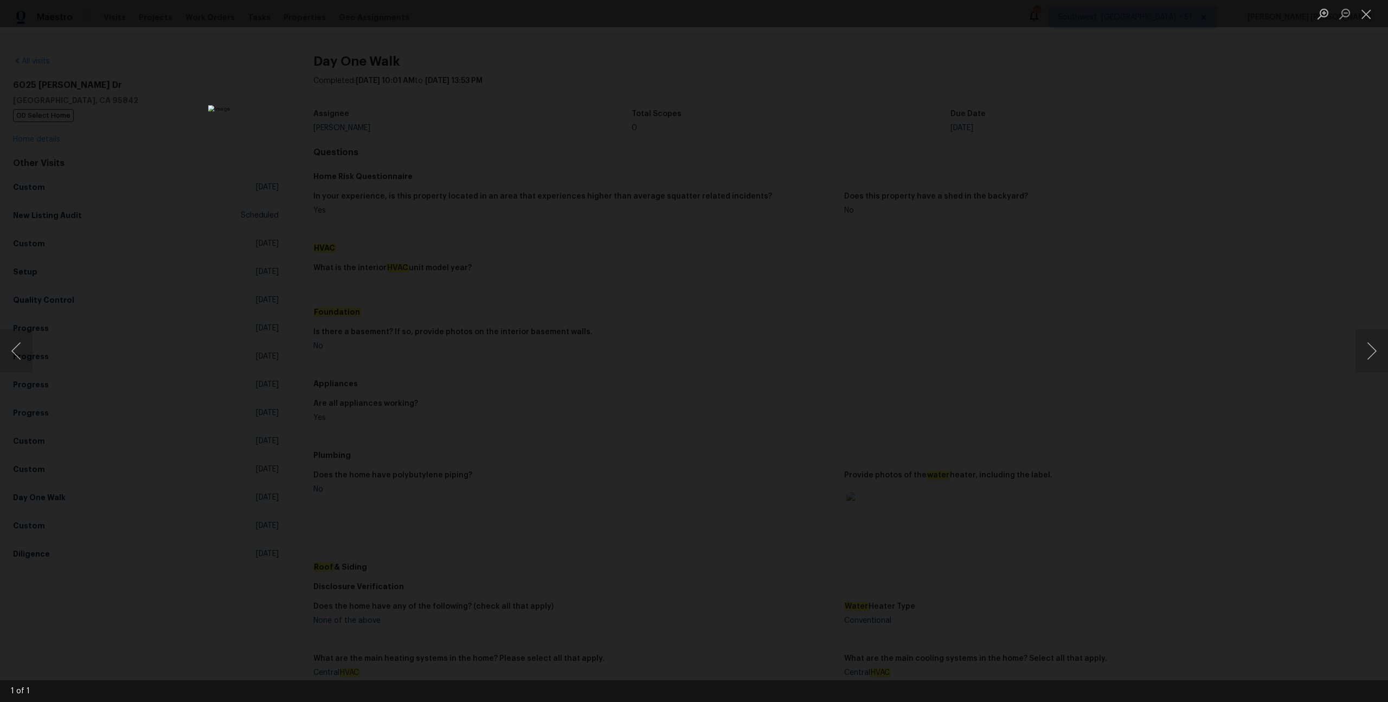
click at [1018, 263] on div "Lightbox" at bounding box center [694, 351] width 1388 height 702
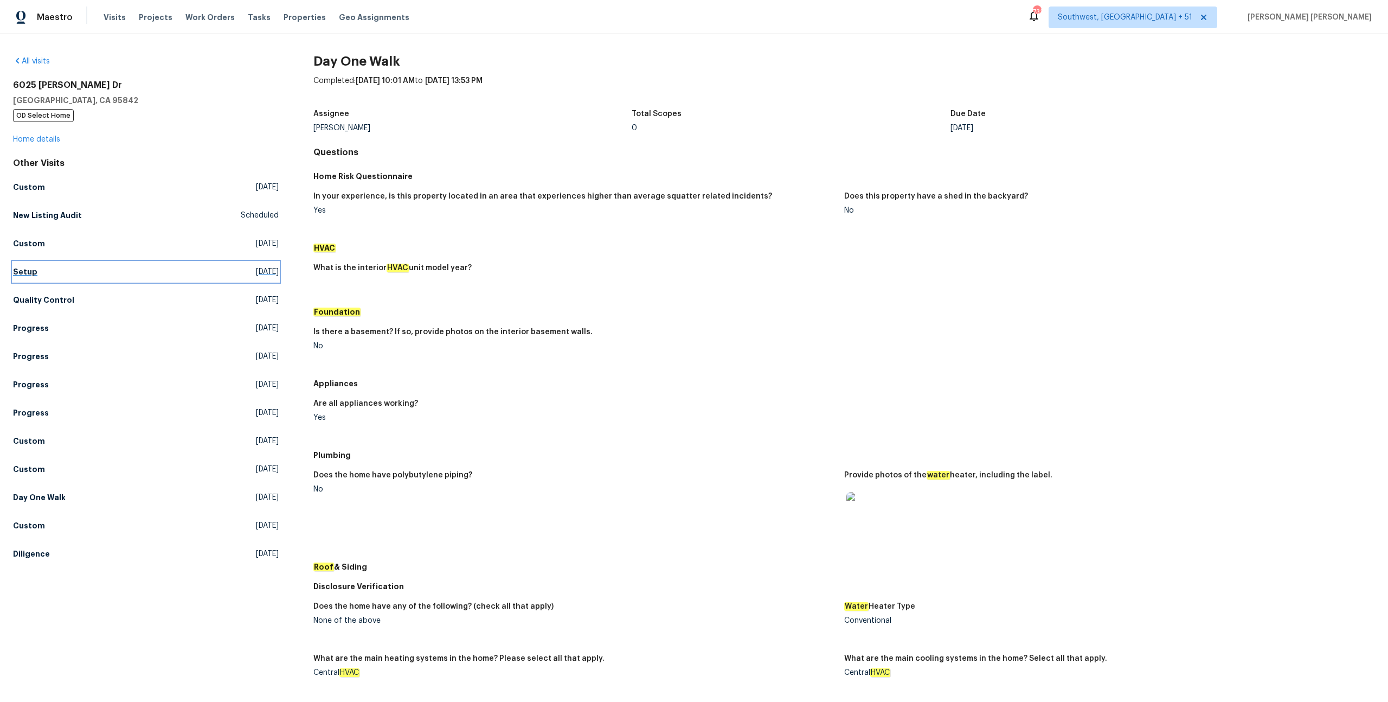
click at [28, 273] on h5 "Setup" at bounding box center [25, 271] width 24 height 11
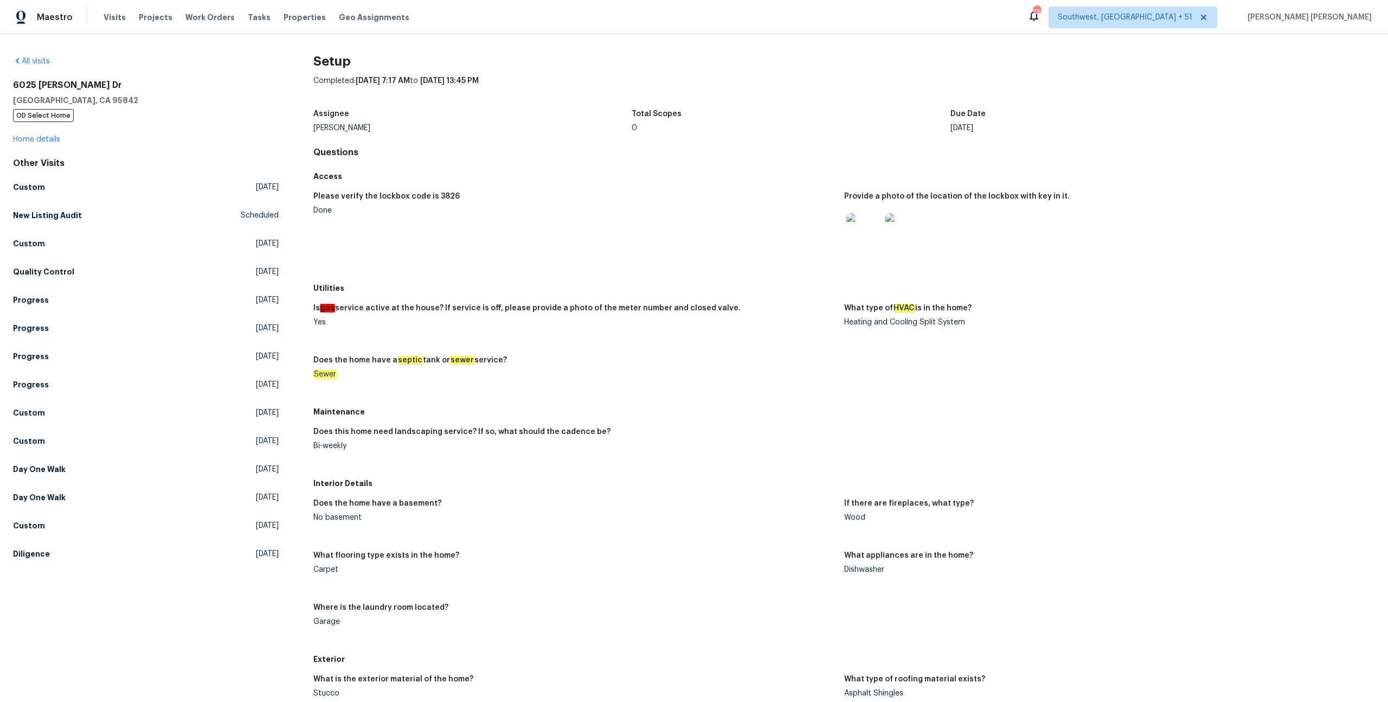
scroll to position [457, 0]
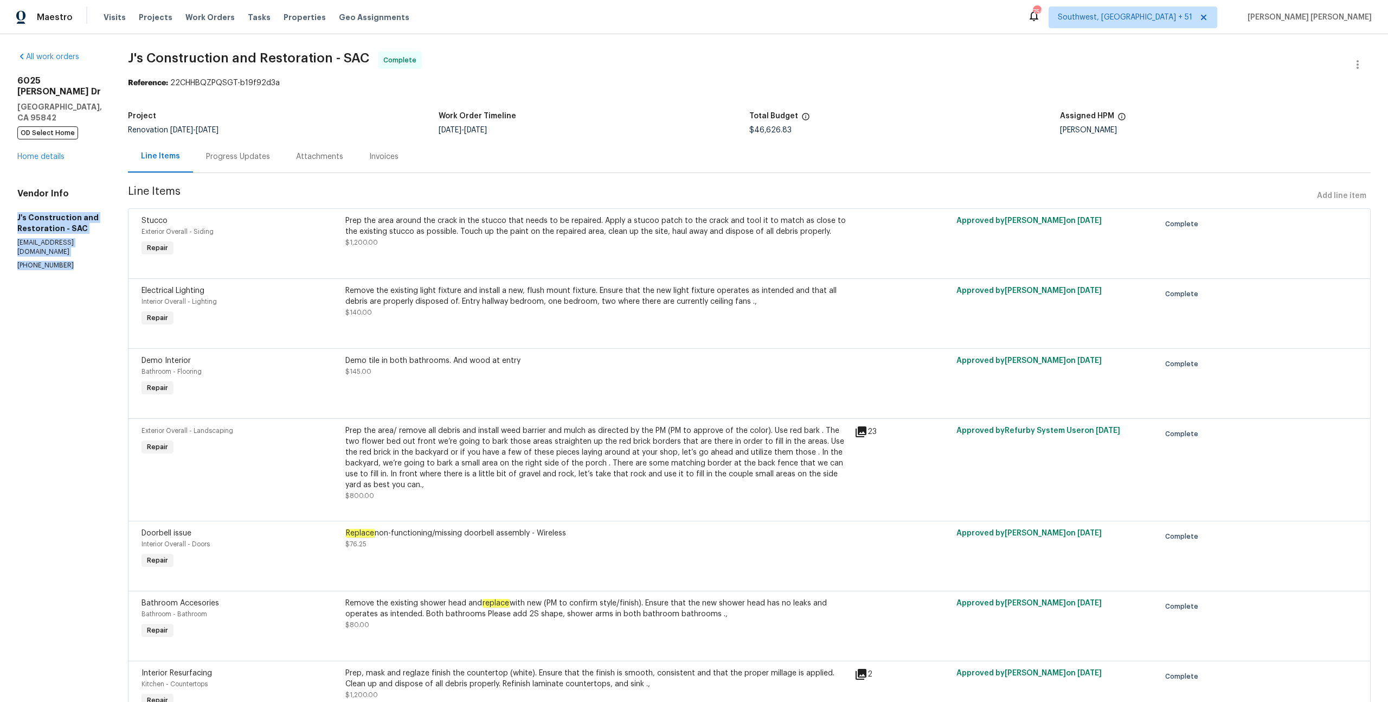
drag, startPoint x: 18, startPoint y: 197, endPoint x: 65, endPoint y: 234, distance: 58.7
click at [65, 234] on div "Vendor Info J's Construction and Restoration - SAC [EMAIL_ADDRESS][DOMAIN_NAME]…" at bounding box center [59, 229] width 85 height 82
copy div "J's Construction and Restoration - SAC [EMAIL_ADDRESS][DOMAIN_NAME] [PHONE_NUMB…"
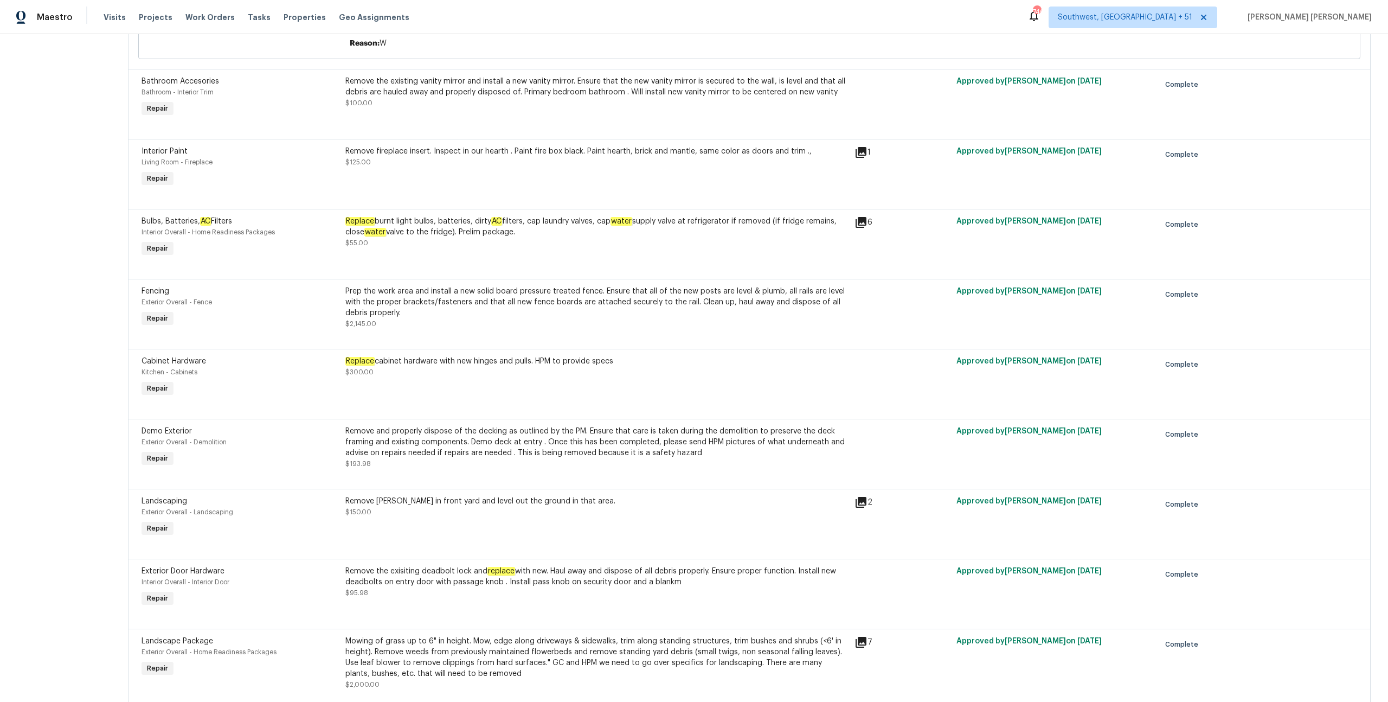
scroll to position [2896, 0]
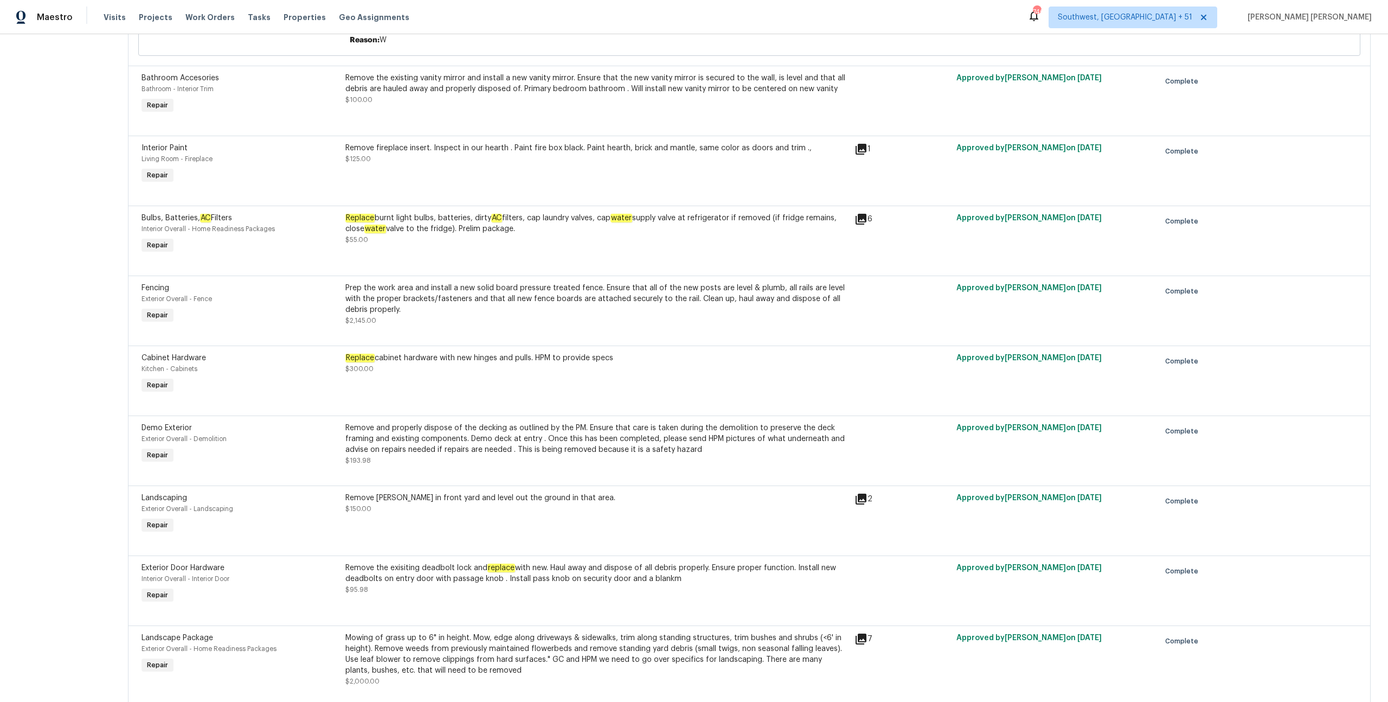
click at [496, 296] on div "Prep the work area and install a new solid board pressure treated fence. Ensure…" at bounding box center [596, 298] width 503 height 33
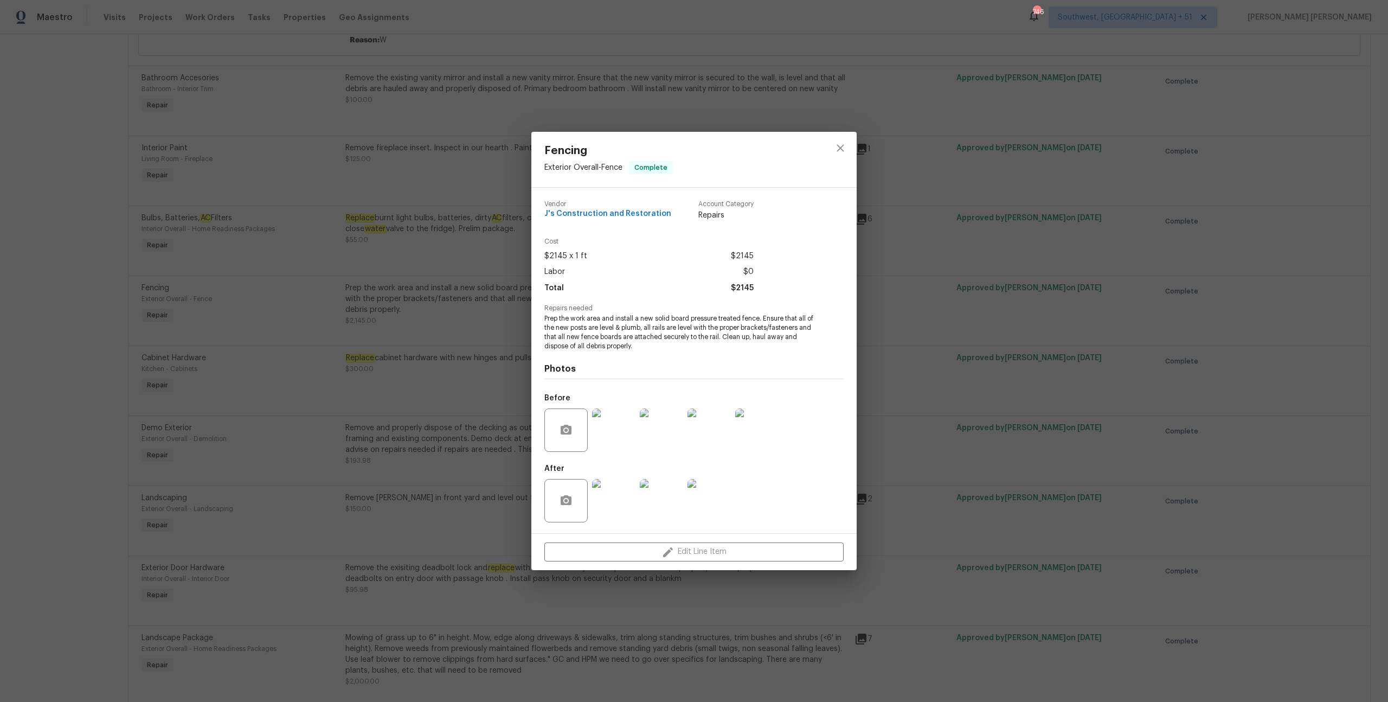
click at [435, 369] on div "Fencing Exterior Overall - Fence Complete Vendor J's Construction and Restorati…" at bounding box center [694, 351] width 1388 height 702
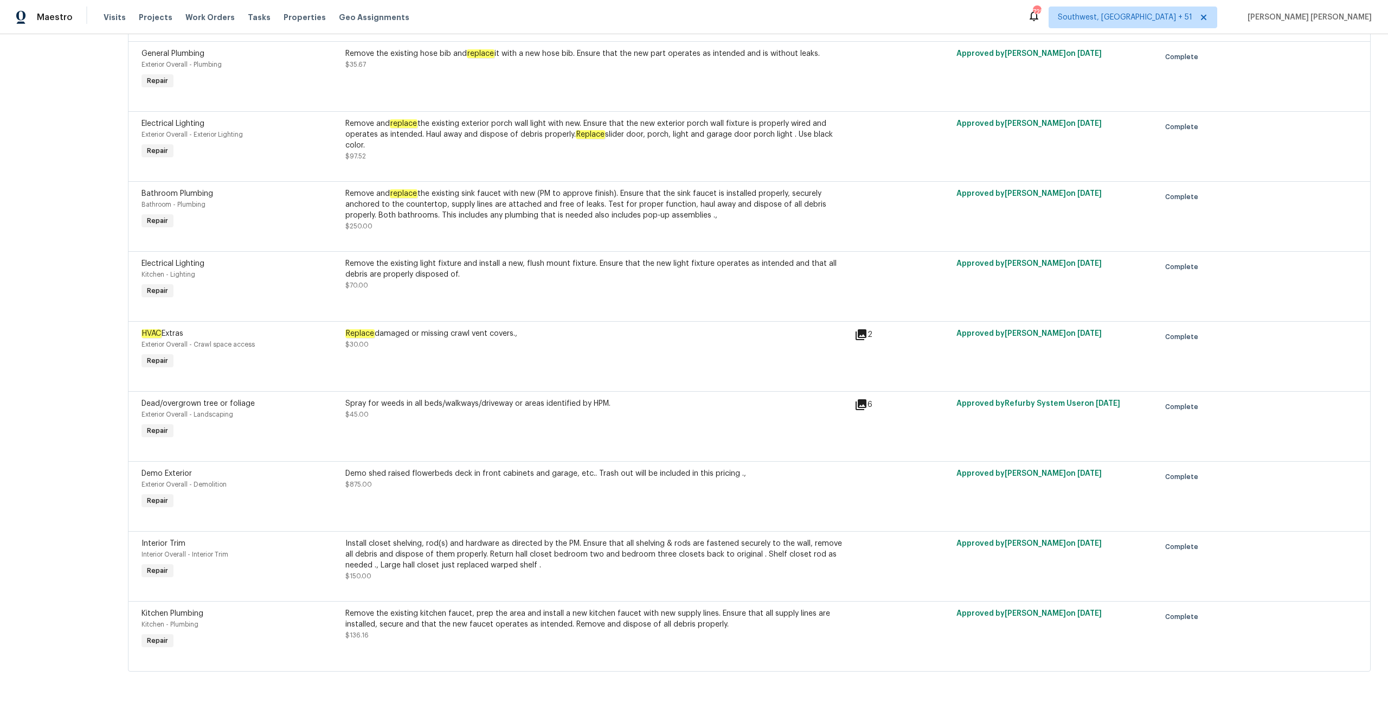
scroll to position [5032, 0]
click at [409, 472] on div "Demo shed raised flowerbeds deck in front cabinets and garage, etc.. Trash out …" at bounding box center [596, 473] width 503 height 11
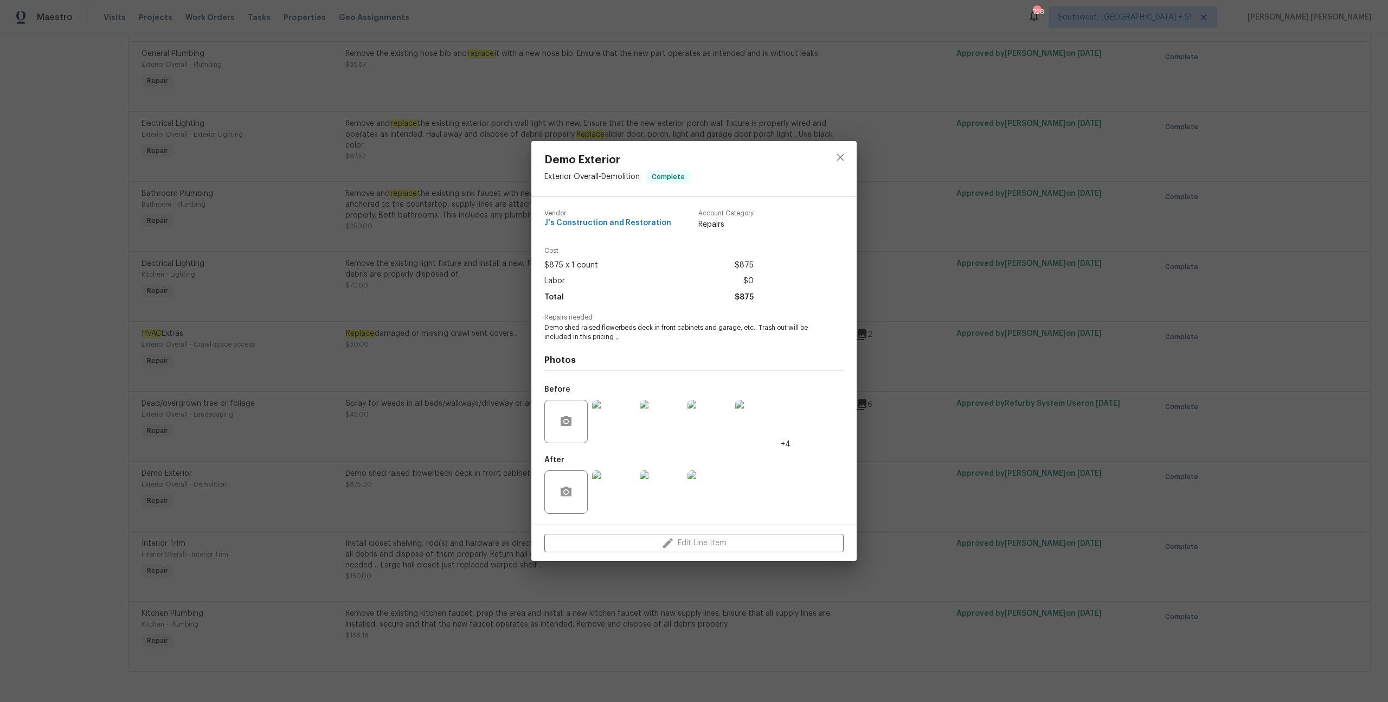
click at [614, 425] on img at bounding box center [613, 421] width 43 height 43
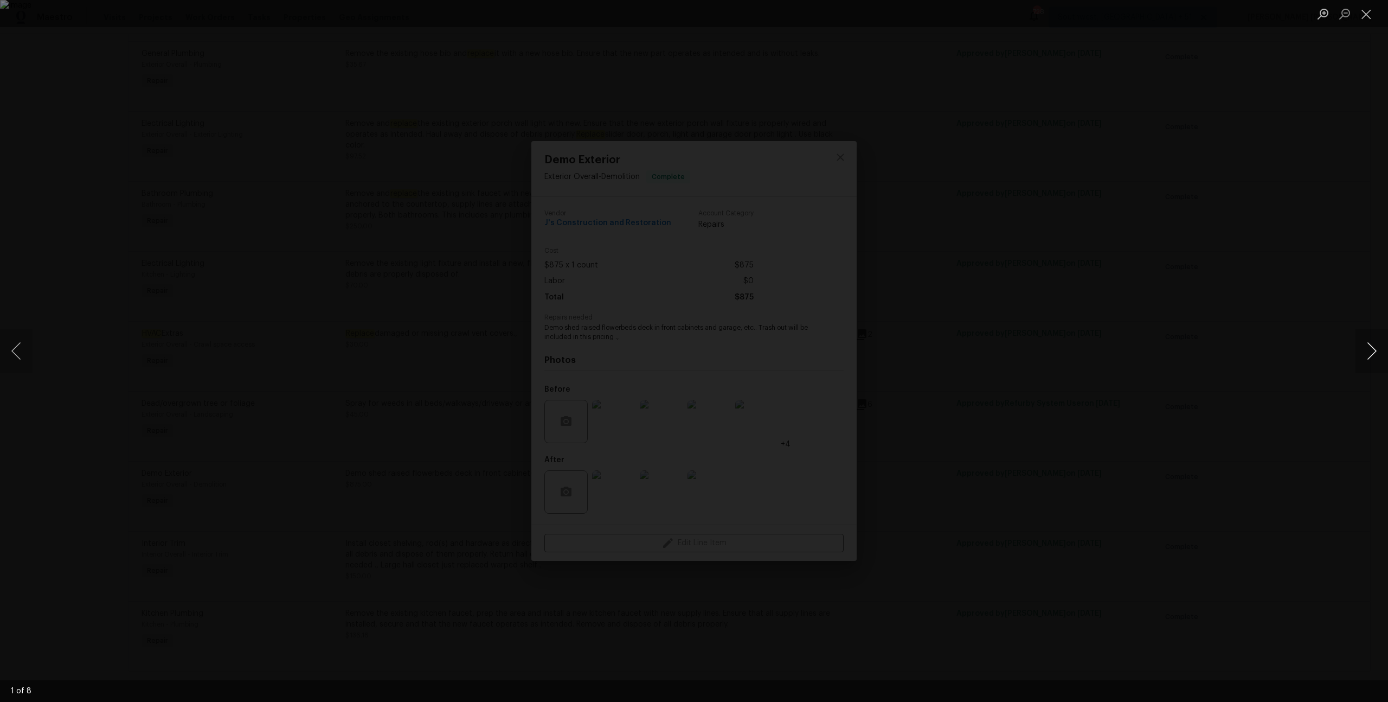
click at [1367, 342] on button "Next image" at bounding box center [1371, 350] width 33 height 43
click at [1109, 437] on div "Lightbox" at bounding box center [694, 351] width 1388 height 702
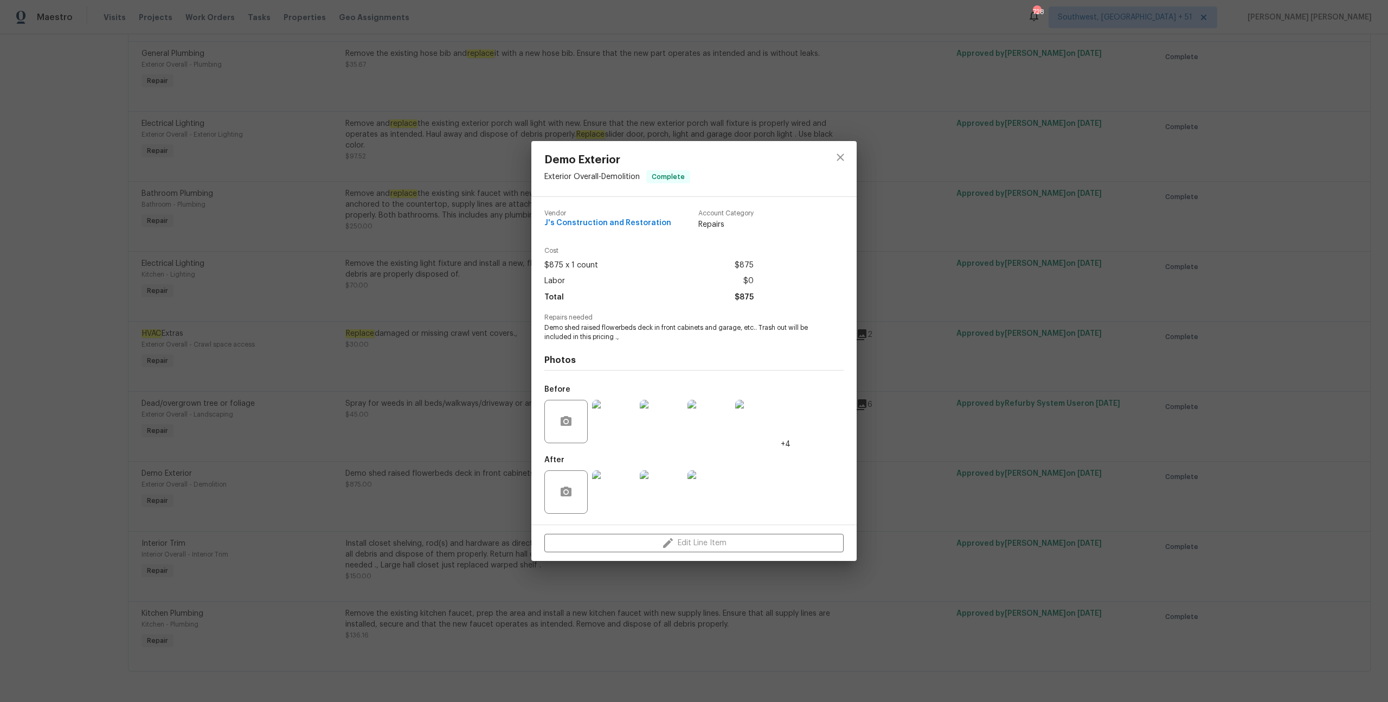
click at [597, 481] on img at bounding box center [613, 491] width 43 height 43
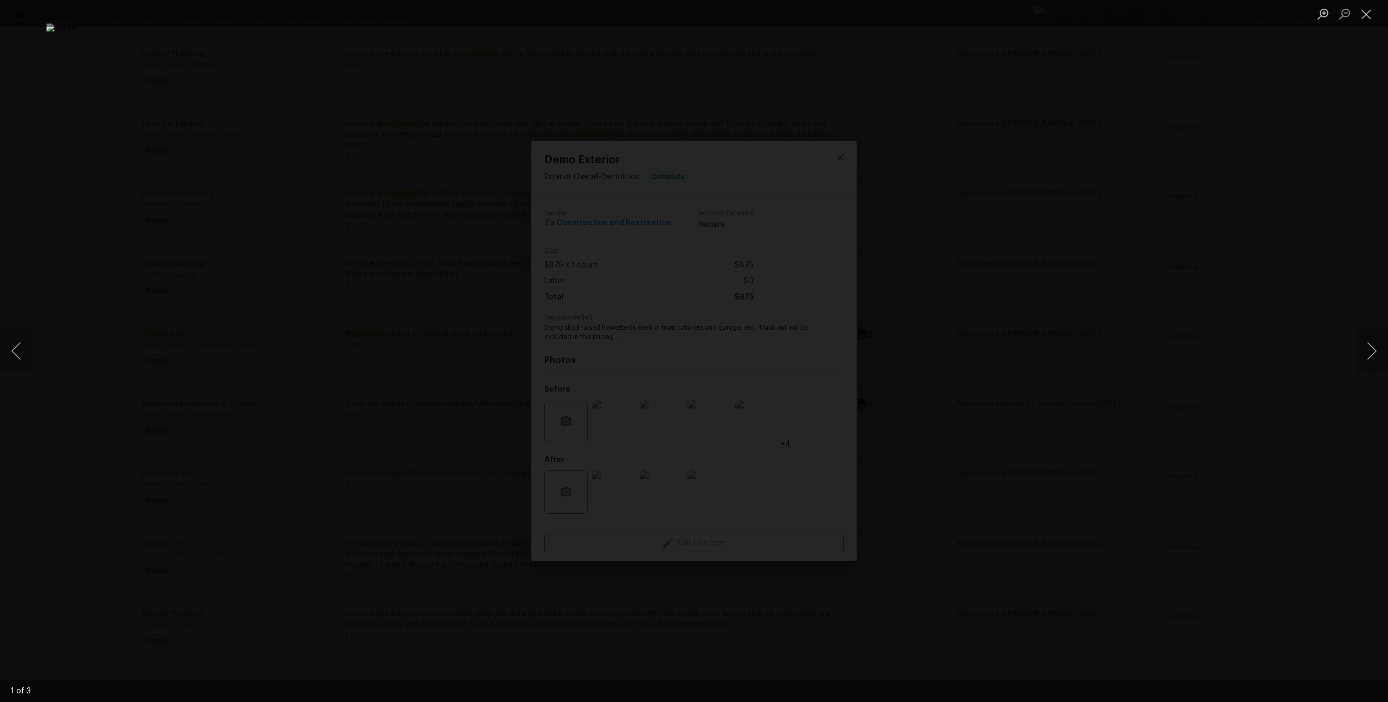
click at [1295, 410] on div "Lightbox" at bounding box center [694, 351] width 1388 height 702
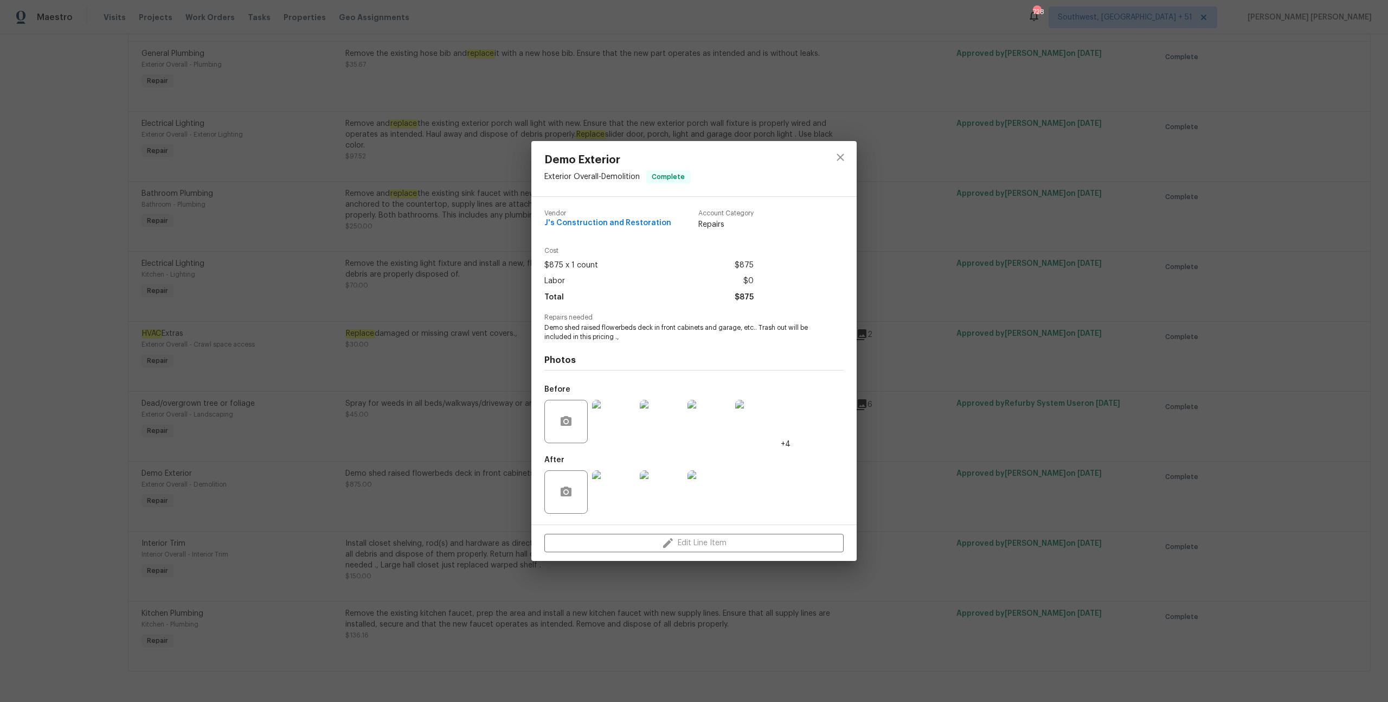
click at [1099, 438] on div "Demo Exterior Exterior Overall - Demolition Complete Vendor J's Construction an…" at bounding box center [694, 351] width 1388 height 702
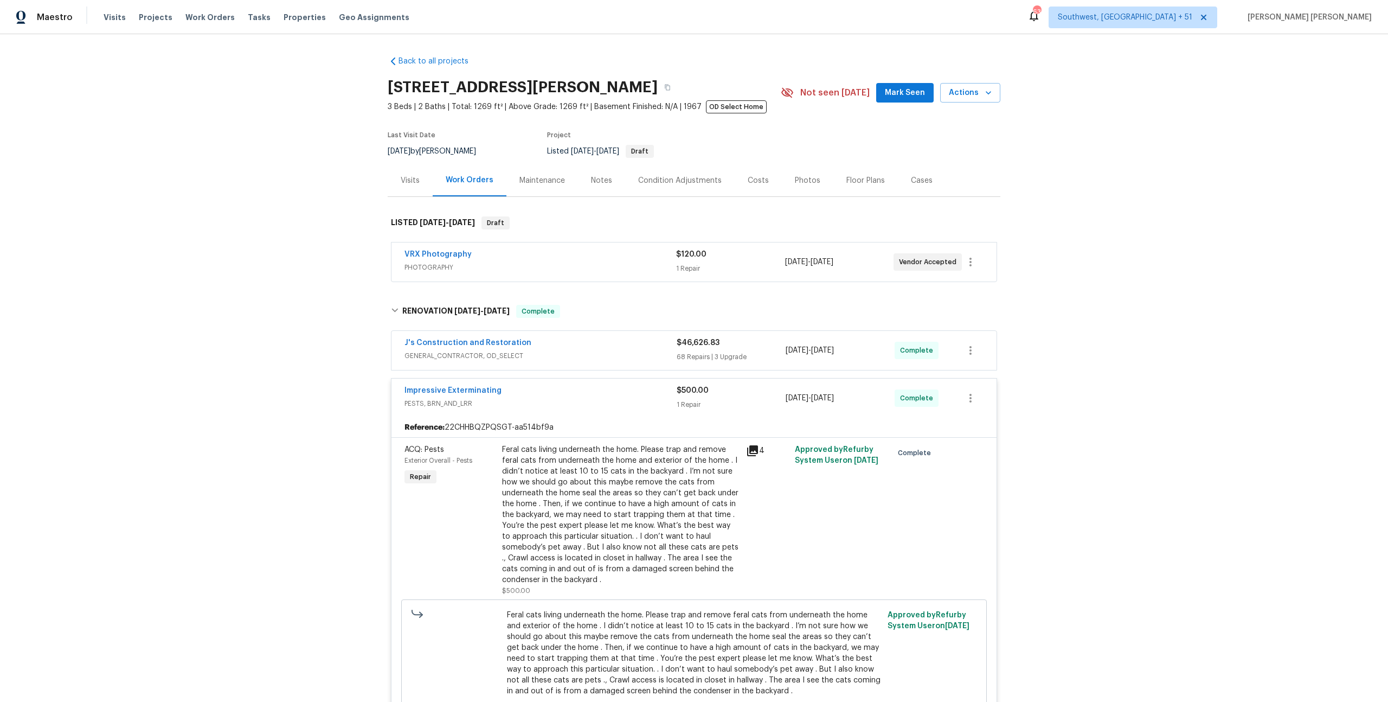
scroll to position [93, 0]
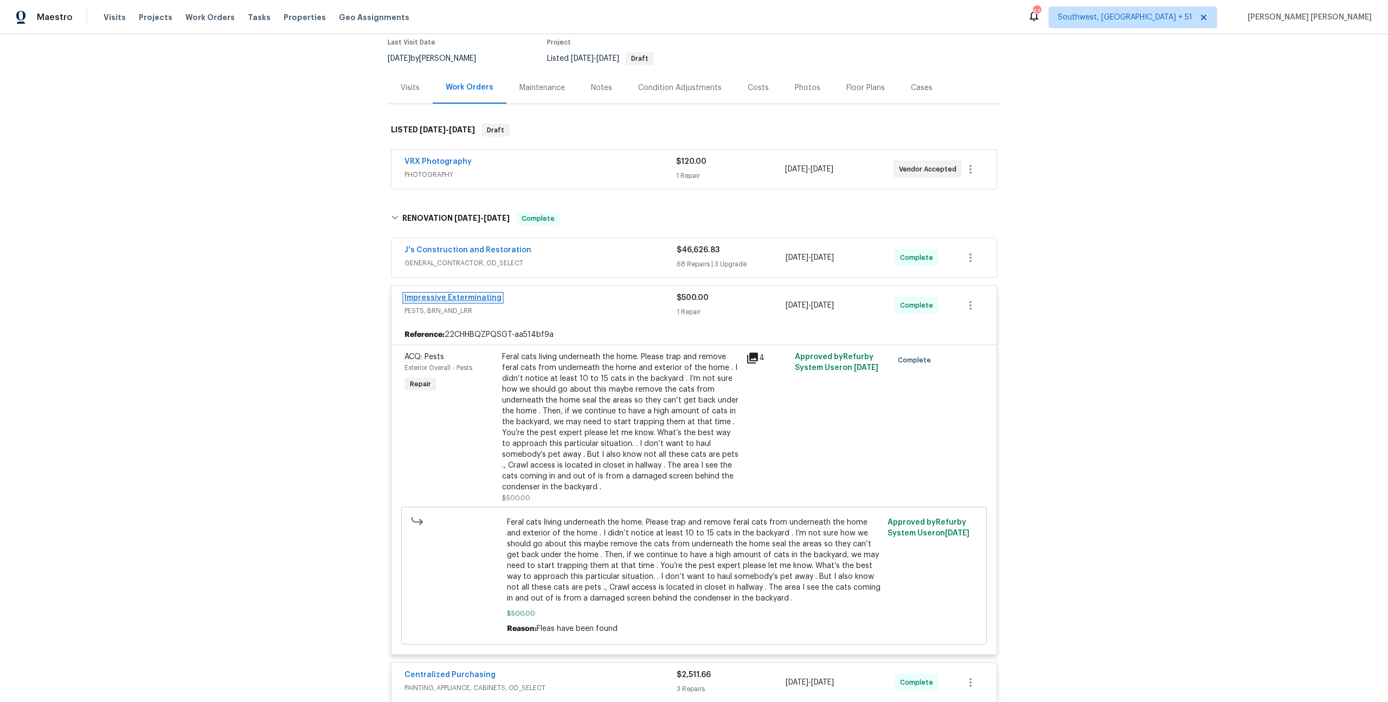
click at [482, 297] on link "Impressive Exterminating" at bounding box center [452, 298] width 97 height 8
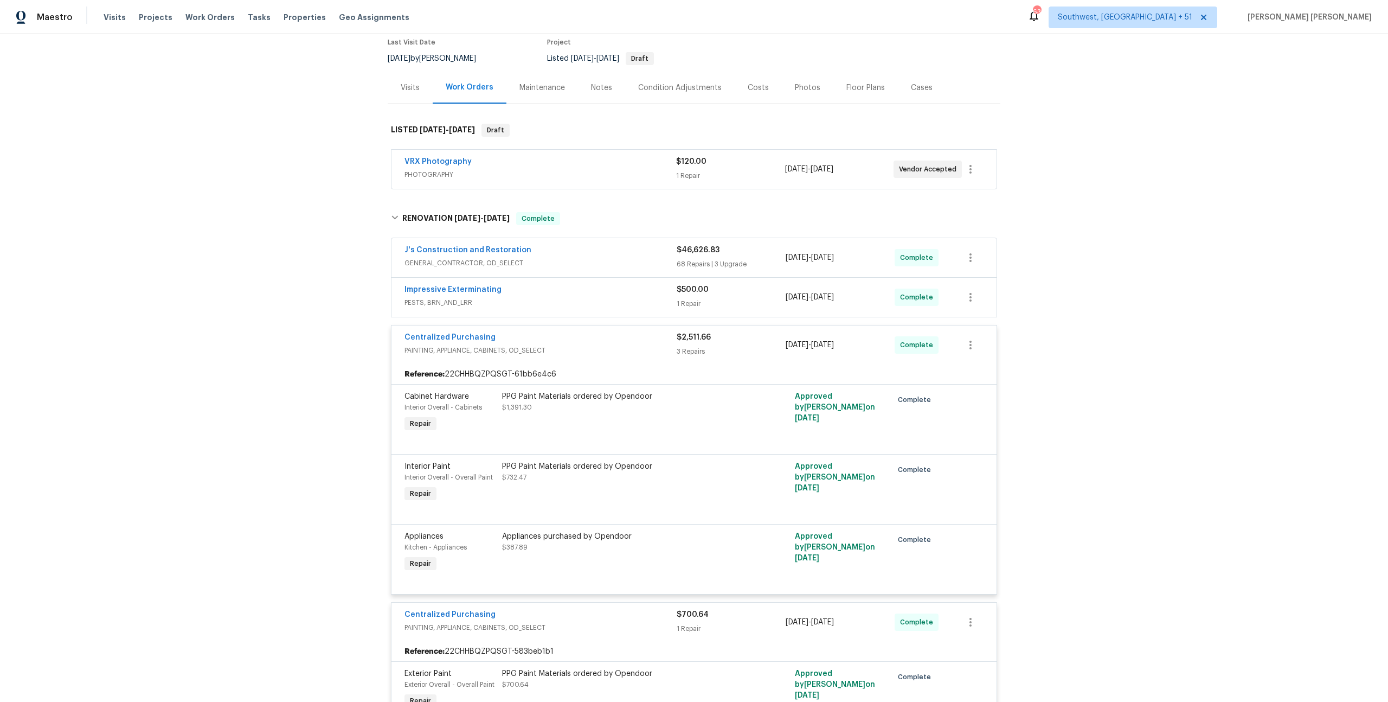
click at [615, 340] on div "Centralized Purchasing" at bounding box center [540, 338] width 272 height 13
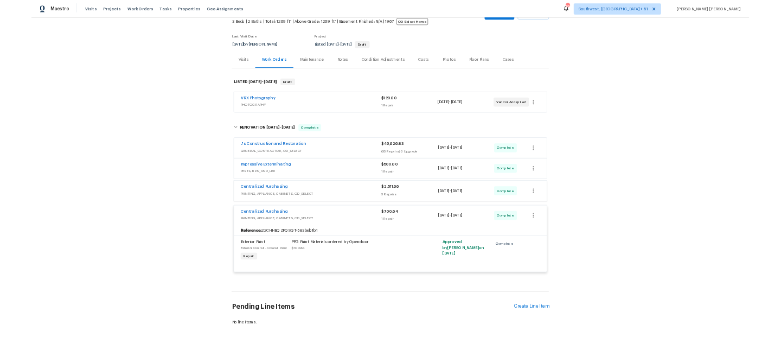
scroll to position [0, 0]
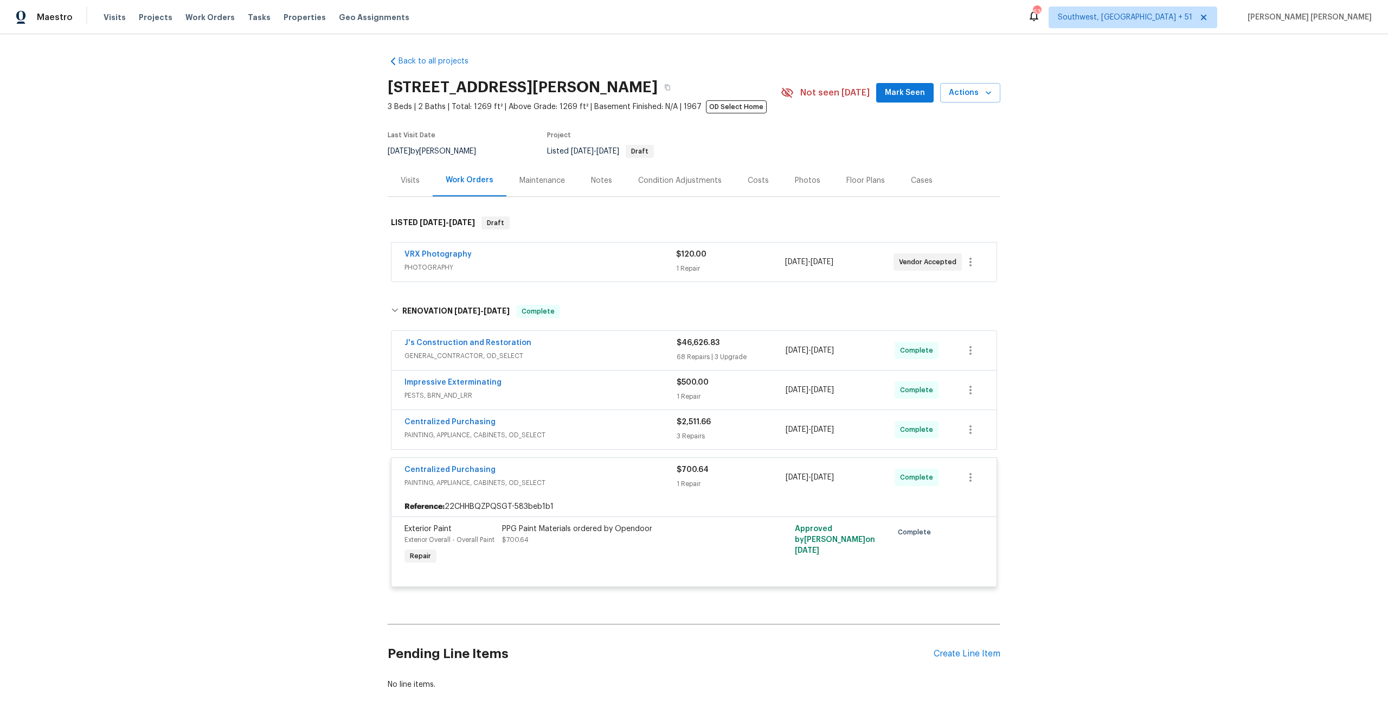
click at [648, 486] on span "PAINTING, APPLIANCE, CABINETS, OD_SELECT" at bounding box center [540, 482] width 272 height 11
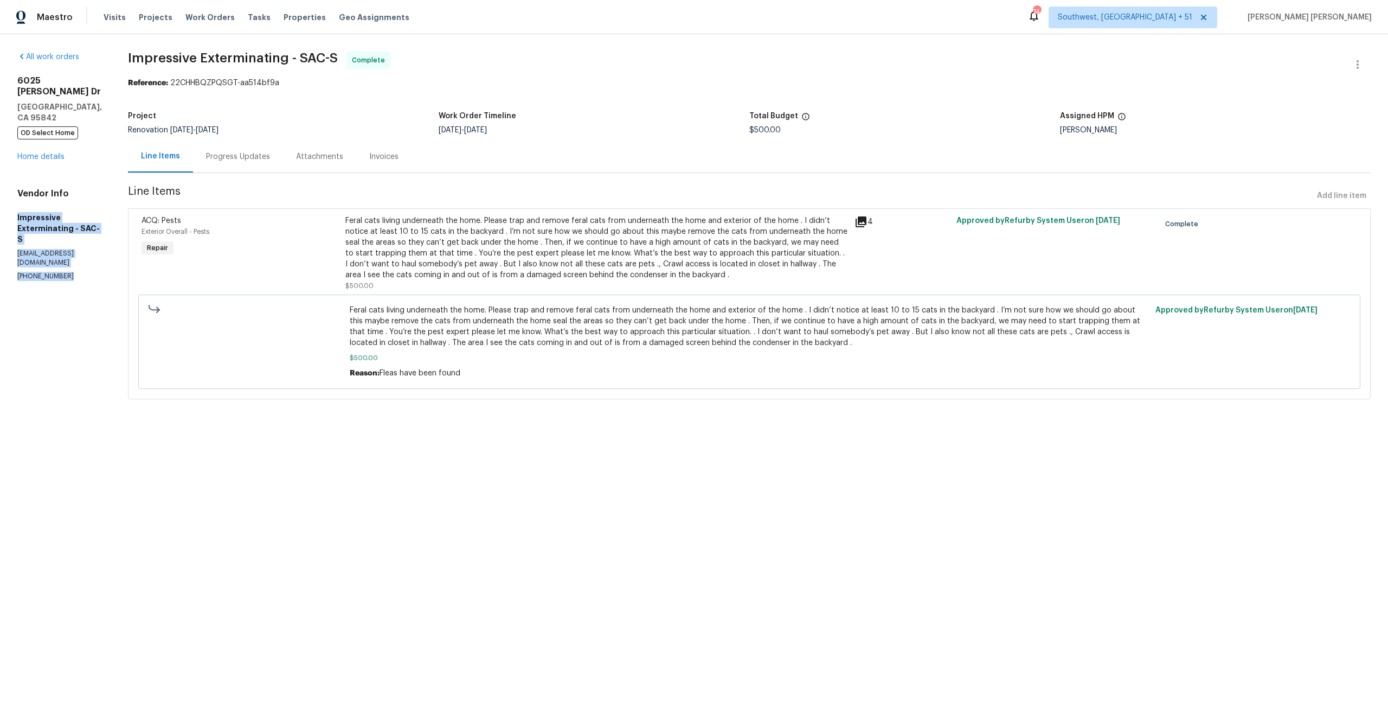
drag, startPoint x: 18, startPoint y: 196, endPoint x: 74, endPoint y: 234, distance: 68.0
click at [75, 235] on div "Vendor Info Impressive Exterminating - SAC-S [EMAIL_ADDRESS][DOMAIN_NAME] [PHON…" at bounding box center [59, 234] width 85 height 93
copy div "Impressive Exterminating - SAC-S [EMAIL_ADDRESS][DOMAIN_NAME] [PHONE_NUMBER]"
click at [448, 231] on div "Feral cats living underneath the home. Please trap and remove feral cats from u…" at bounding box center [596, 247] width 503 height 65
